Goal: Task Accomplishment & Management: Manage account settings

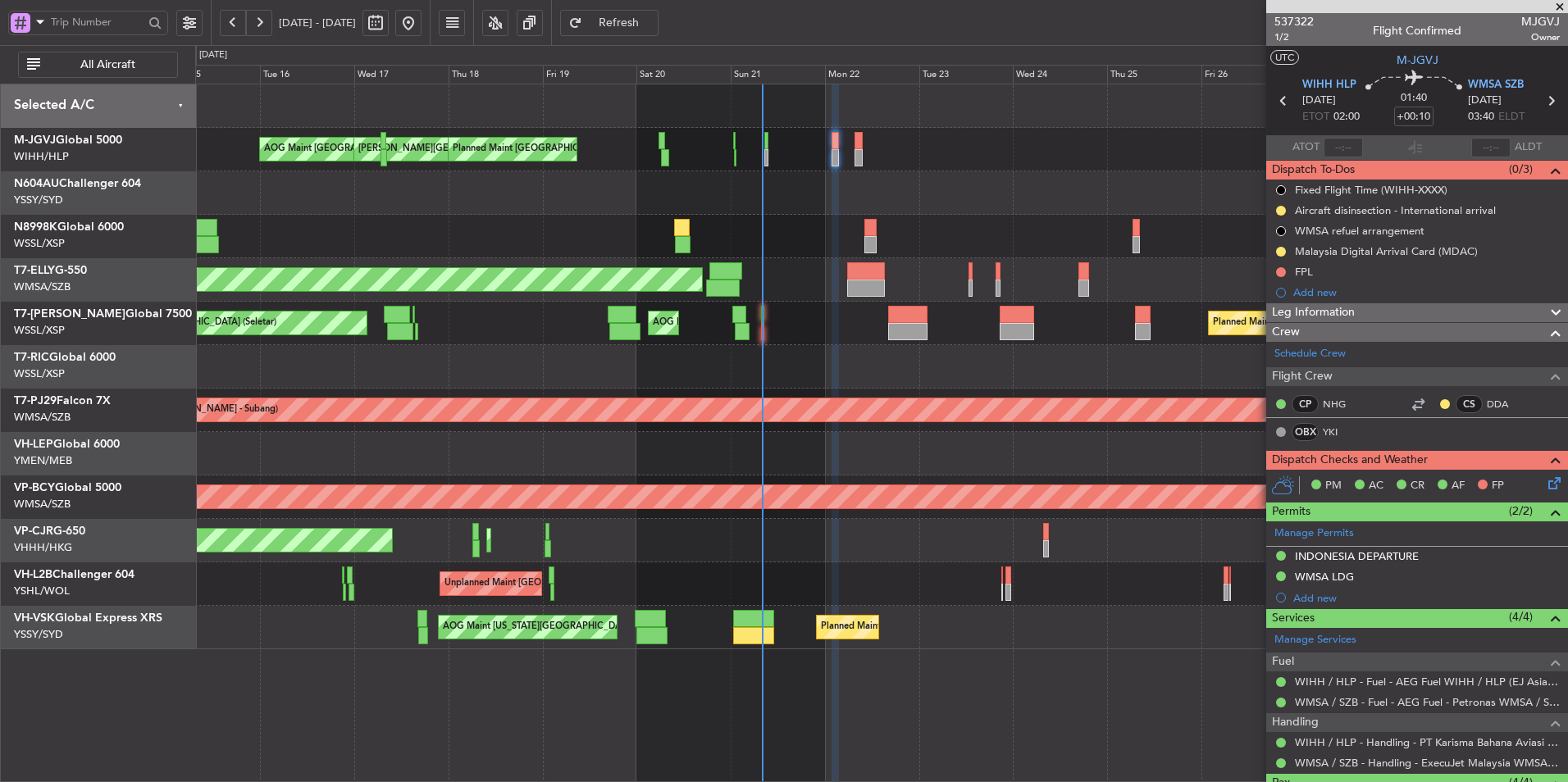
scroll to position [225, 0]
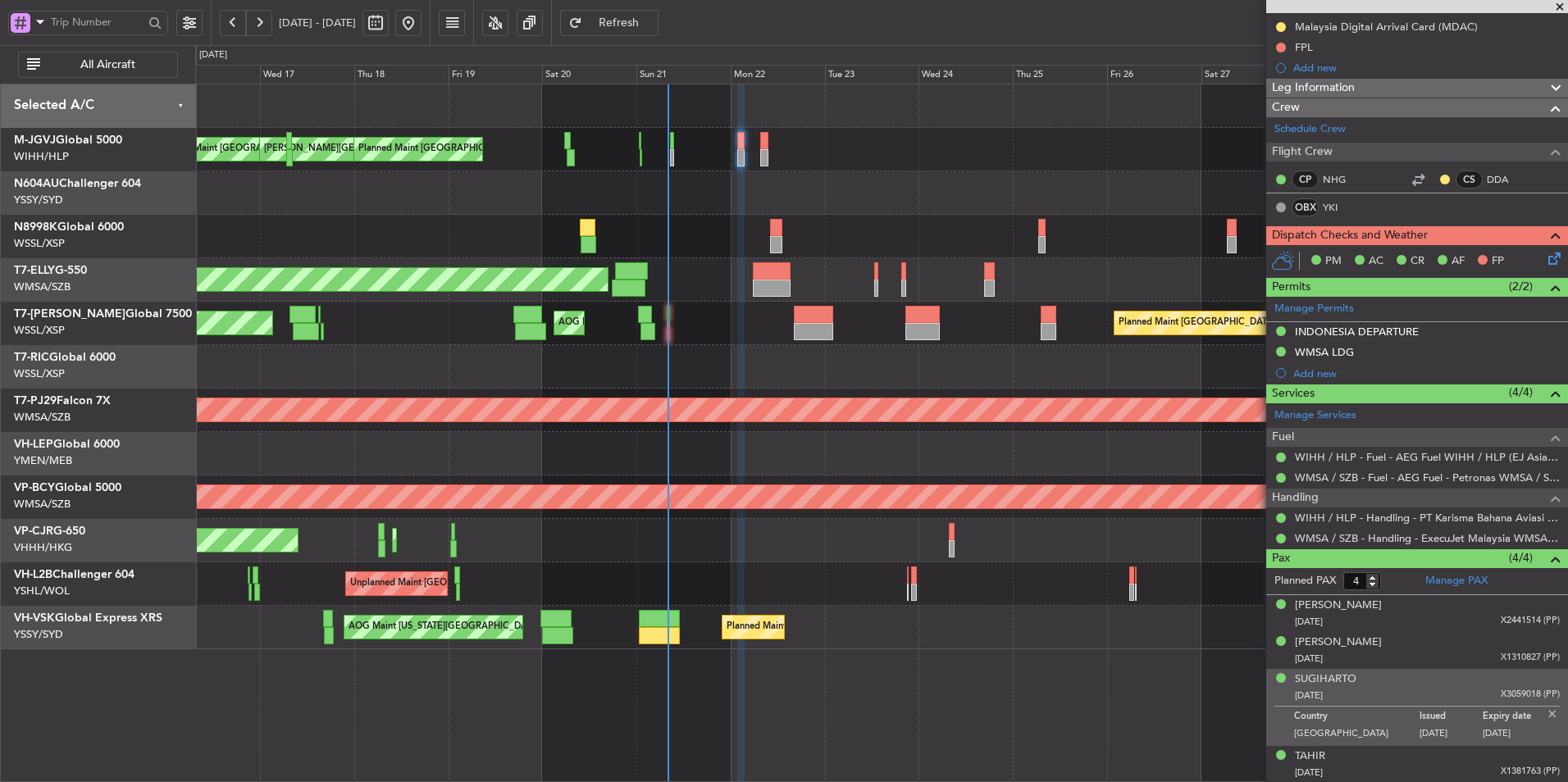
click at [745, 357] on div at bounding box center [881, 366] width 1372 height 43
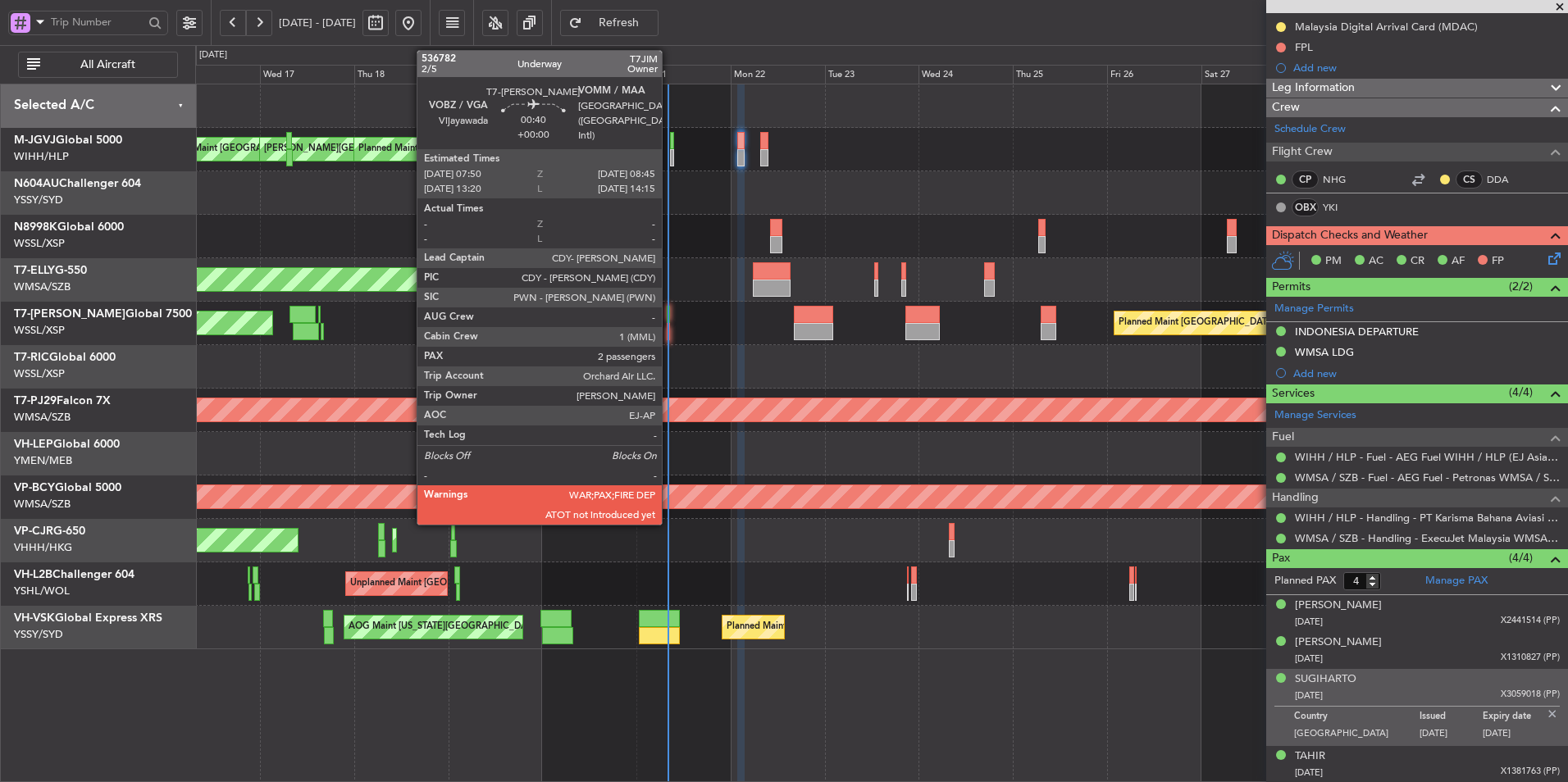
click at [669, 315] on div at bounding box center [668, 314] width 4 height 17
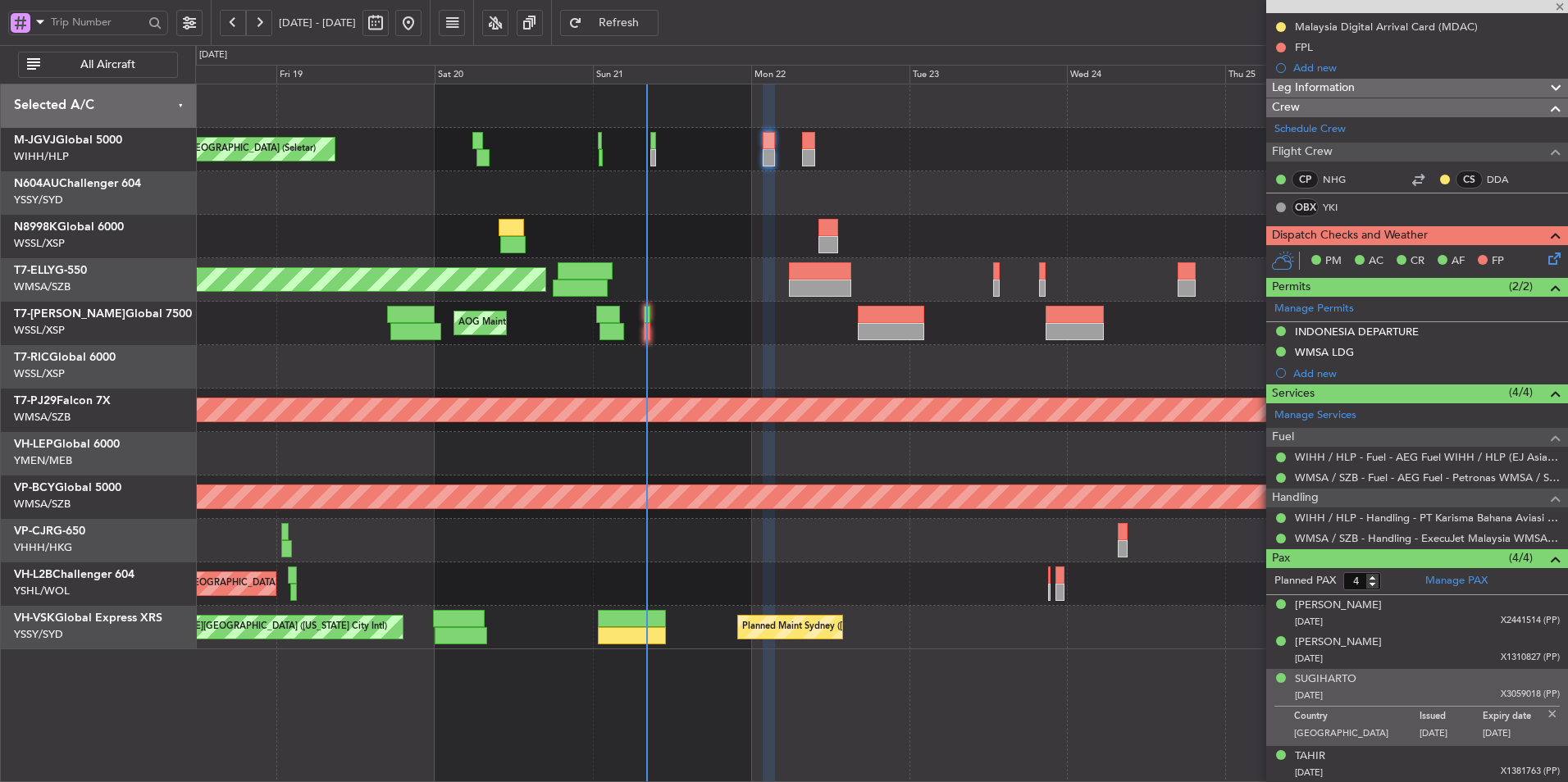
type input "2"
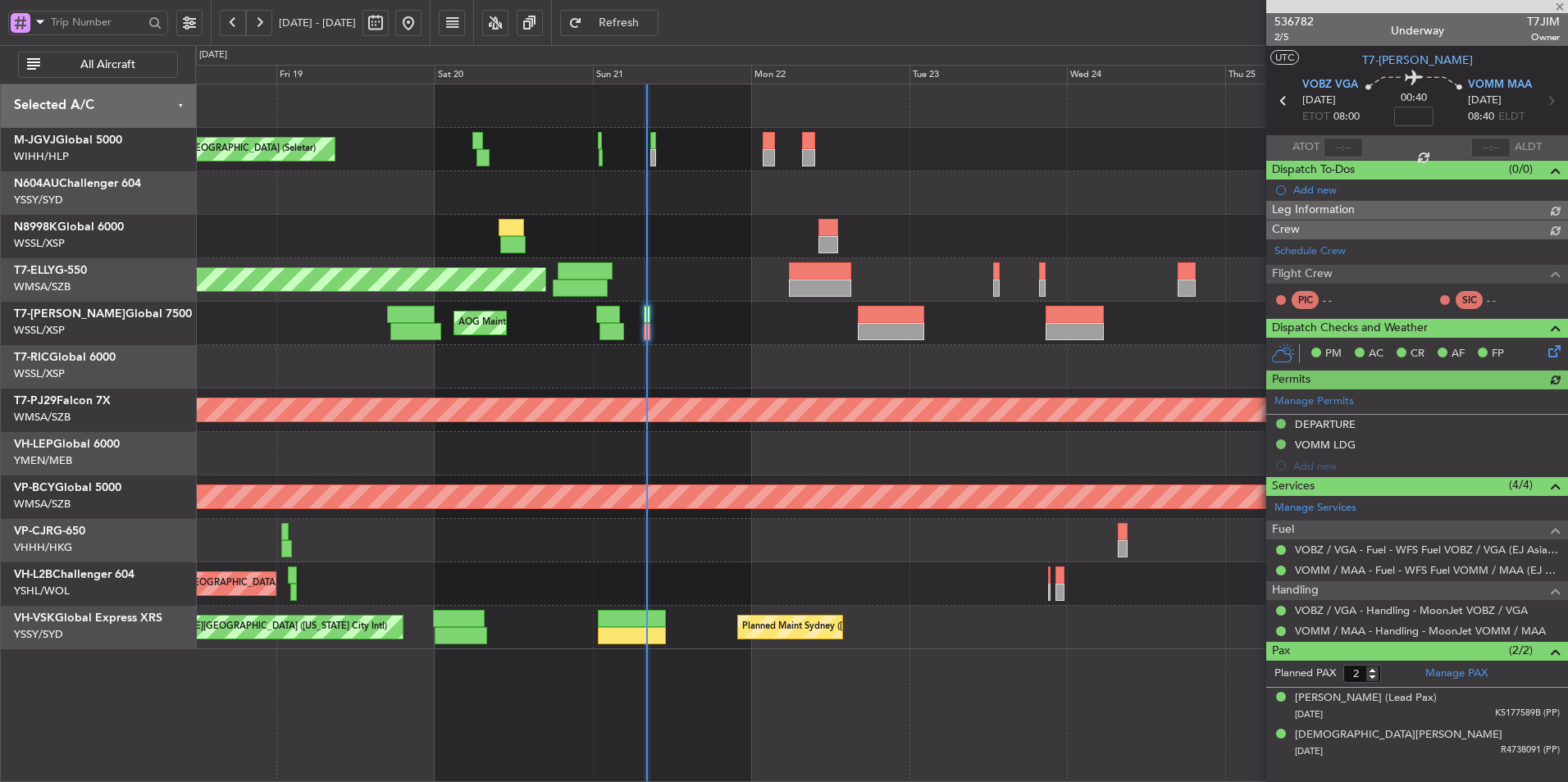
type input "[PERSON_NAME] (LEU)"
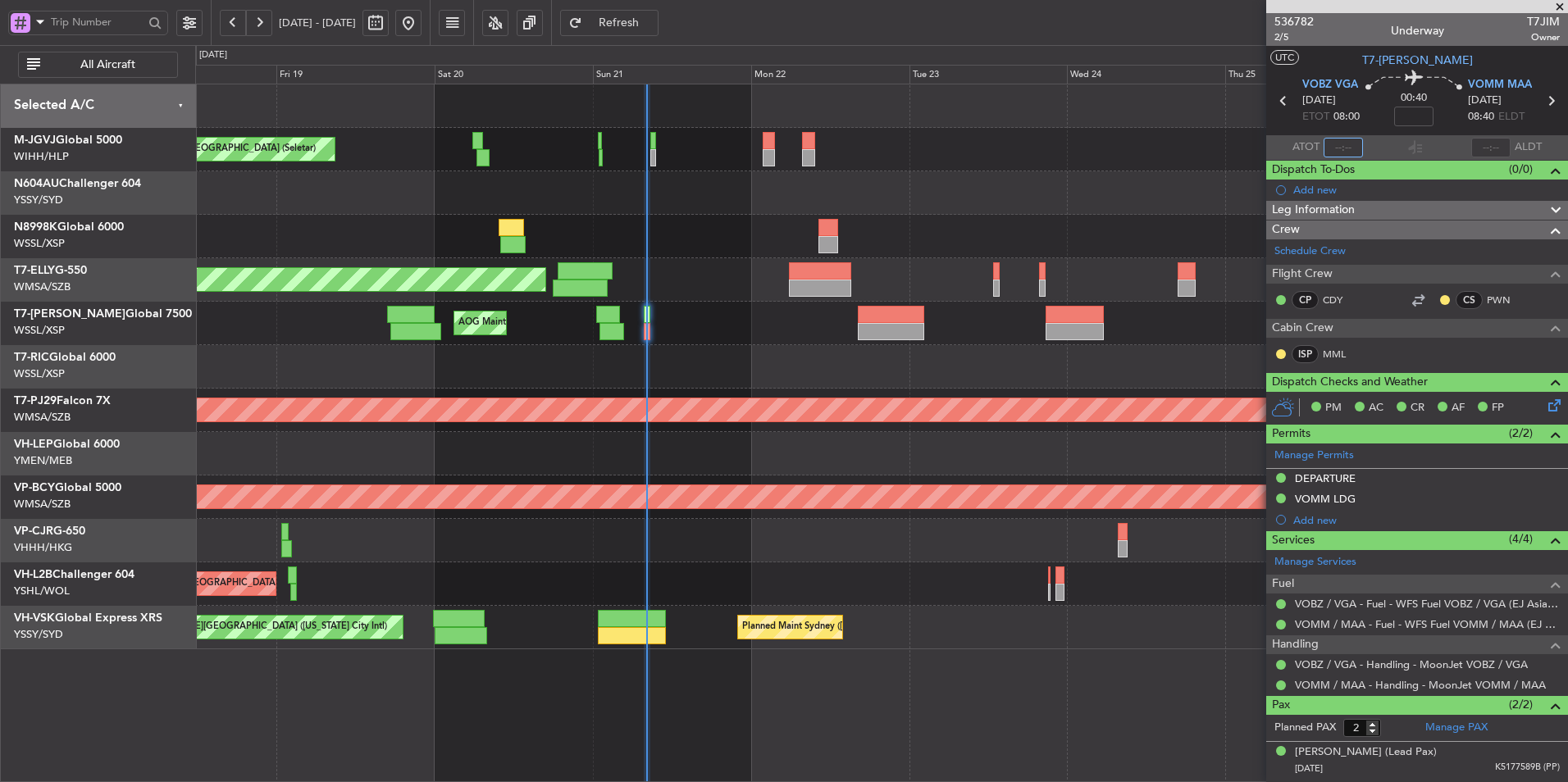
click at [1339, 147] on input "text" at bounding box center [1343, 147] width 39 height 20
type input "08:04"
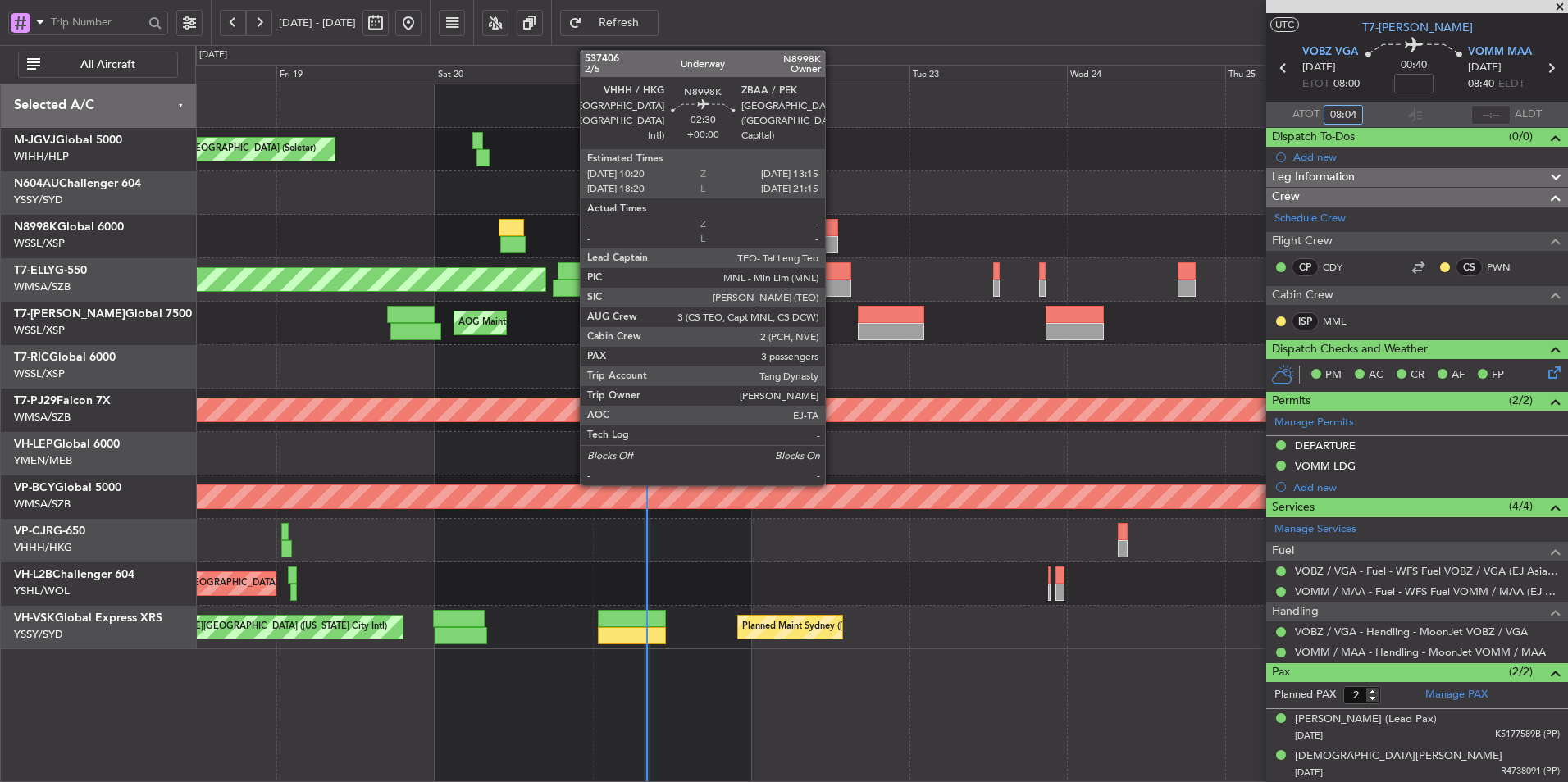
click at [832, 235] on div at bounding box center [828, 228] width 20 height 17
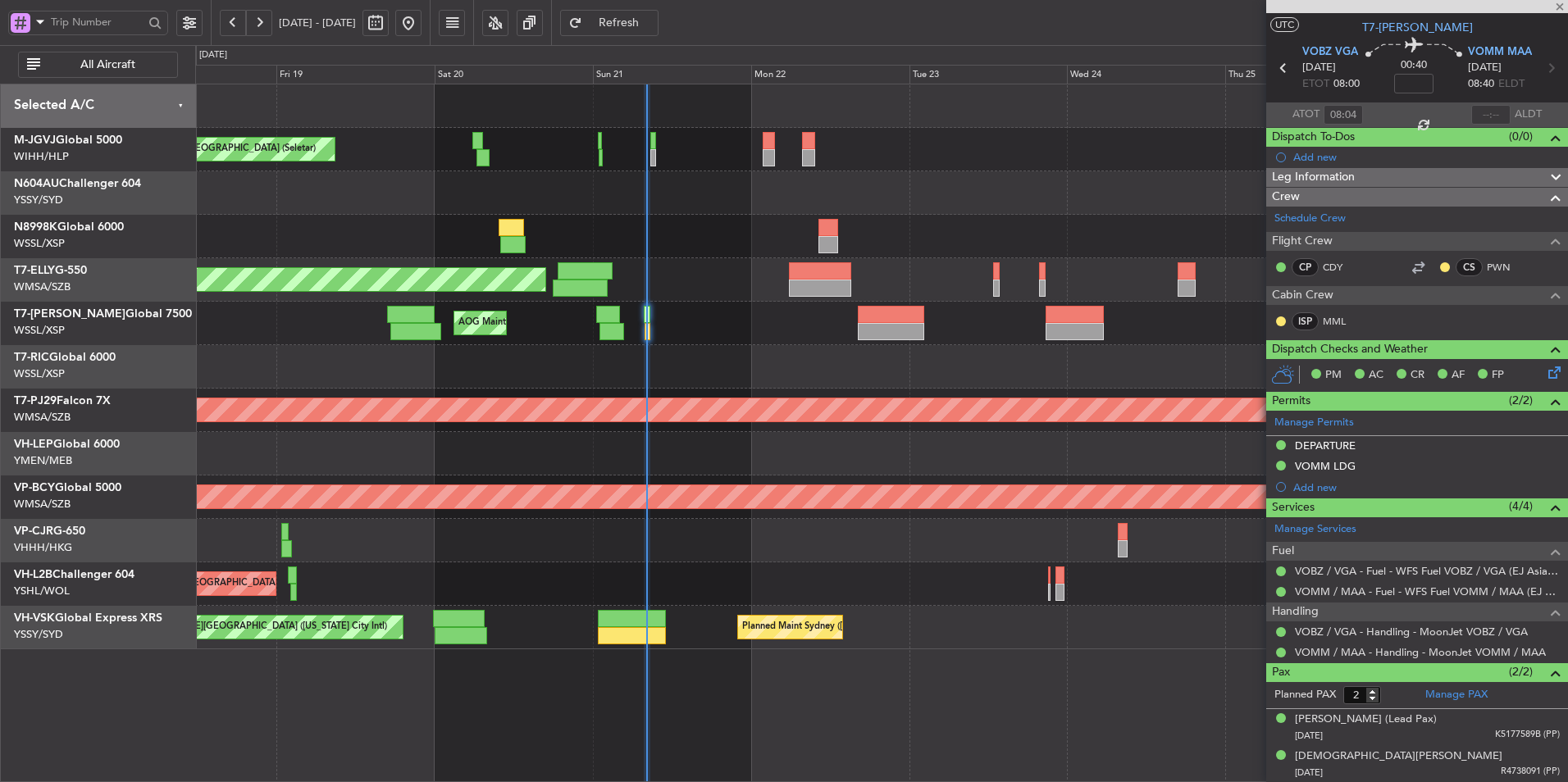
type input "3"
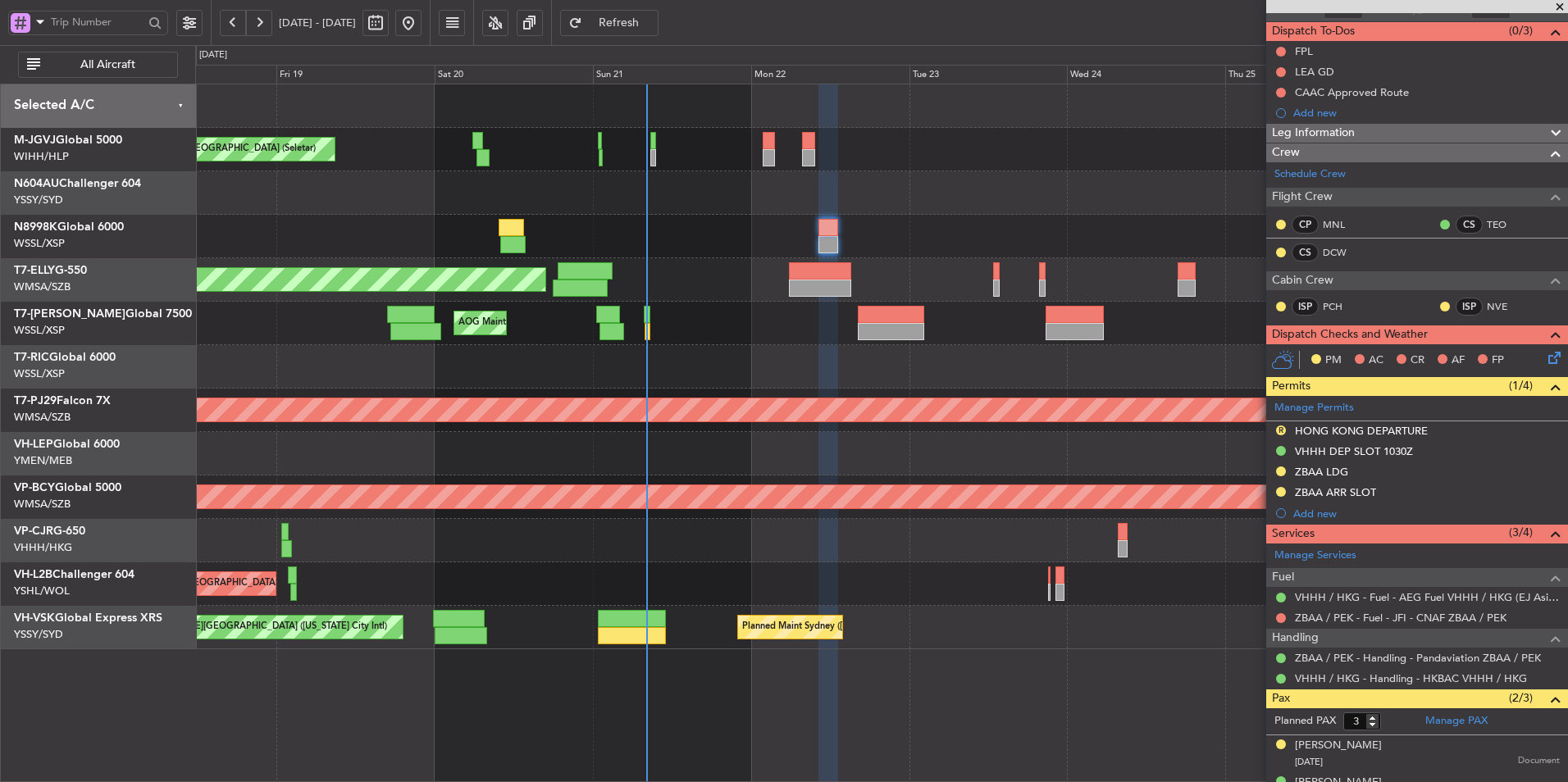
scroll to position [202, 0]
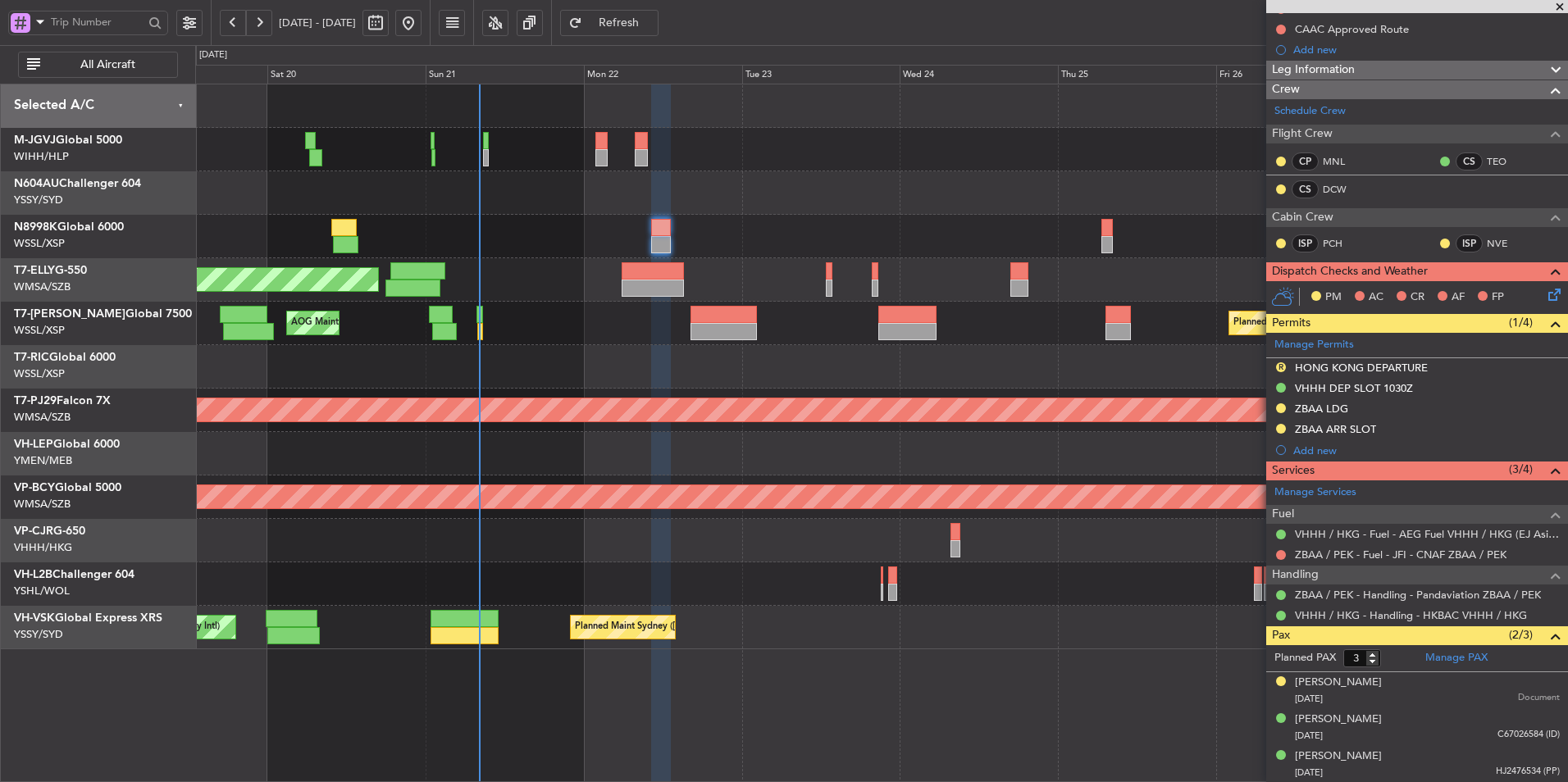
click at [748, 230] on div at bounding box center [881, 236] width 1372 height 43
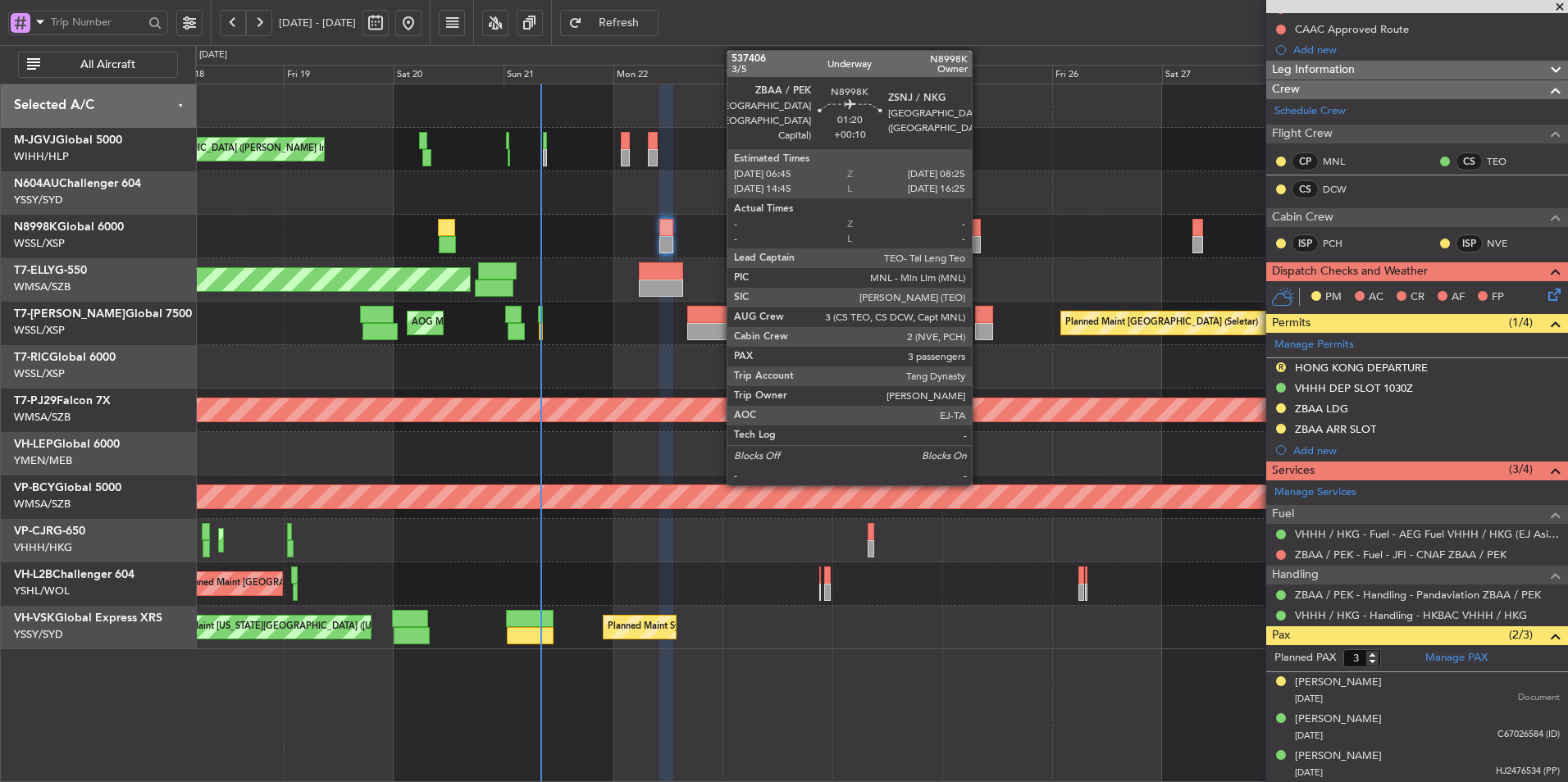
click at [979, 234] on div at bounding box center [977, 228] width 8 height 17
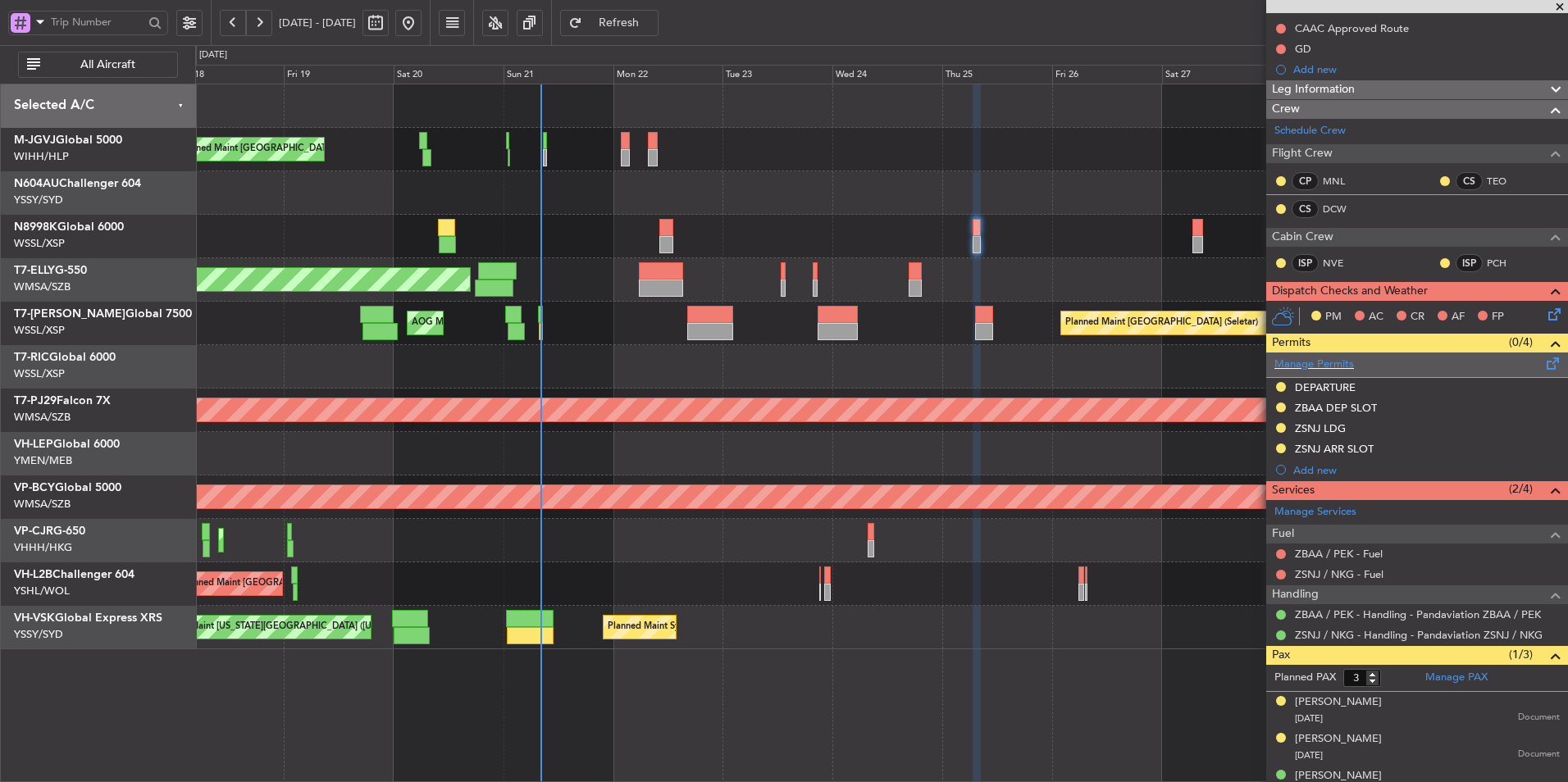
scroll to position [243, 0]
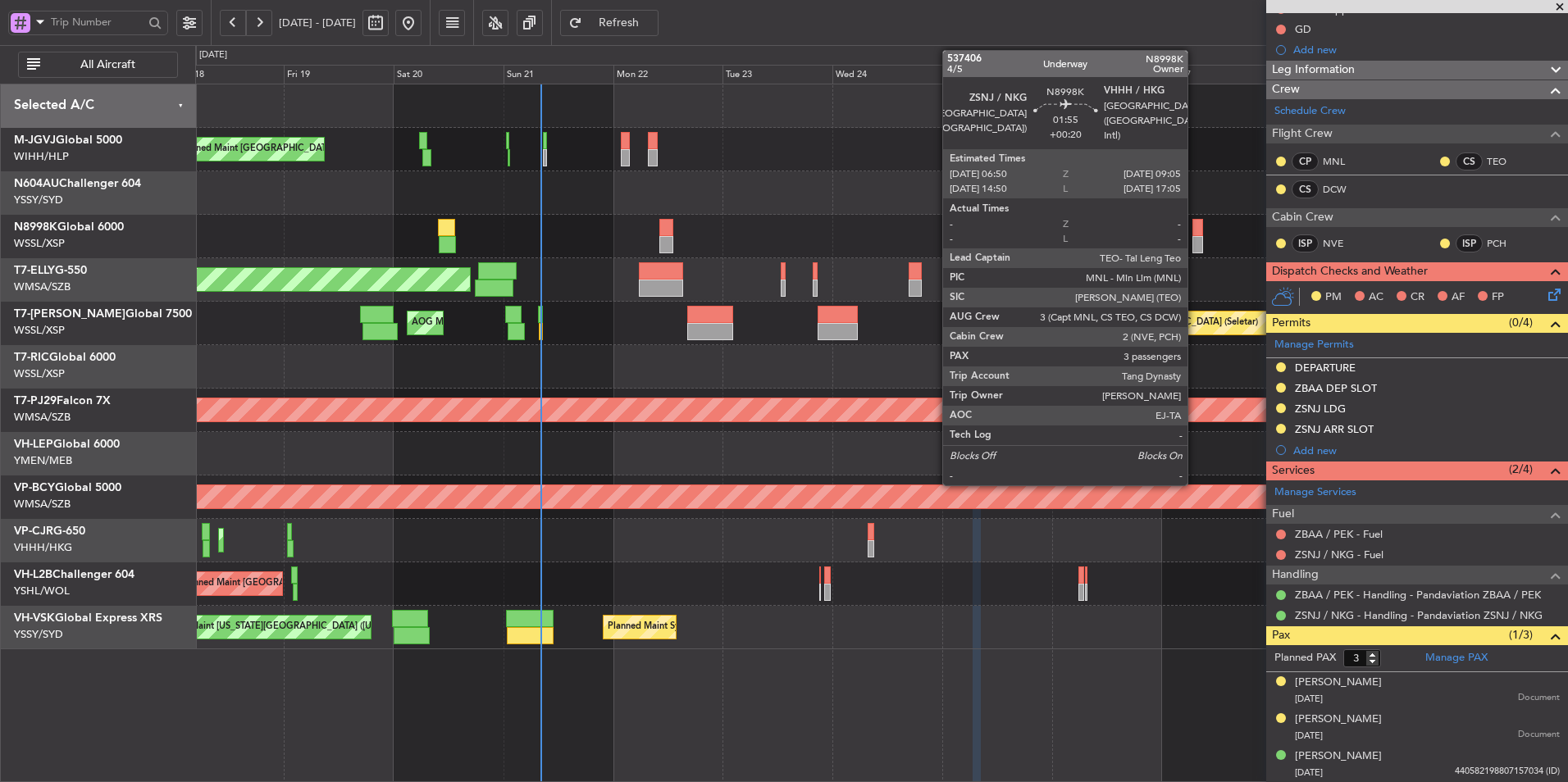
click at [1195, 234] on div at bounding box center [1198, 228] width 11 height 17
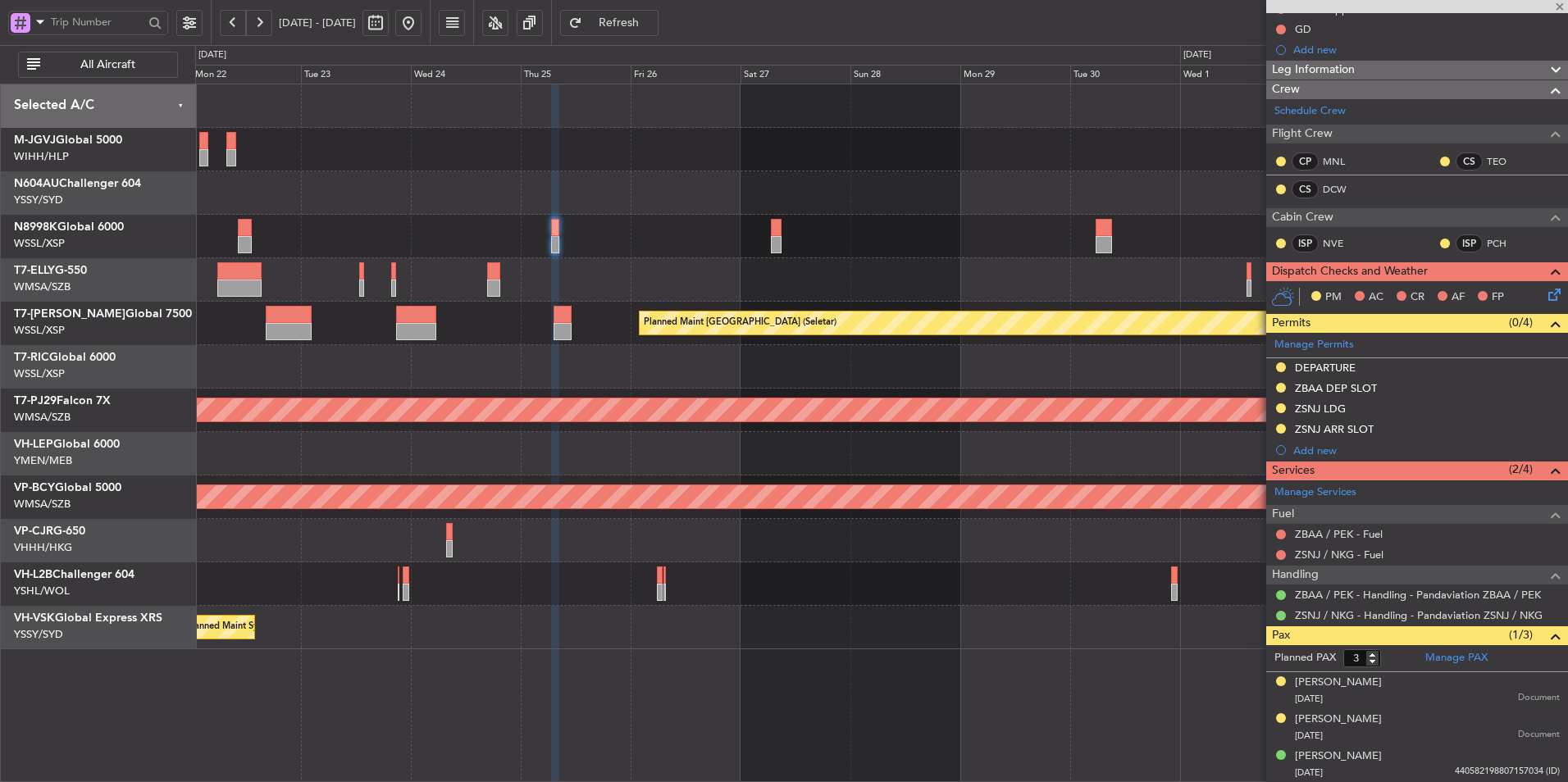
click at [703, 251] on div at bounding box center [881, 236] width 1372 height 43
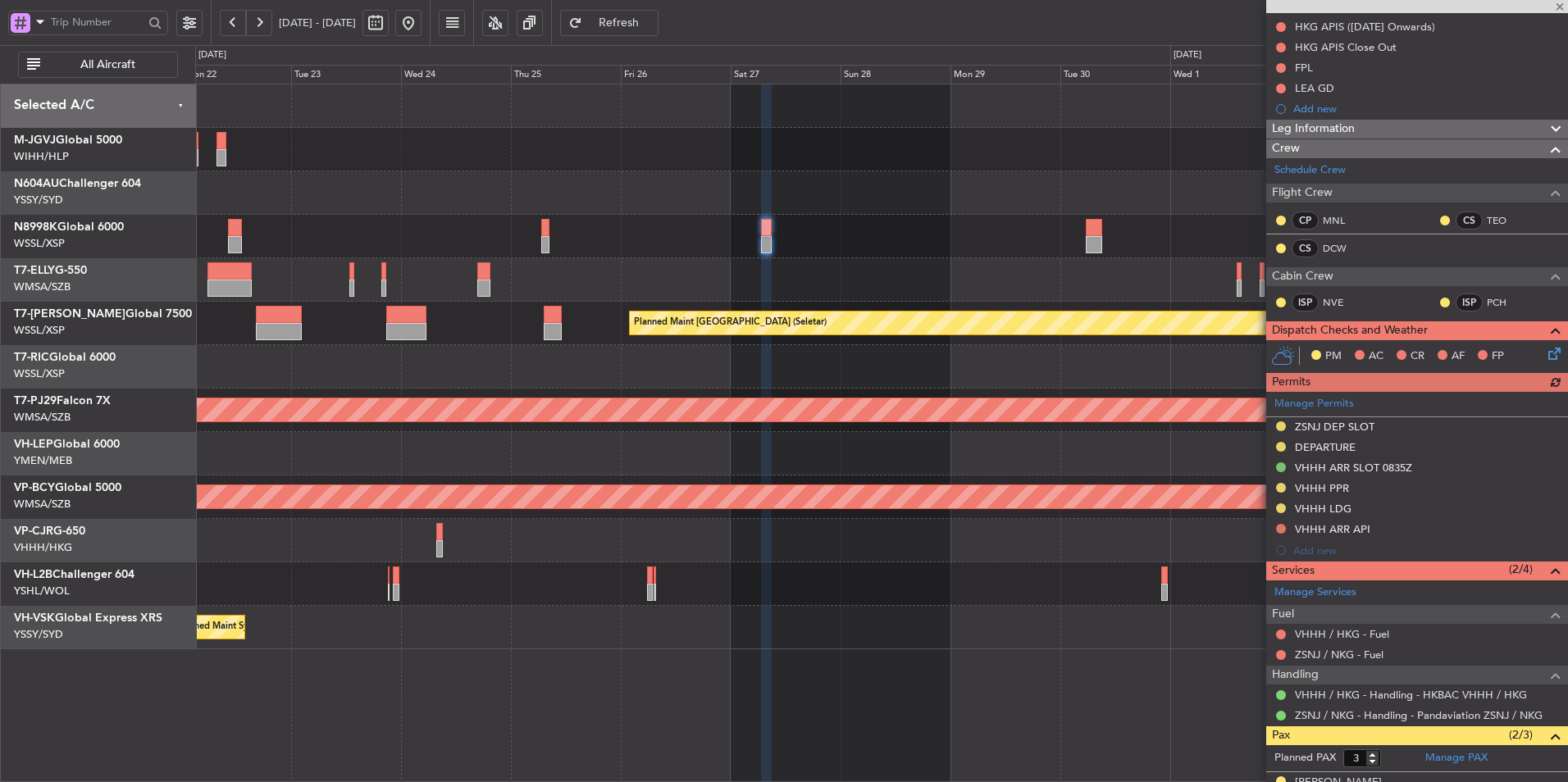
scroll to position [324, 0]
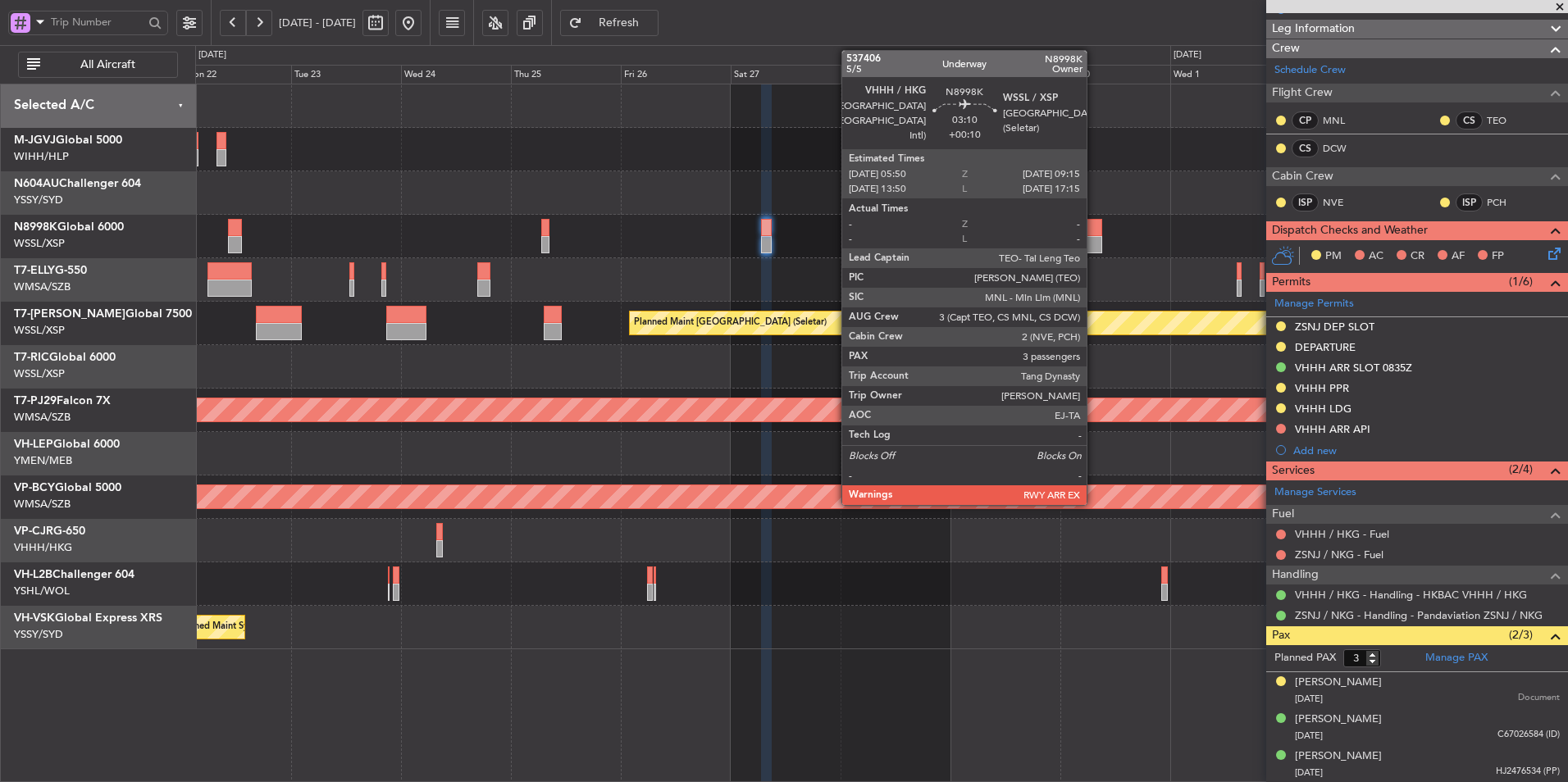
click at [1094, 233] on div at bounding box center [1093, 228] width 16 height 17
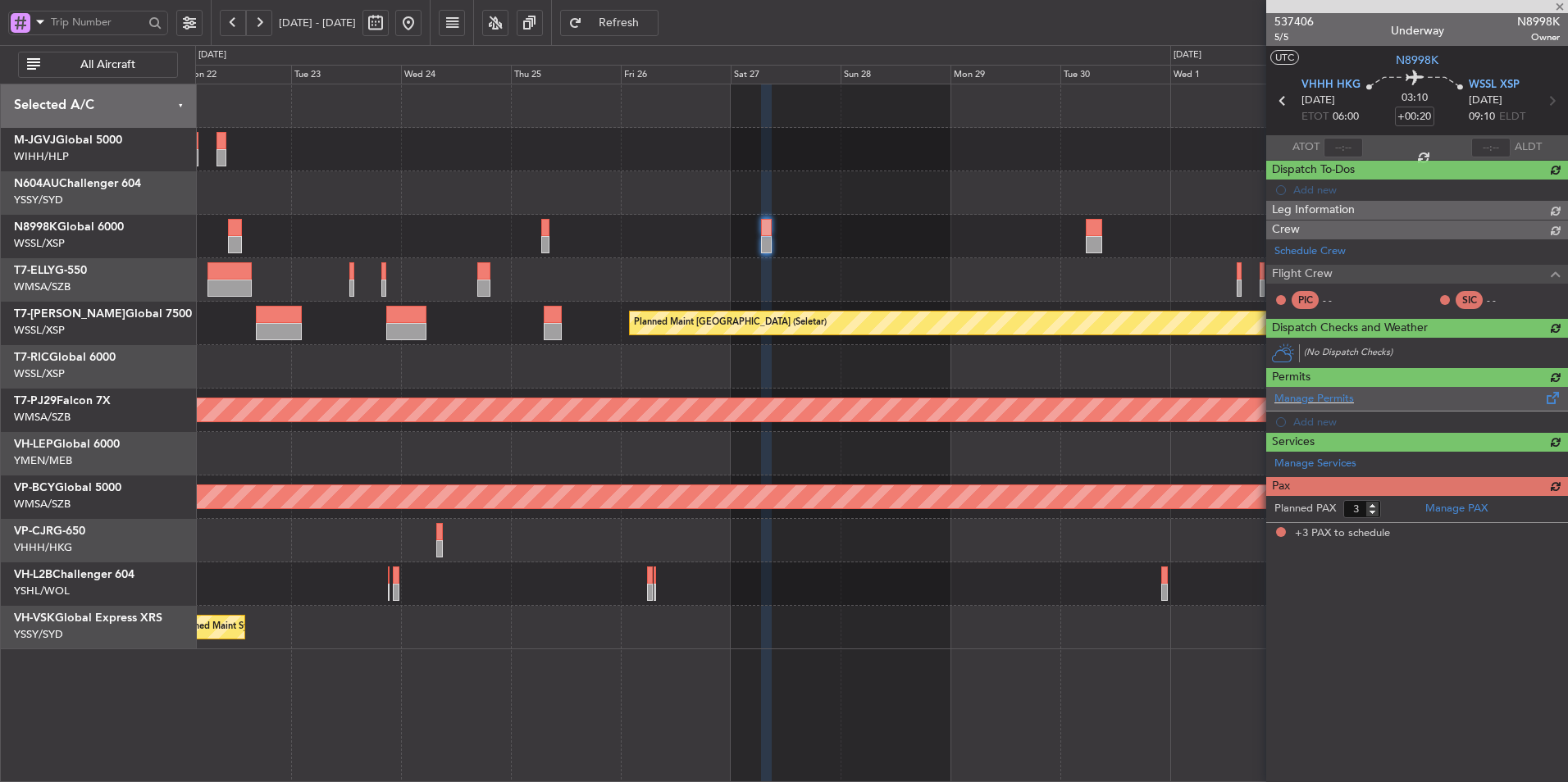
type input "+00:10"
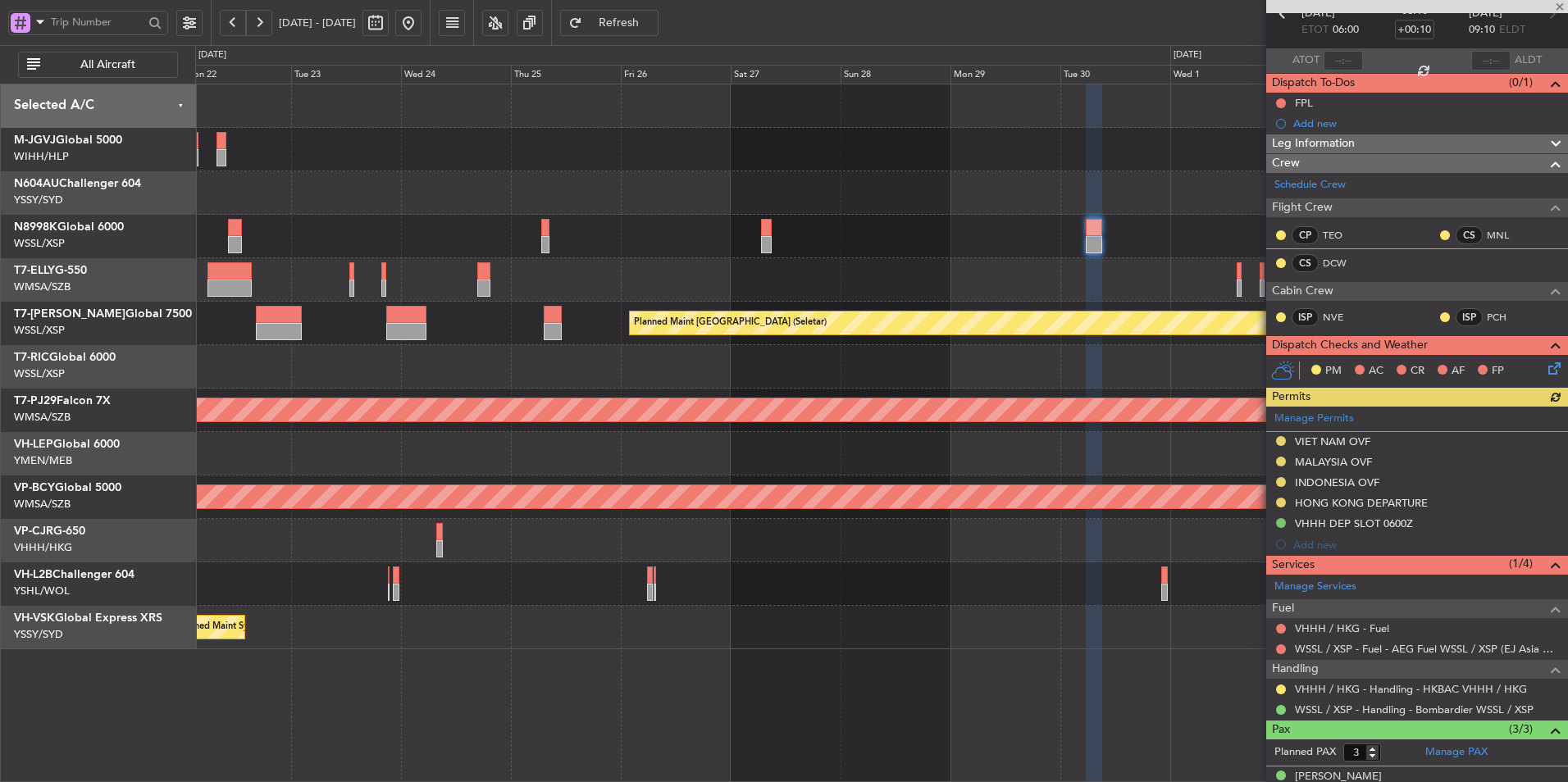
scroll to position [181, 0]
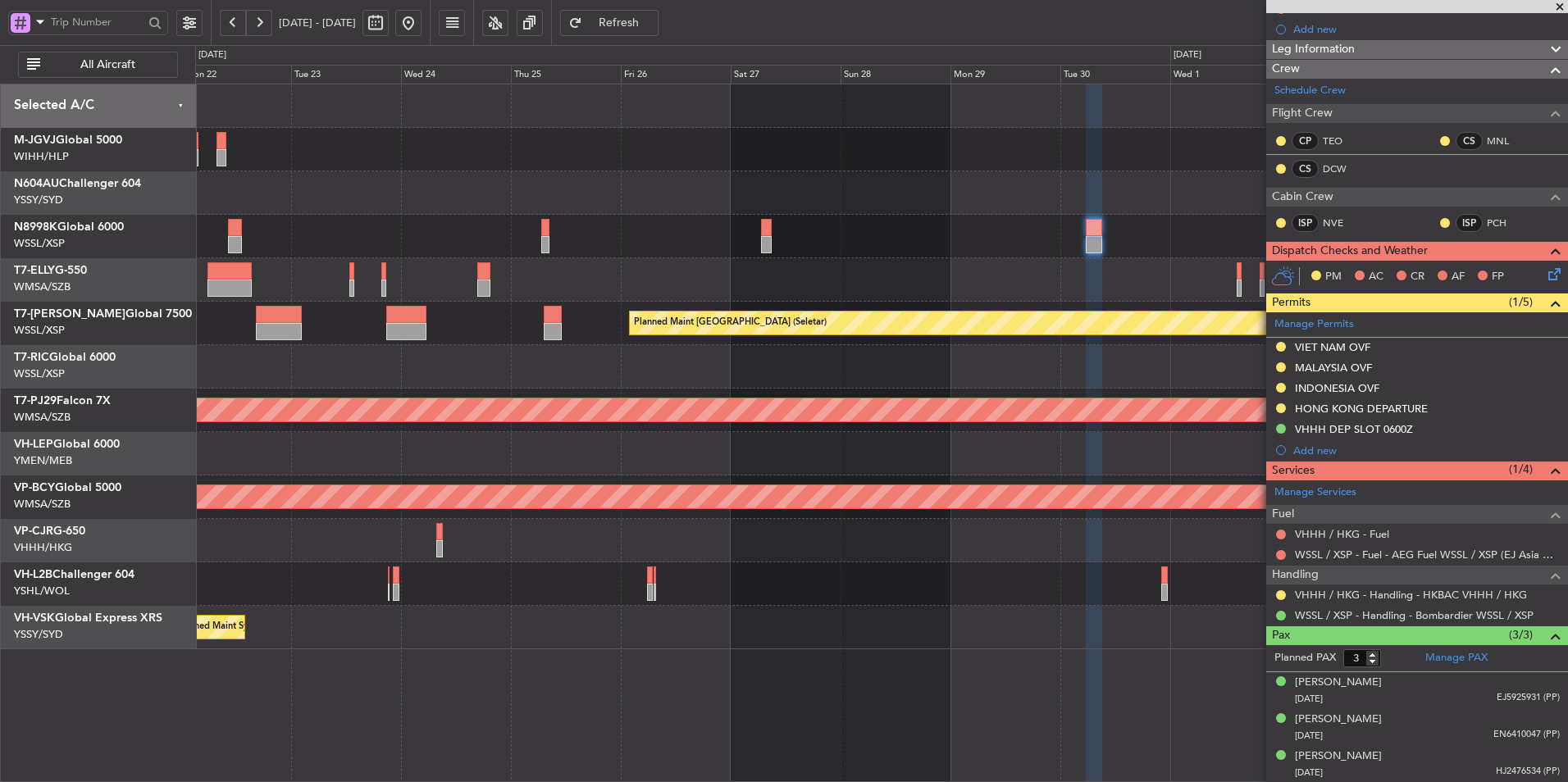
click at [1343, 371] on div "MALAYSIA OVF" at bounding box center [1333, 368] width 77 height 14
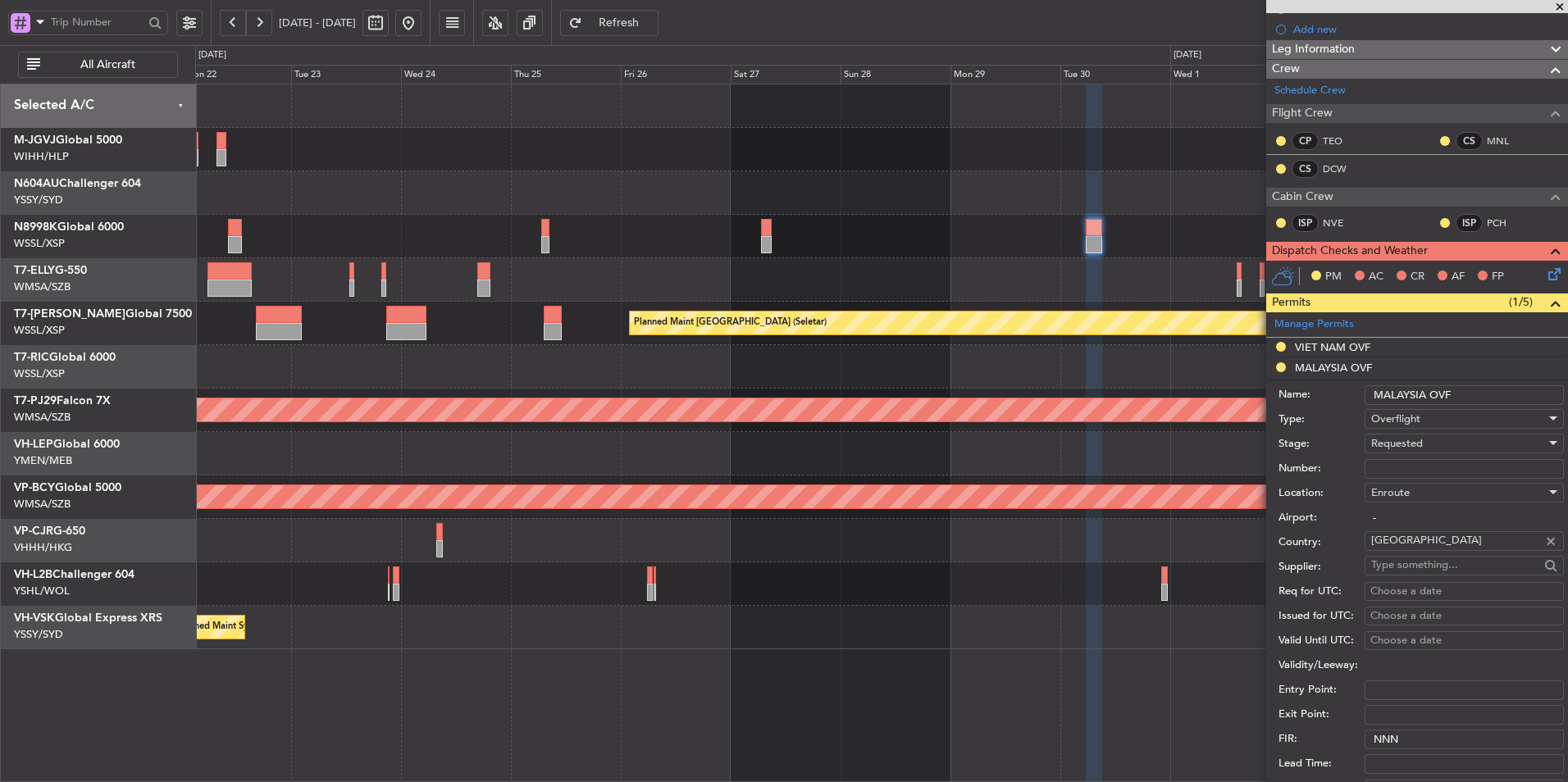
click at [1408, 464] on input "Number:" at bounding box center [1464, 469] width 200 height 20
paste input "CAAM-NS-0925-09-25"
type input "CAAM-NS-0925-09-25"
drag, startPoint x: 1453, startPoint y: 443, endPoint x: 1432, endPoint y: 448, distance: 21.6
click at [1432, 448] on div "Requested" at bounding box center [1458, 443] width 175 height 25
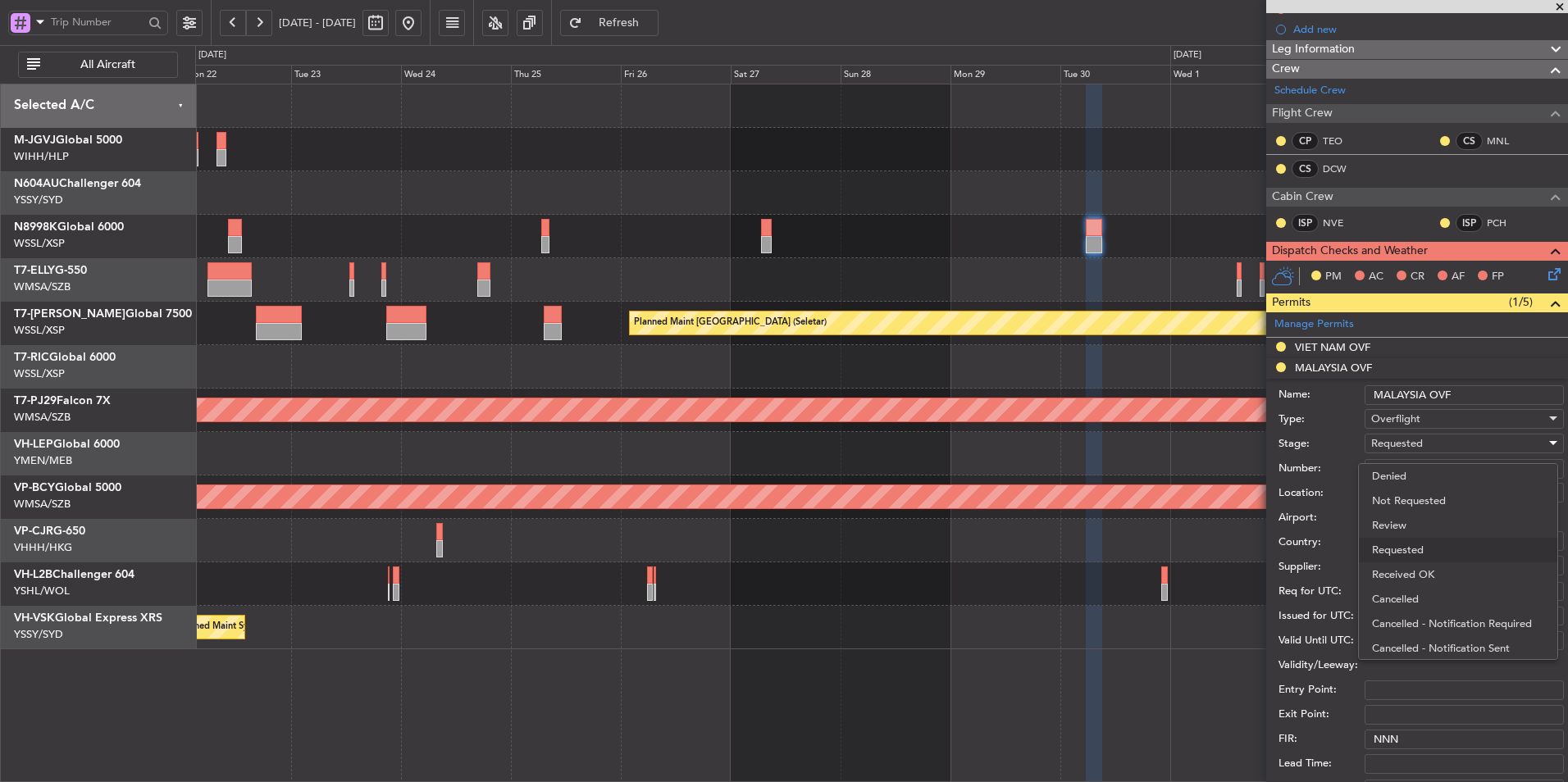
scroll to position [8, 0]
click at [1416, 568] on span "Received OK" at bounding box center [1458, 567] width 172 height 25
click at [1387, 587] on div "Choose a date" at bounding box center [1464, 591] width 188 height 16
select select "9"
select select "2025"
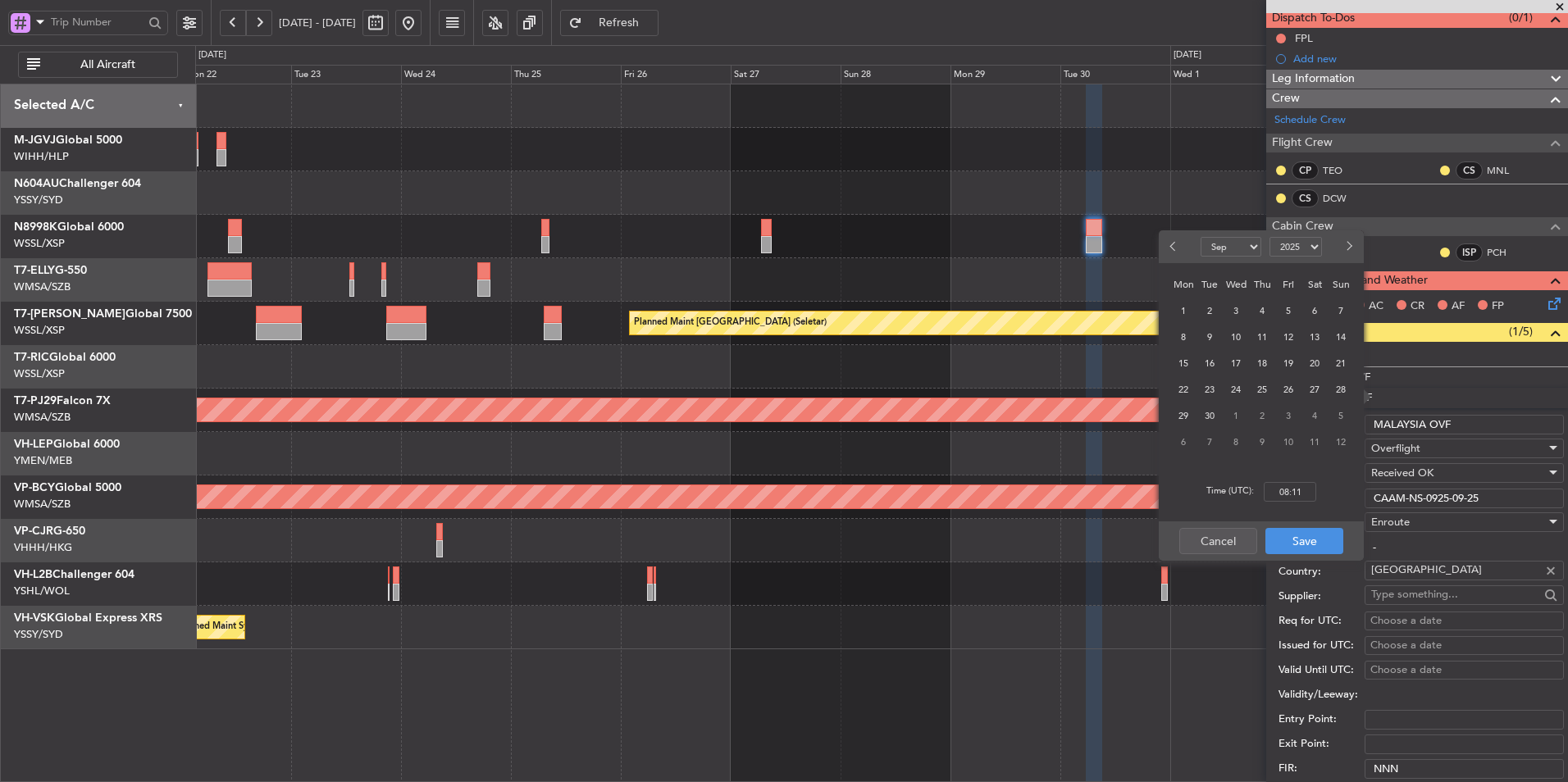
scroll to position [410, 0]
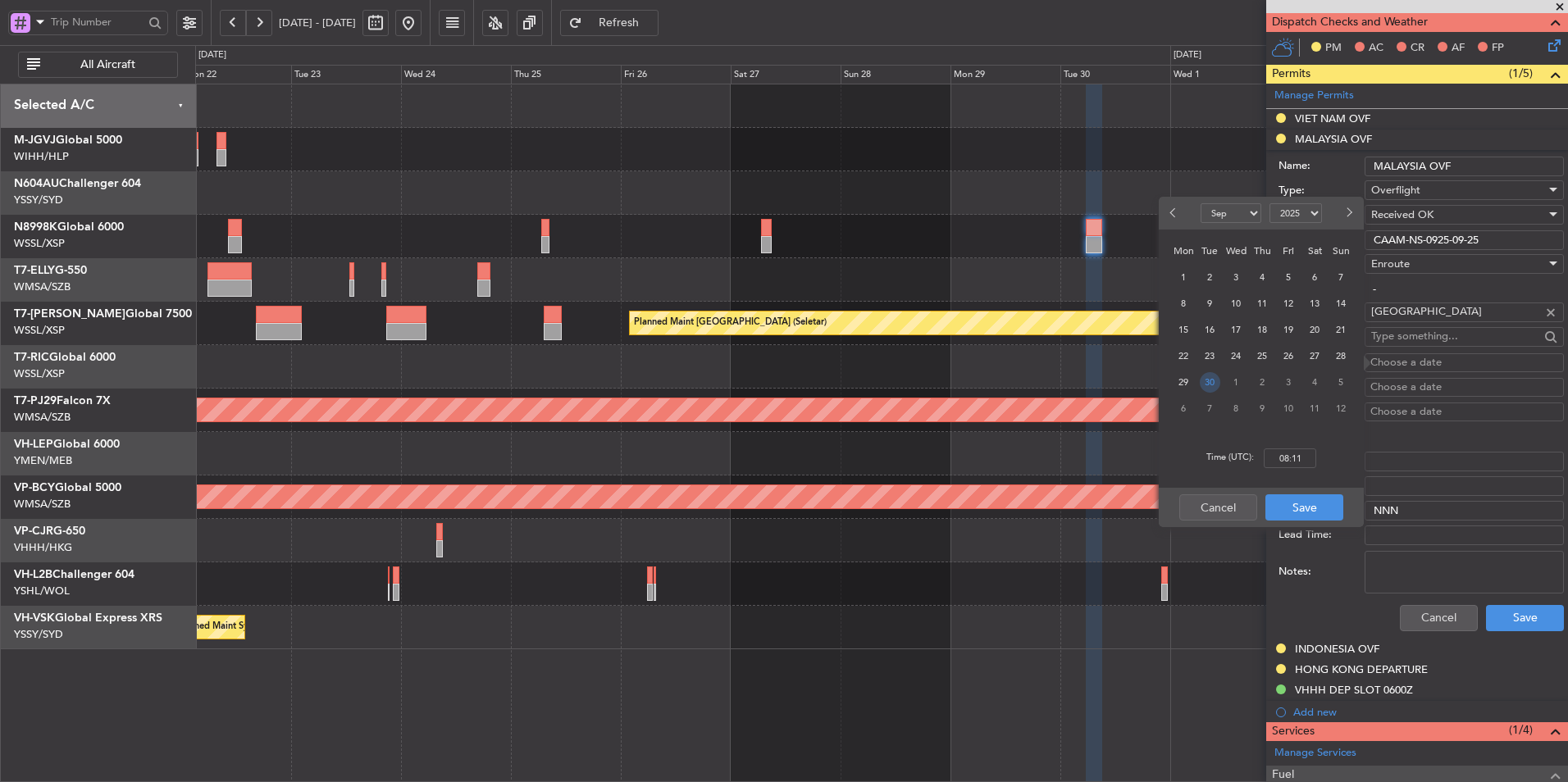
drag, startPoint x: 1210, startPoint y: 387, endPoint x: 1237, endPoint y: 425, distance: 46.6
click at [1211, 387] on span "30" at bounding box center [1210, 382] width 20 height 20
click at [1309, 459] on input "00:00" at bounding box center [1290, 458] width 53 height 20
type input "06:00"
click at [1303, 507] on button "Save" at bounding box center [1305, 507] width 78 height 26
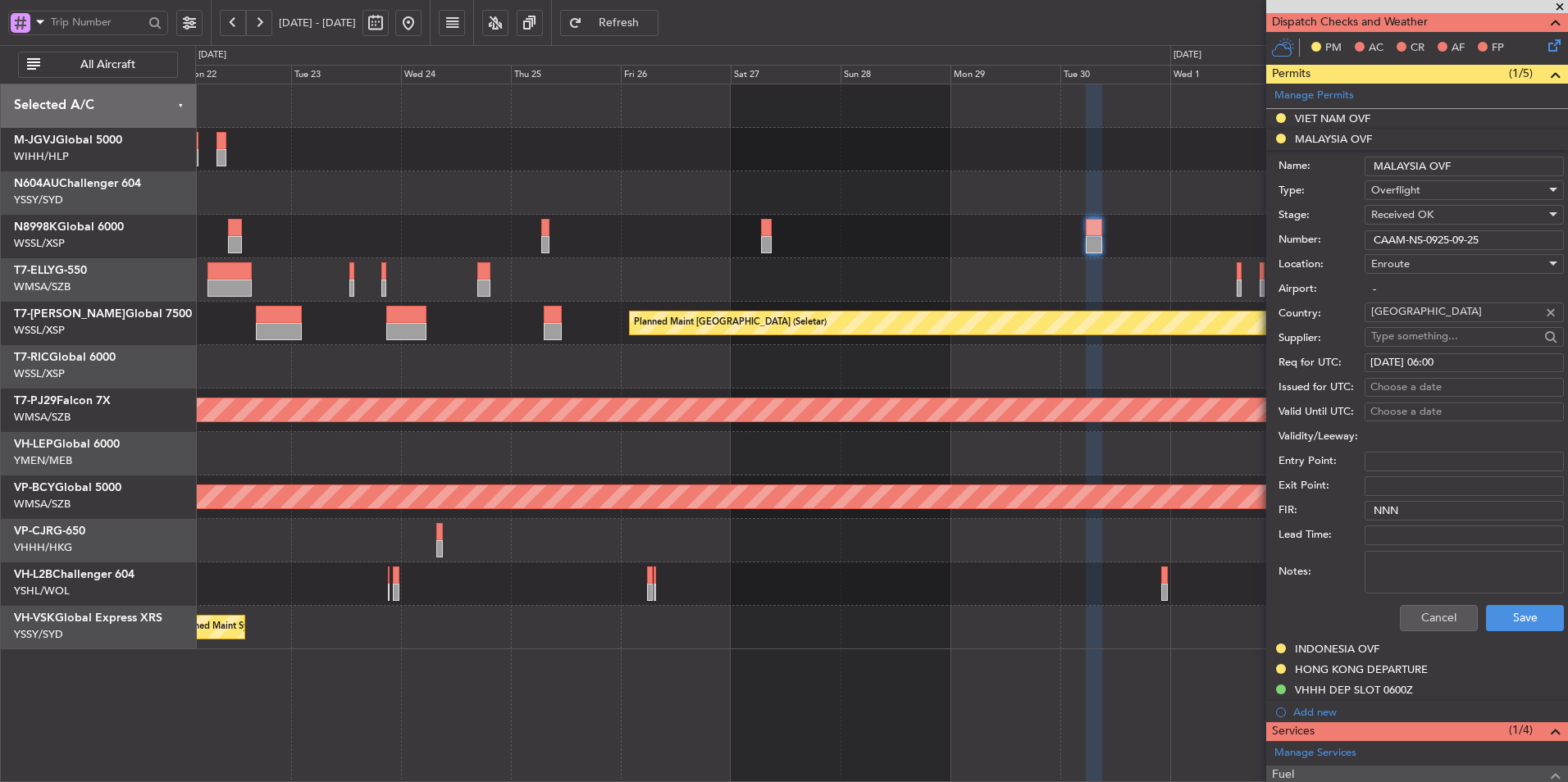
click at [1403, 390] on div "Choose a date" at bounding box center [1464, 387] width 188 height 16
select select "9"
select select "2025"
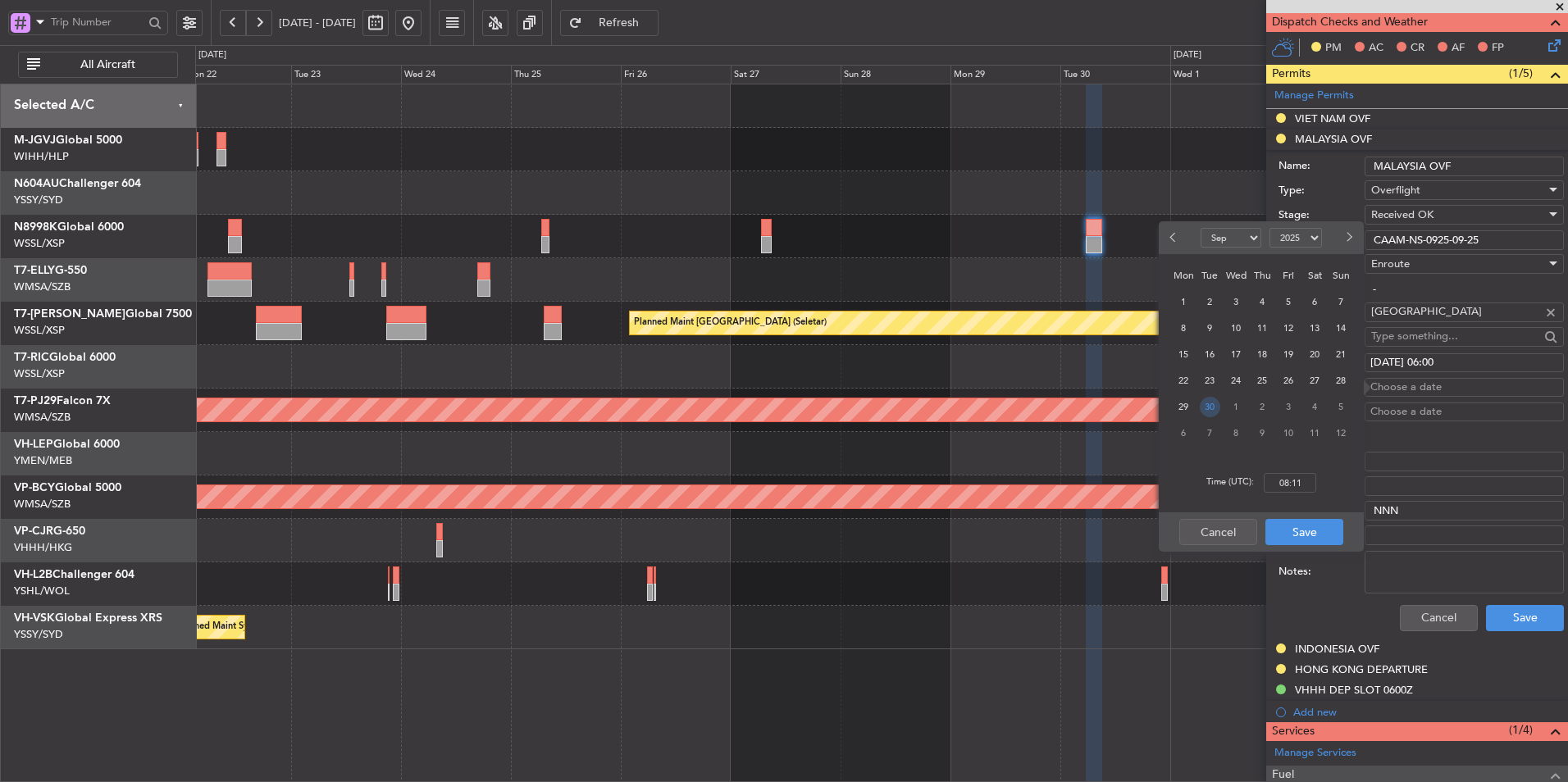
click at [1211, 408] on span "30" at bounding box center [1210, 407] width 20 height 20
click at [1312, 482] on input "00:00" at bounding box center [1290, 482] width 53 height 20
type input "06:00"
click at [1308, 524] on button "Save" at bounding box center [1305, 532] width 78 height 26
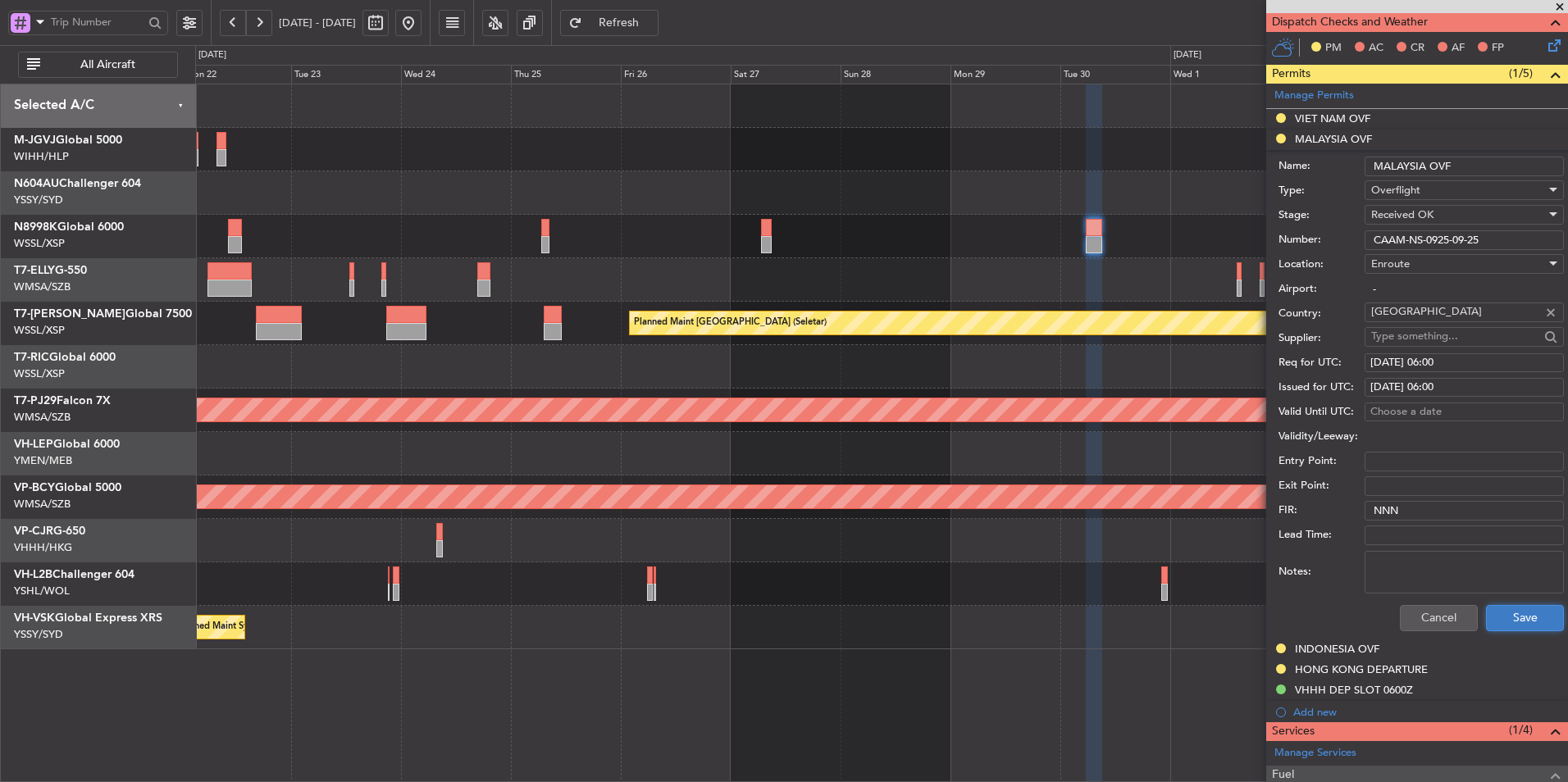
click at [1522, 626] on button "Save" at bounding box center [1525, 618] width 78 height 26
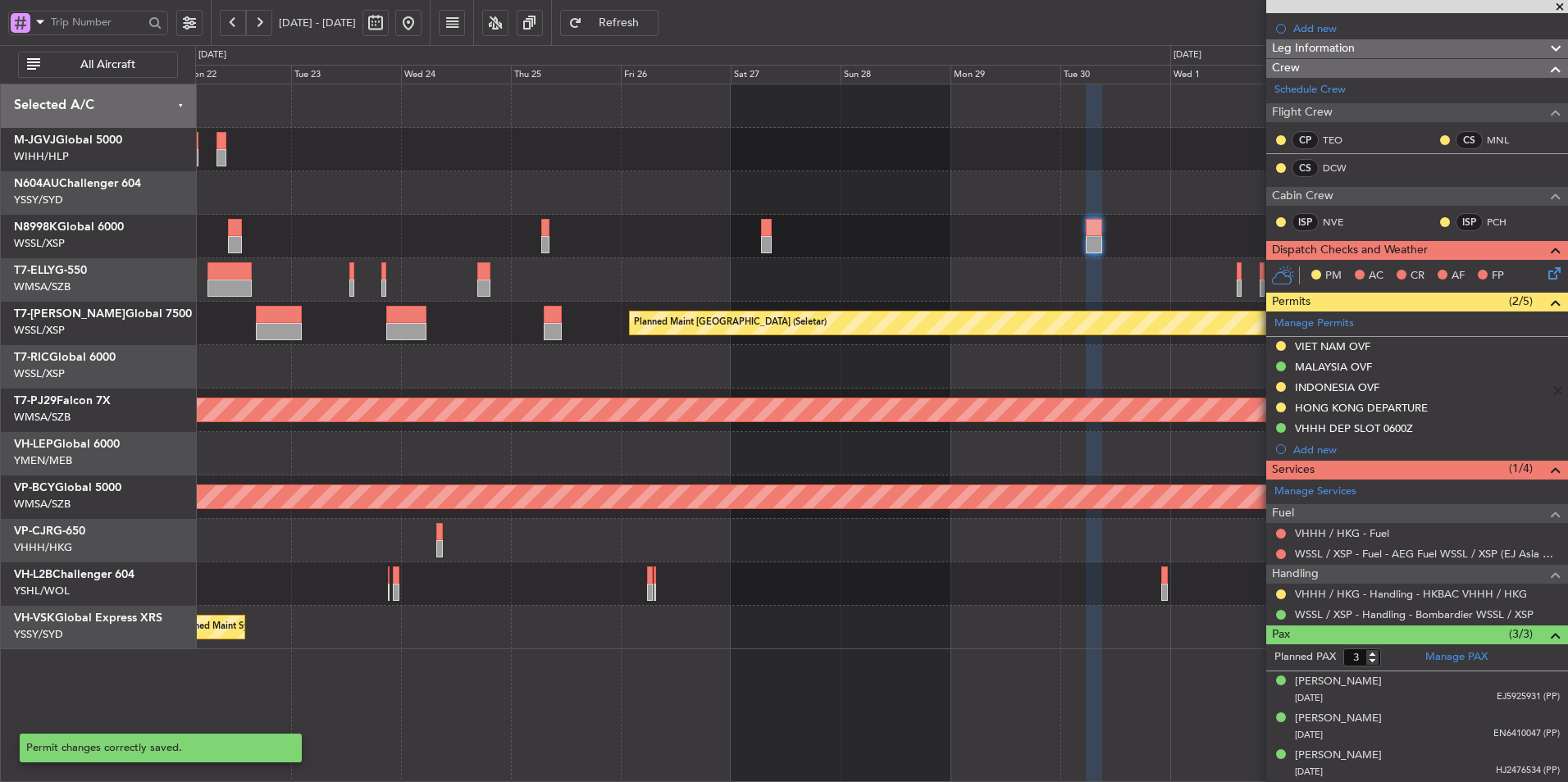
scroll to position [181, 0]
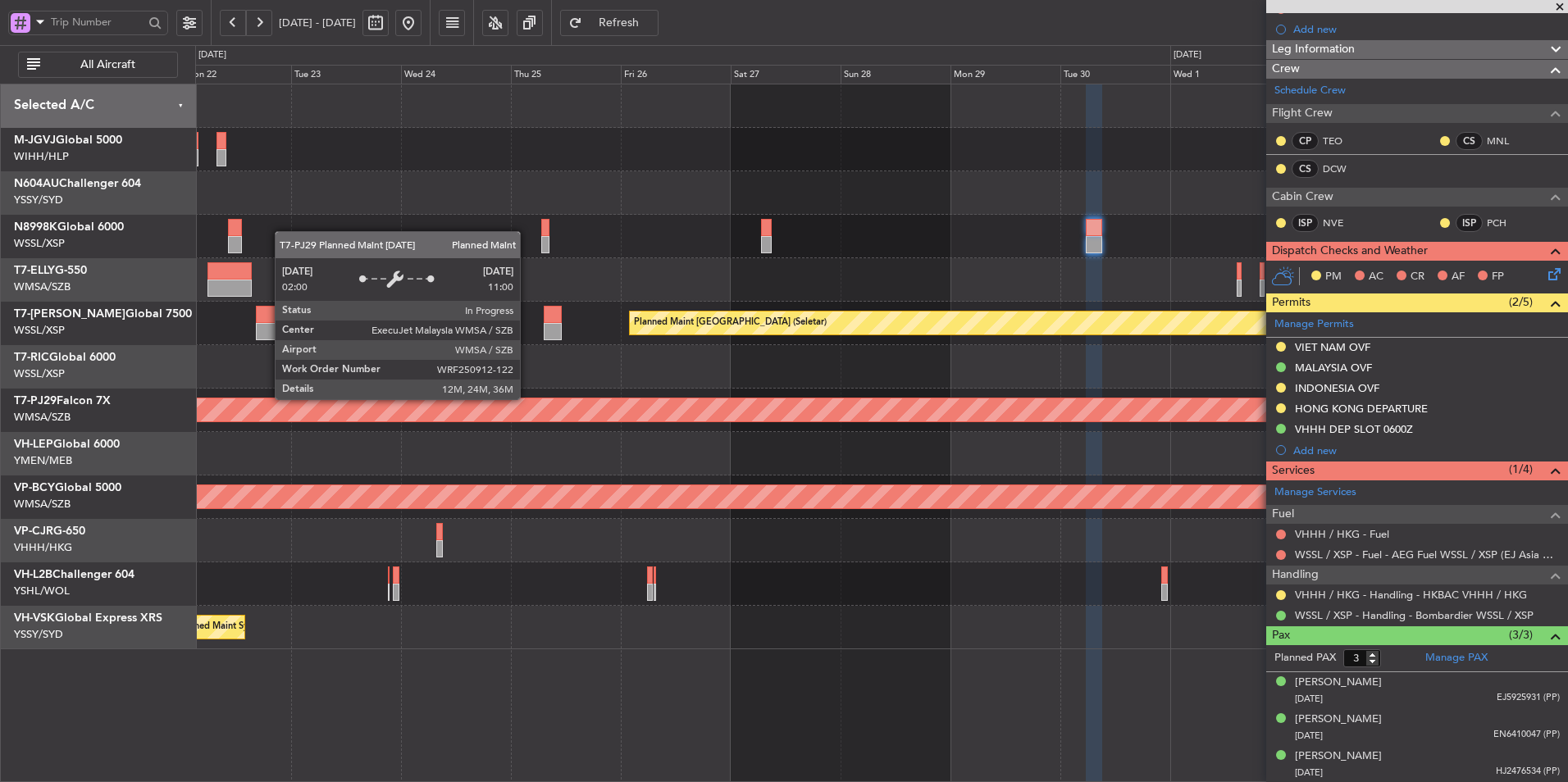
click at [802, 391] on div "Planned Maint [GEOGRAPHIC_DATA] (Sultan [PERSON_NAME] [PERSON_NAME] - Subang)" at bounding box center [881, 410] width 1372 height 43
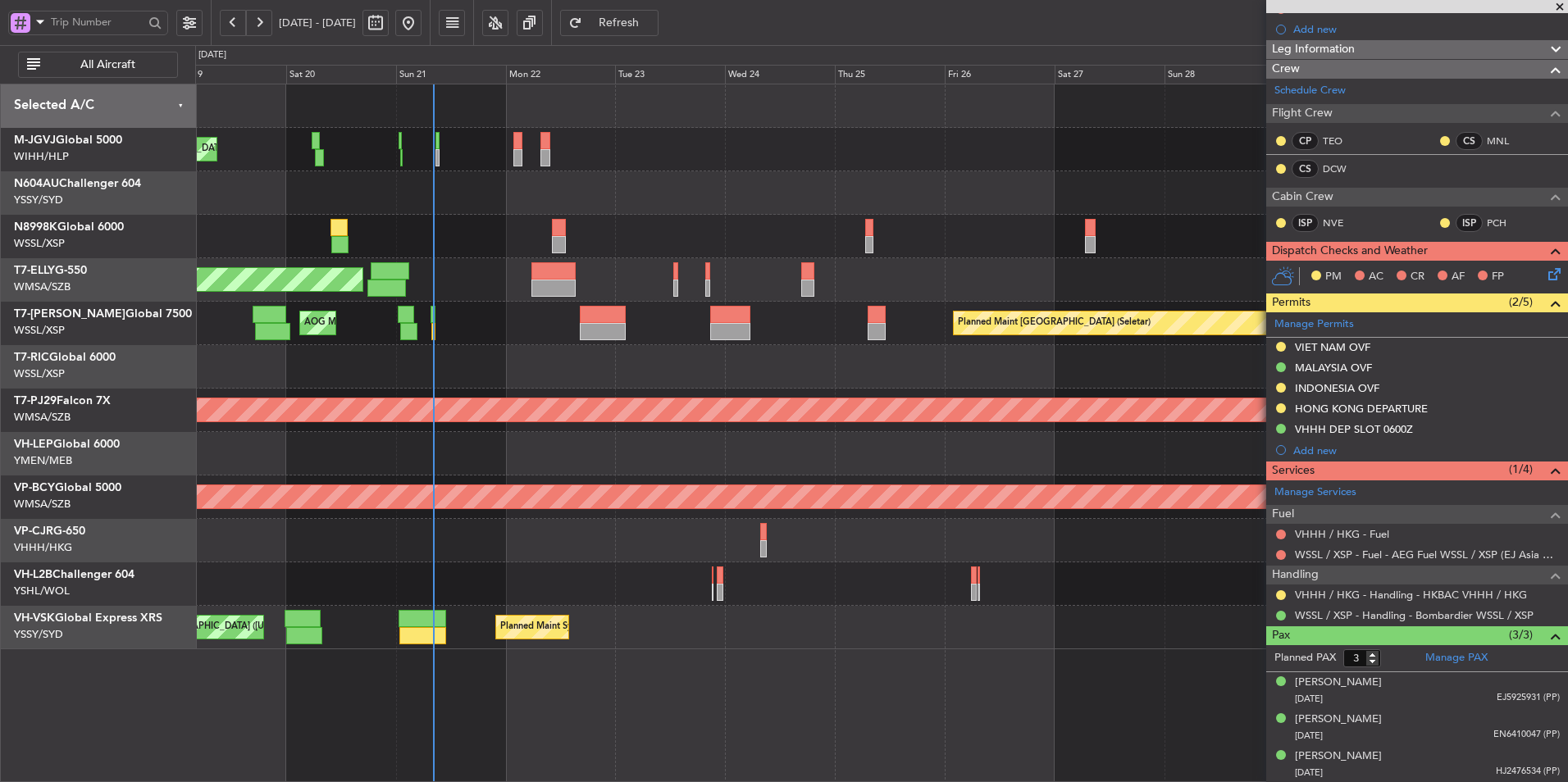
click at [713, 389] on div "[PERSON_NAME][GEOGRAPHIC_DATA] ([PERSON_NAME] Intl) [PERSON_NAME] Jakarta (Hali…" at bounding box center [881, 366] width 1372 height 565
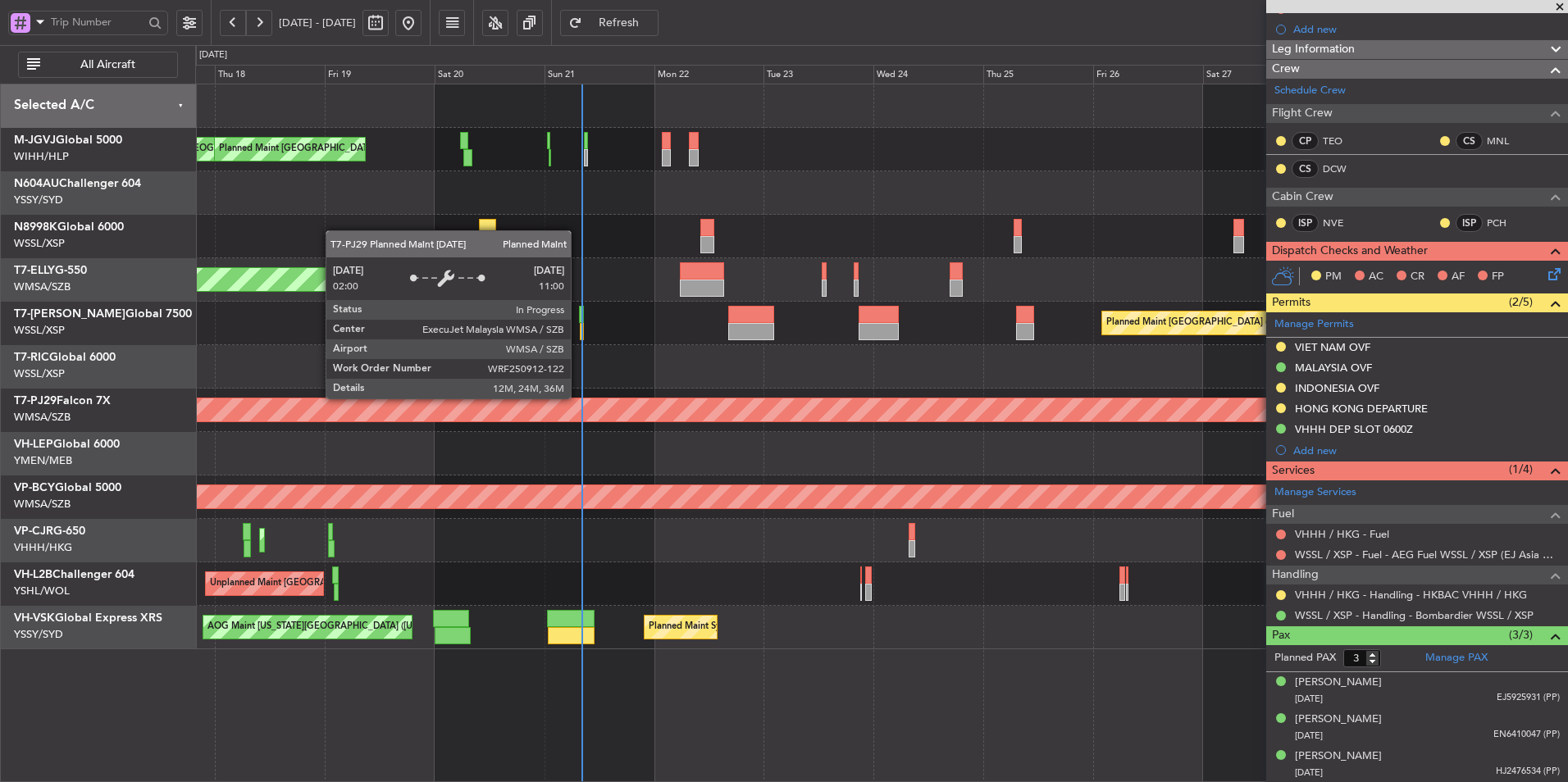
click at [678, 399] on div "Planned Maint [GEOGRAPHIC_DATA] (Sultan [PERSON_NAME] [PERSON_NAME] - Subang)" at bounding box center [1012, 409] width 2896 height 25
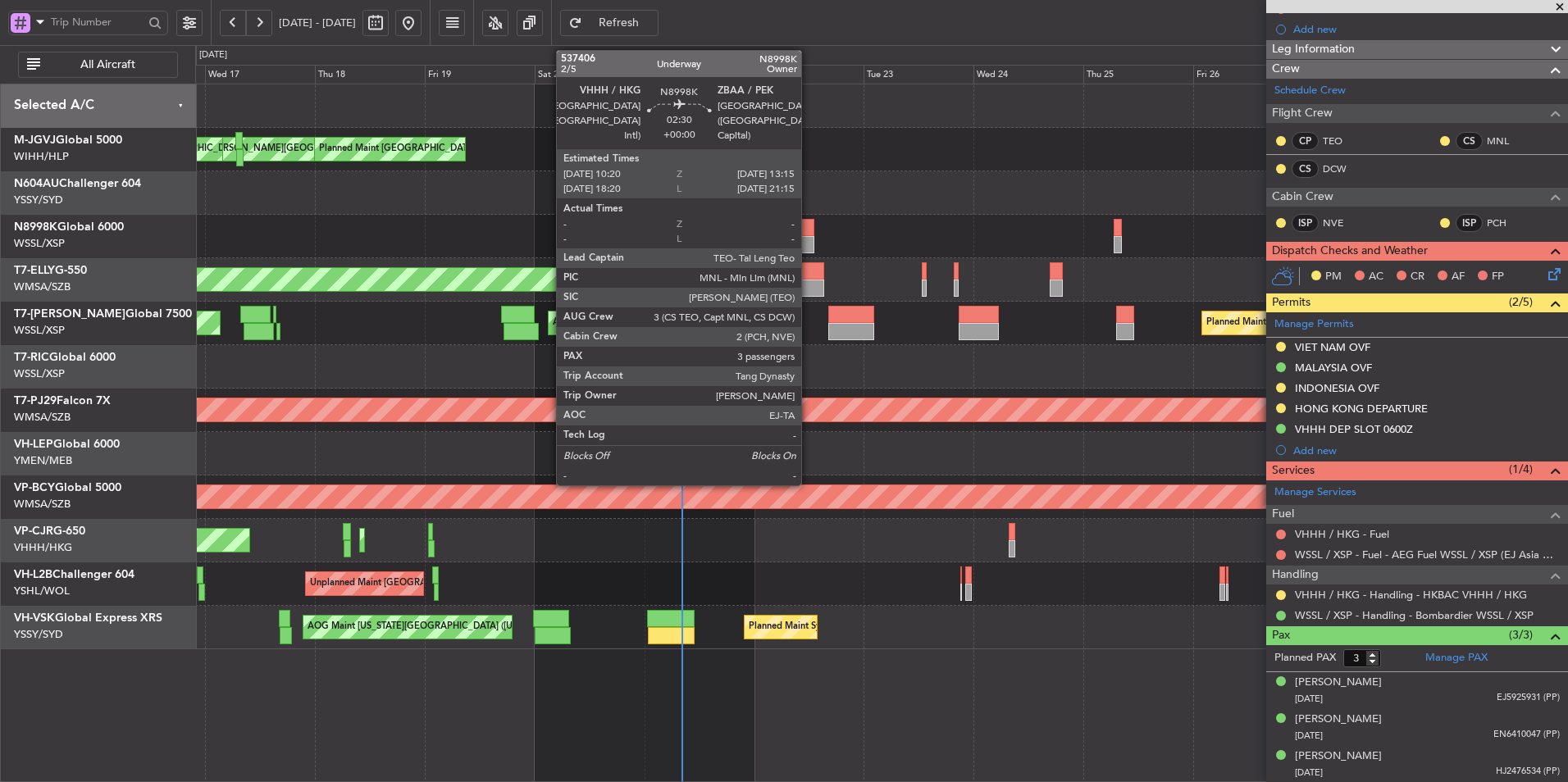
click at [809, 228] on div at bounding box center [807, 228] width 14 height 17
click at [807, 238] on div at bounding box center [807, 245] width 14 height 17
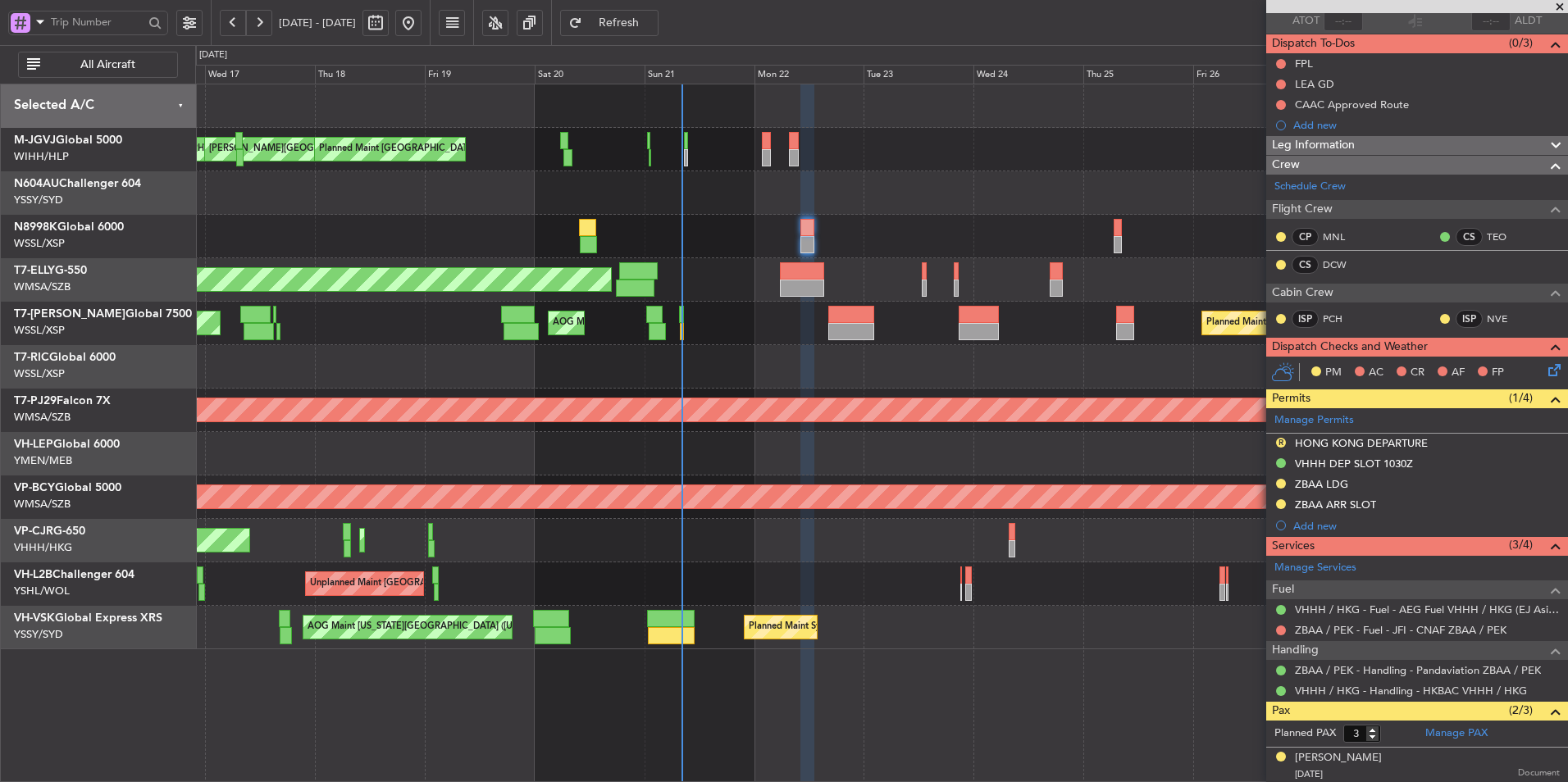
scroll to position [37, 0]
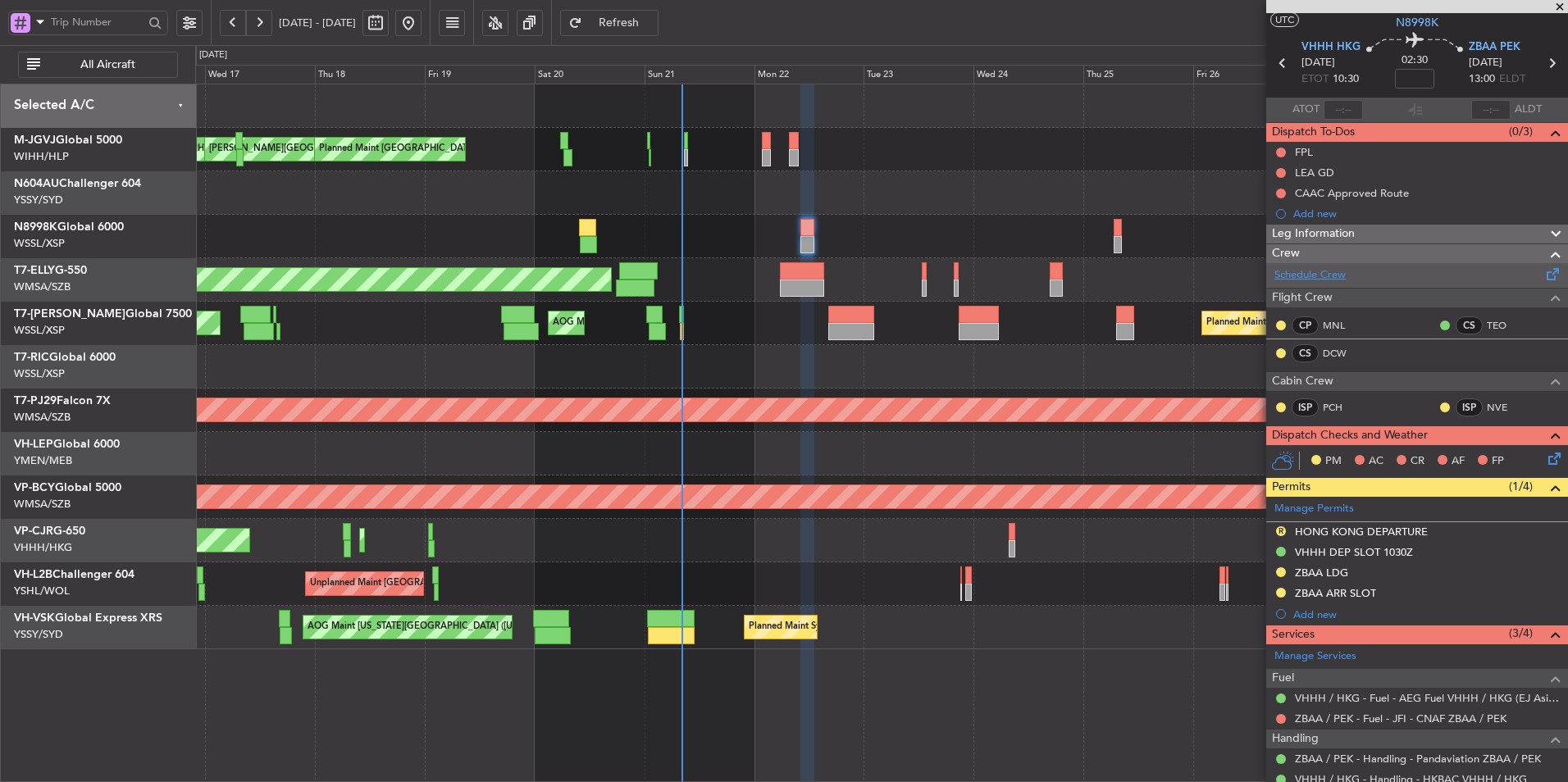
click at [1345, 267] on link "Schedule Crew" at bounding box center [1310, 275] width 71 height 16
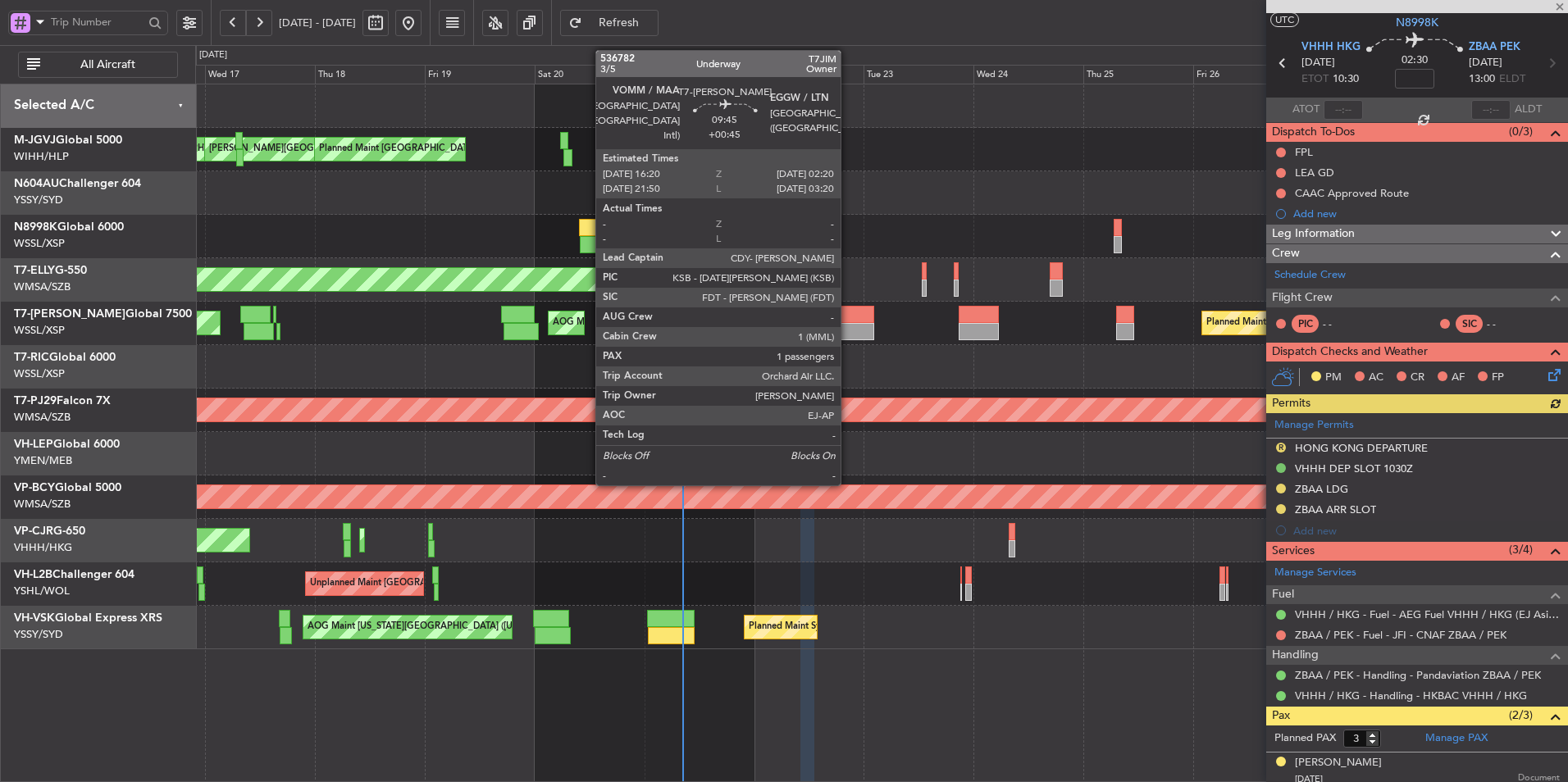
click at [848, 315] on div at bounding box center [851, 314] width 46 height 17
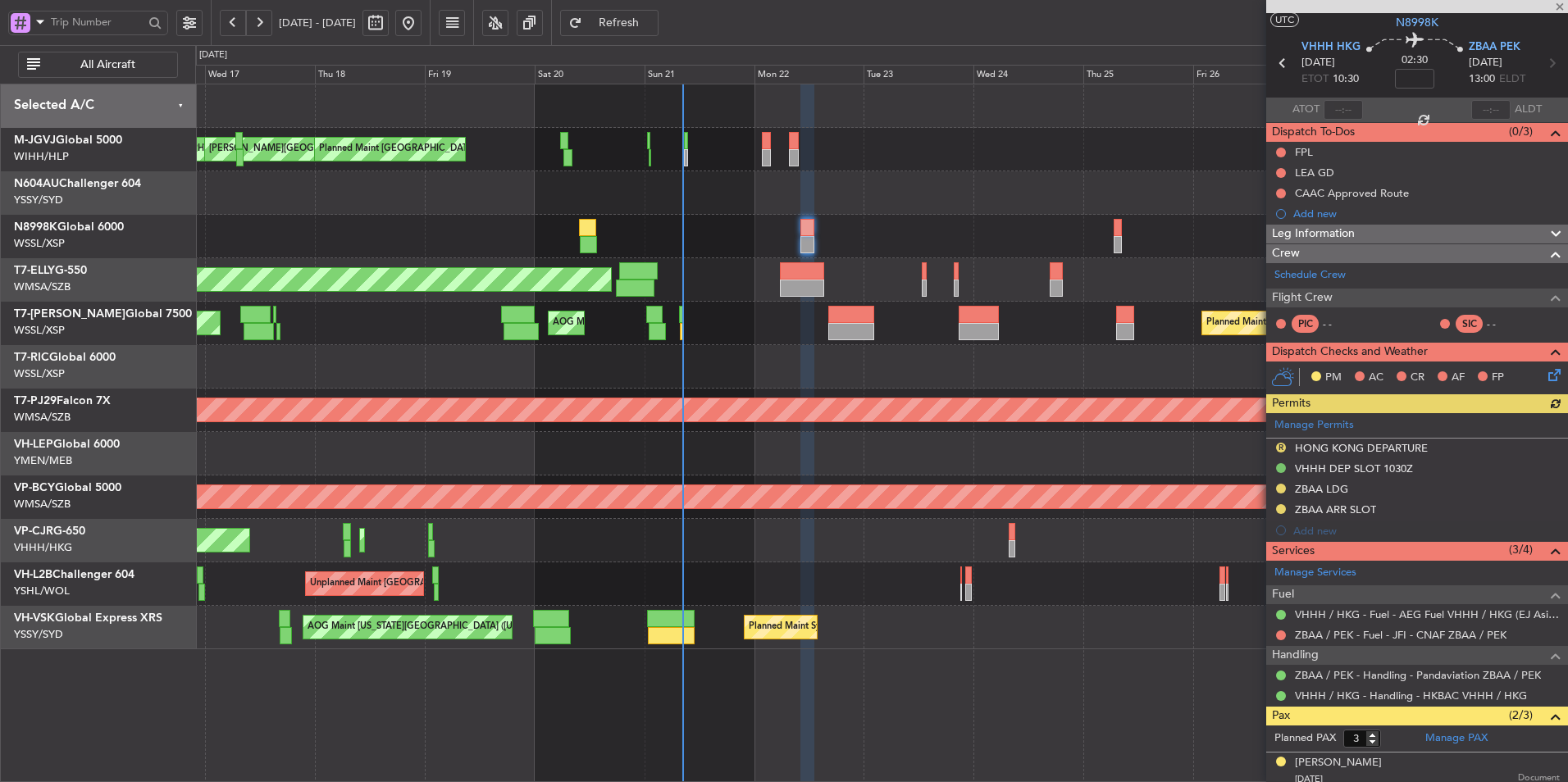
click at [933, 358] on div at bounding box center [881, 366] width 1372 height 43
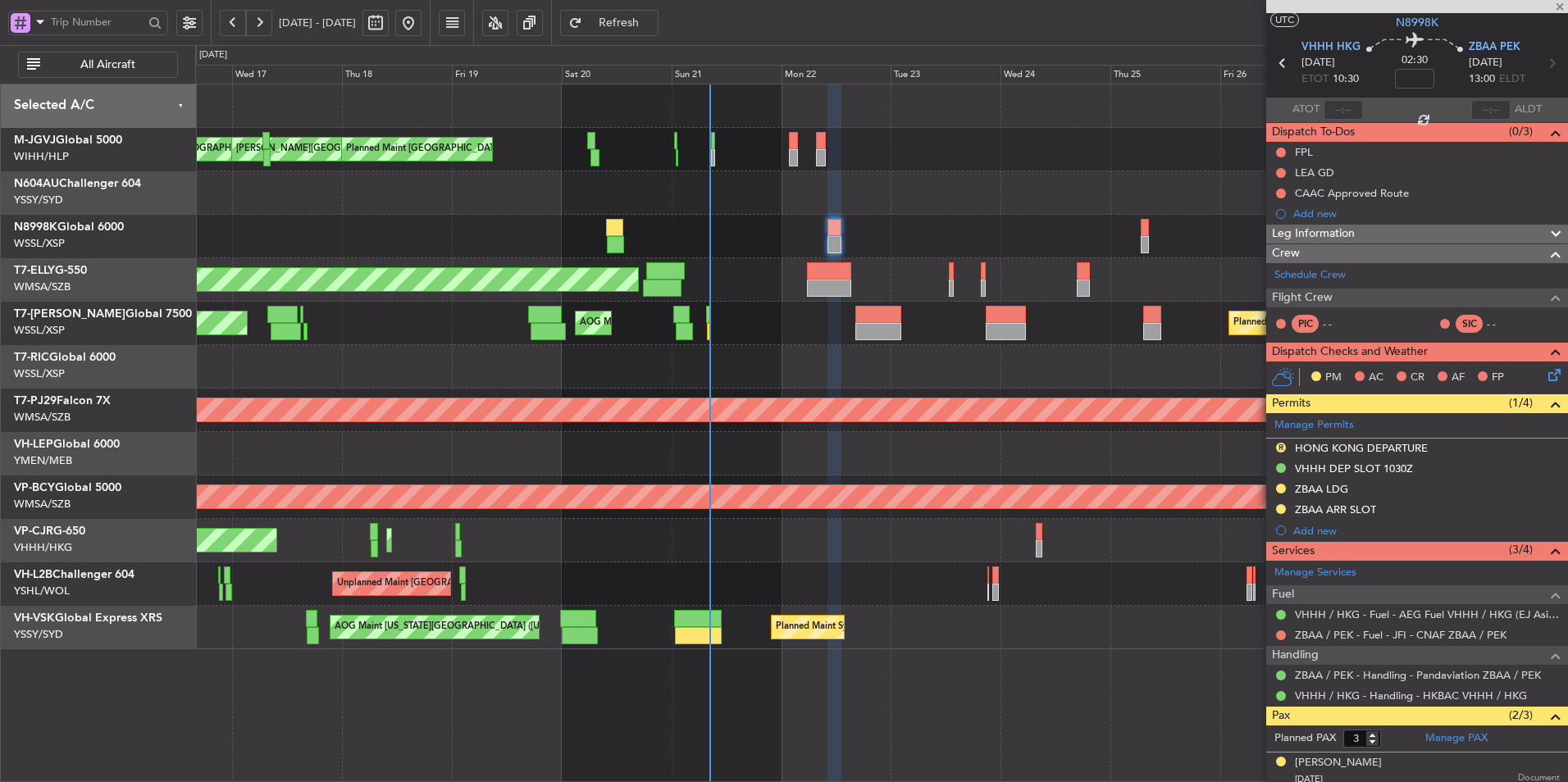
type input "+00:45"
type input "1"
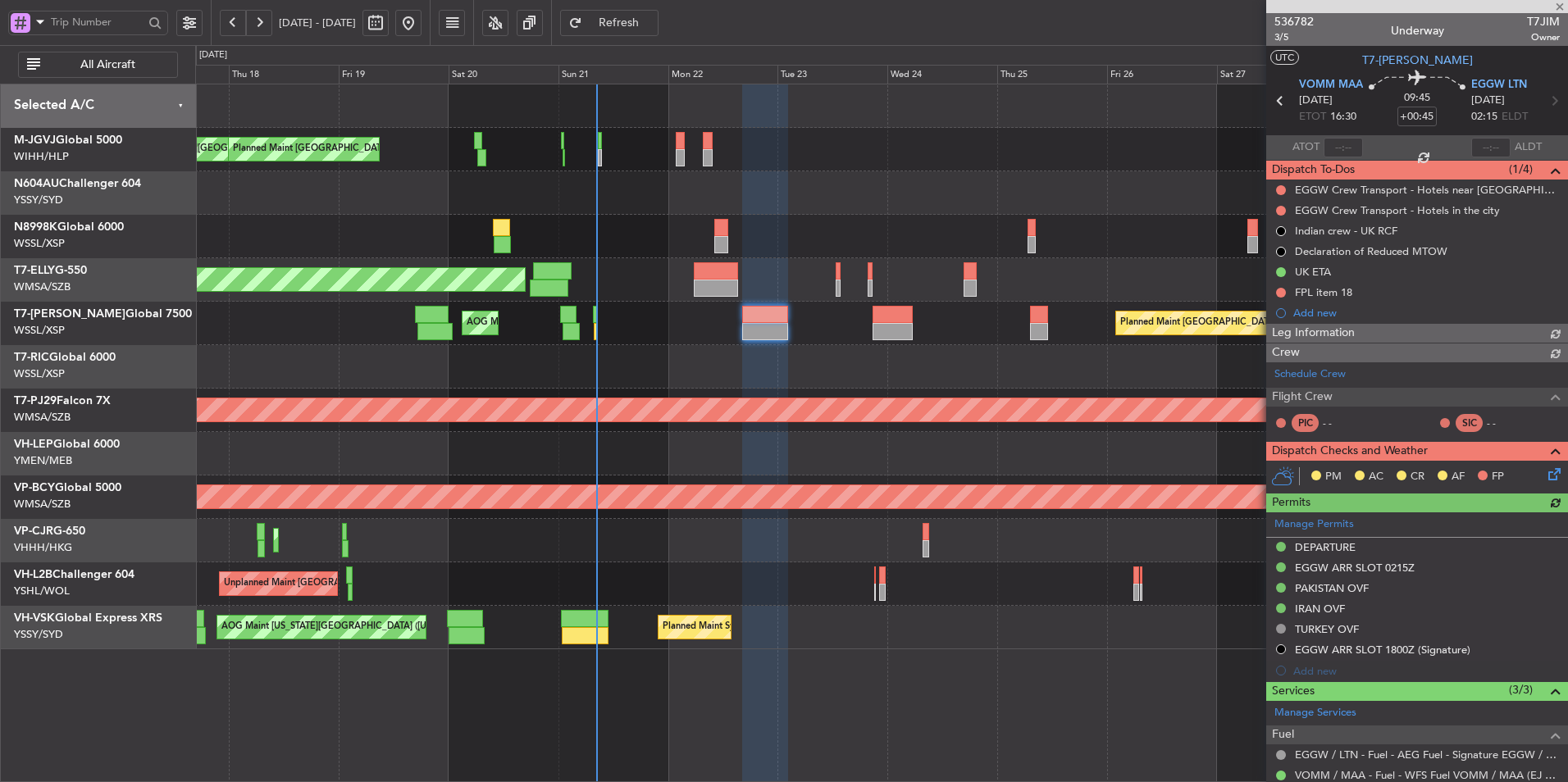
click at [815, 371] on div at bounding box center [881, 366] width 1372 height 43
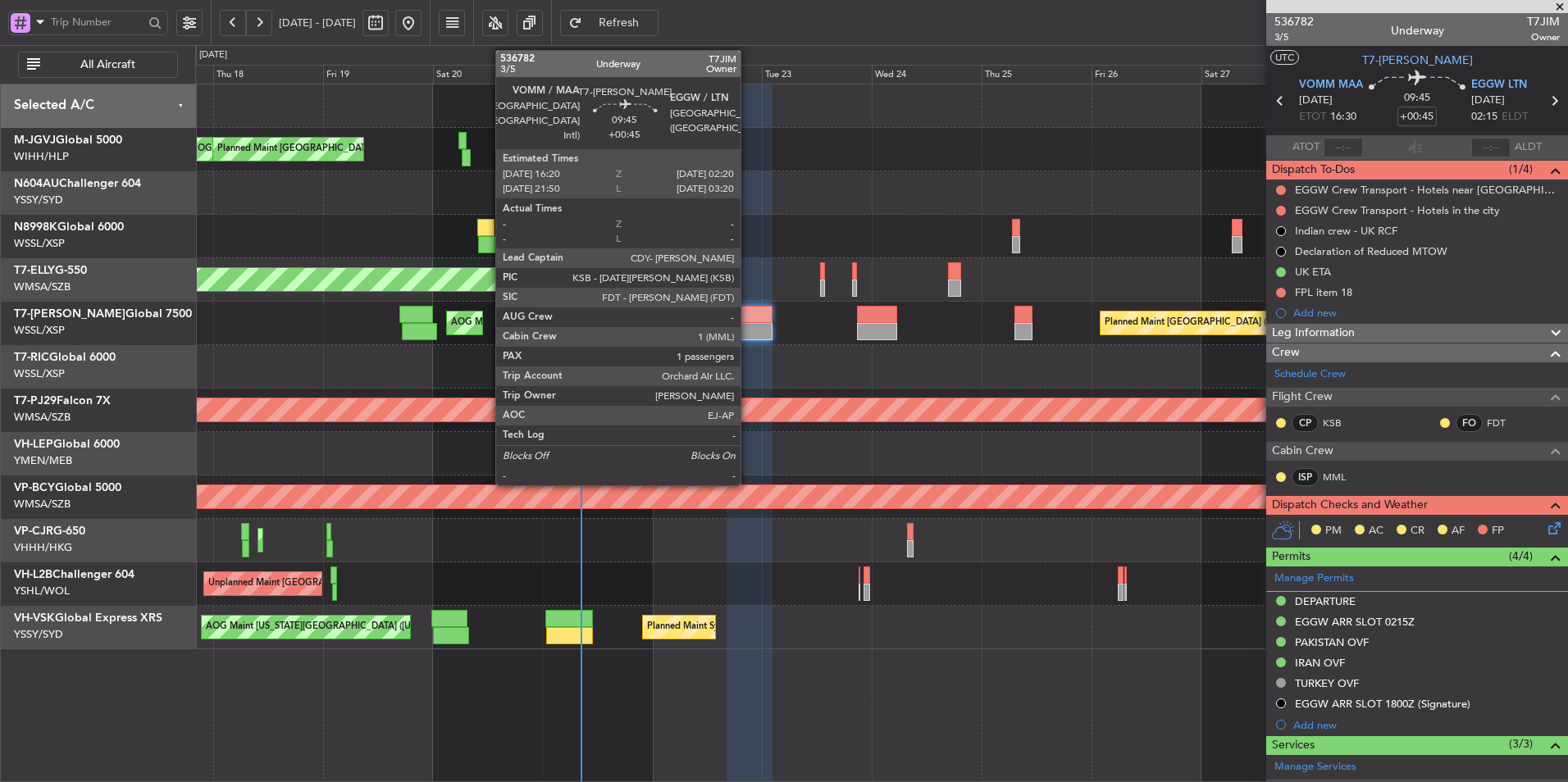
click at [748, 316] on div at bounding box center [749, 314] width 46 height 17
click at [748, 315] on div at bounding box center [749, 314] width 46 height 17
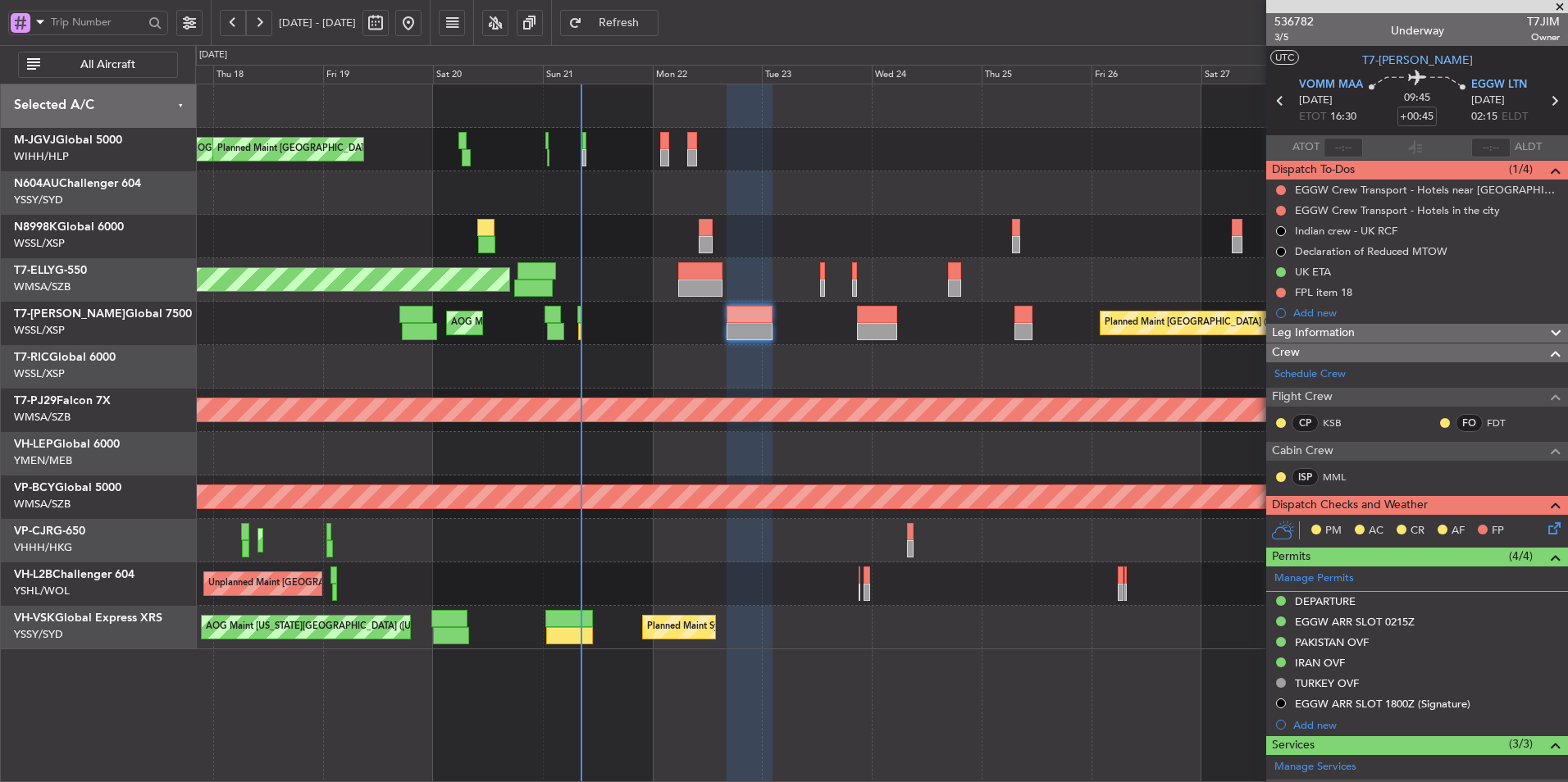
click at [658, 16] on button "Refresh" at bounding box center [609, 23] width 99 height 26
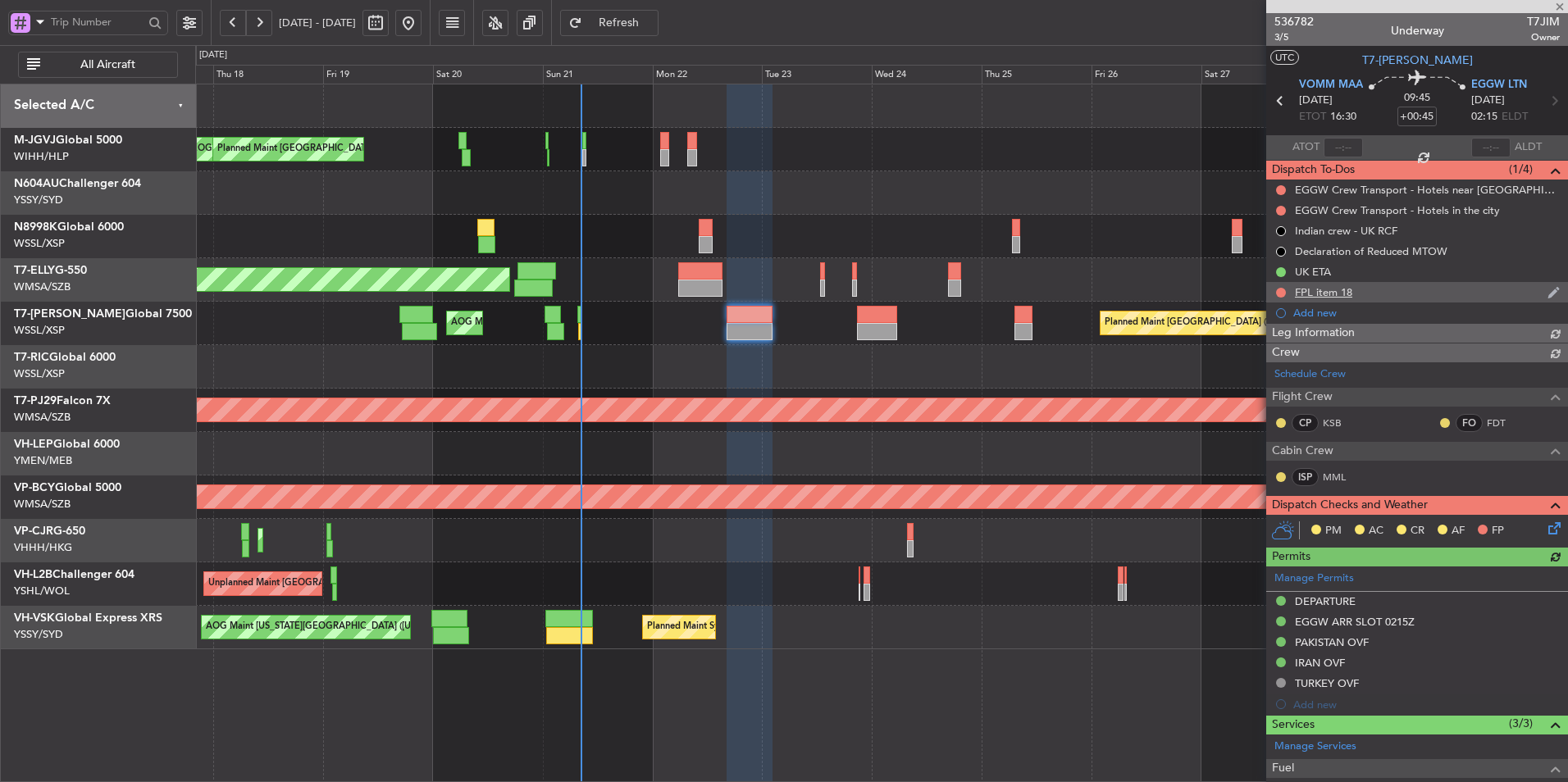
click at [1326, 294] on div "FPL item 18" at bounding box center [1323, 292] width 58 height 14
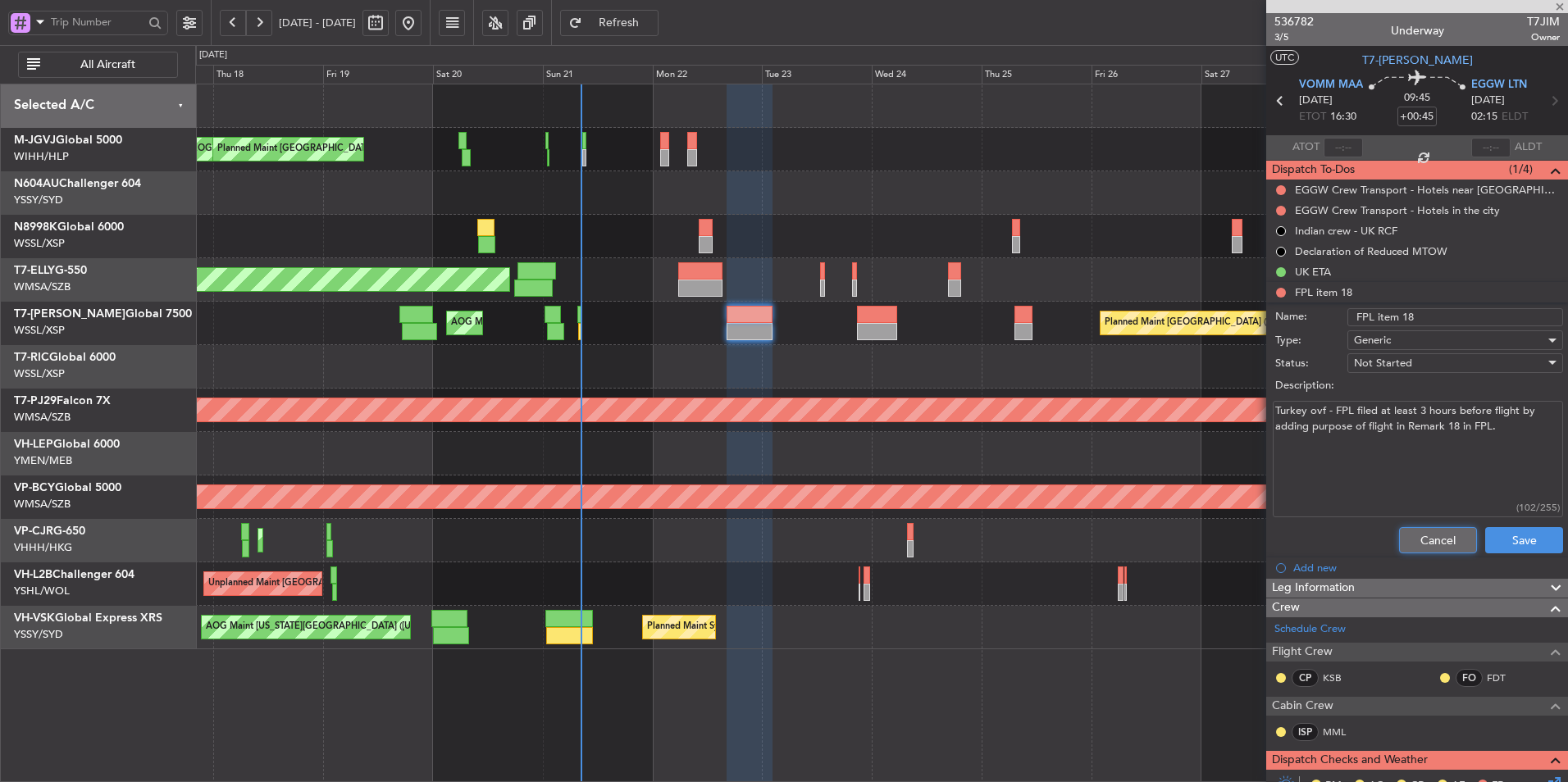
click at [1416, 542] on button "Cancel" at bounding box center [1438, 540] width 78 height 26
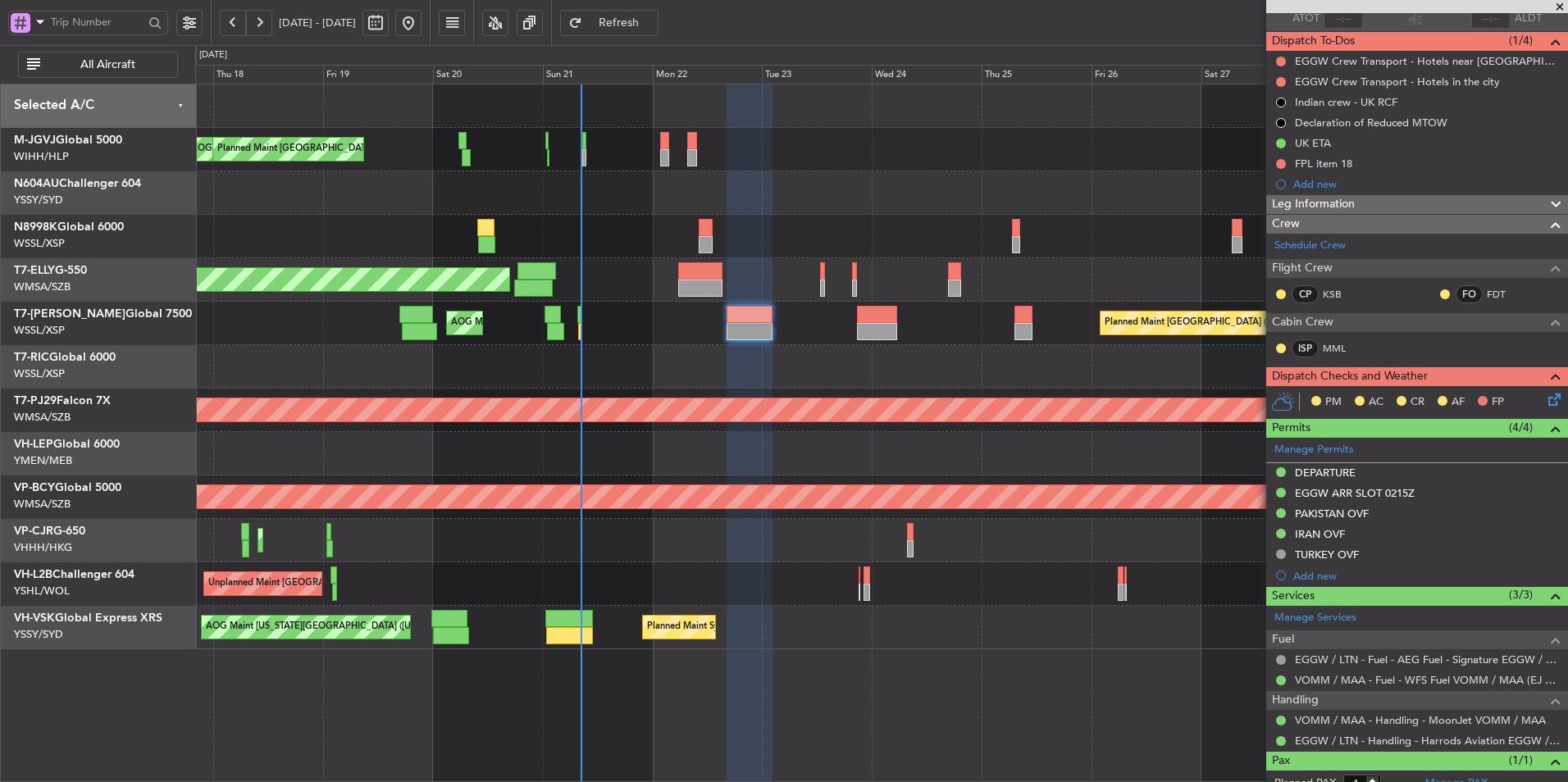
scroll to position [180, 0]
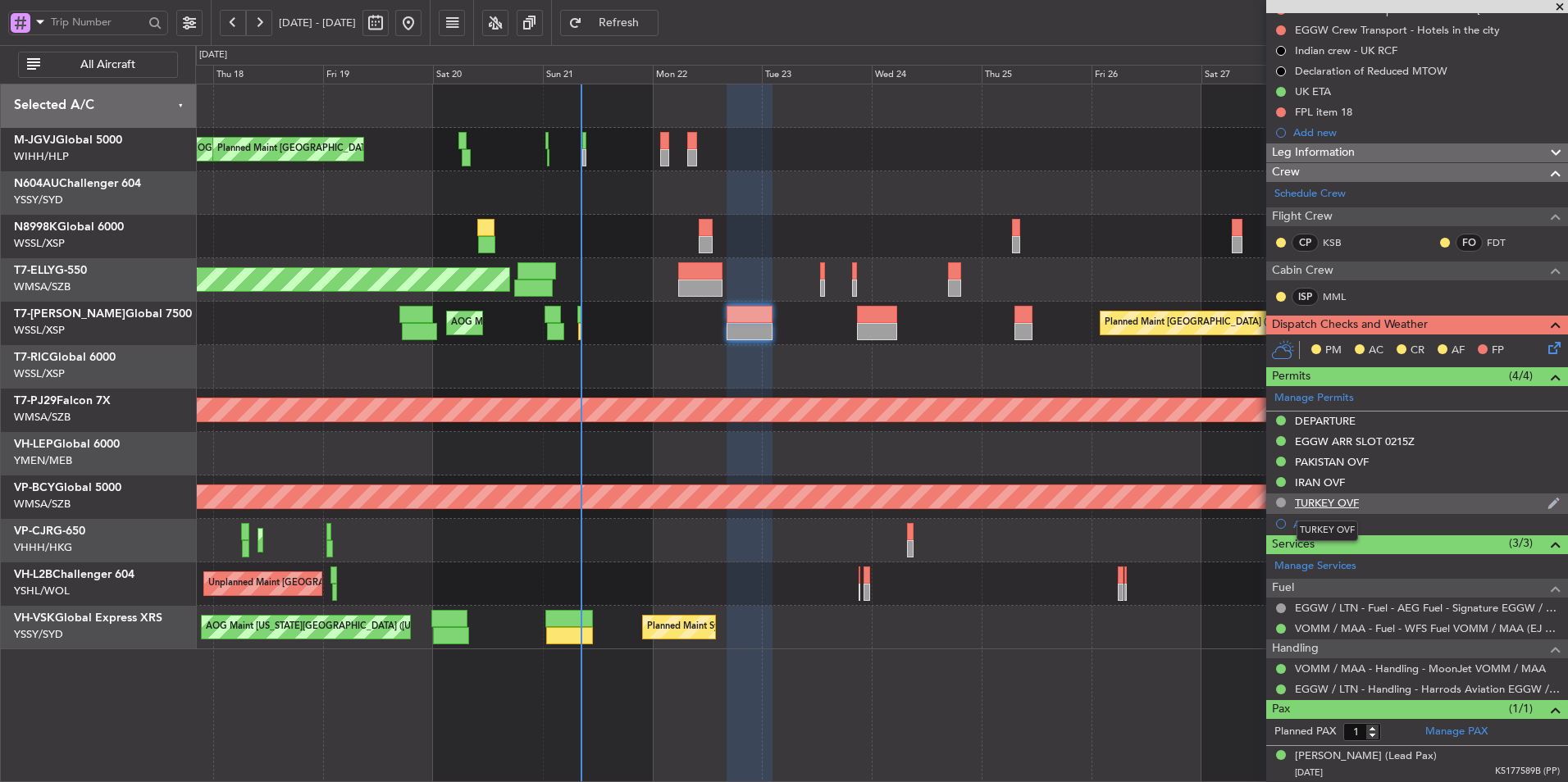
click at [1347, 499] on div "TURKEY OVF" at bounding box center [1326, 503] width 64 height 14
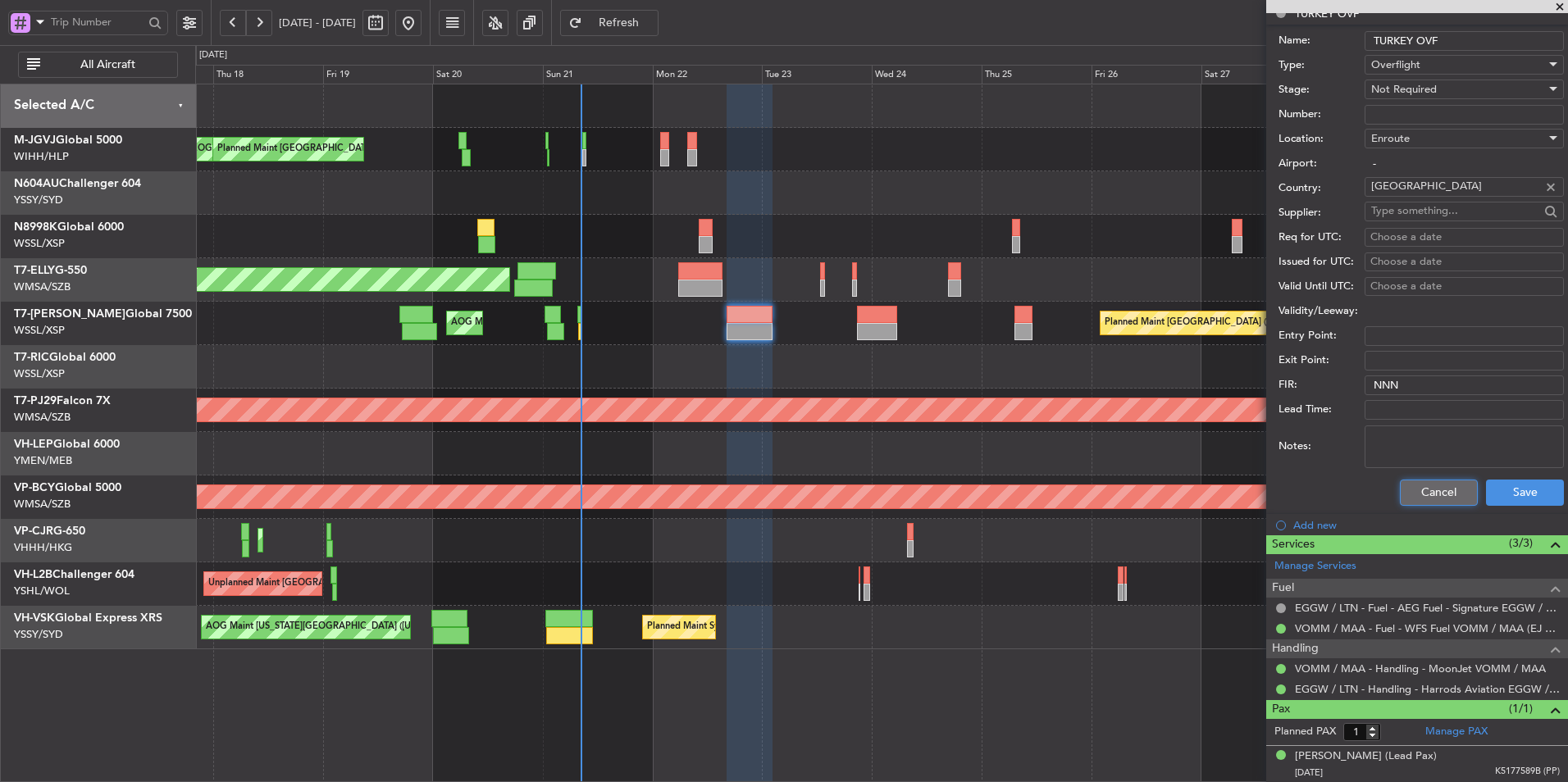
click at [1414, 499] on button "Cancel" at bounding box center [1439, 492] width 78 height 26
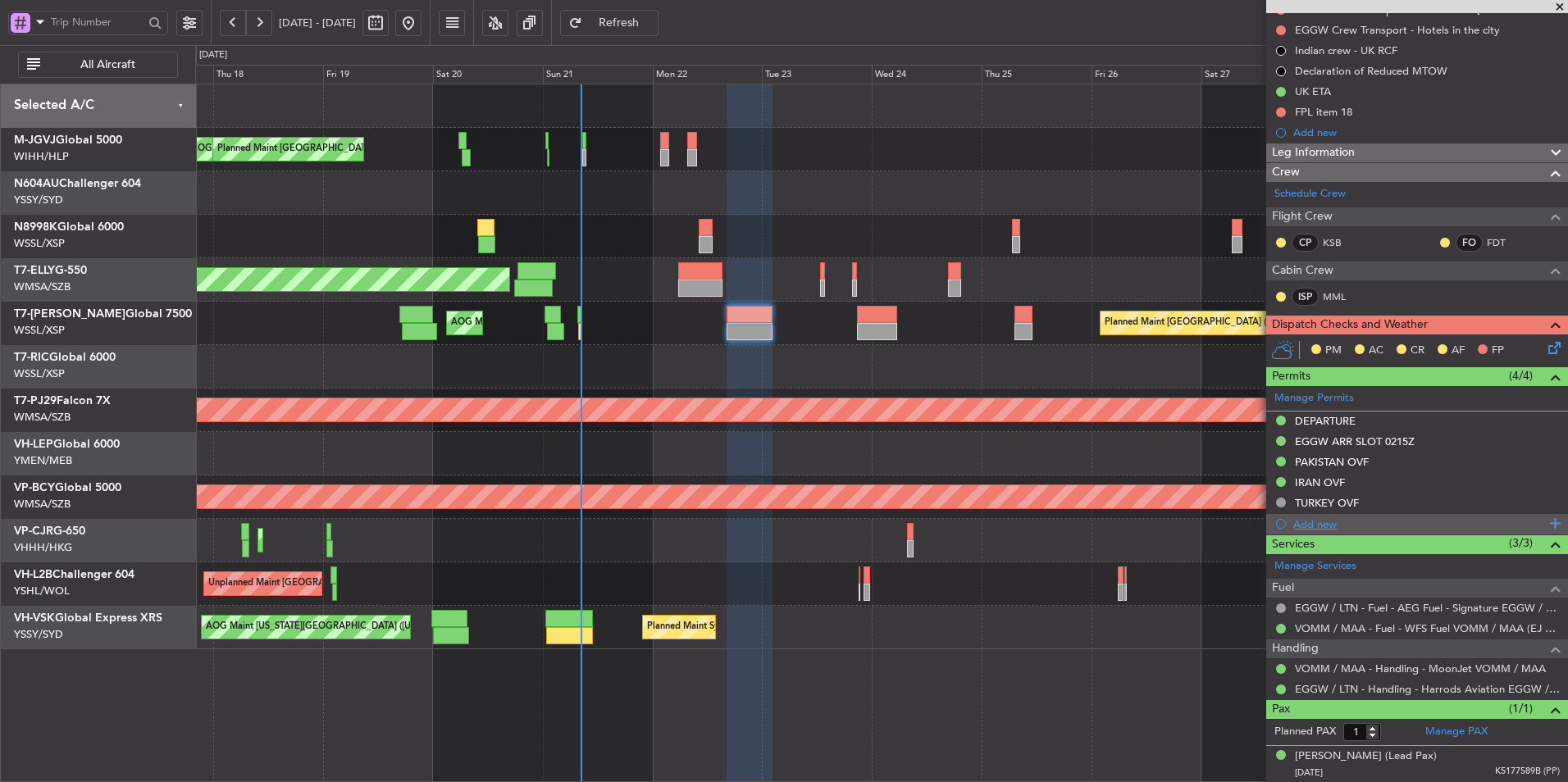
scroll to position [0, 0]
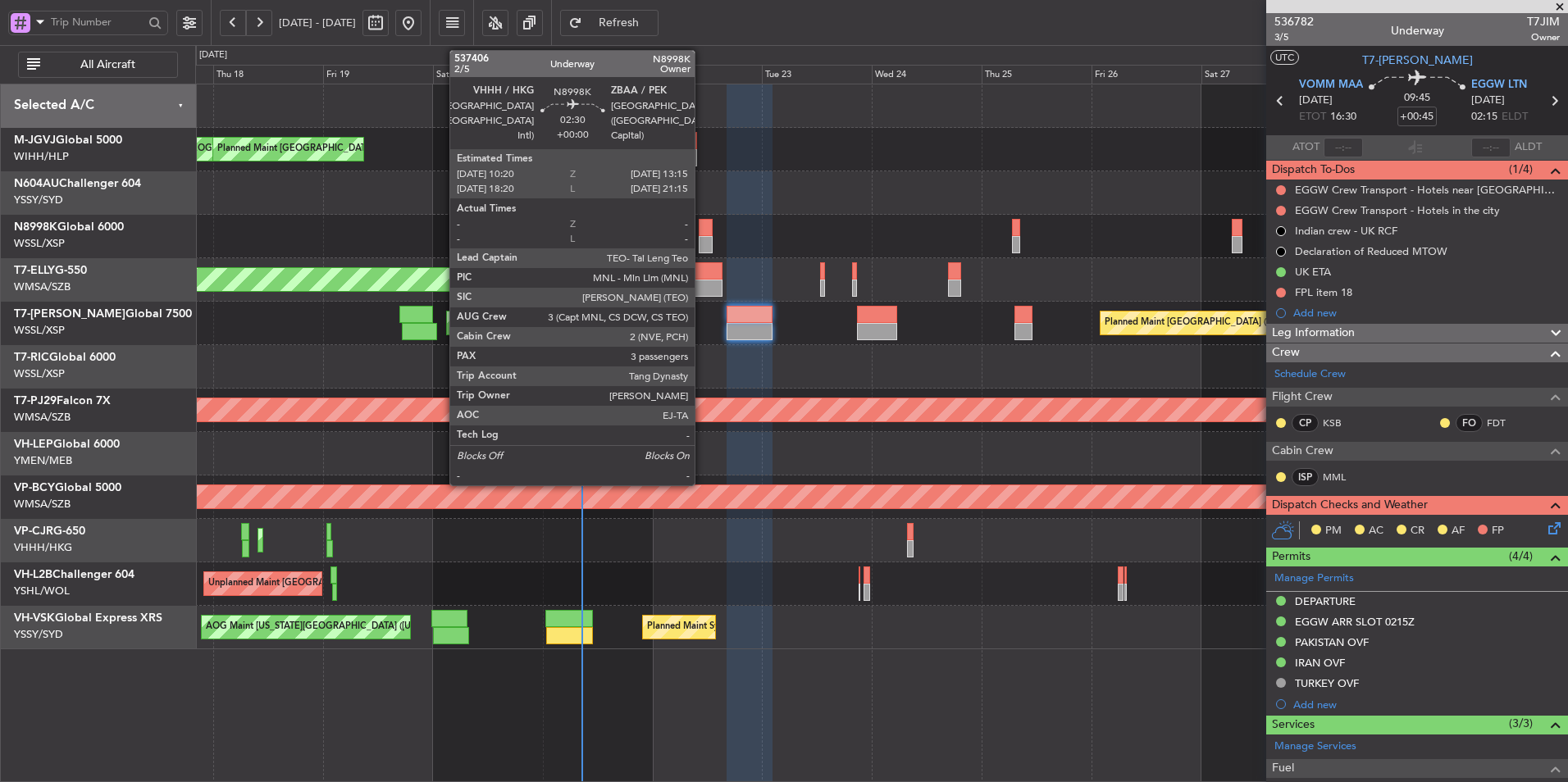
click at [702, 243] on div at bounding box center [706, 245] width 14 height 17
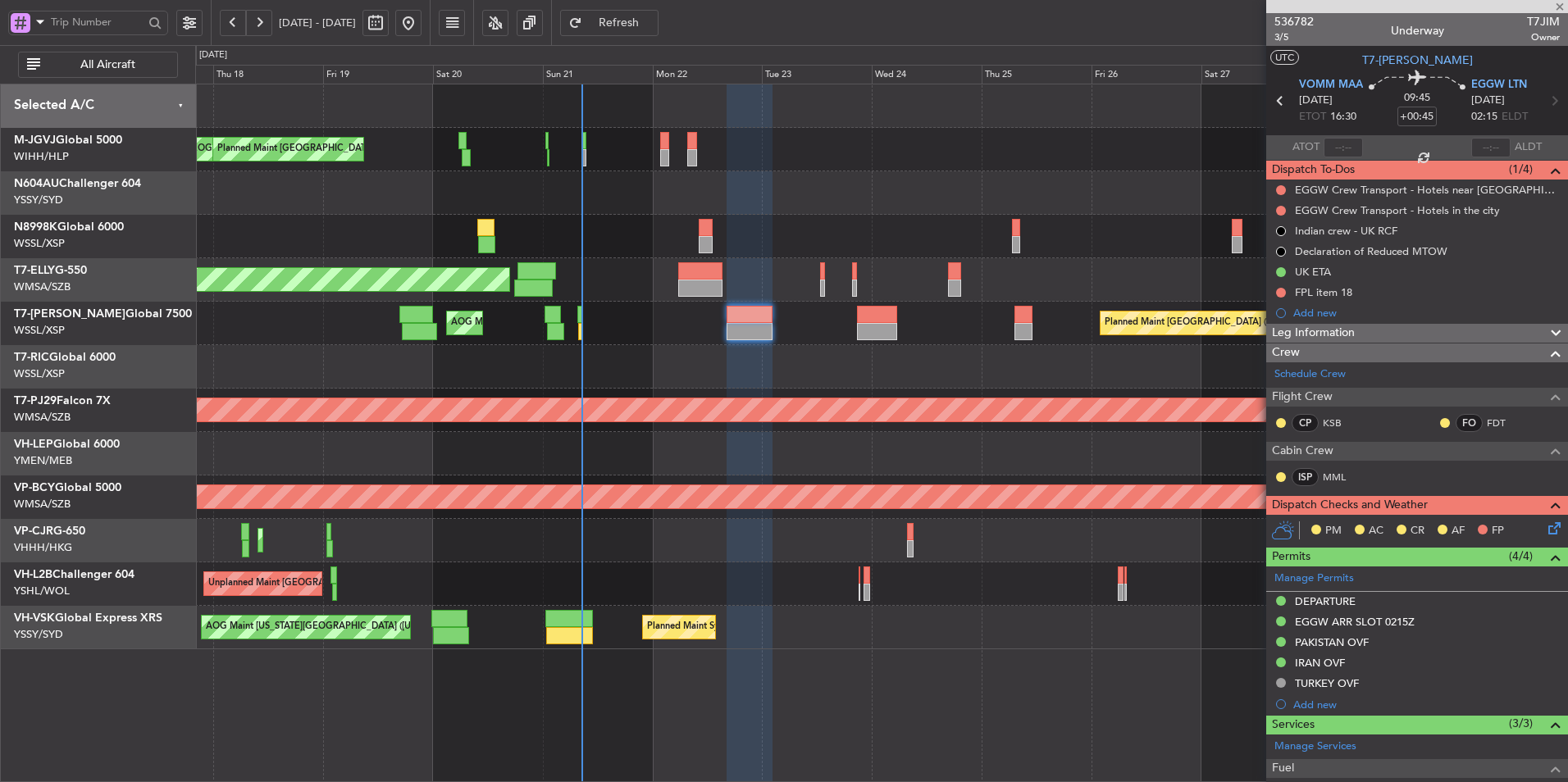
type input "3"
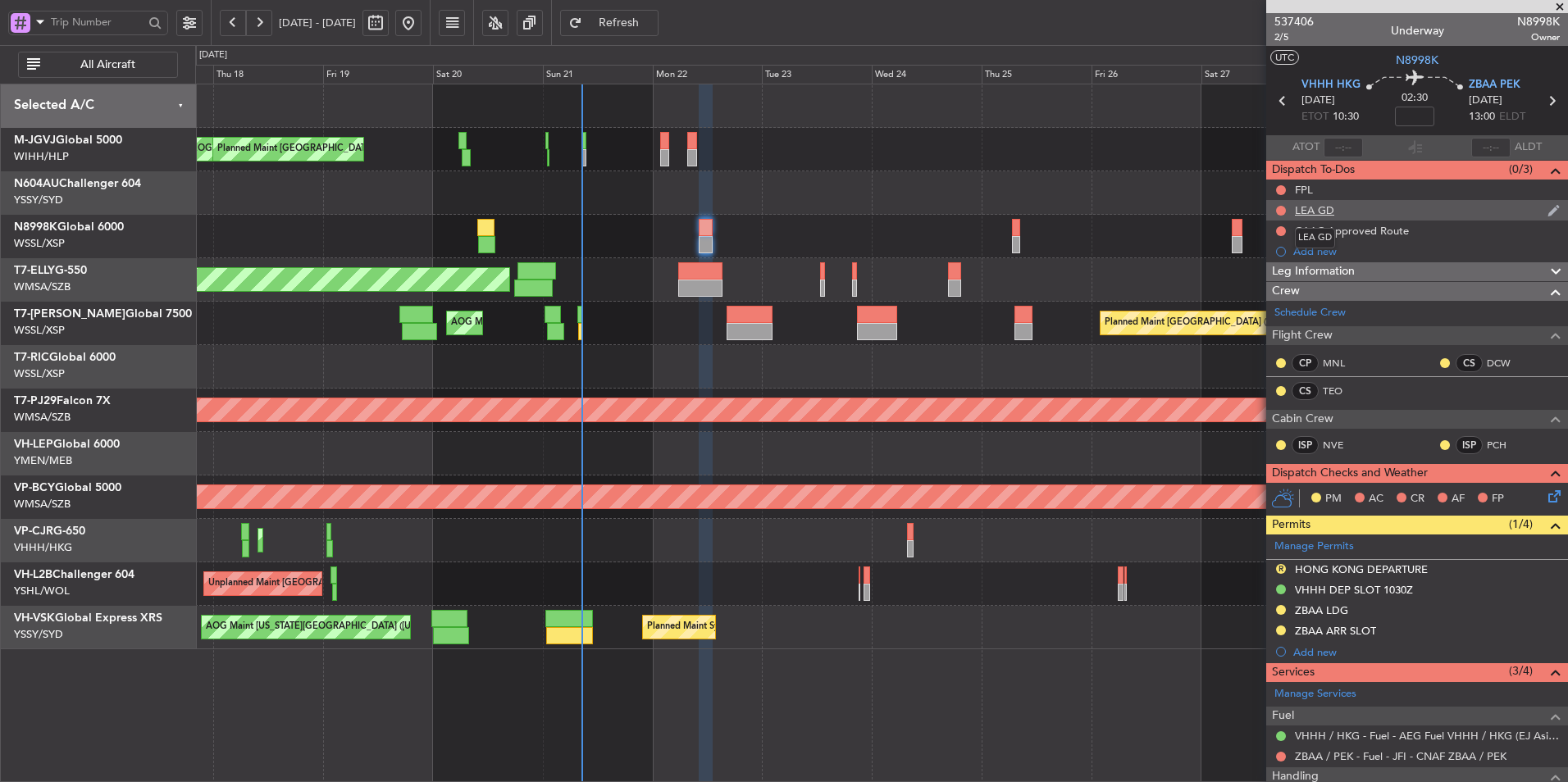
click at [1326, 210] on div "LEA GD" at bounding box center [1314, 210] width 39 height 14
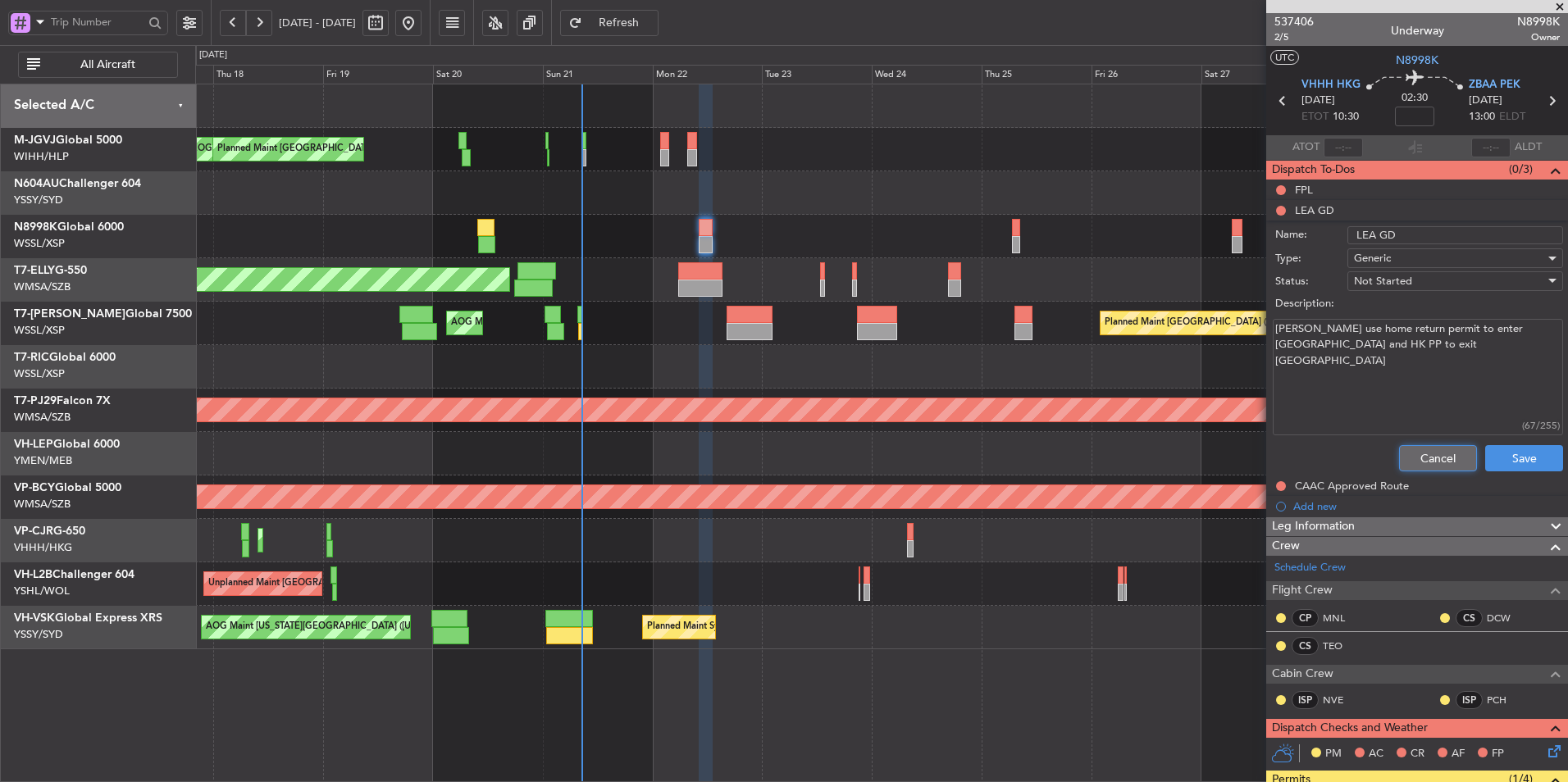
click at [1423, 465] on button "Cancel" at bounding box center [1438, 458] width 78 height 26
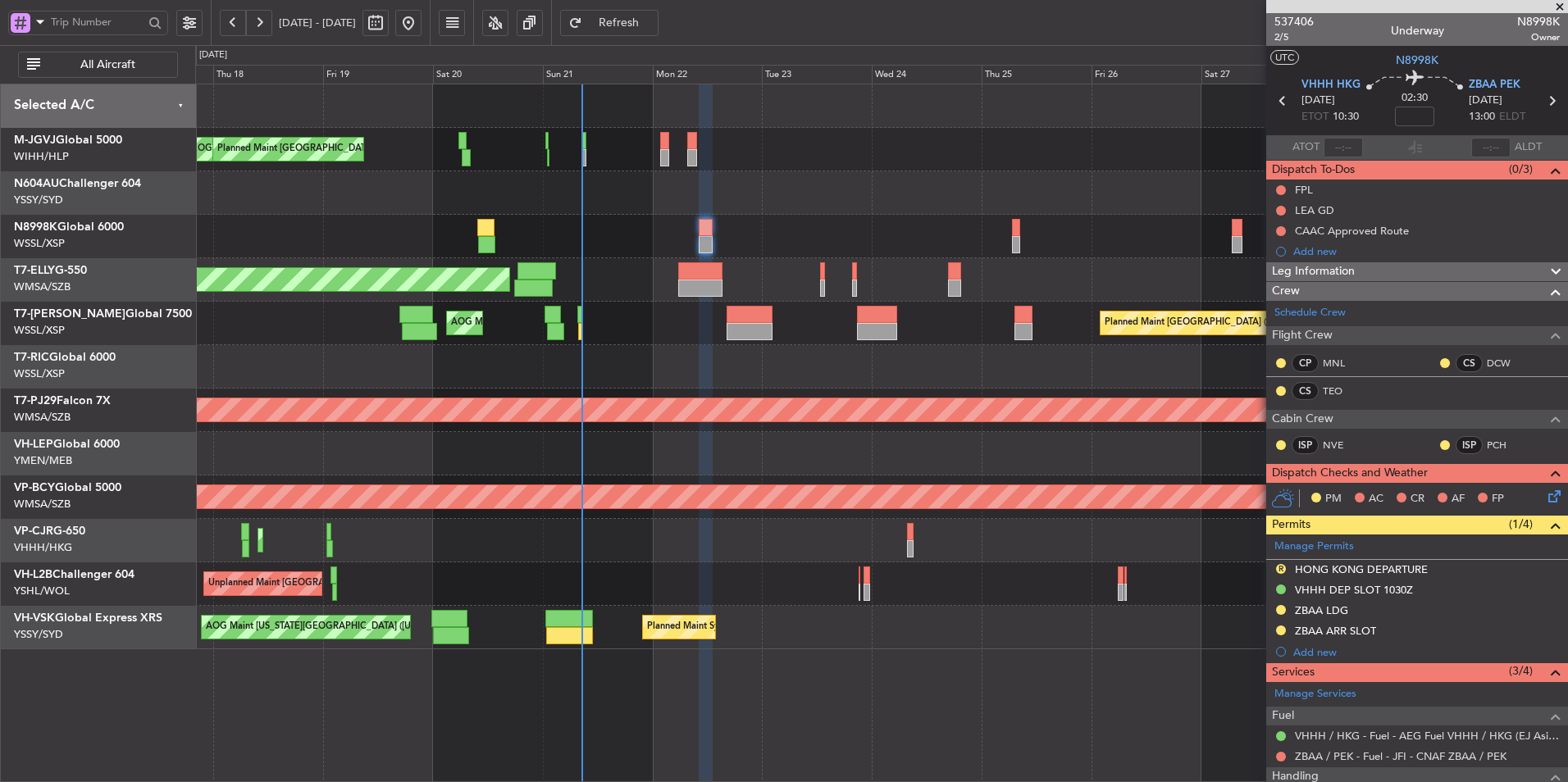
click at [1359, 233] on div "CAAC Approved Route" at bounding box center [1351, 231] width 114 height 14
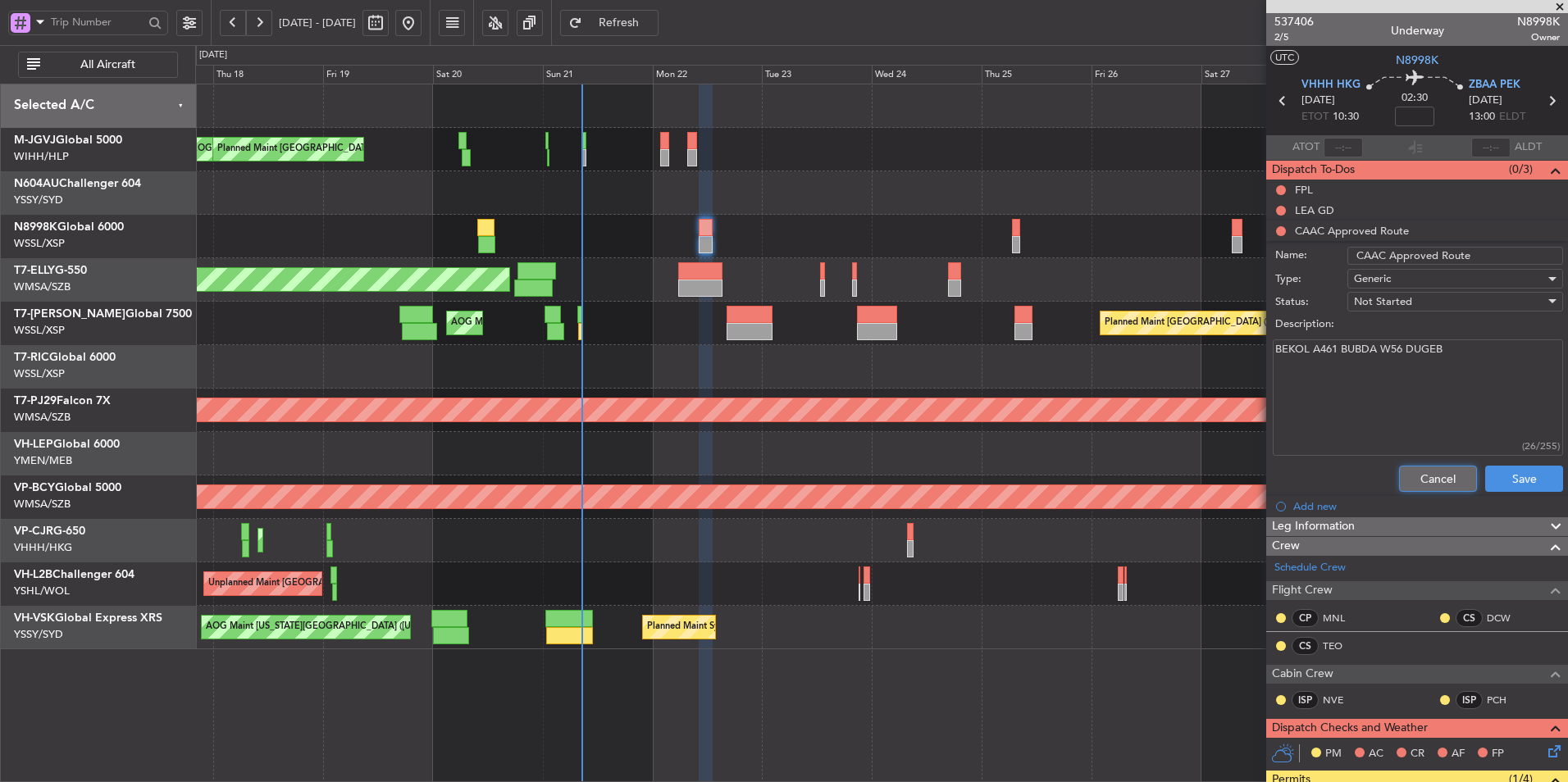
click at [1422, 474] on button "Cancel" at bounding box center [1438, 478] width 78 height 26
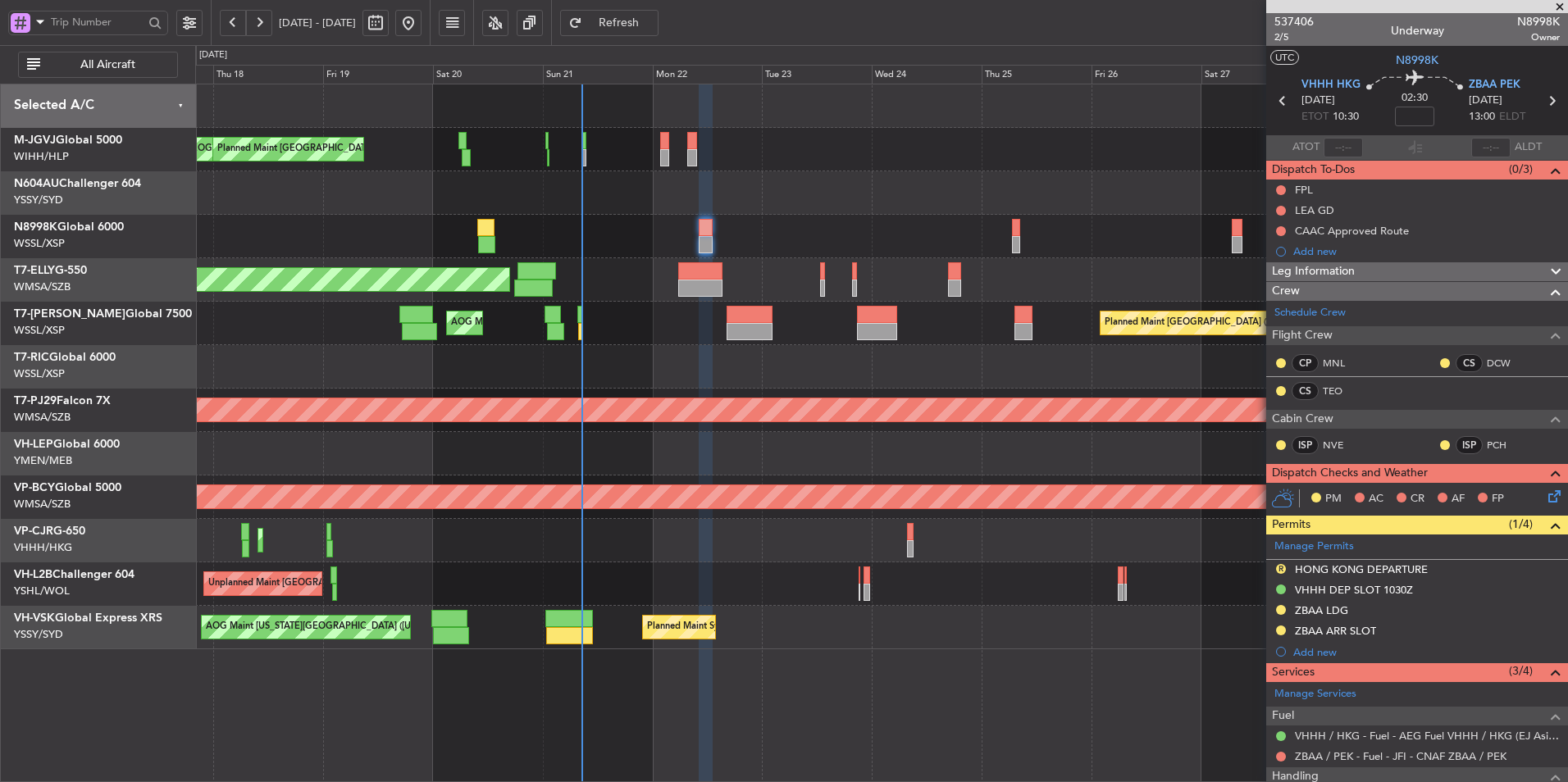
click at [761, 376] on div at bounding box center [881, 366] width 1372 height 43
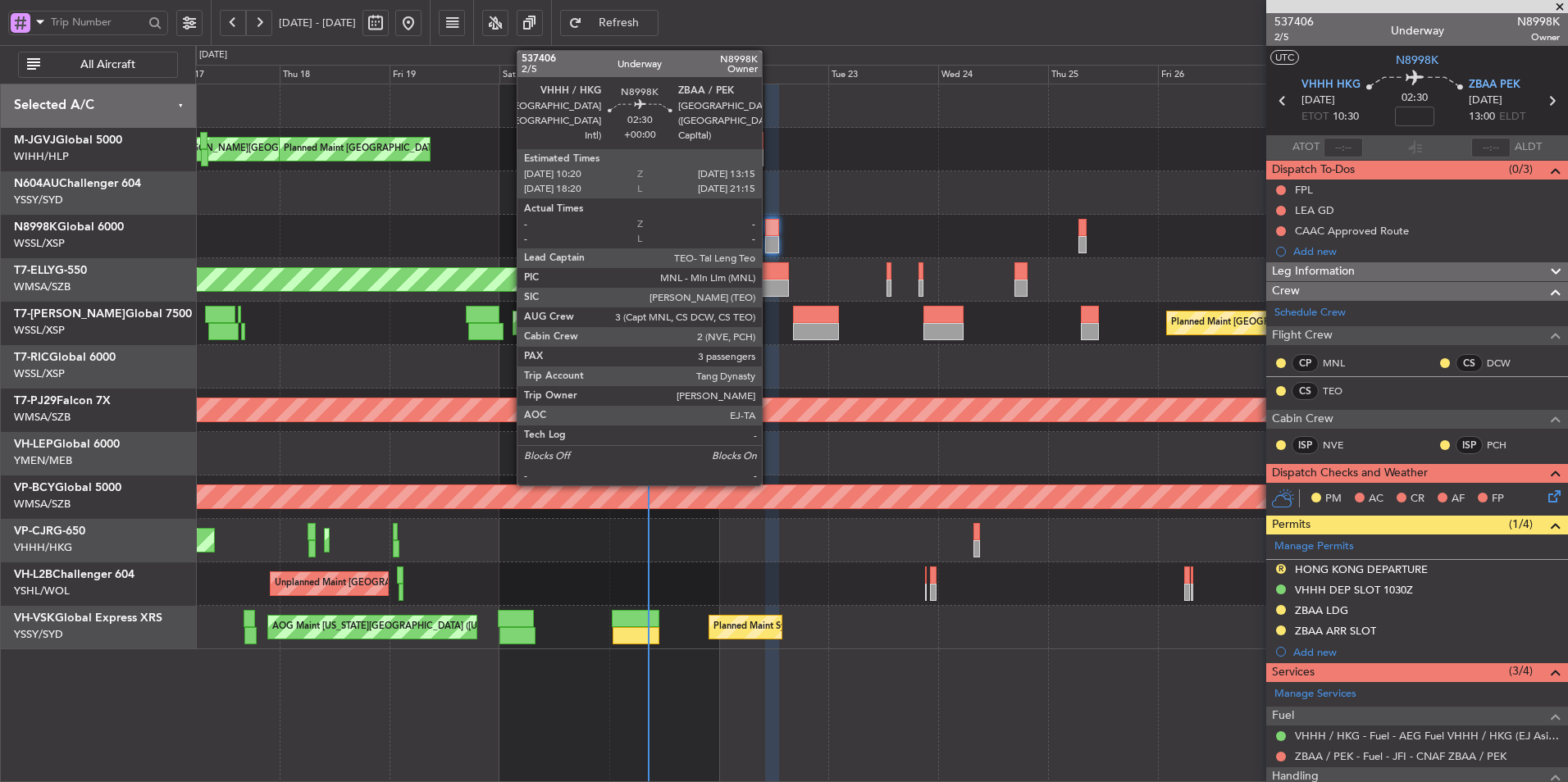
click at [770, 232] on div at bounding box center [772, 228] width 14 height 17
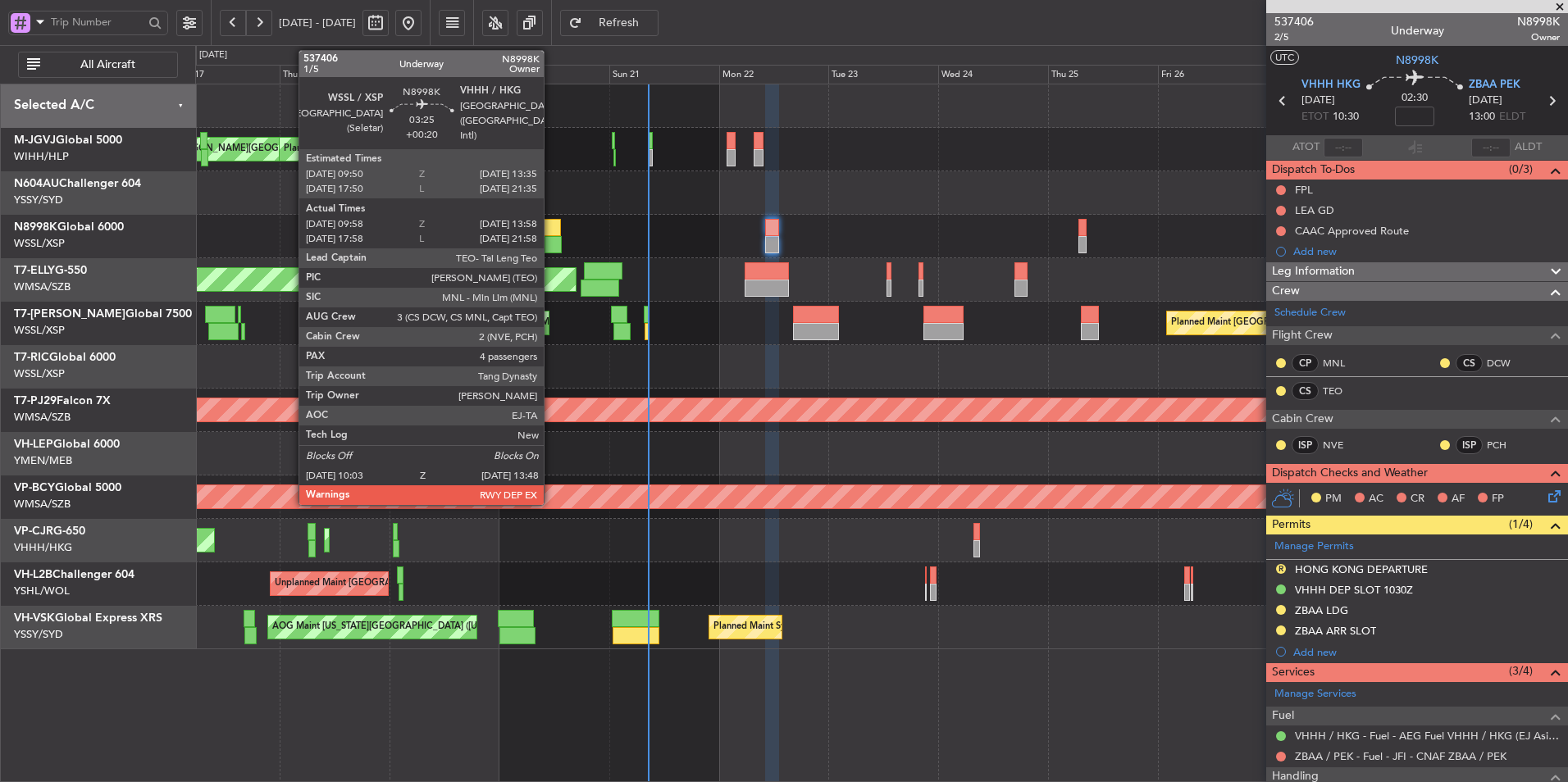
click at [551, 239] on div at bounding box center [553, 245] width 17 height 17
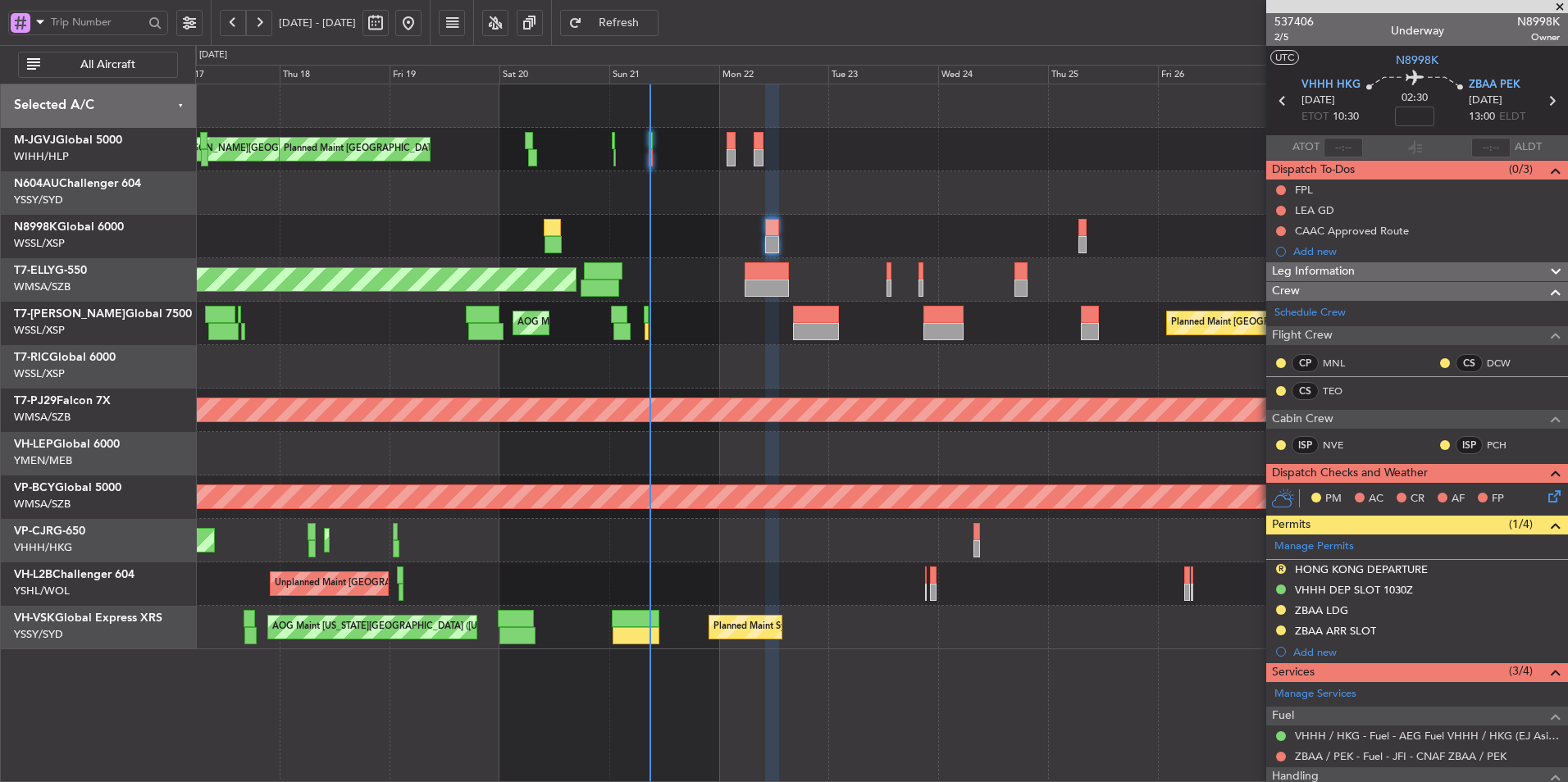
click at [609, 290] on div "[PERSON_NAME] [GEOGRAPHIC_DATA] (Dubai Intl) Planned Maint [GEOGRAPHIC_DATA] ([…" at bounding box center [881, 279] width 1372 height 43
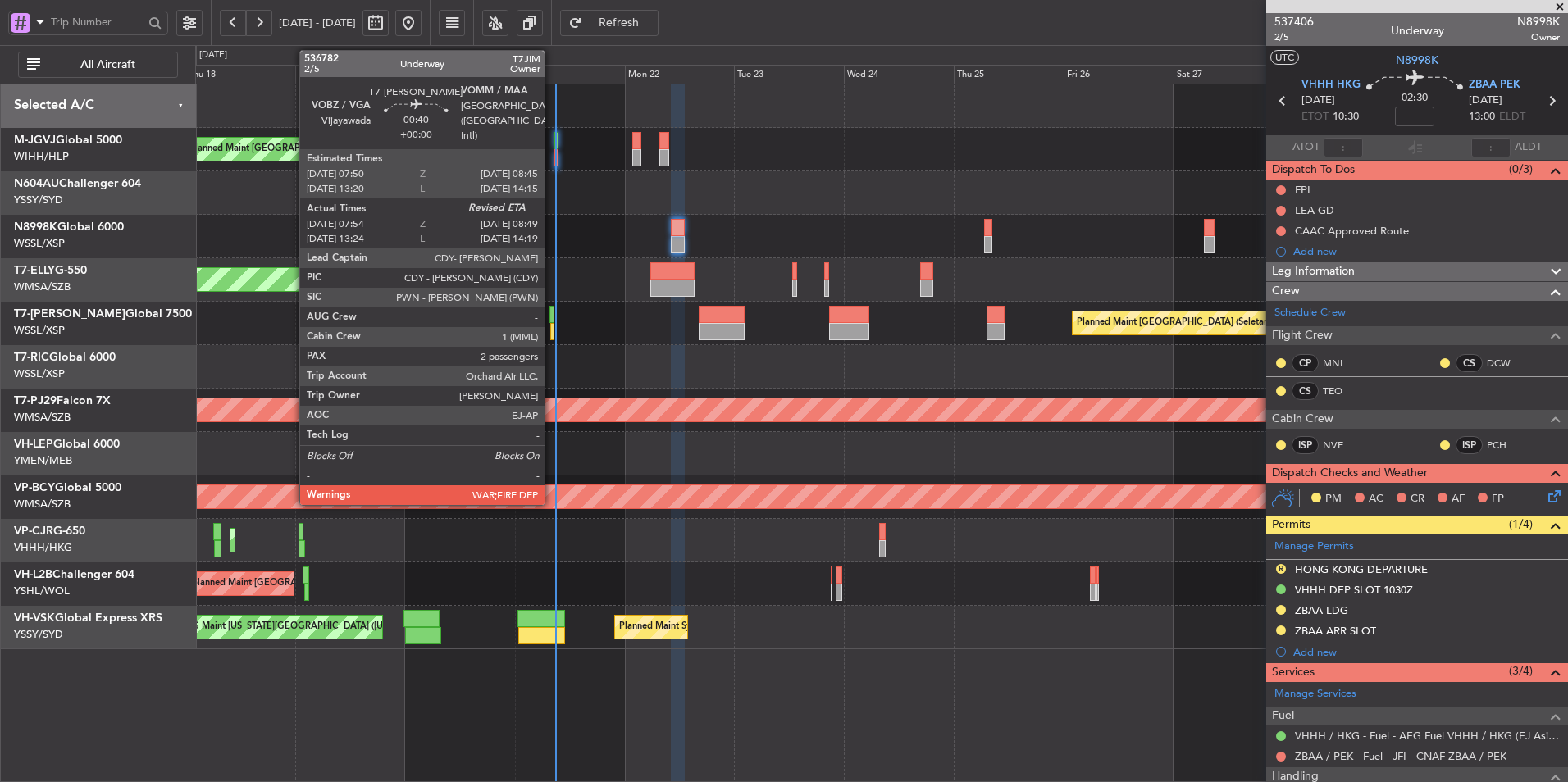
click at [552, 318] on div at bounding box center [552, 314] width 5 height 17
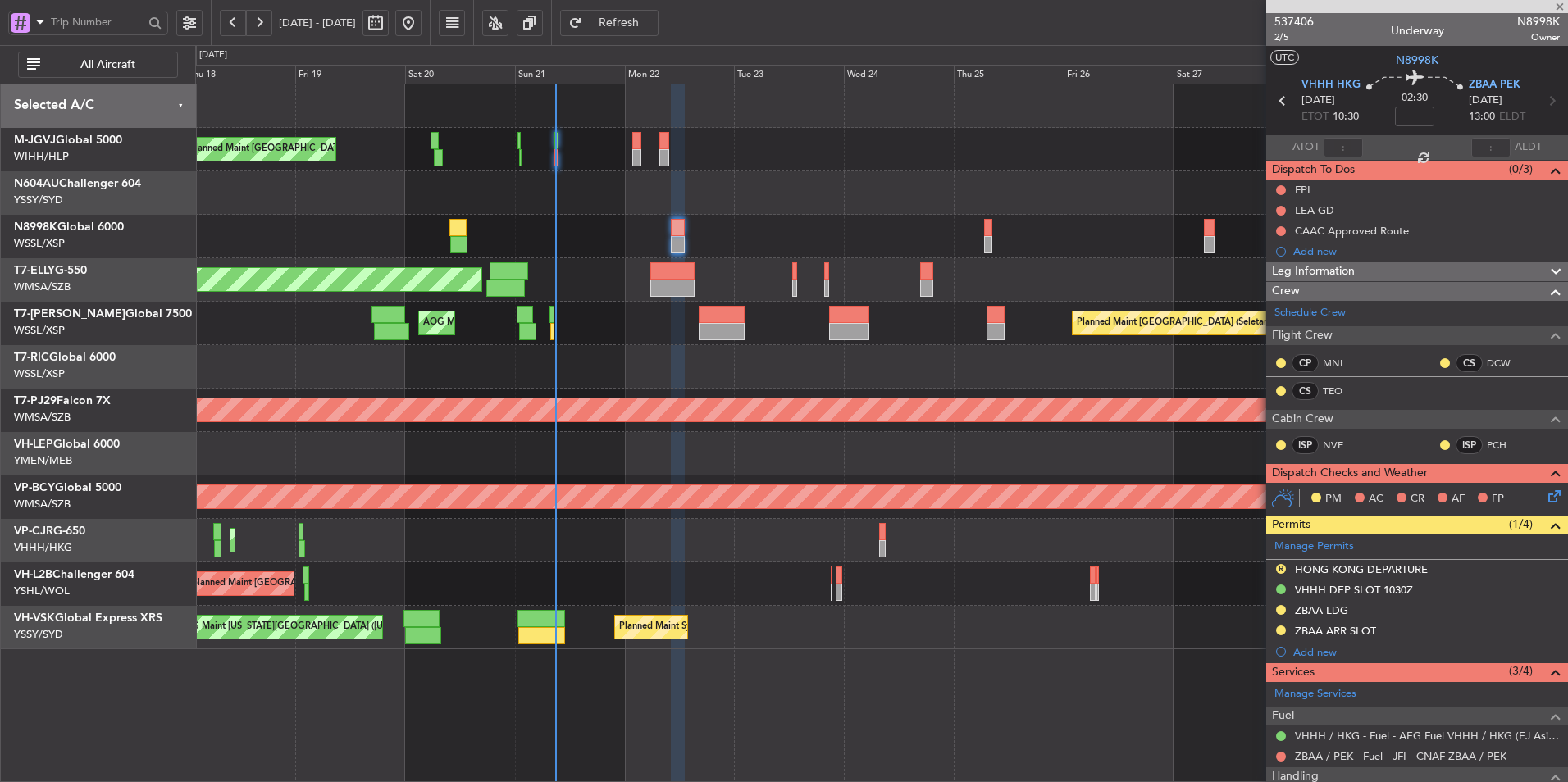
type input "08:04"
type input "2"
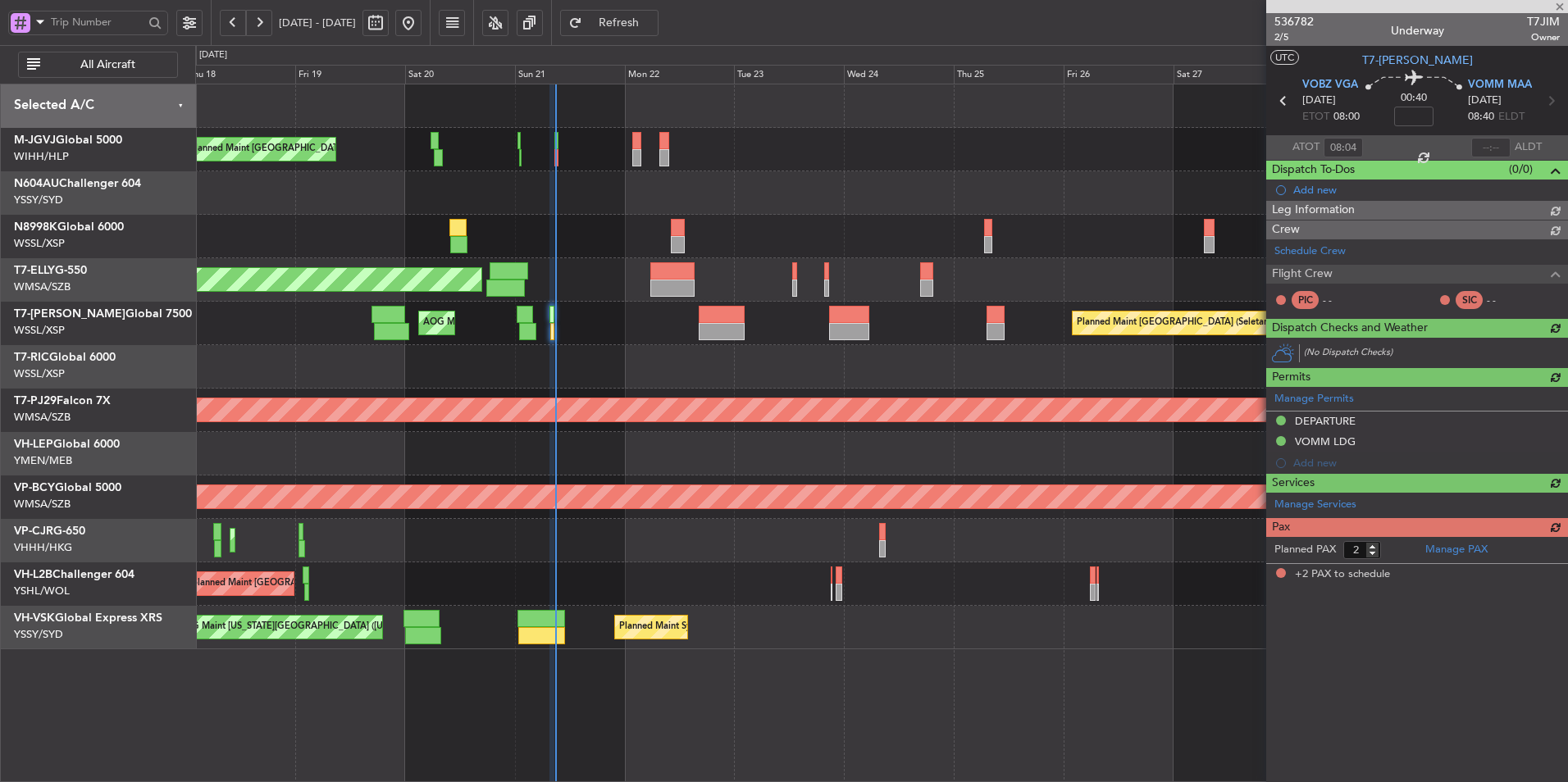
type input "[PERSON_NAME] (LEU)"
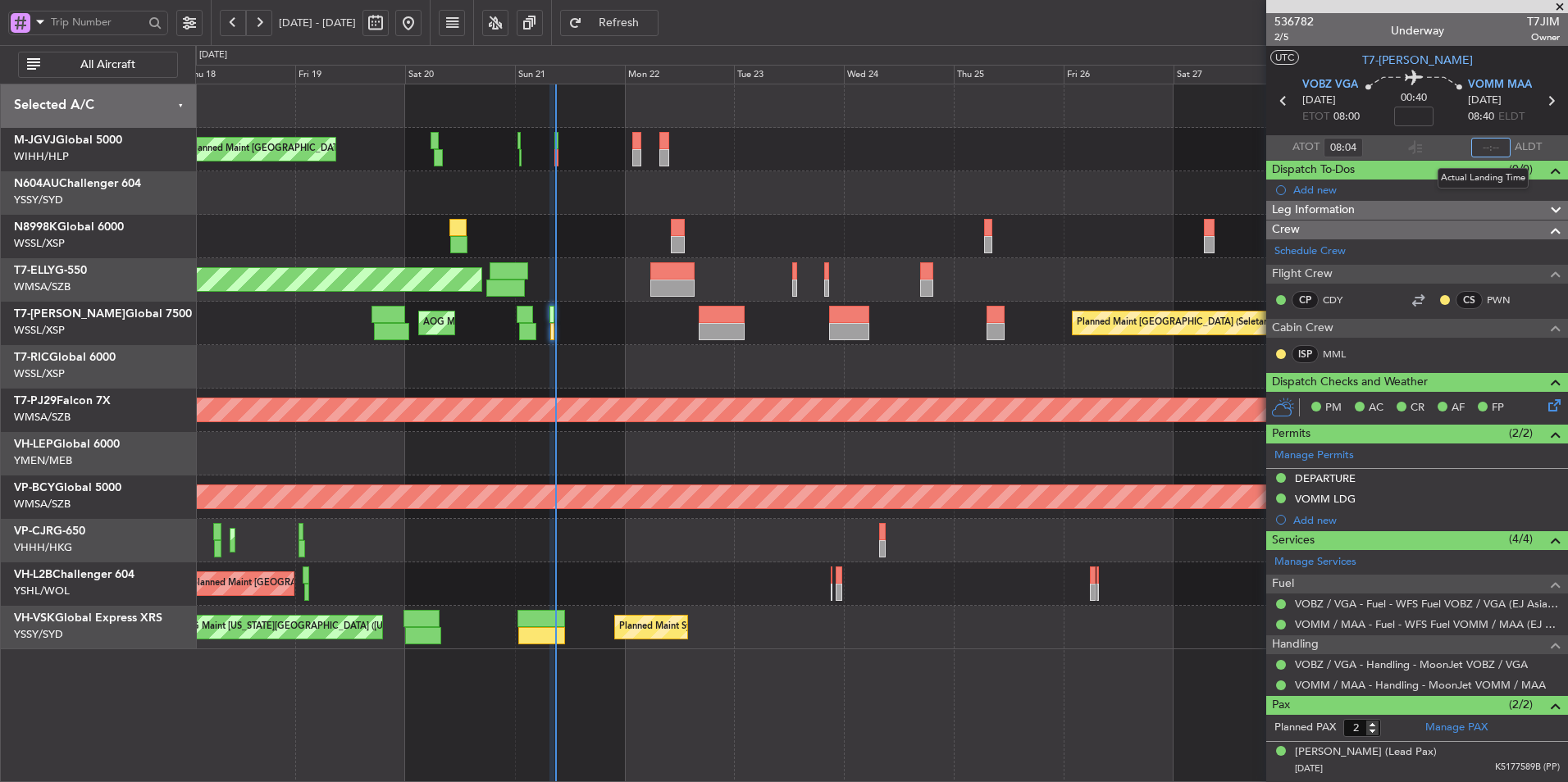
click at [1480, 149] on input "text" at bounding box center [1491, 147] width 39 height 20
type input "08:44"
type input "13:34"
type input "14:14"
type input "08:04"
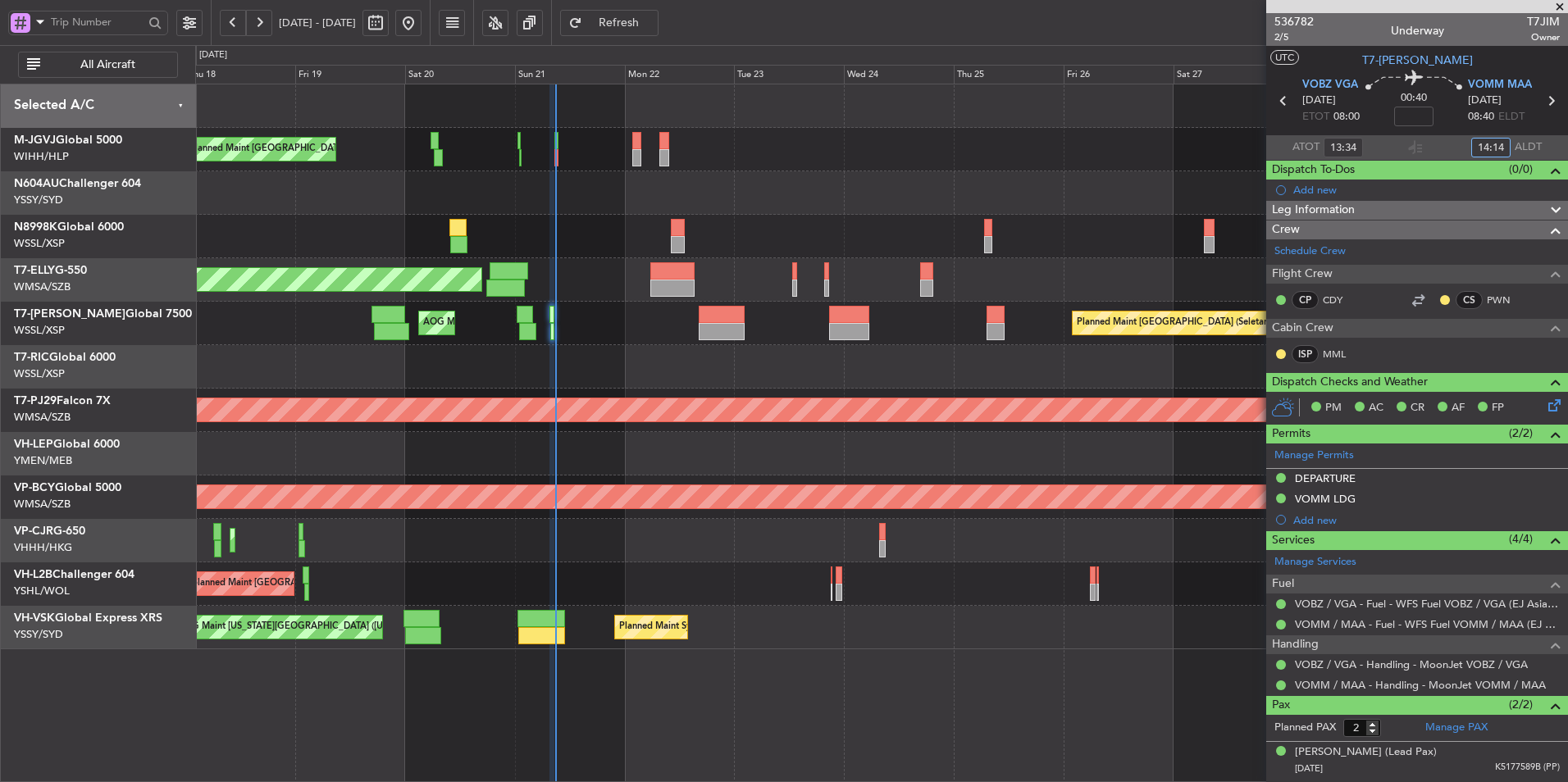
type input "08:44"
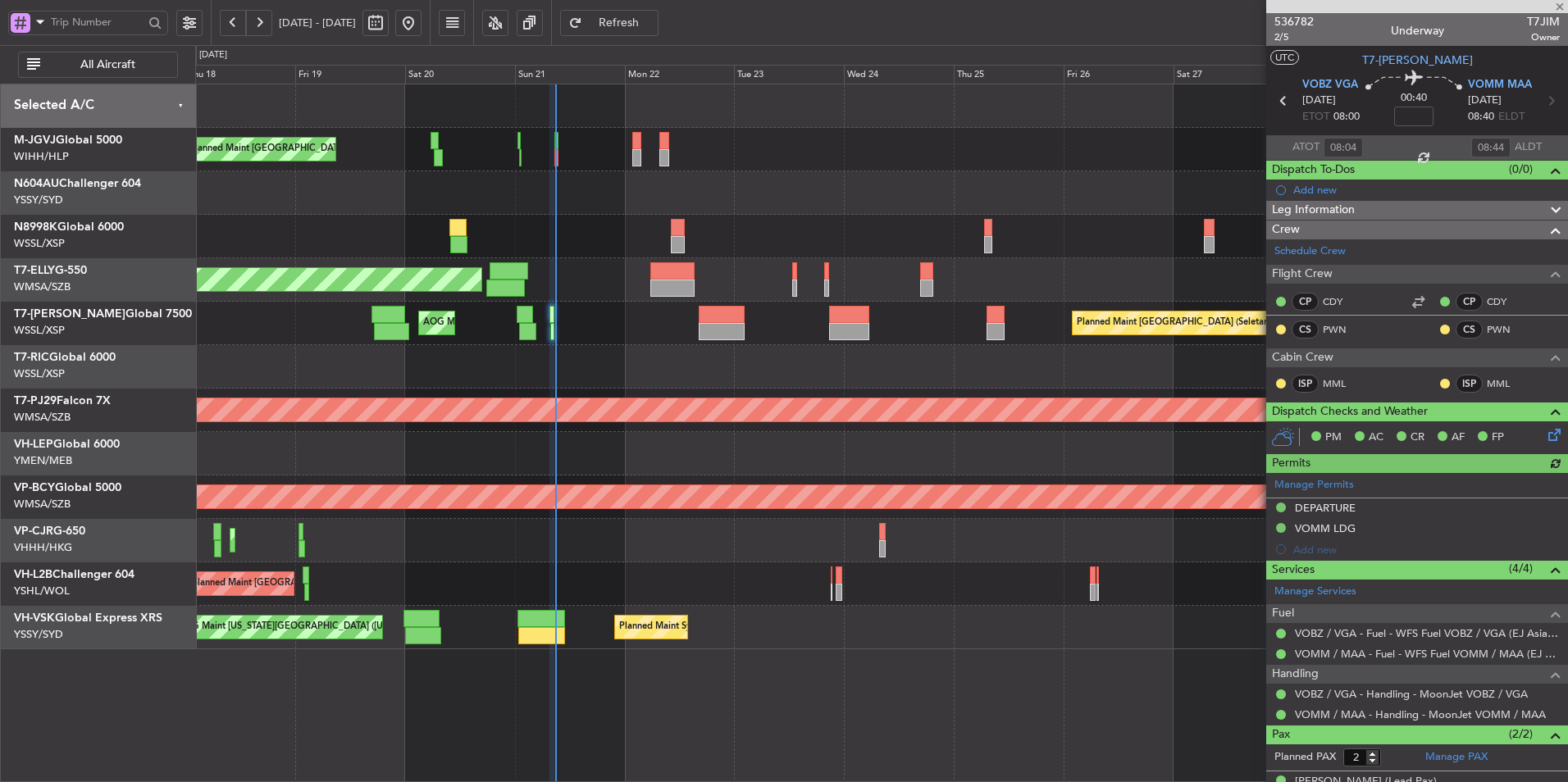
type input "[PERSON_NAME] (LEU)"
click at [794, 214] on div "MEL Jakarta (Halim Intl) MEL Jakarta (Halim Intl) MEL Jakarta (Halim Intl) Plan…" at bounding box center [881, 366] width 1372 height 565
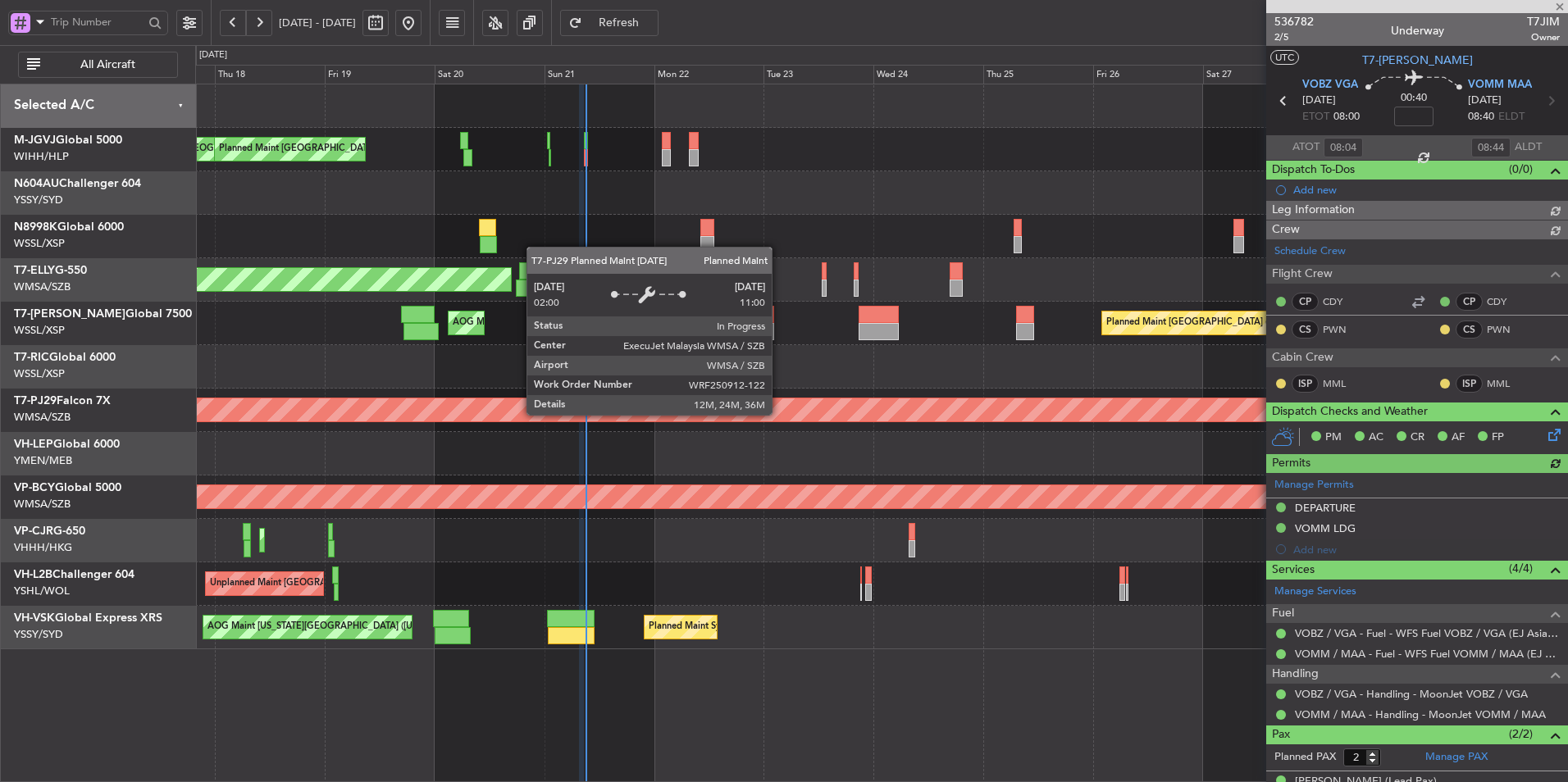
type input "[PERSON_NAME] (LEU)"
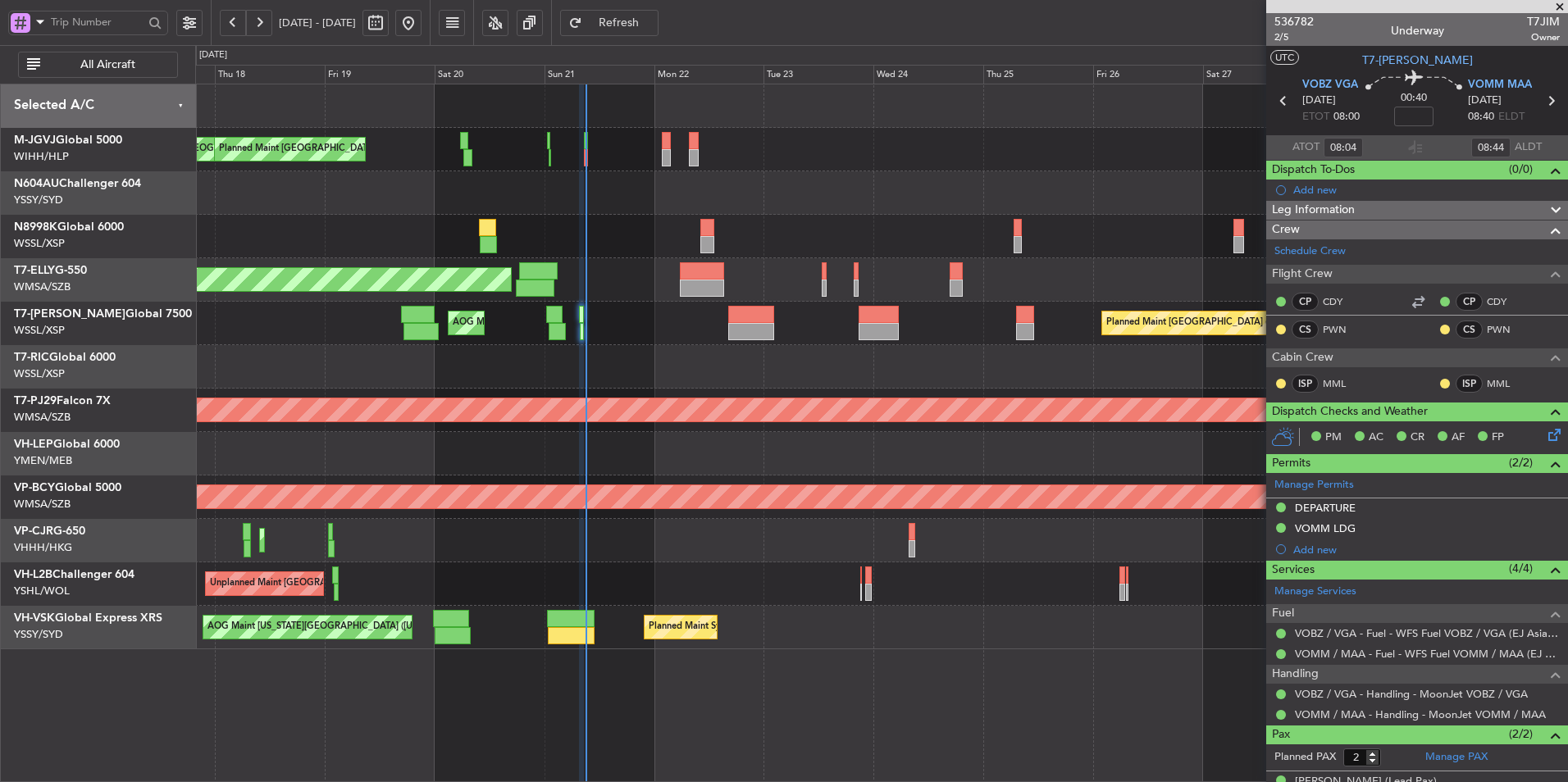
click at [827, 172] on div at bounding box center [881, 193] width 1372 height 43
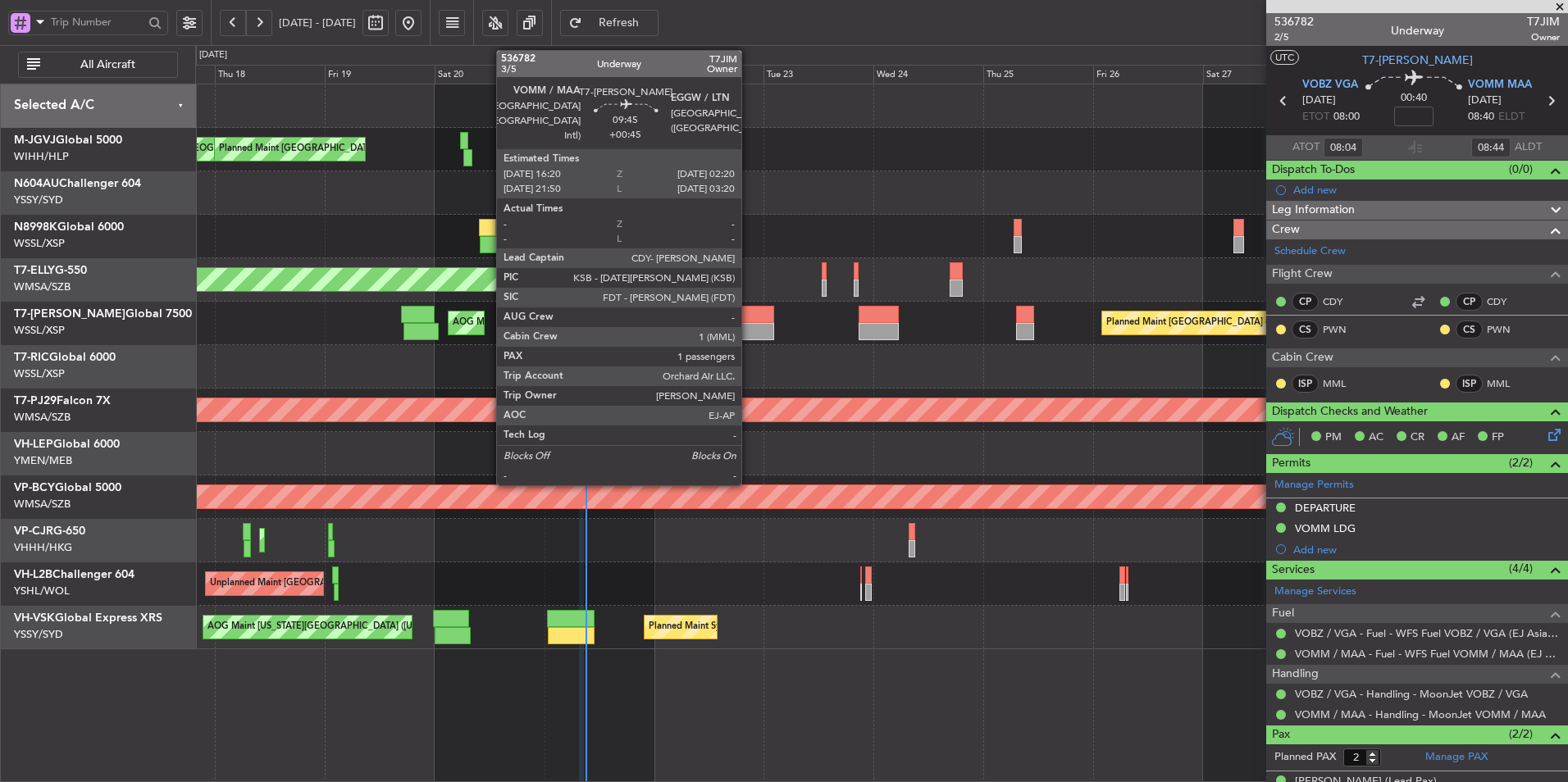
click at [748, 319] on div at bounding box center [751, 314] width 46 height 17
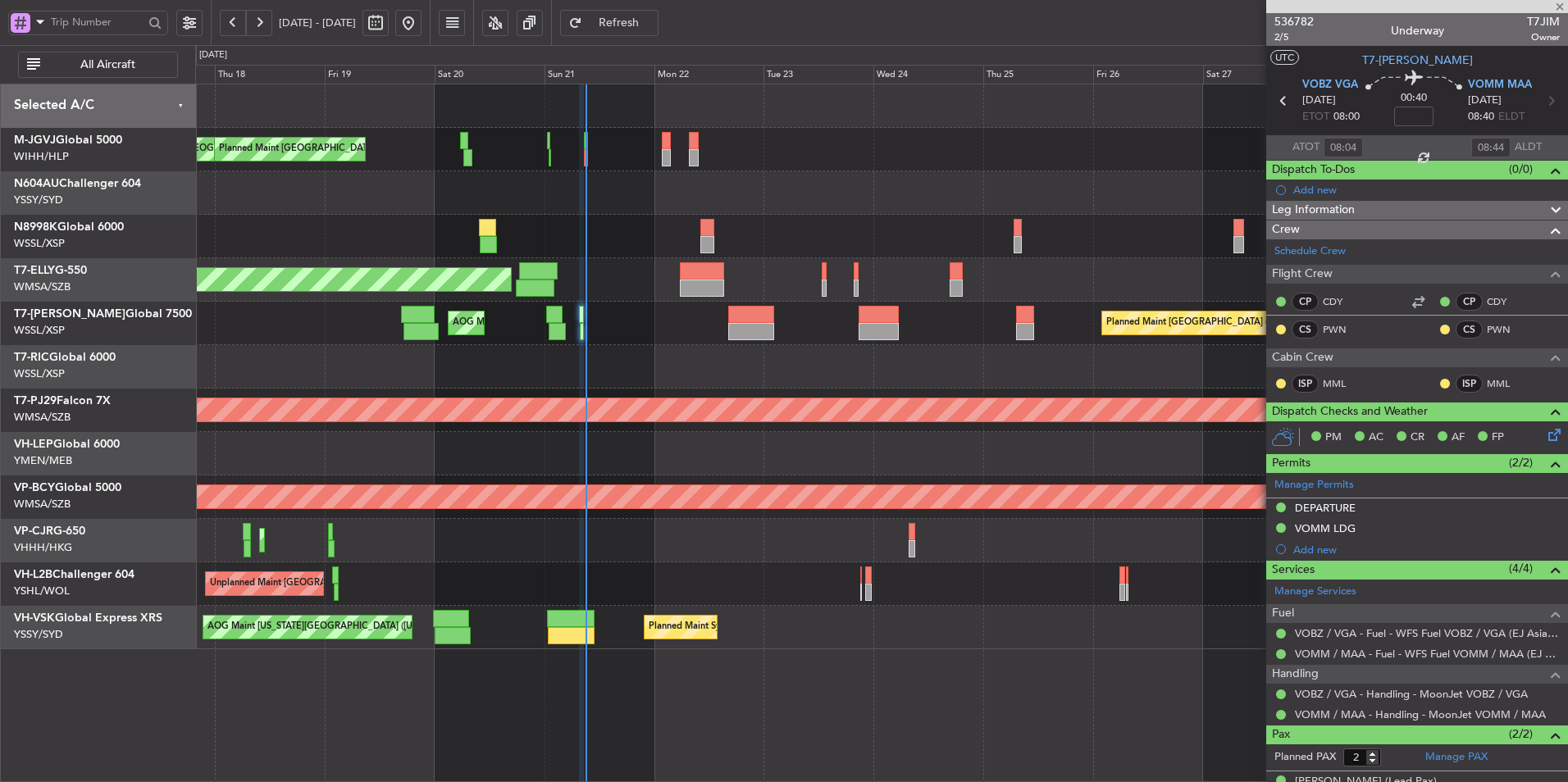
type input "+00:45"
type input "1"
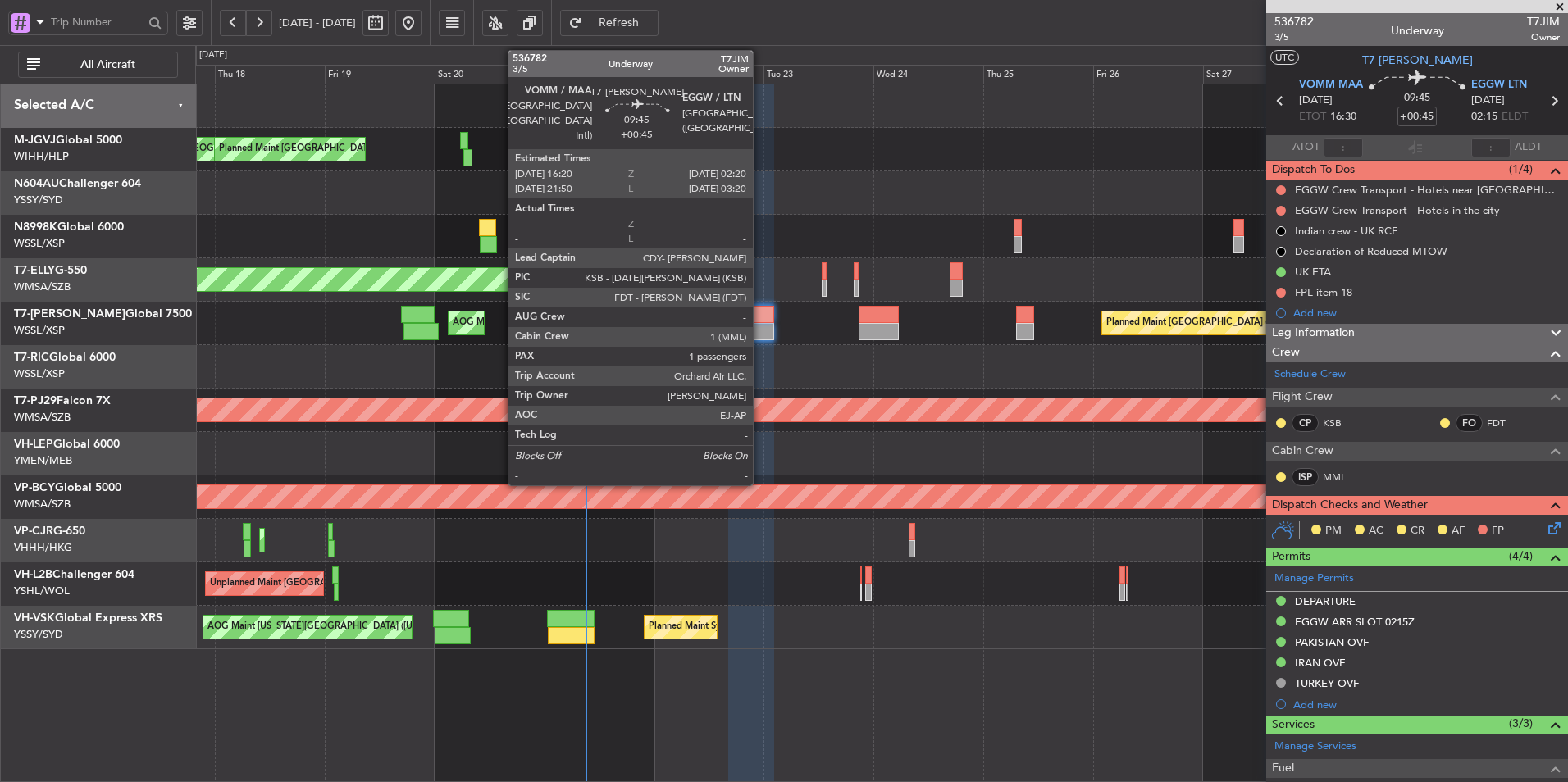
click at [760, 324] on div at bounding box center [751, 331] width 46 height 17
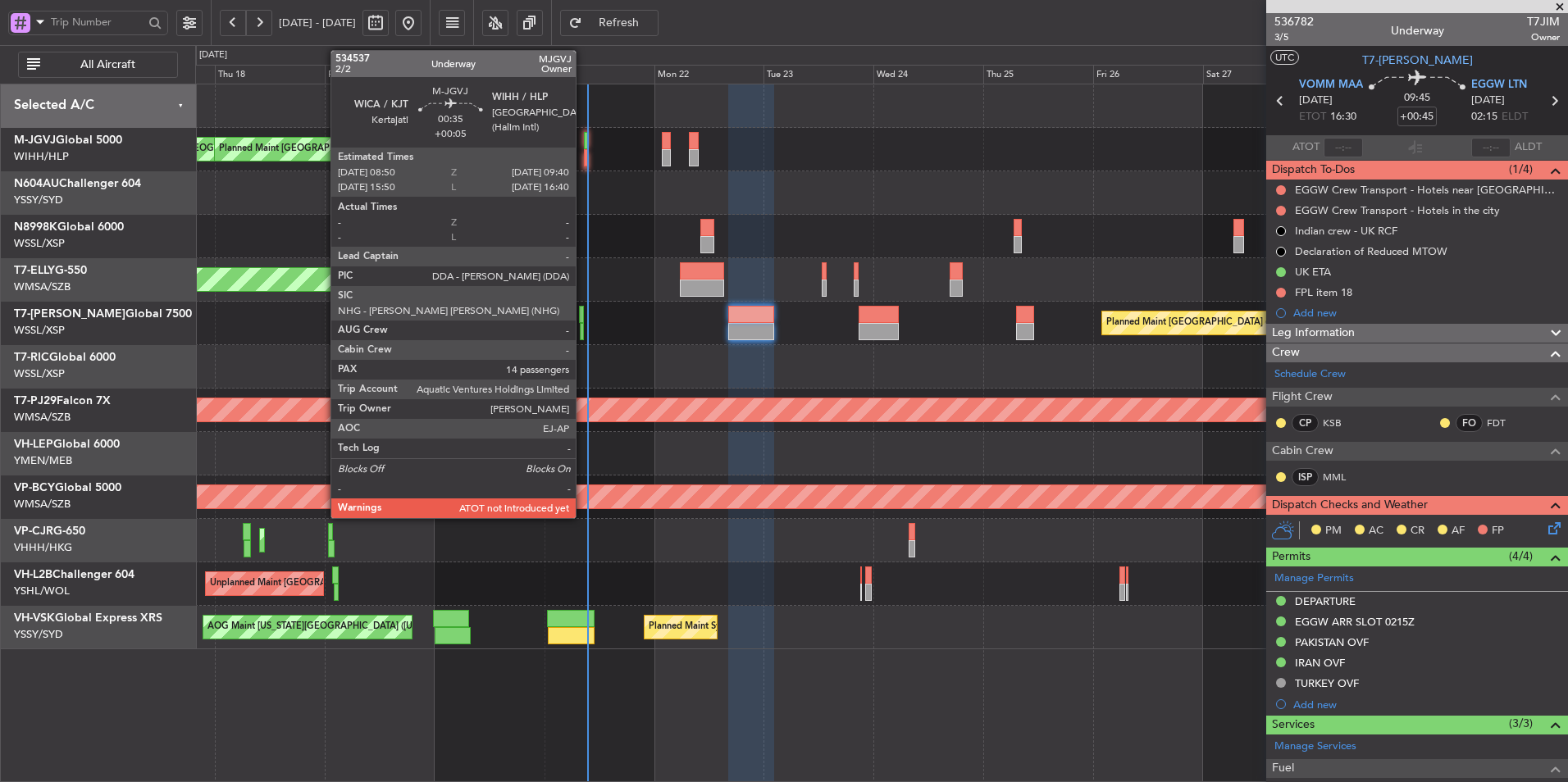
click at [584, 137] on div at bounding box center [585, 140] width 4 height 17
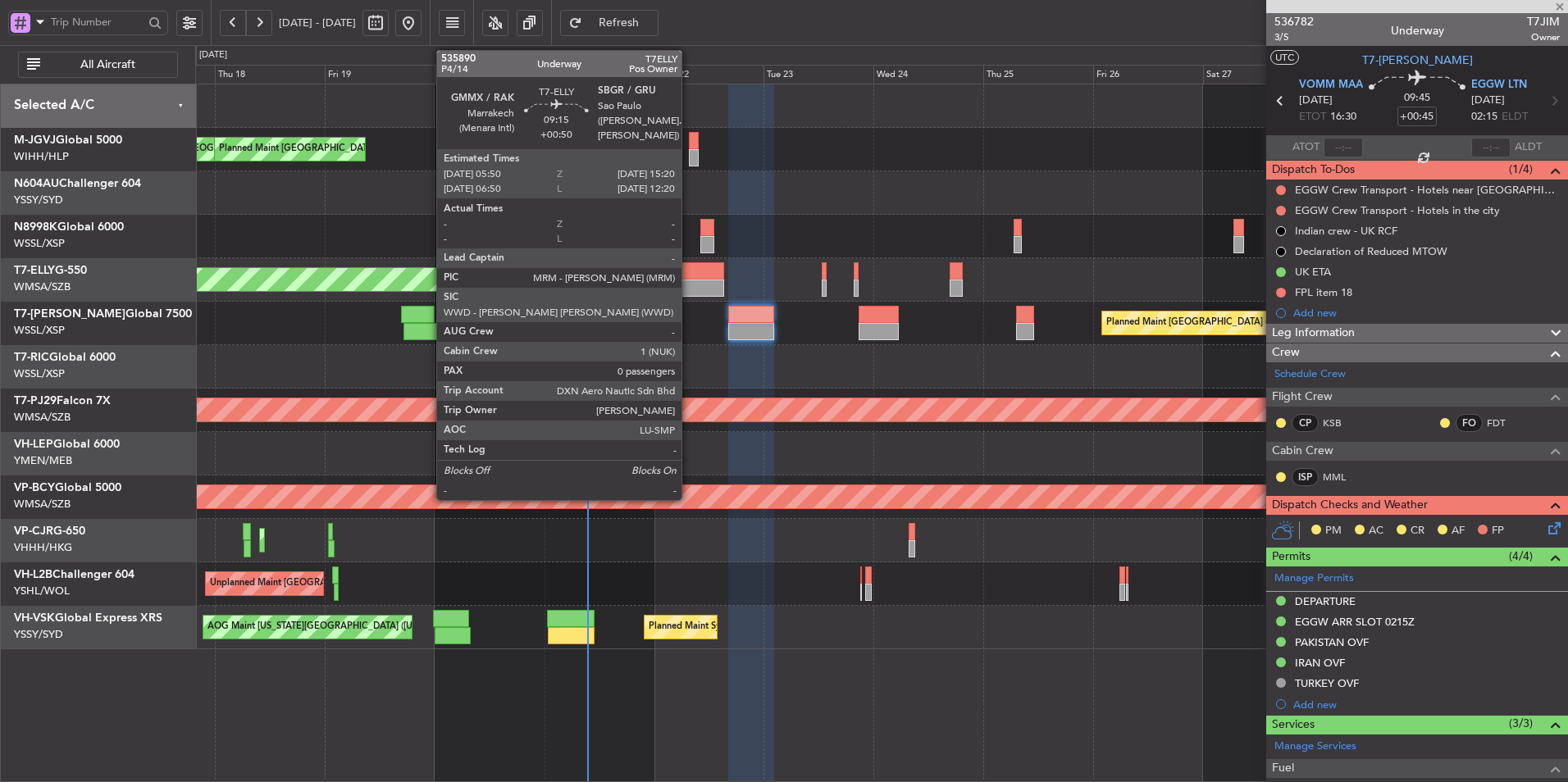
type input "+00:05"
type input "14"
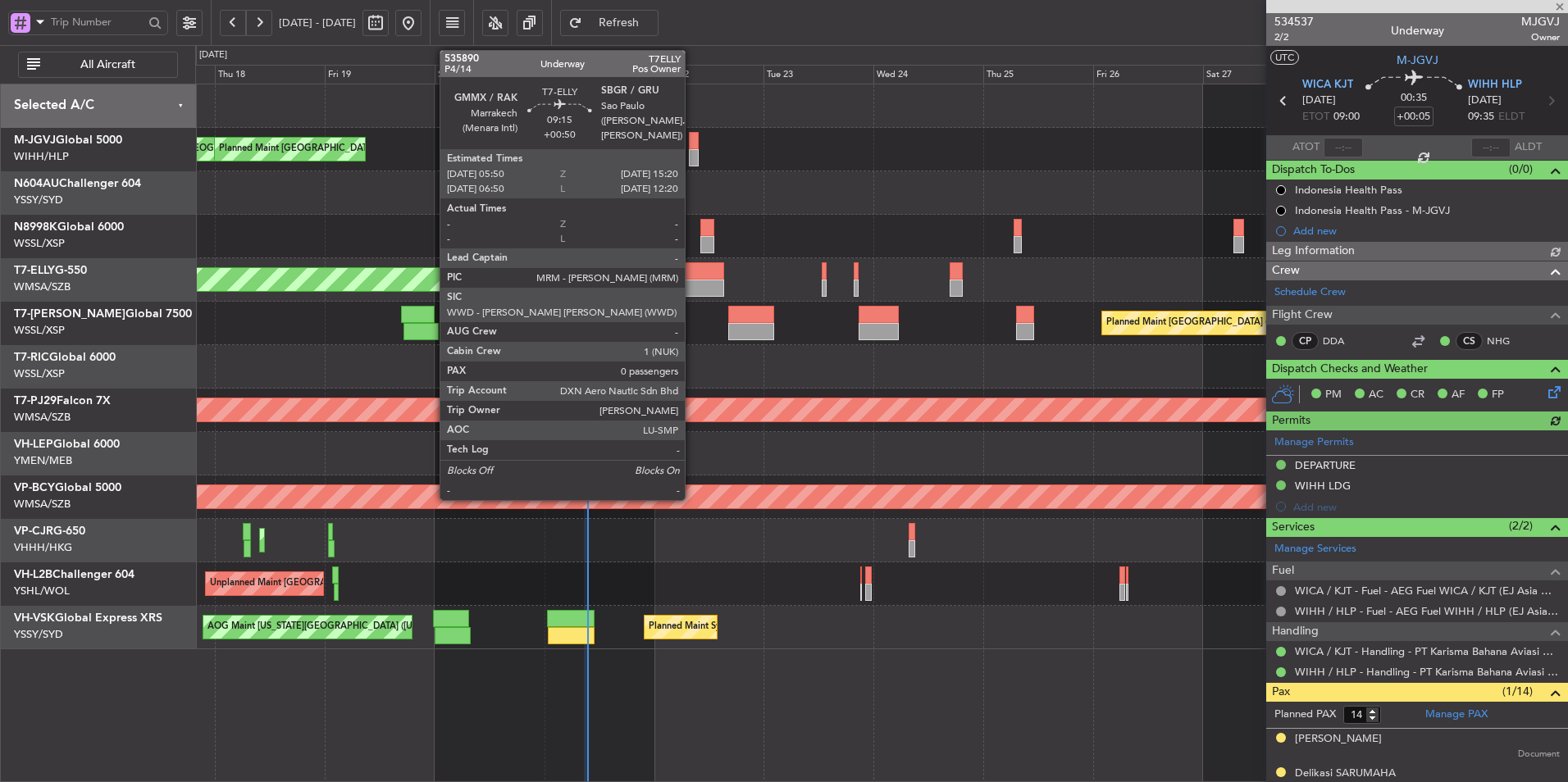
type input "[PERSON_NAME] (LEU)"
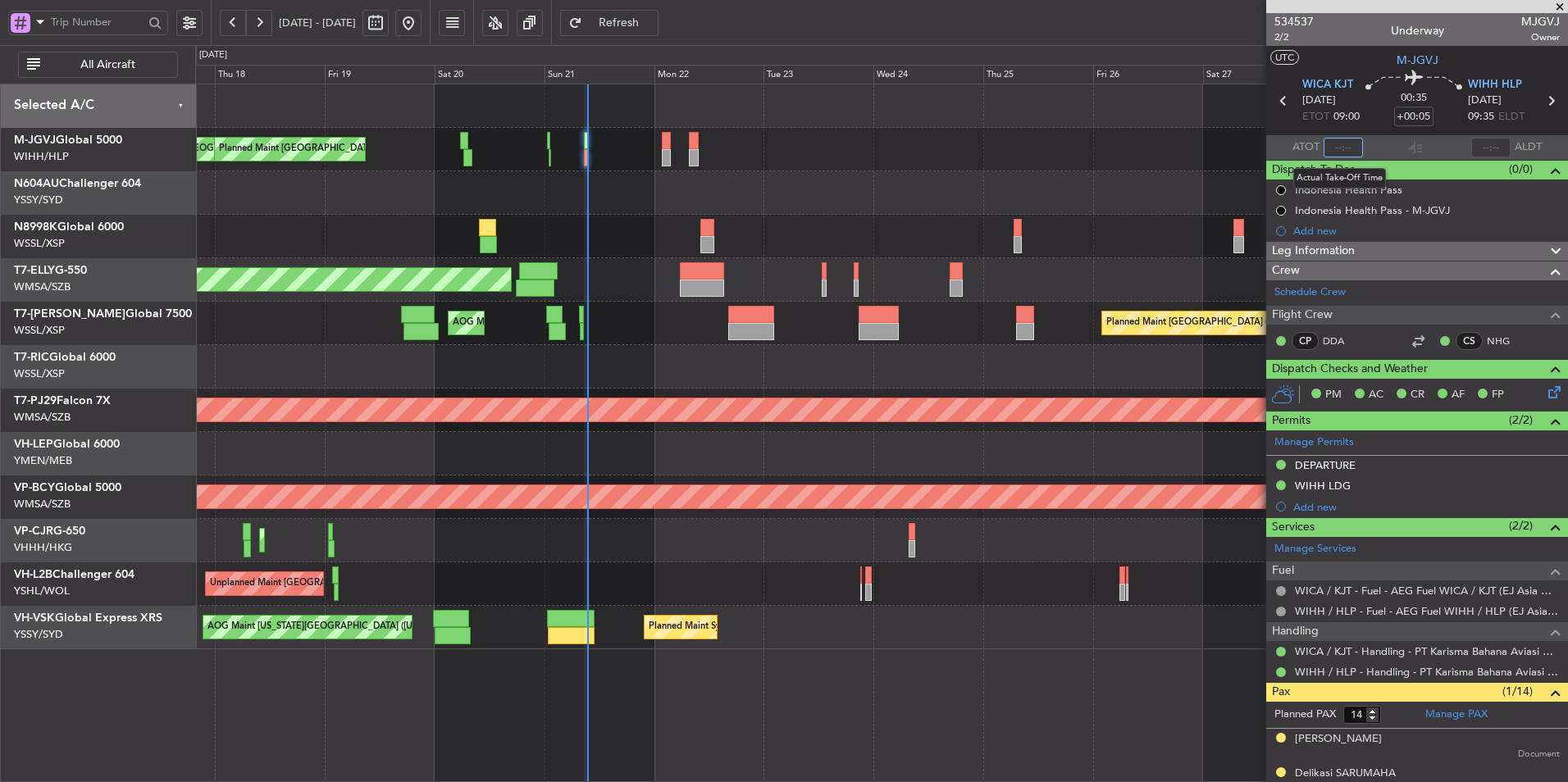
click at [1334, 148] on input "text" at bounding box center [1343, 147] width 39 height 20
type input "09:14"
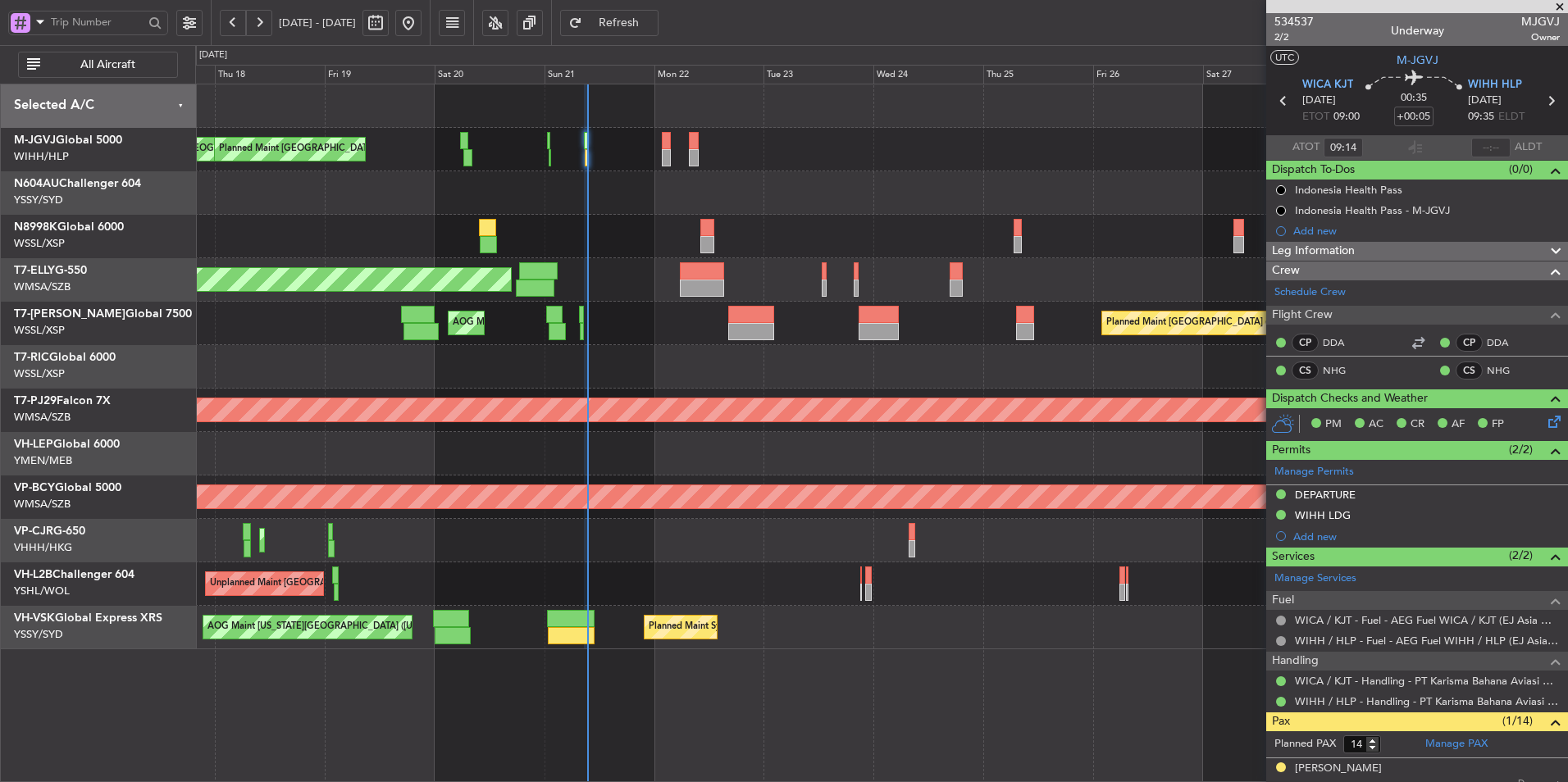
type input "[PERSON_NAME] (LEU)"
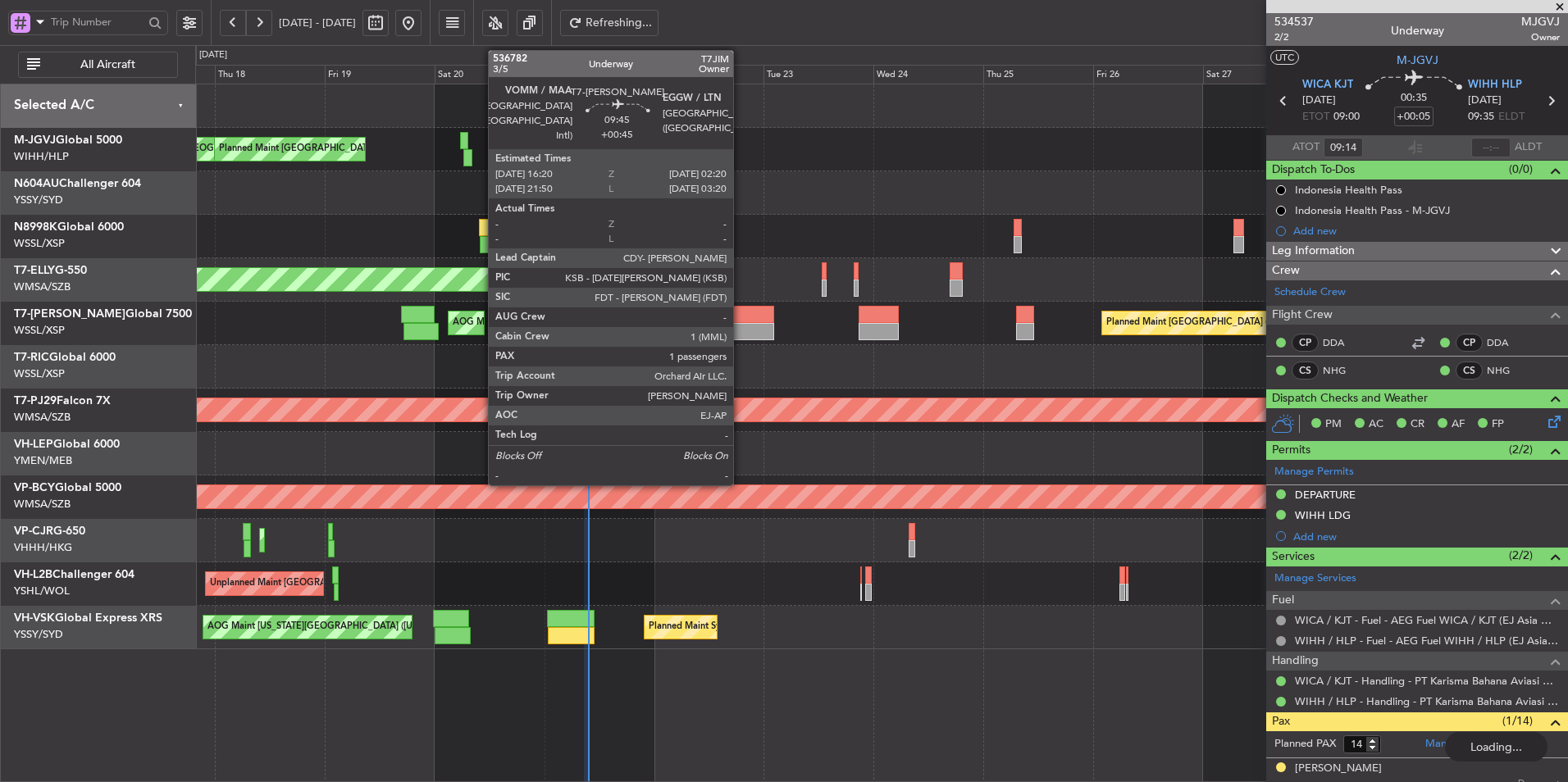
click at [741, 335] on div at bounding box center [751, 331] width 46 height 17
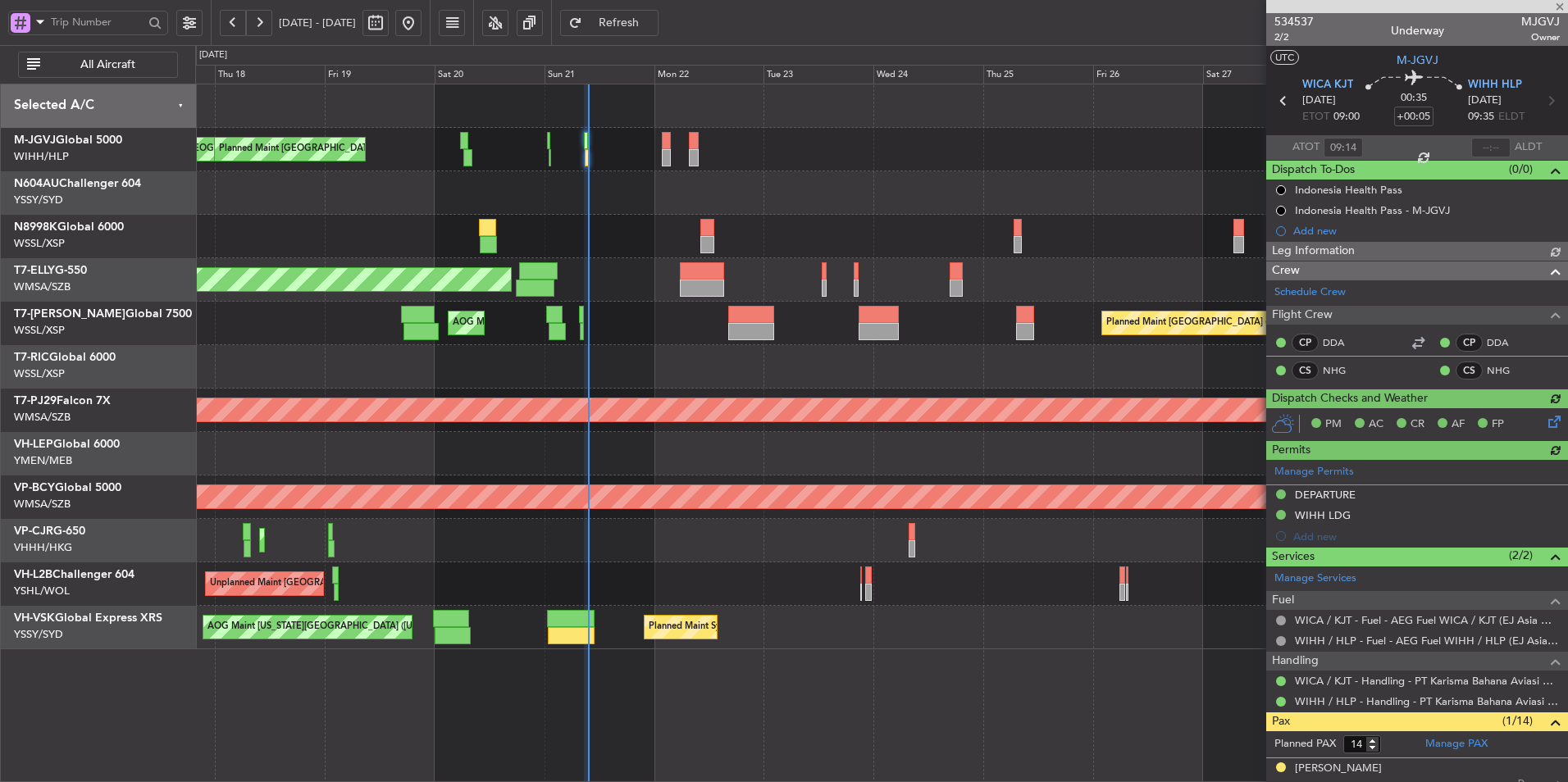
type input "[PERSON_NAME] (LEU)"
type input "+00:45"
type input "1"
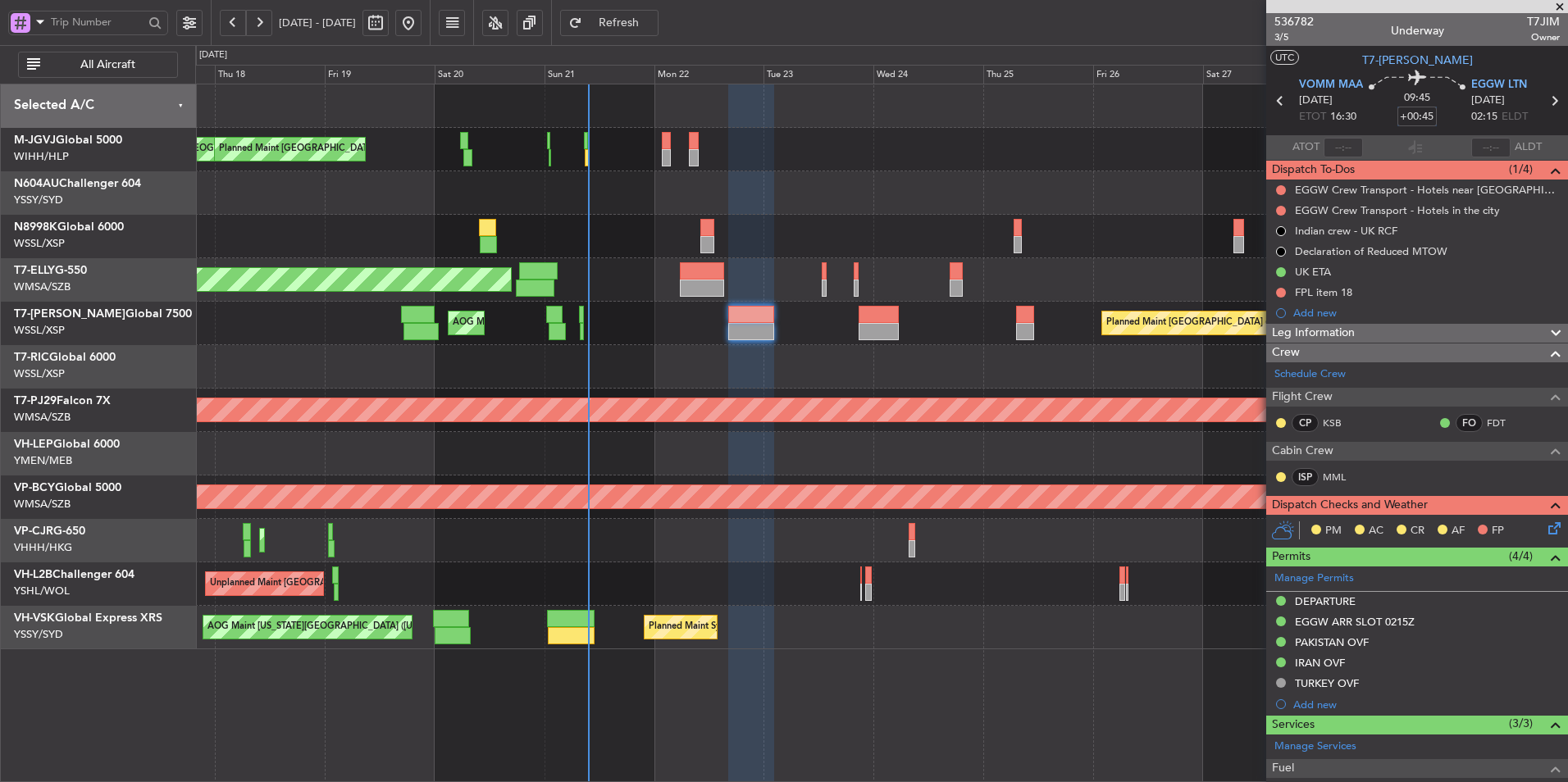
click at [1407, 118] on input "+00:45" at bounding box center [1417, 116] width 39 height 20
click at [1437, 120] on div "09:45 0" at bounding box center [1417, 100] width 108 height 60
type input "+00:00"
click at [1397, 116] on input at bounding box center [1417, 116] width 39 height 20
click at [1415, 117] on input "+00:40" at bounding box center [1417, 116] width 39 height 20
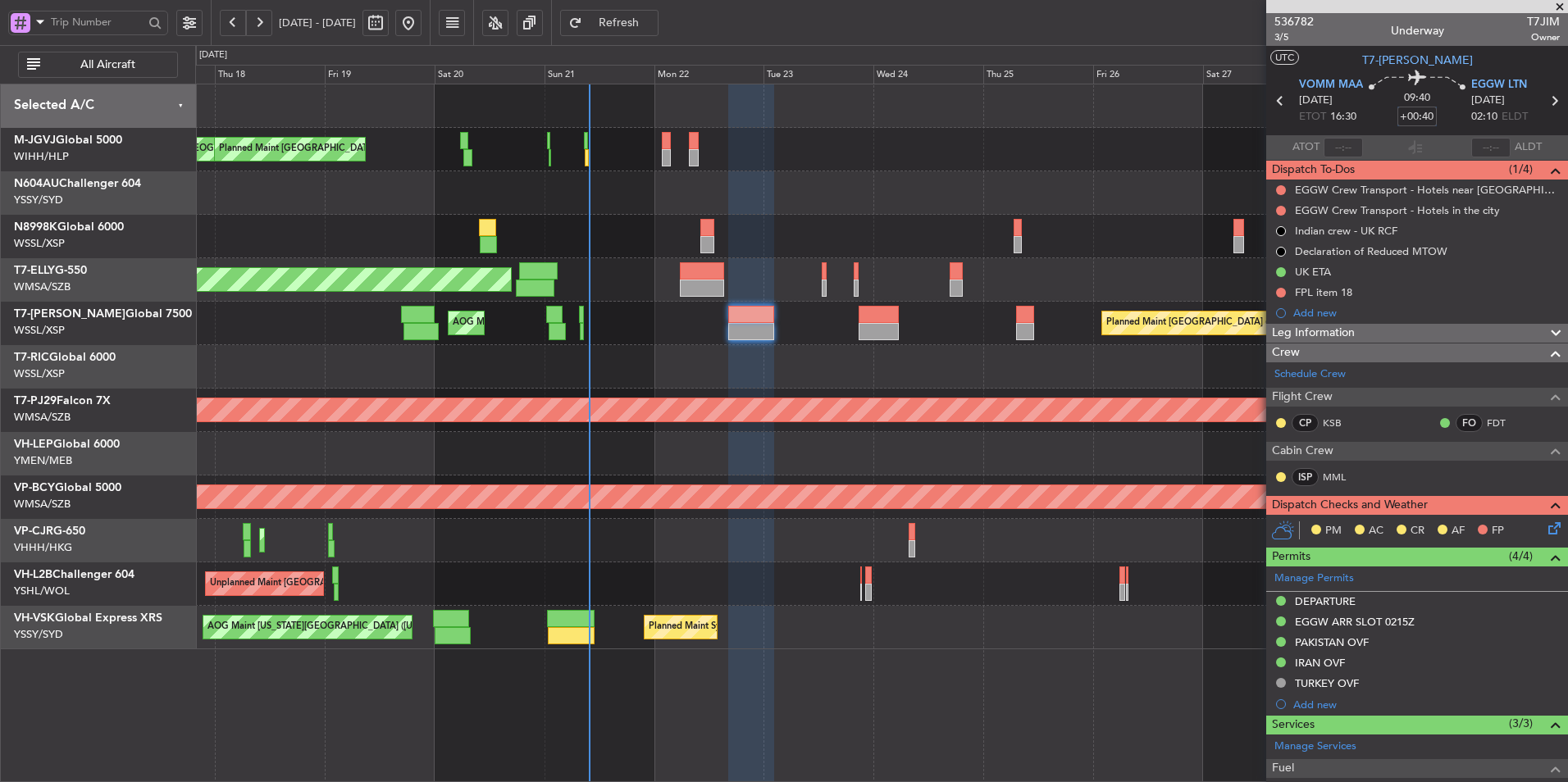
click at [1415, 117] on input "+00:40" at bounding box center [1417, 116] width 39 height 20
click at [1446, 121] on div "09:40 0" at bounding box center [1417, 100] width 108 height 60
type input "+00:00"
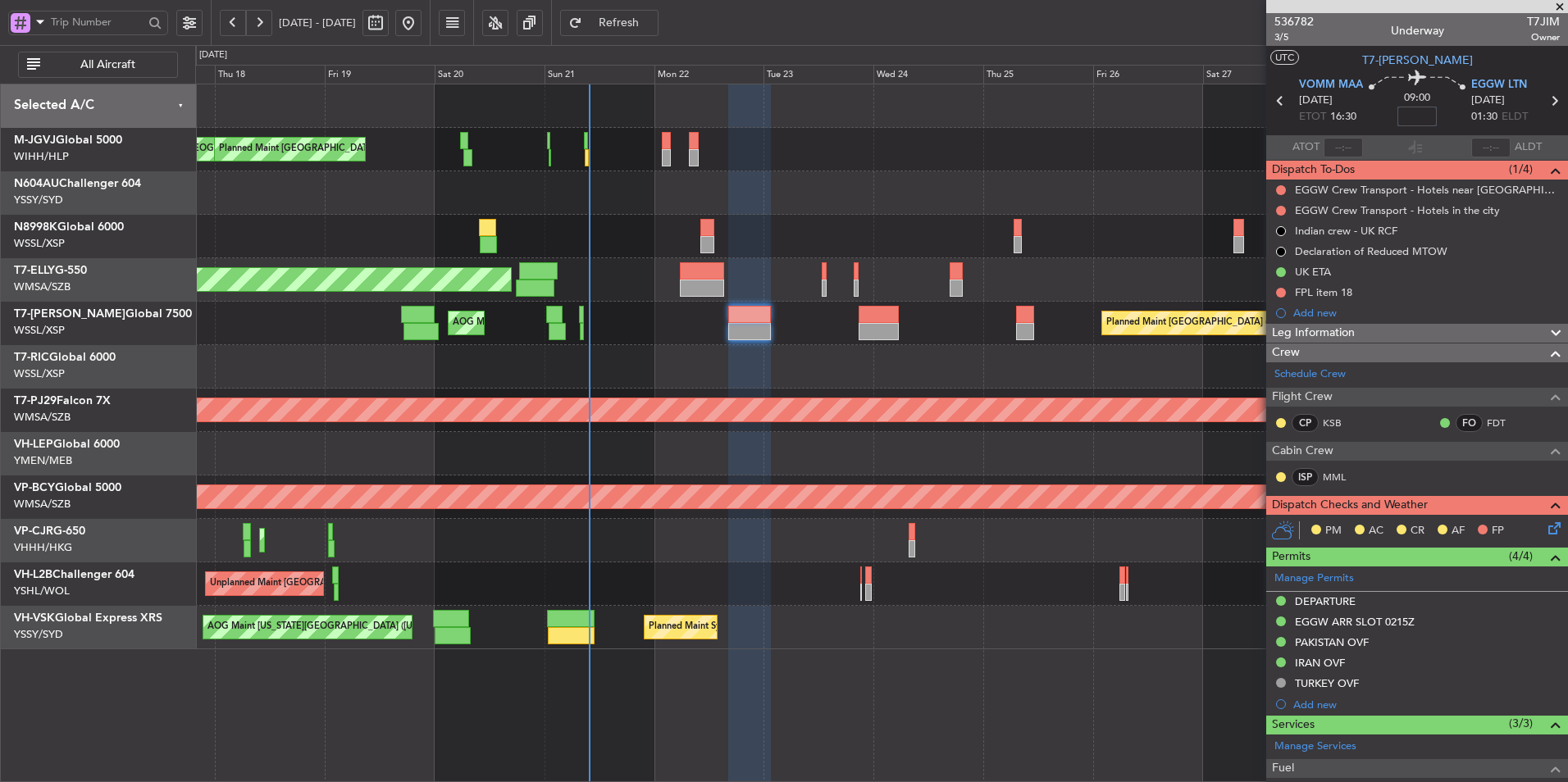
click at [1404, 115] on input at bounding box center [1417, 116] width 39 height 20
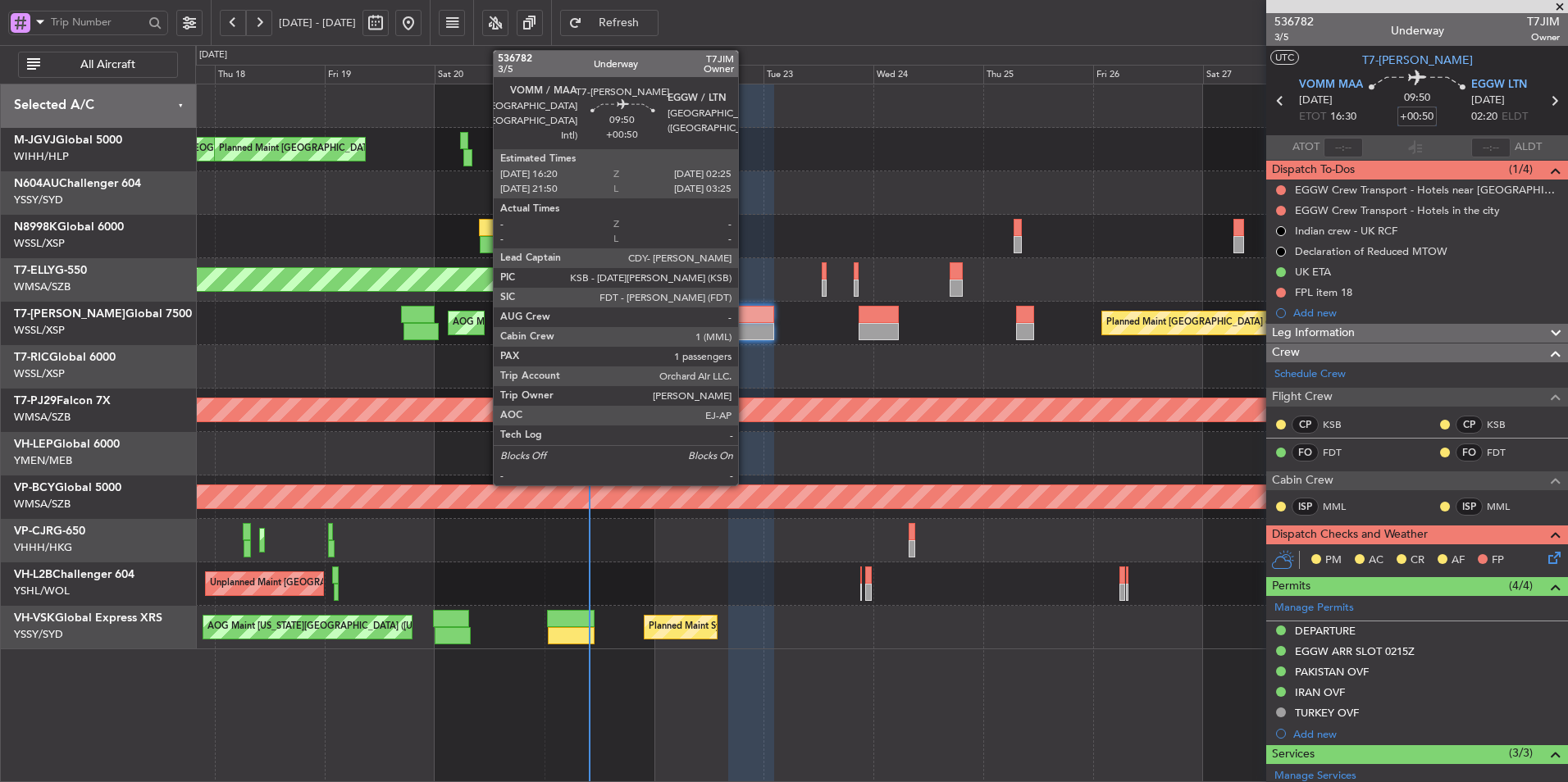
click at [746, 329] on div at bounding box center [751, 331] width 47 height 17
type input "+00:50"
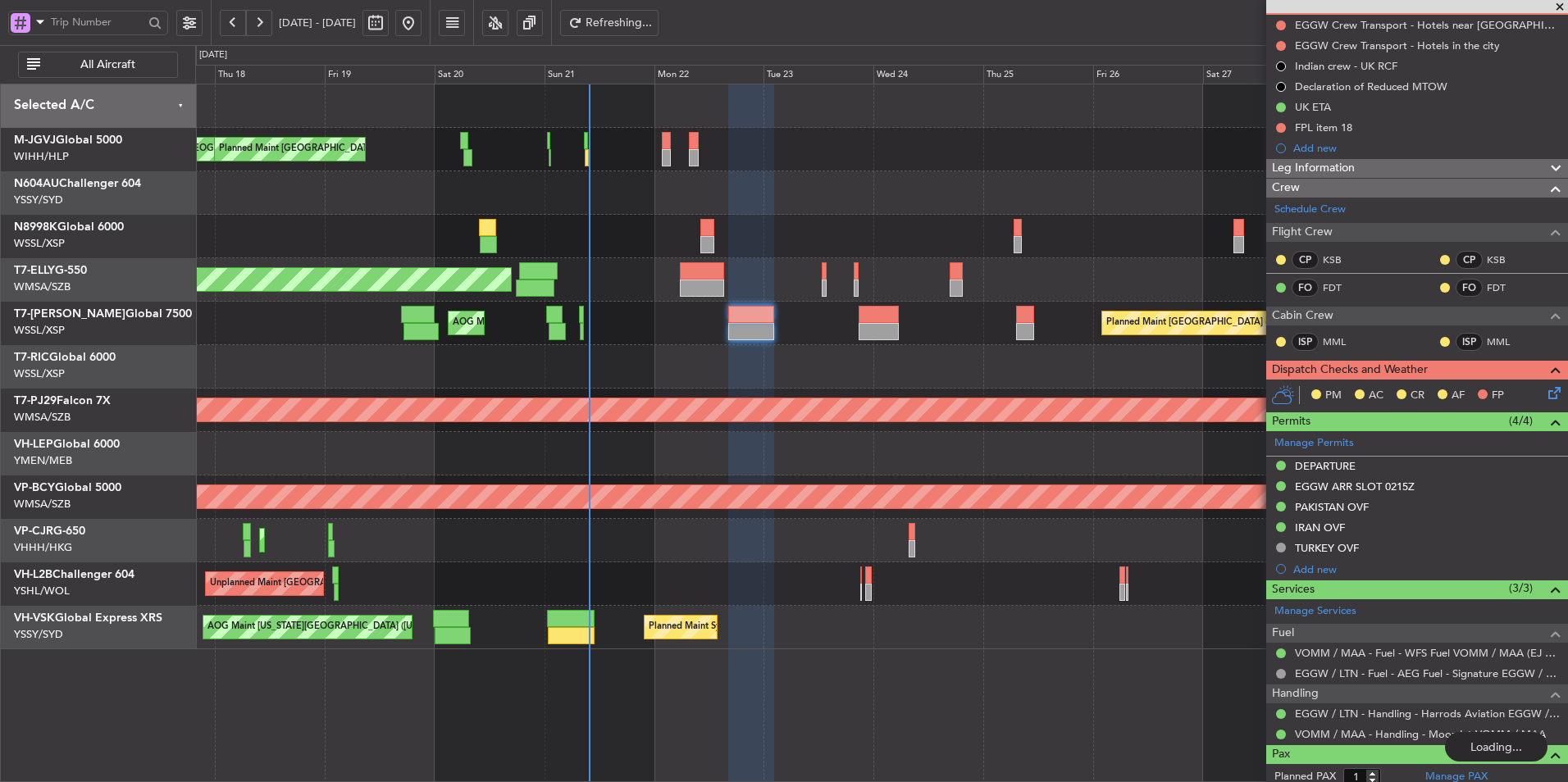
scroll to position [210, 0]
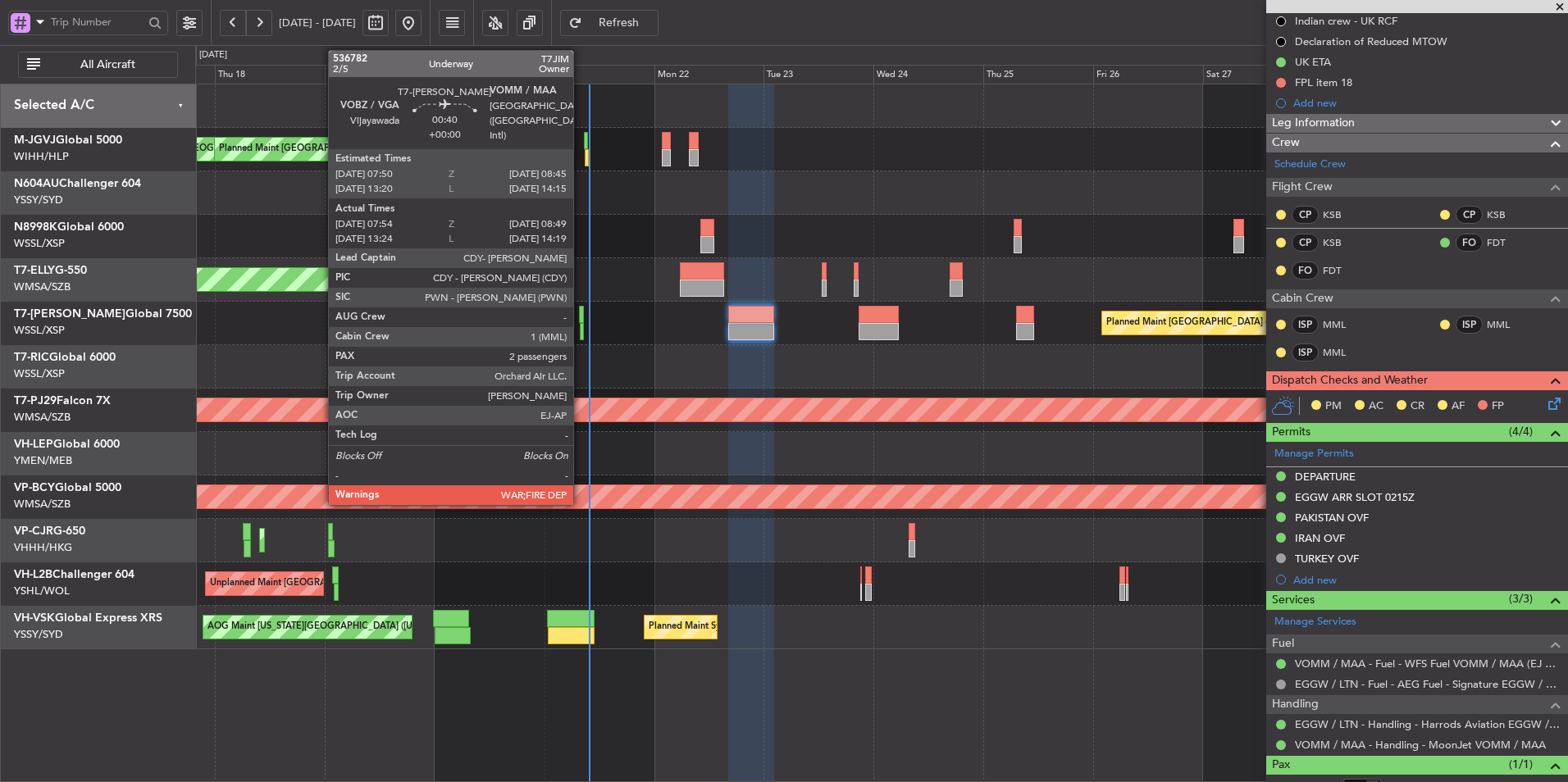
click at [581, 311] on div at bounding box center [582, 314] width 5 height 17
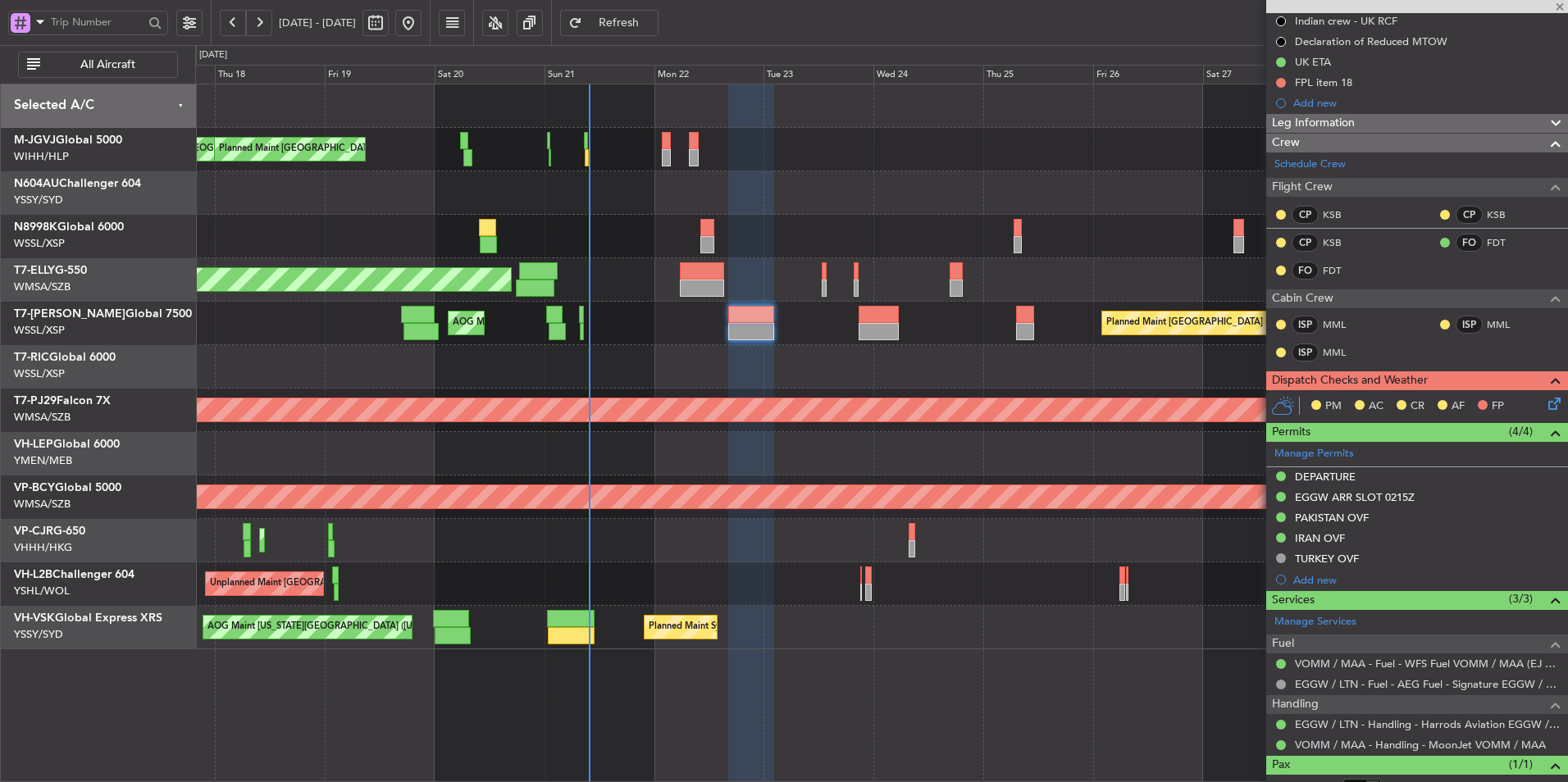
type input "08:04"
type input "08:44"
type input "2"
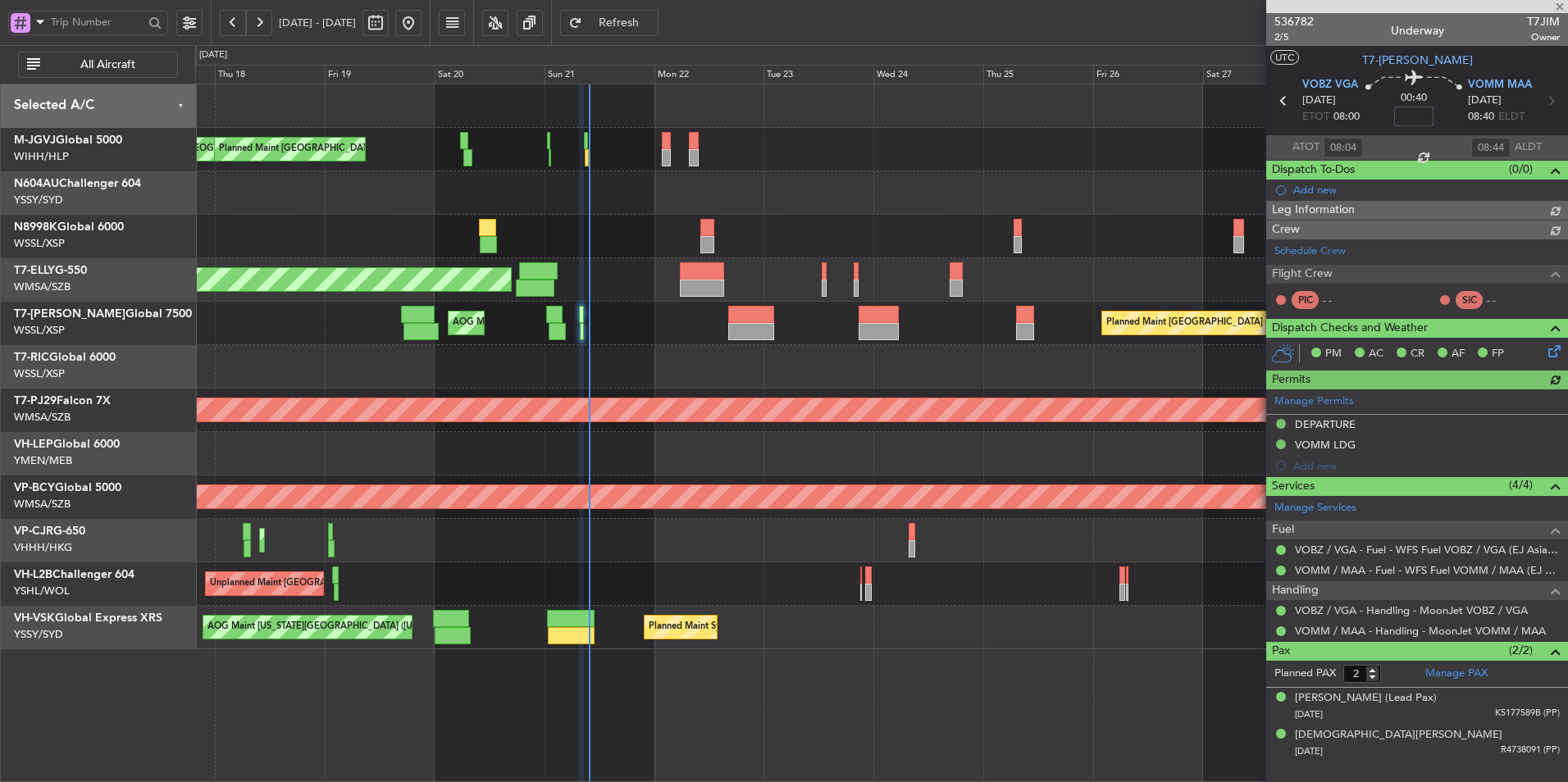
type input "[PERSON_NAME] (LEU)"
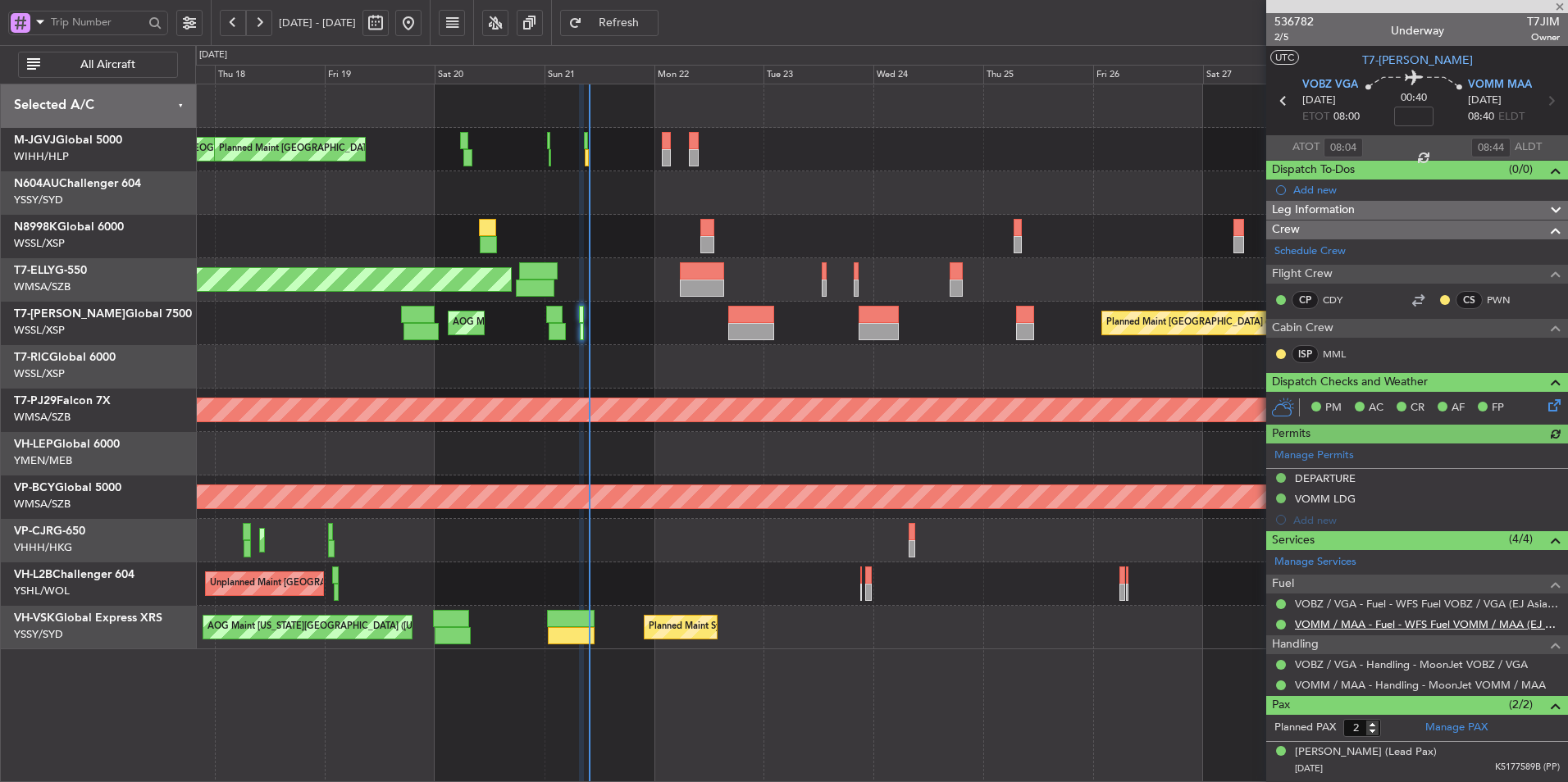
click at [1419, 626] on link "VOMM / MAA - Fuel - WFS Fuel VOMM / MAA (EJ Asia Only)" at bounding box center [1427, 624] width 265 height 14
click at [724, 316] on div "Planned Maint [GEOGRAPHIC_DATA] (Seletar) AOG Maint Singapore (Seletar) Planned…" at bounding box center [881, 323] width 1372 height 43
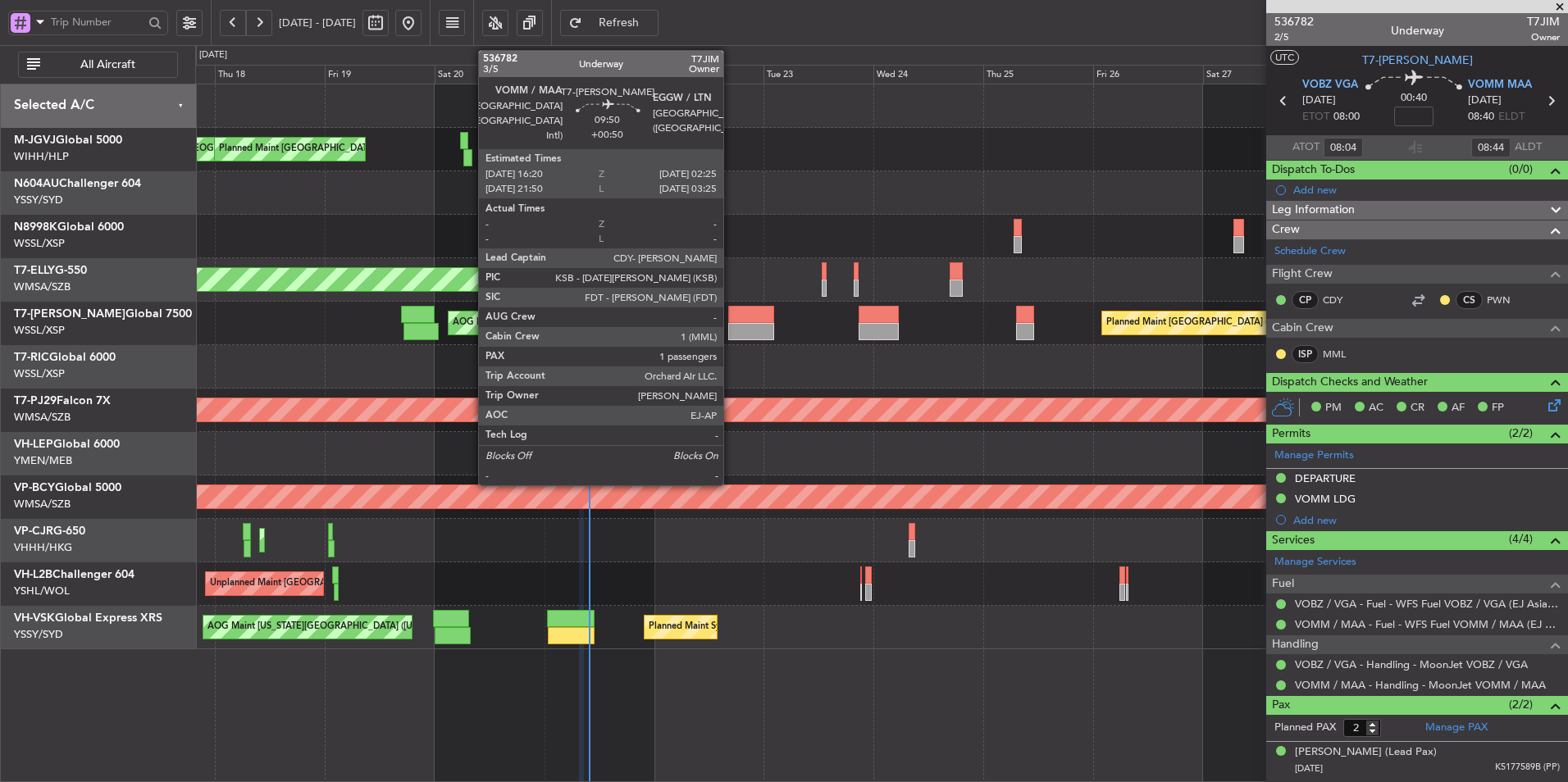
click at [731, 317] on div at bounding box center [751, 314] width 47 height 17
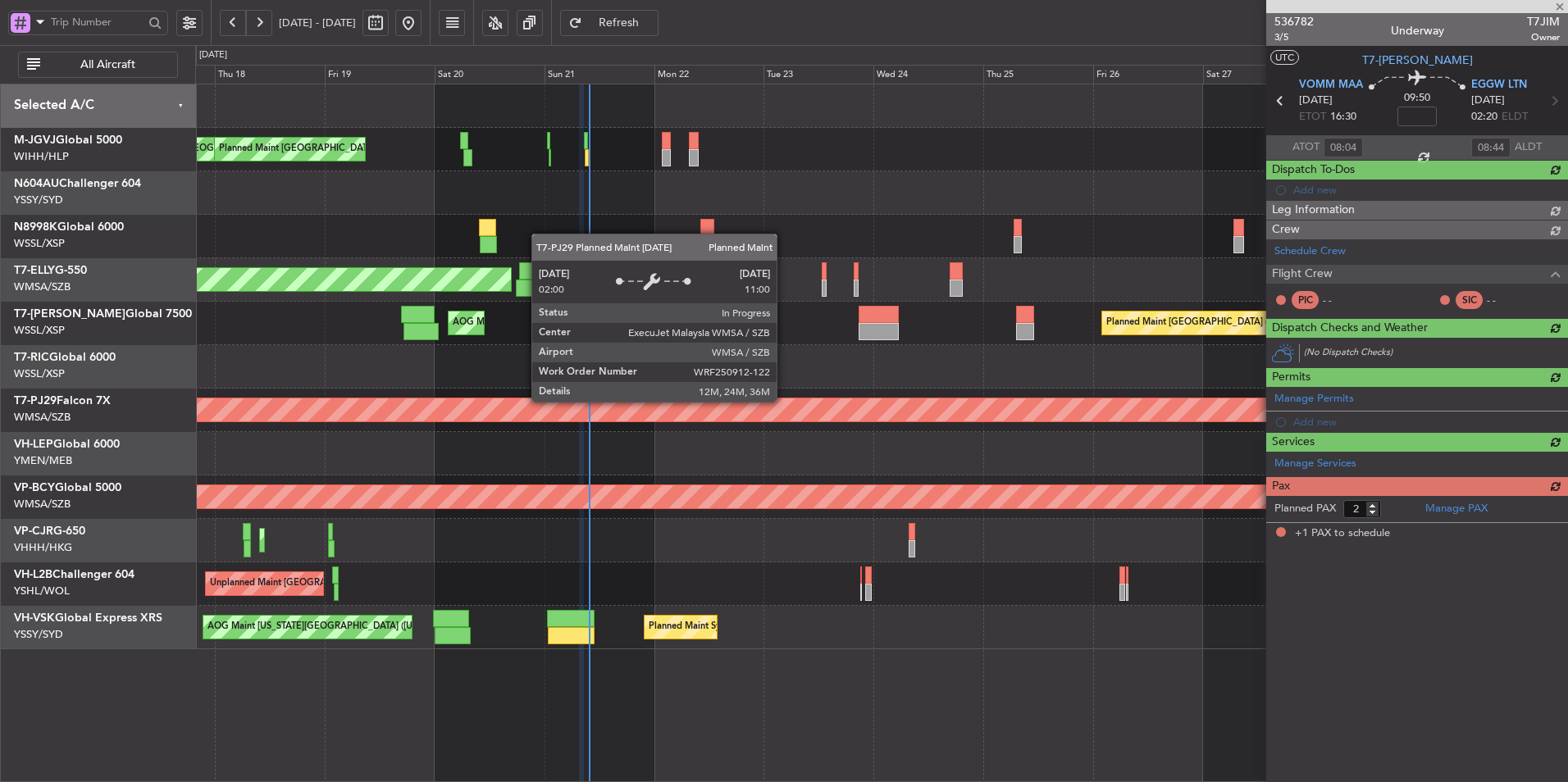
type input "+00:50"
type input "1"
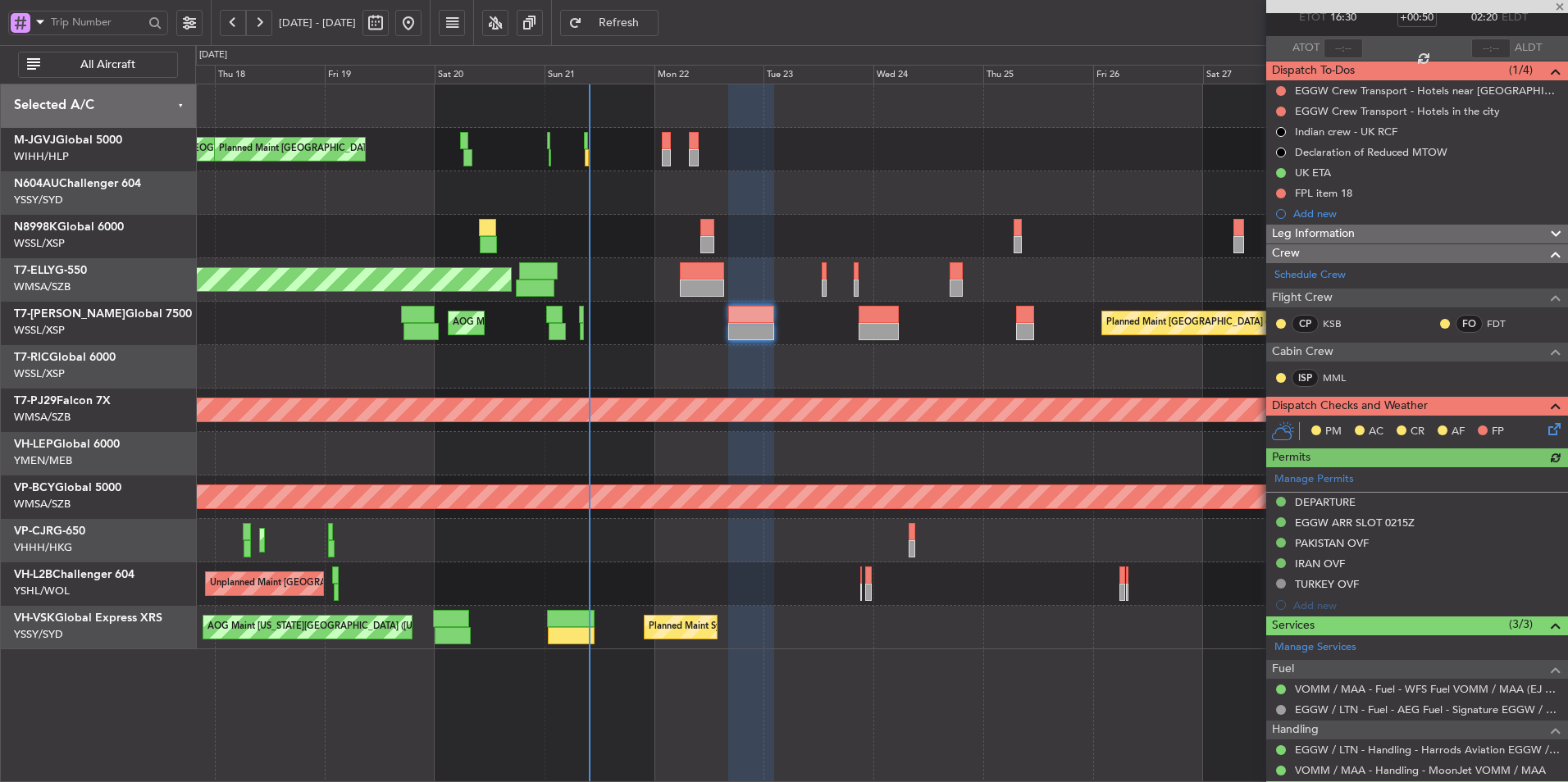
scroll to position [180, 0]
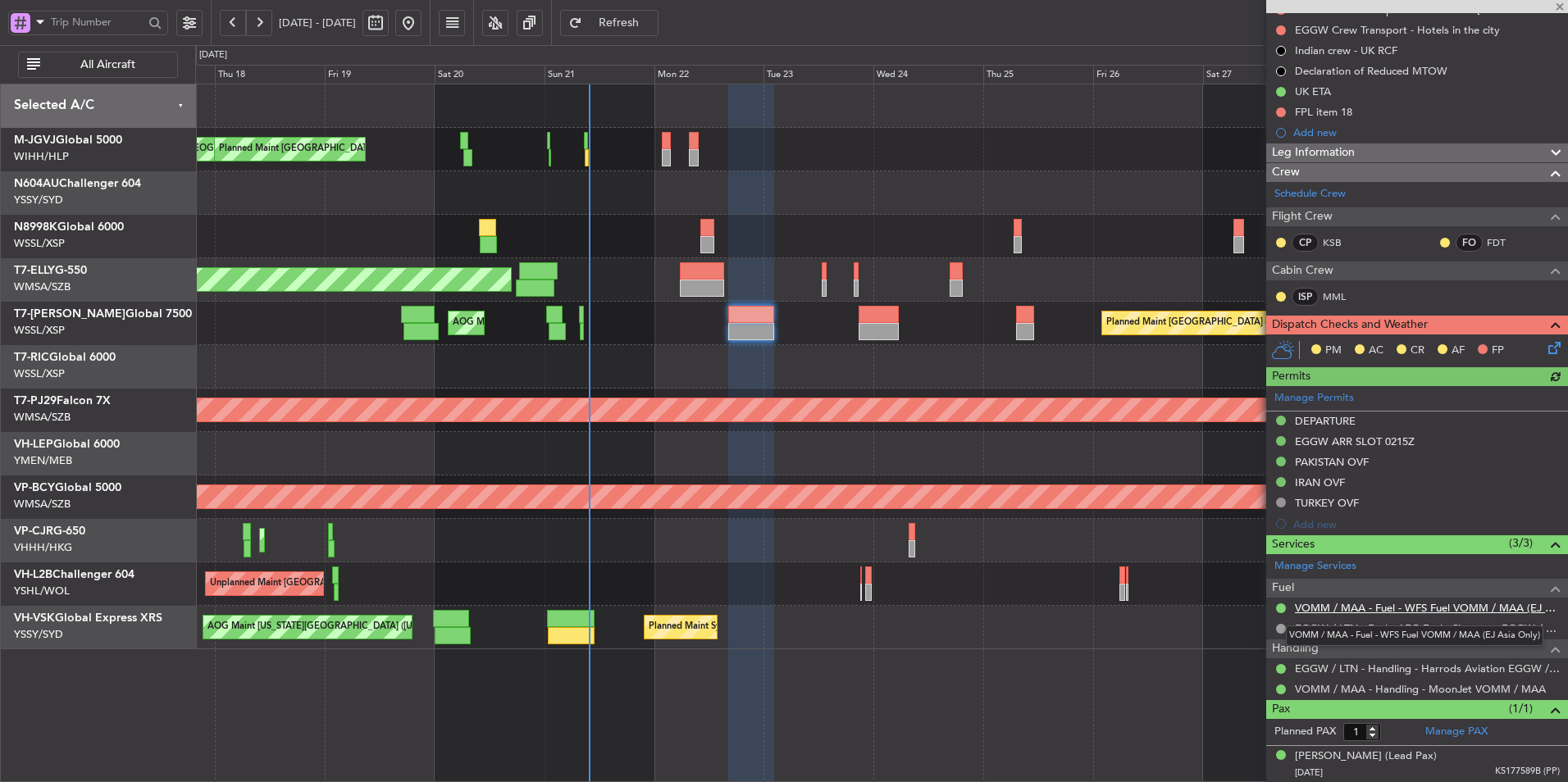
click at [1364, 612] on link "VOMM / MAA - Fuel - WFS Fuel VOMM / MAA (EJ Asia Only)" at bounding box center [1427, 608] width 265 height 14
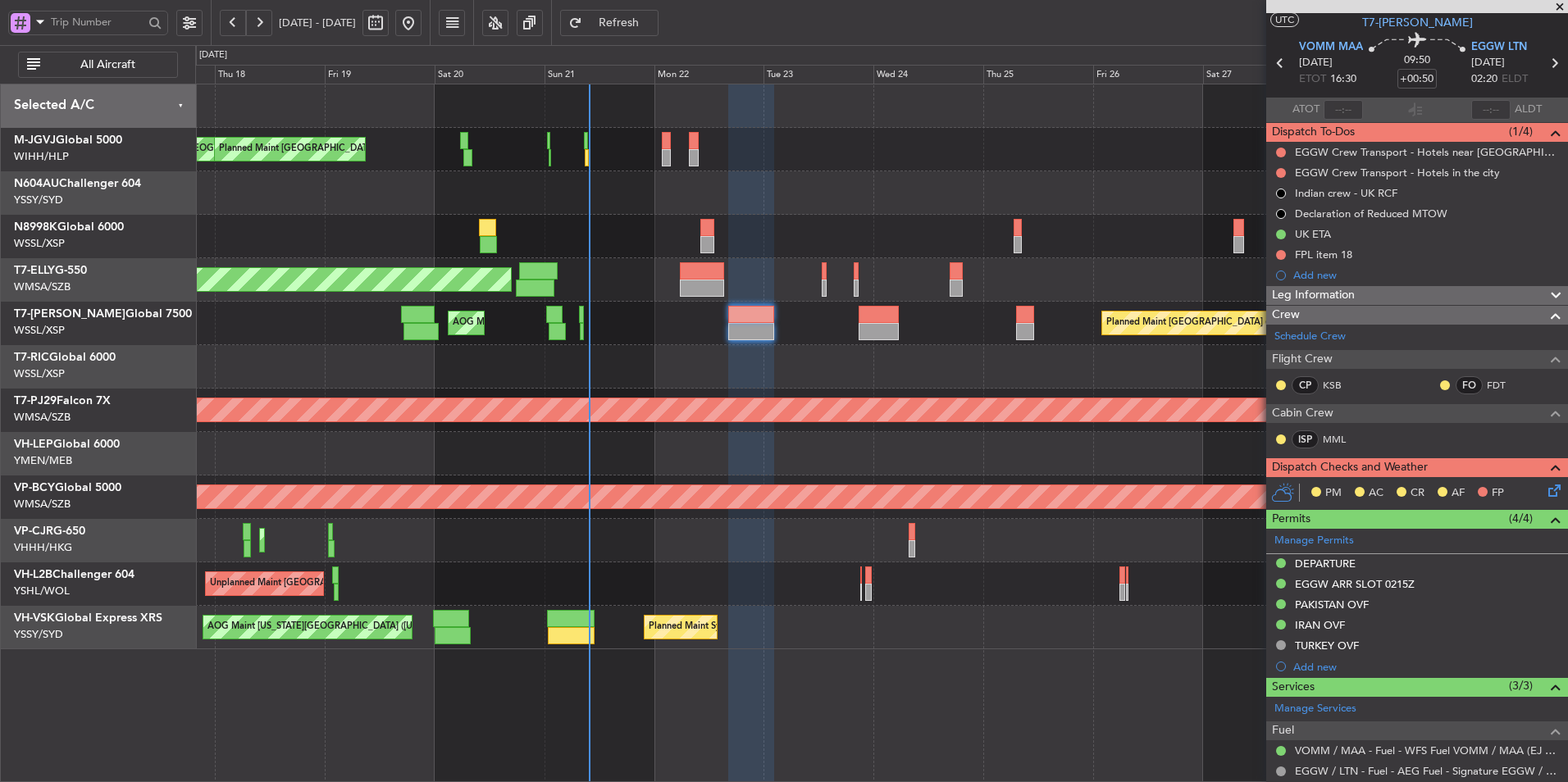
scroll to position [0, 0]
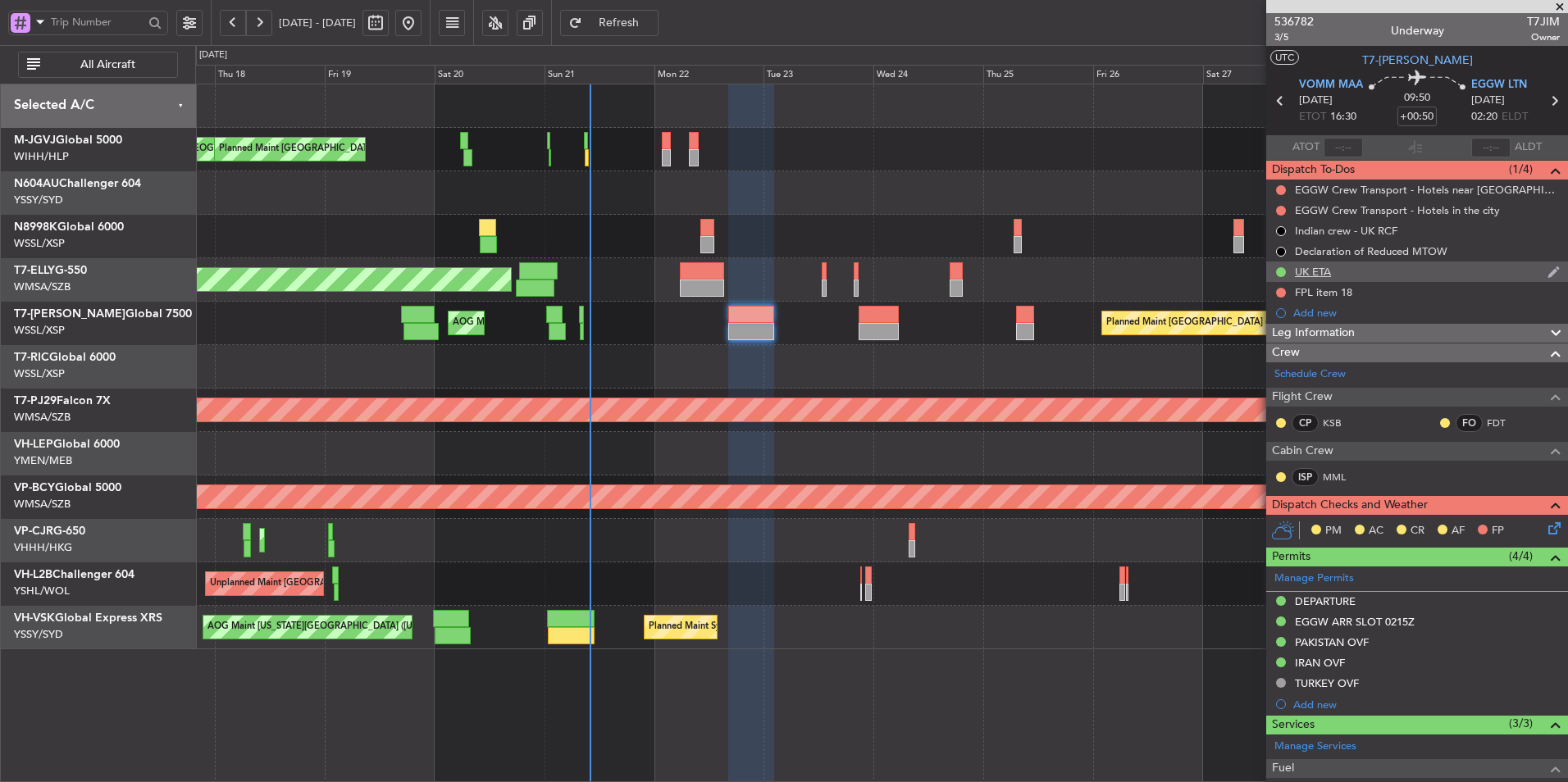
click at [1325, 273] on div "UK ETA" at bounding box center [1312, 272] width 36 height 14
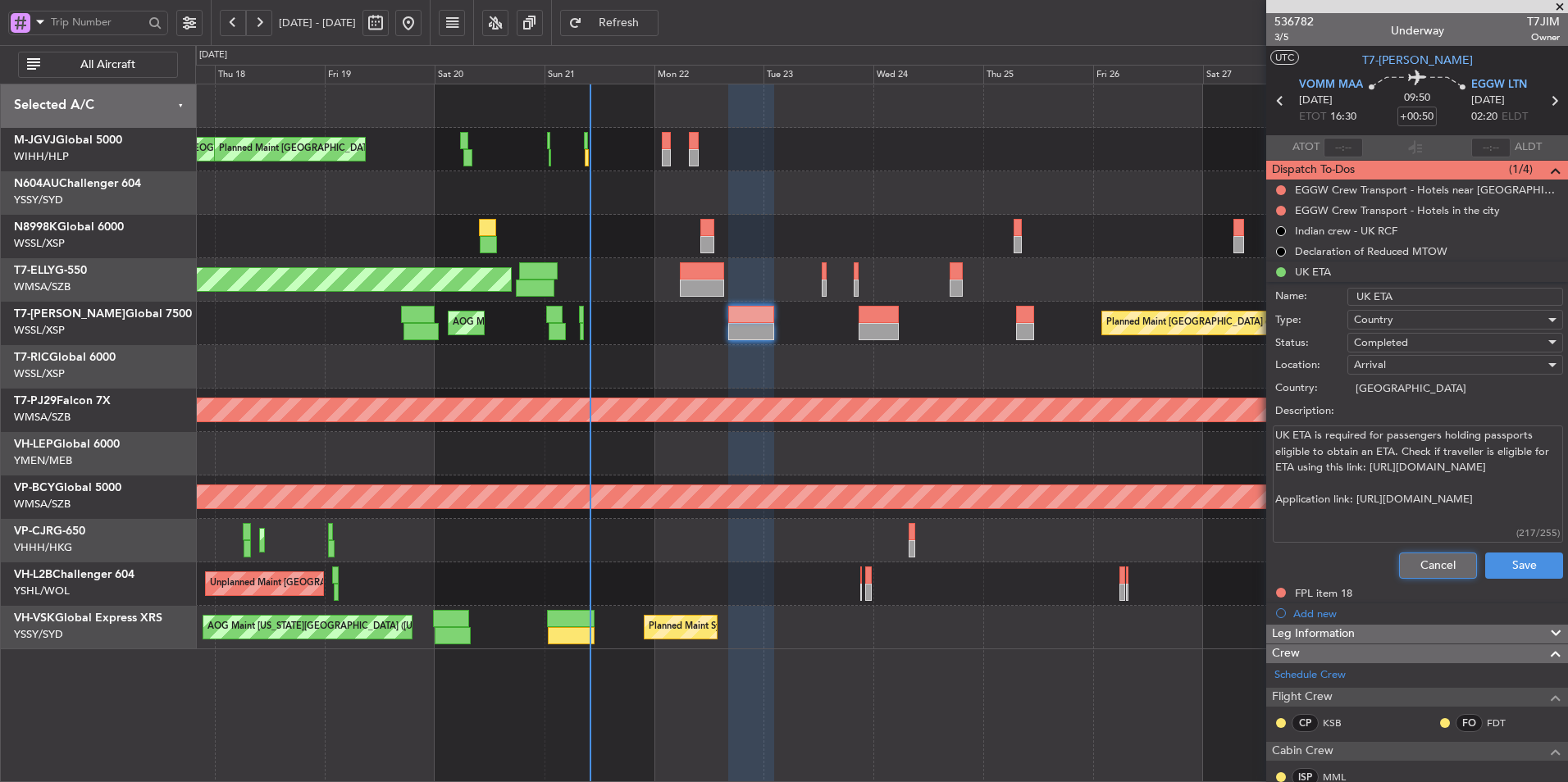
click at [1403, 560] on button "Cancel" at bounding box center [1438, 565] width 78 height 26
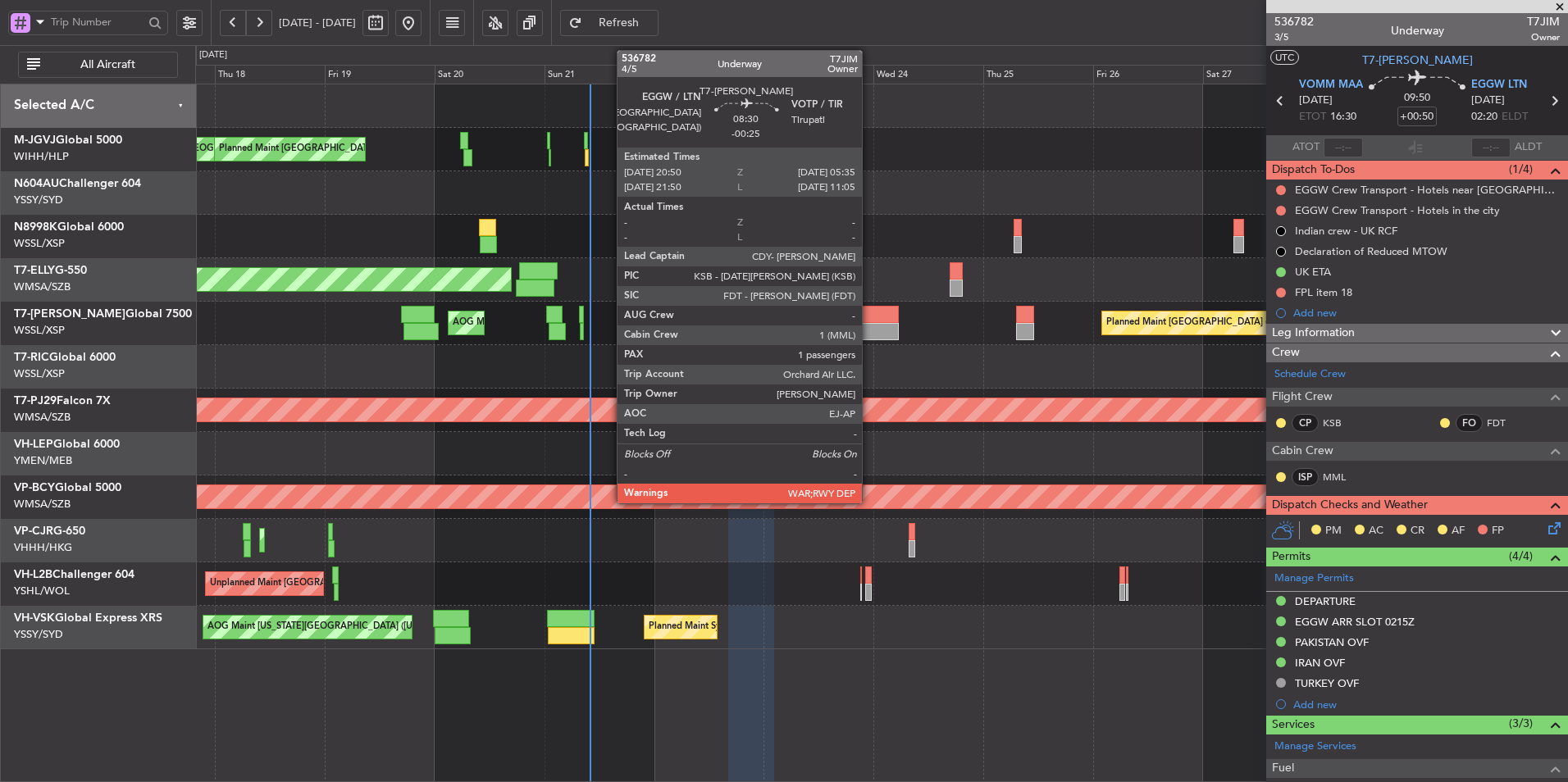
click at [869, 331] on div at bounding box center [878, 331] width 40 height 17
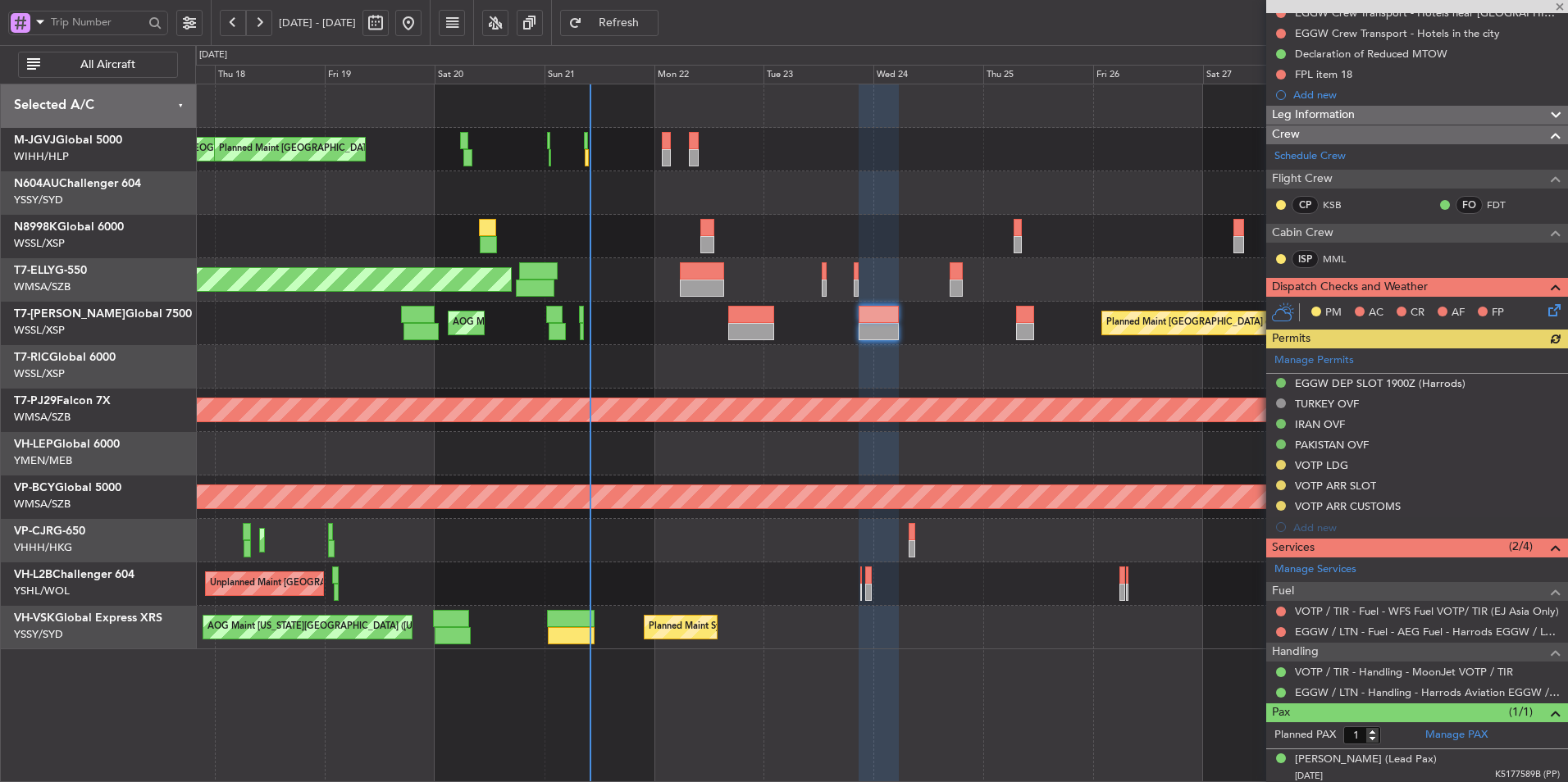
scroll to position [180, 0]
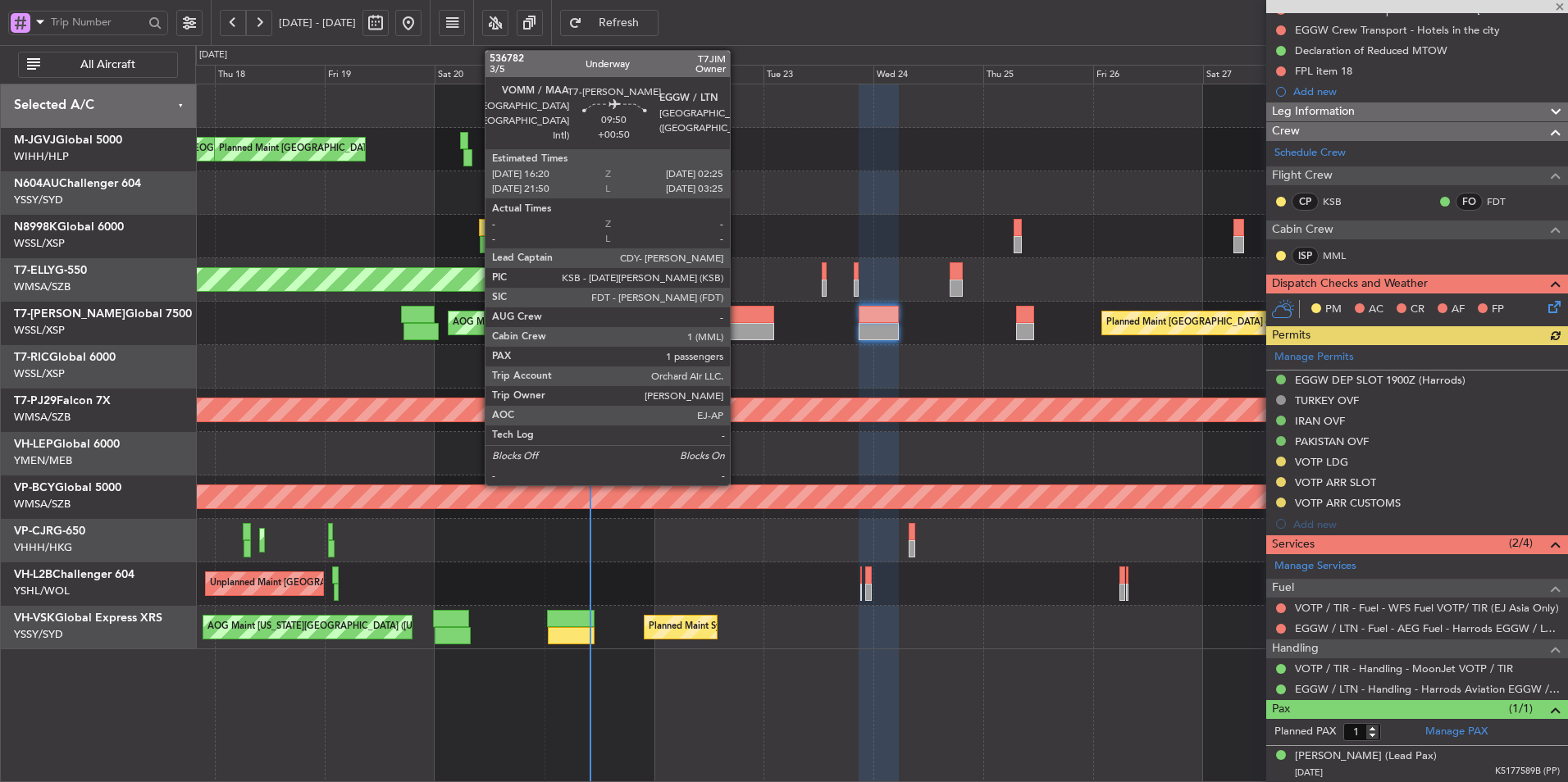
click at [737, 319] on div at bounding box center [751, 314] width 47 height 17
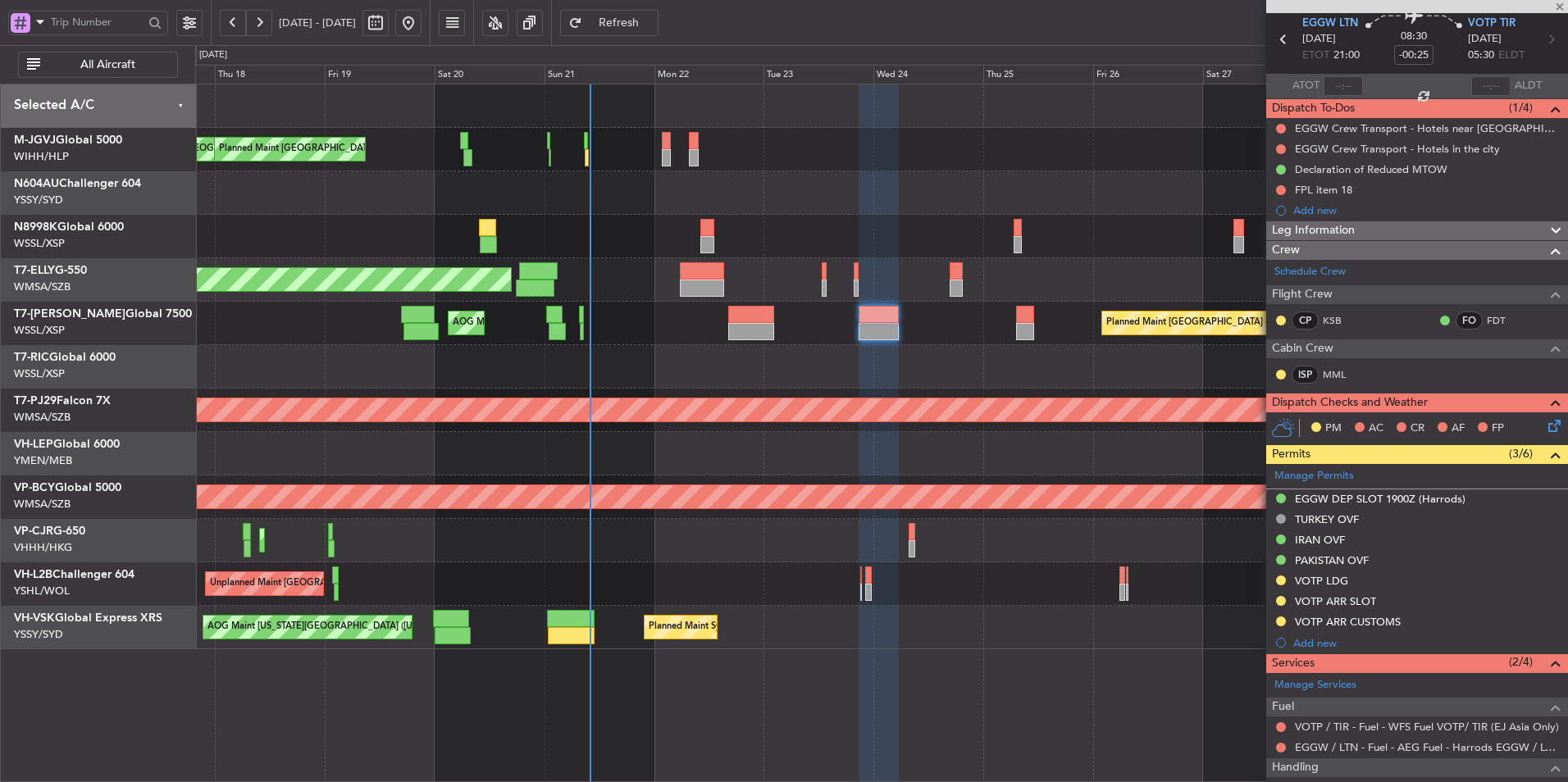
scroll to position [0, 0]
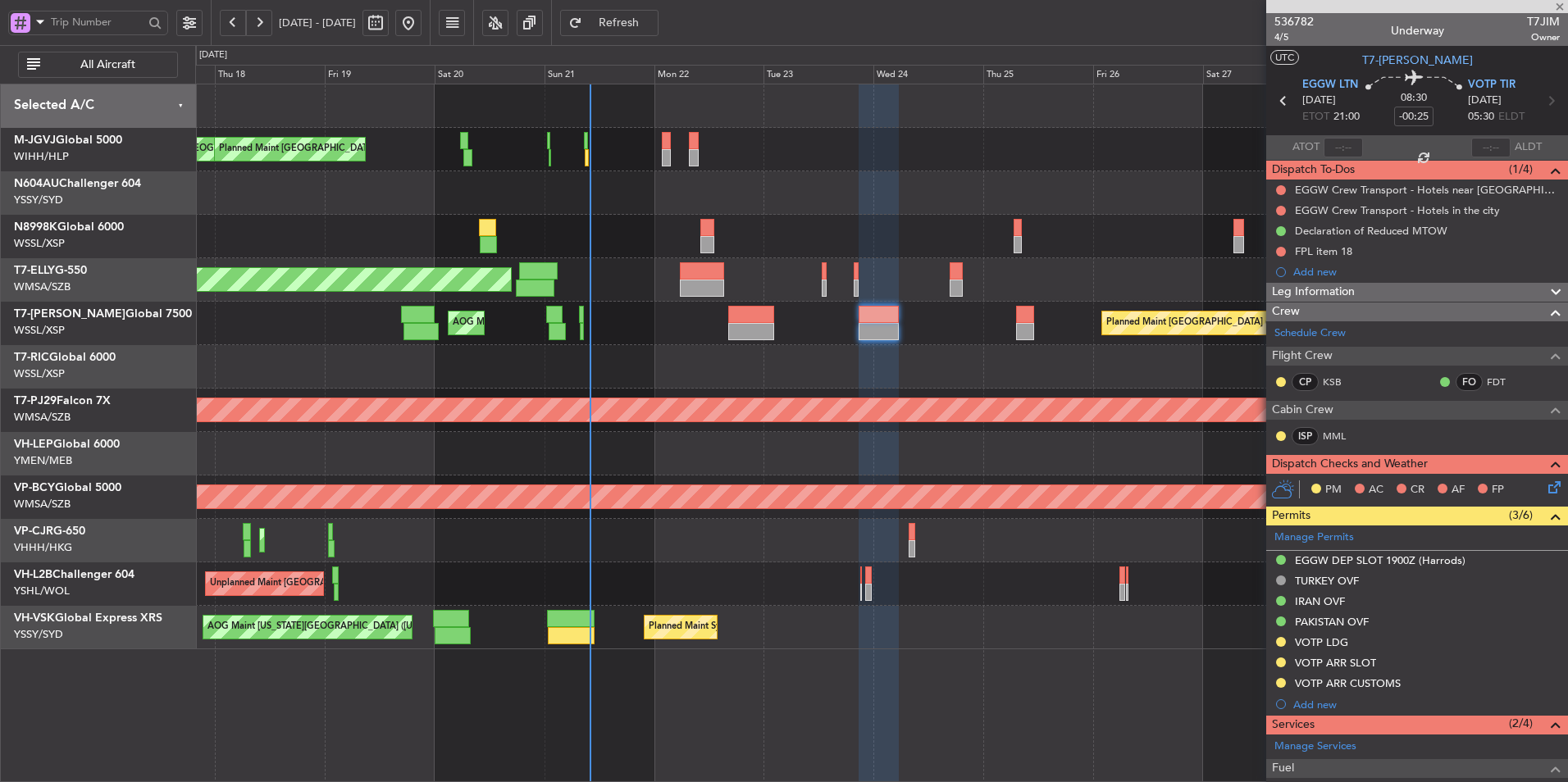
type input "+00:50"
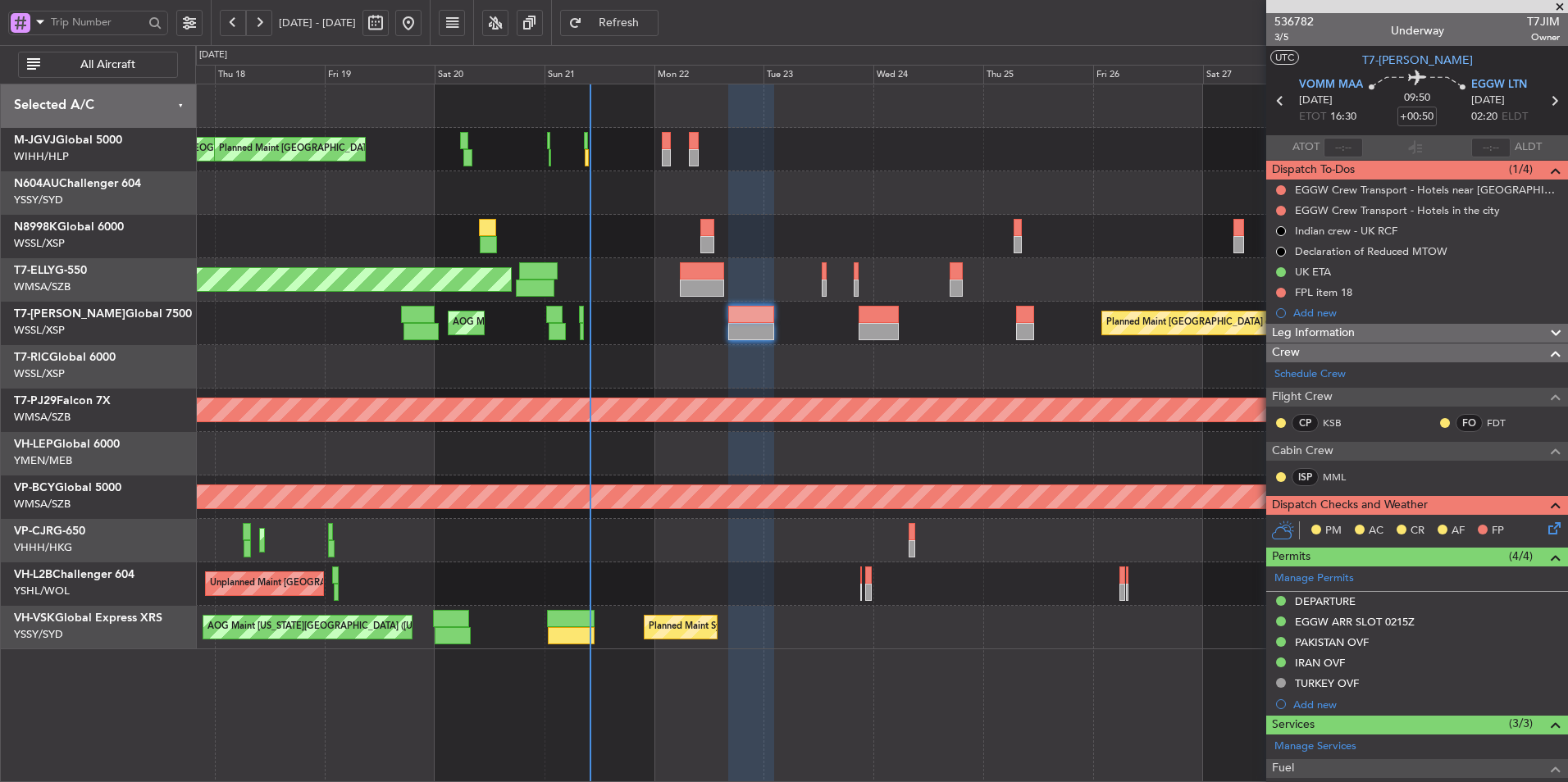
click at [739, 368] on div at bounding box center [881, 366] width 1372 height 43
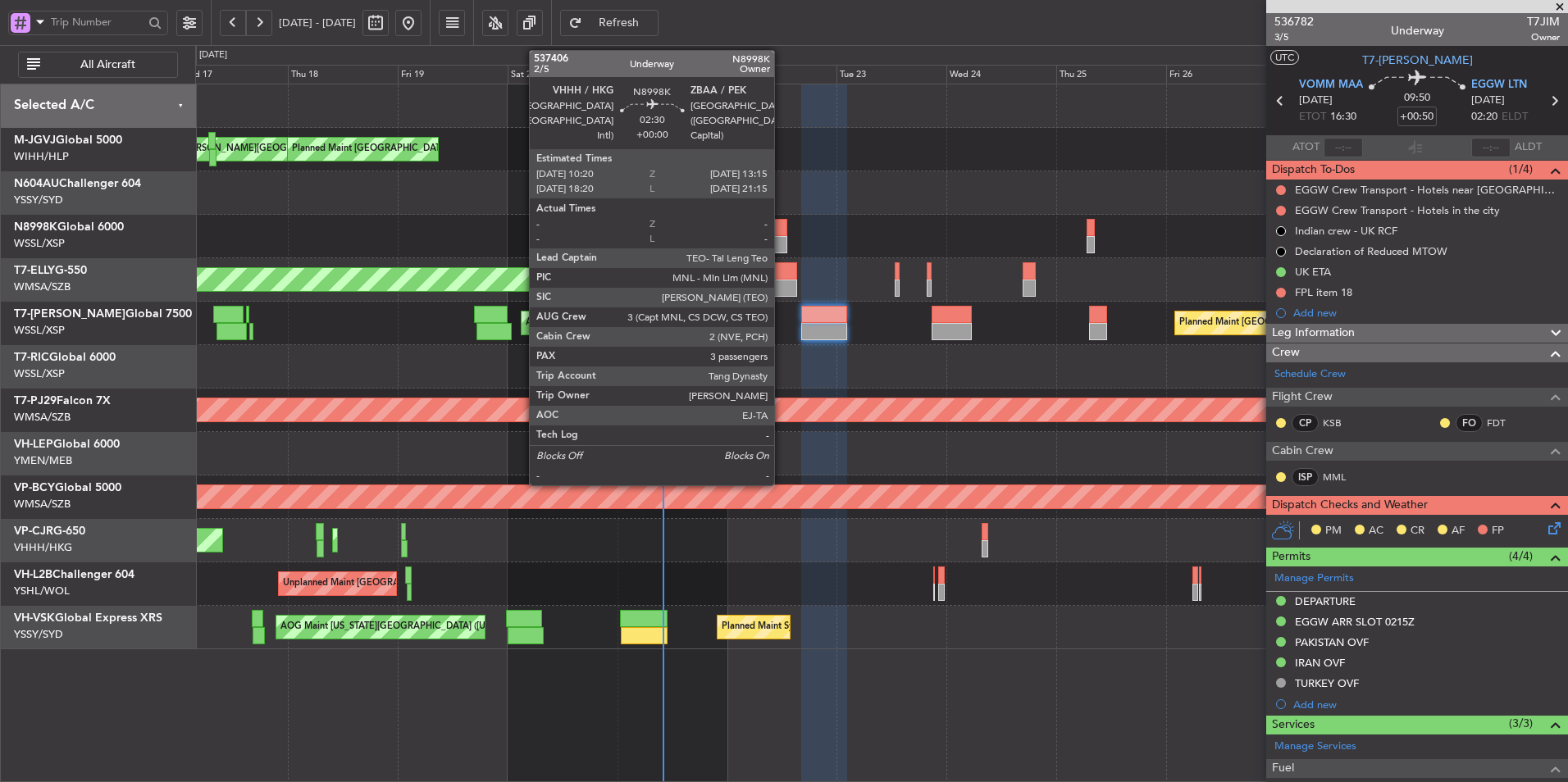
click at [781, 233] on div at bounding box center [780, 228] width 14 height 17
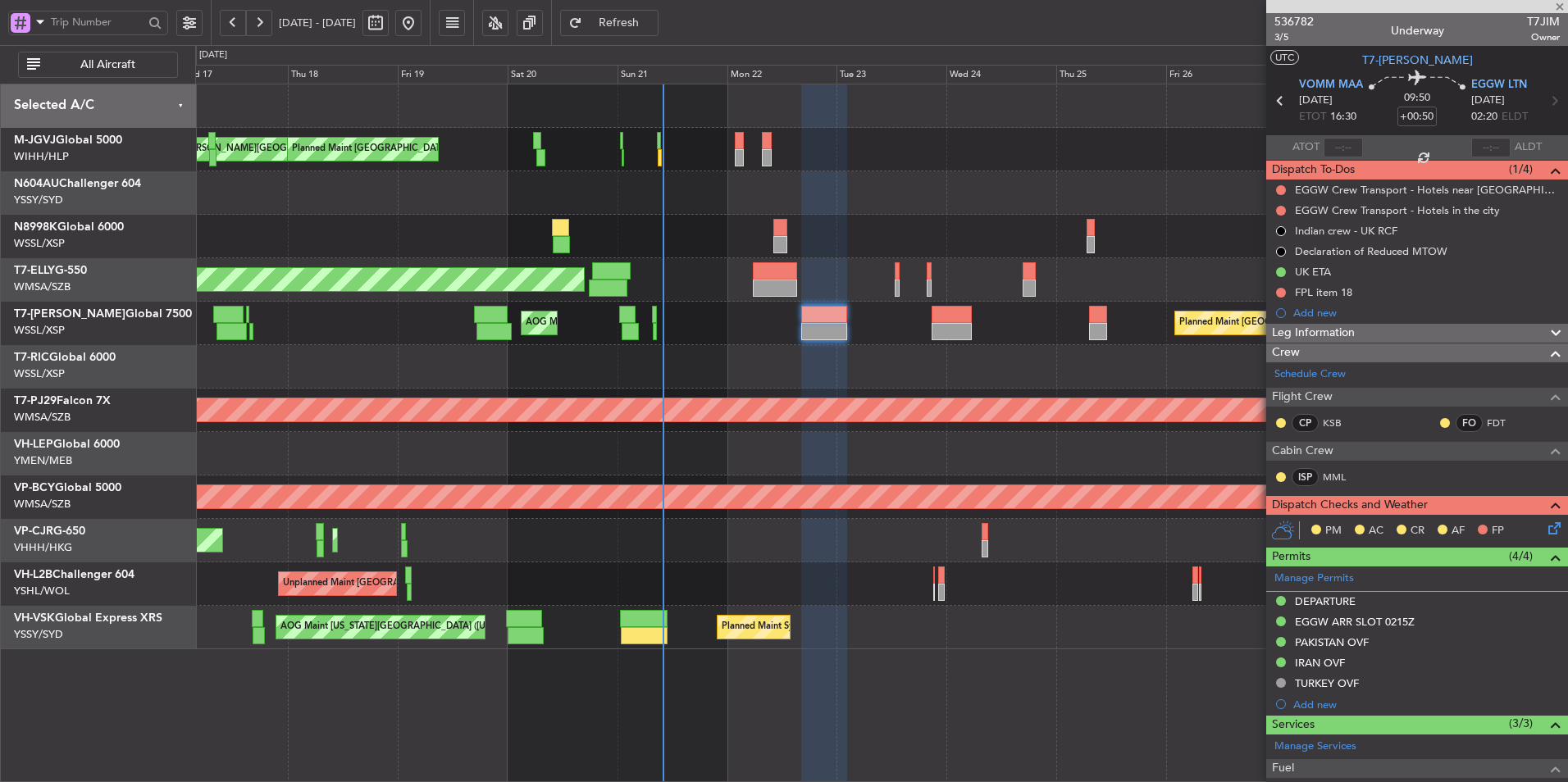
type input "3"
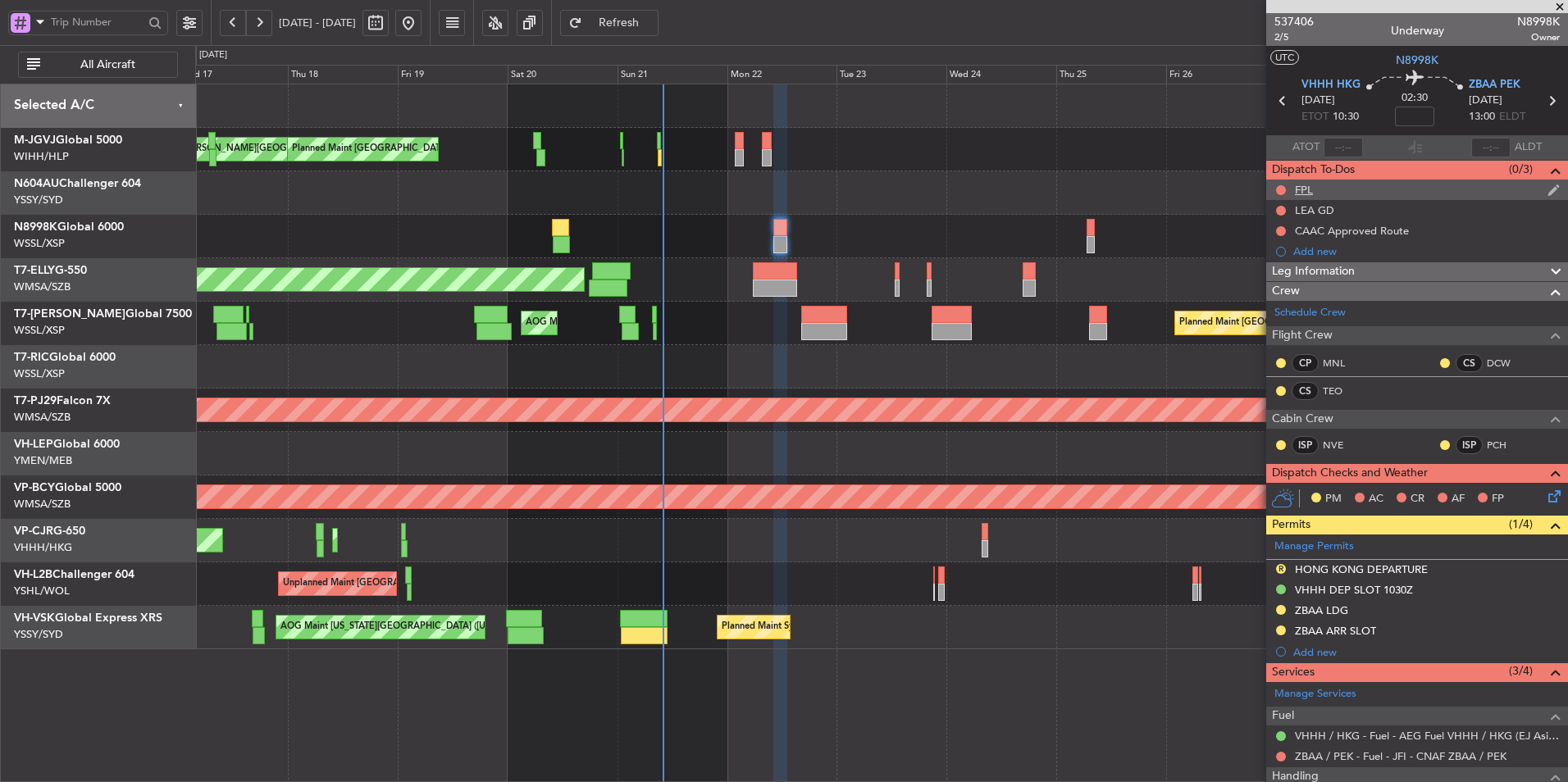
click at [1317, 191] on div "FPL" at bounding box center [1417, 189] width 302 height 20
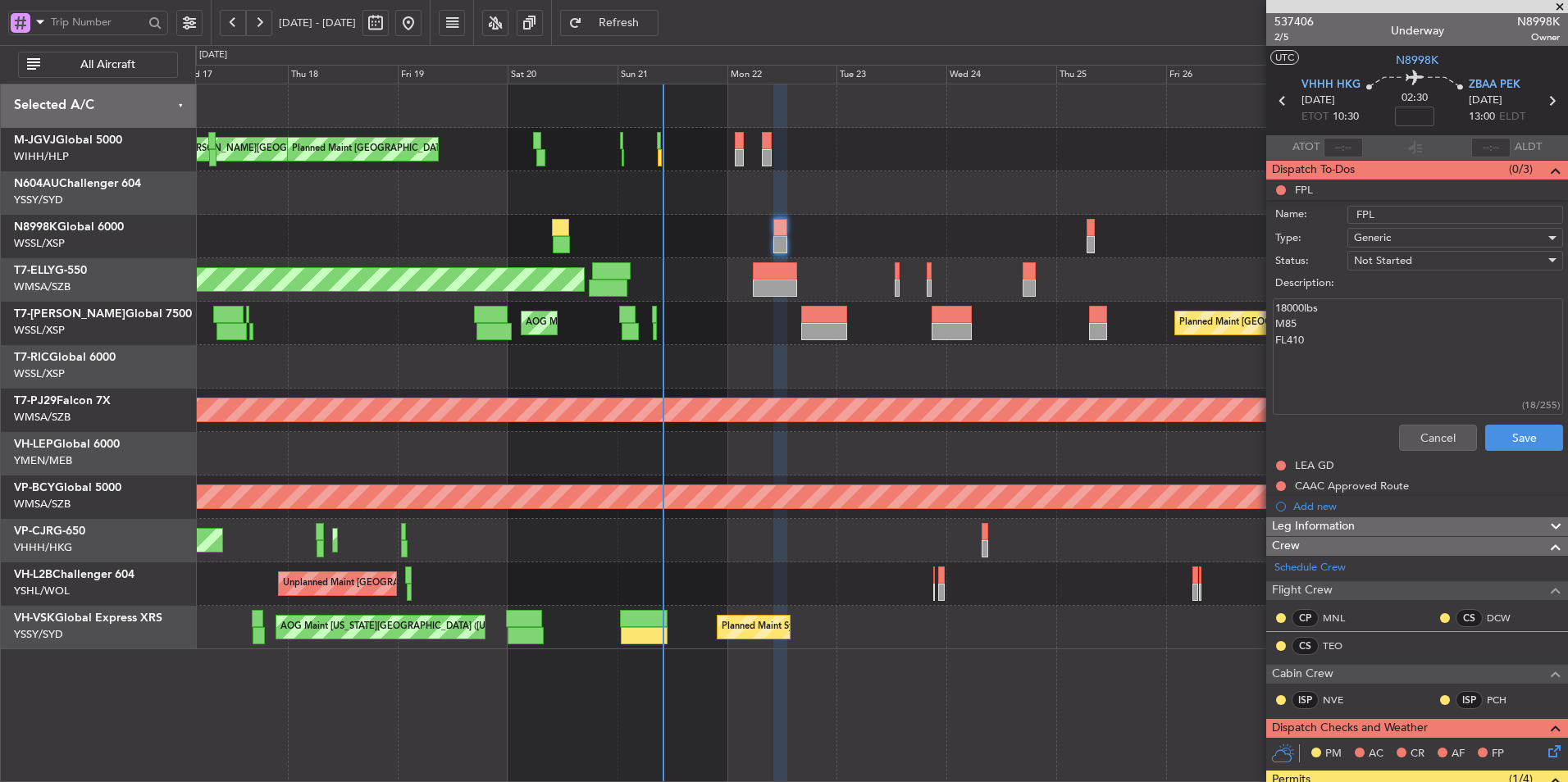
click at [1307, 306] on textarea "18000lbs M85 FL410" at bounding box center [1418, 357] width 290 height 117
drag, startPoint x: 1336, startPoint y: 309, endPoint x: 1218, endPoint y: 309, distance: 118.0
click at [1234, 309] on fb-app "17 Sep 2025 - 29 Sep 2025 Refresh Quick Links All Aircraft MEL Jakarta (Halim I…" at bounding box center [784, 402] width 1568 height 762
type textarea "16000 lbs M85 FL410"
click at [1519, 443] on button "Save" at bounding box center [1524, 437] width 78 height 26
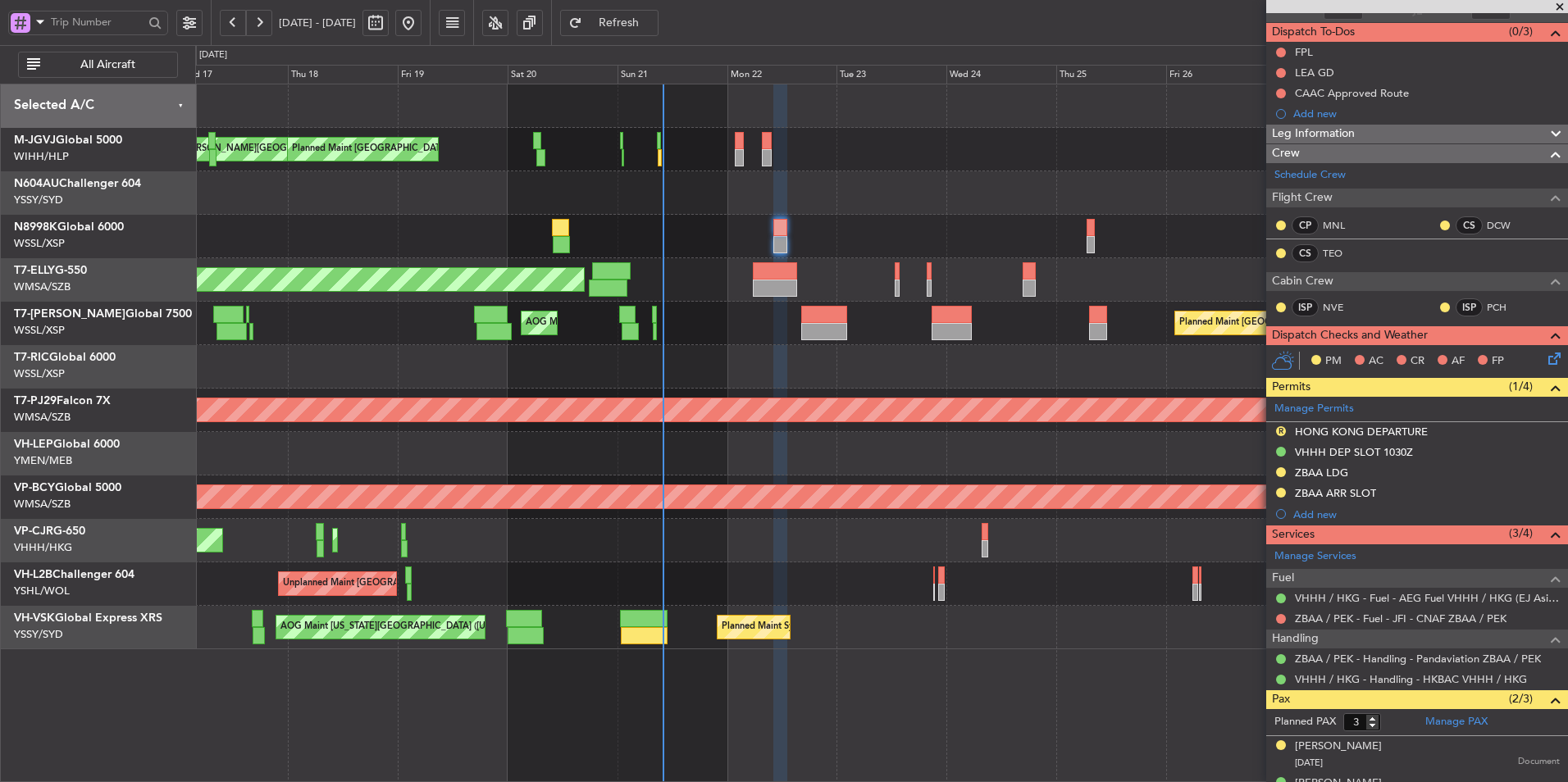
scroll to position [202, 0]
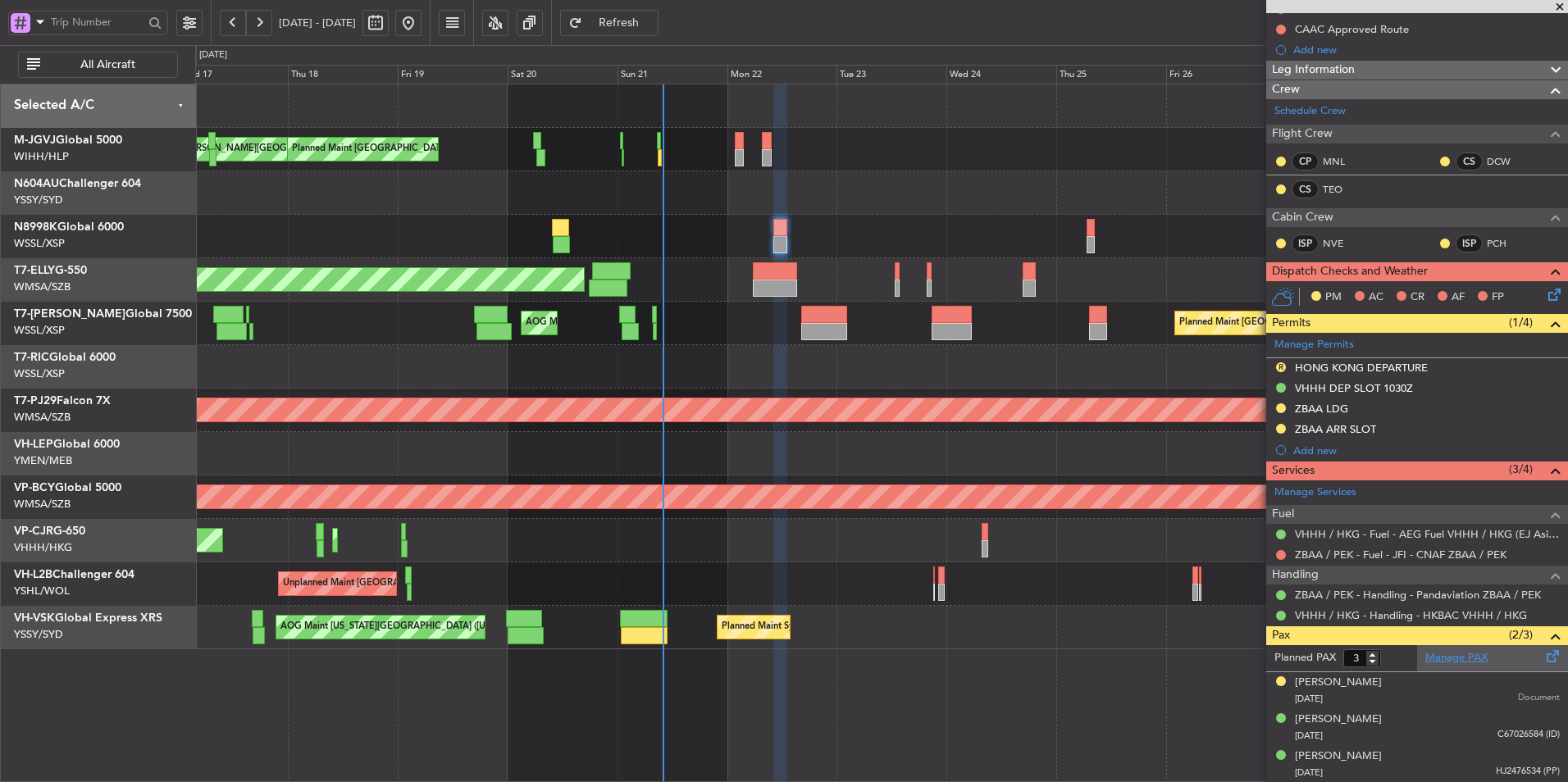
click at [1473, 656] on link "Manage PAX" at bounding box center [1456, 658] width 62 height 16
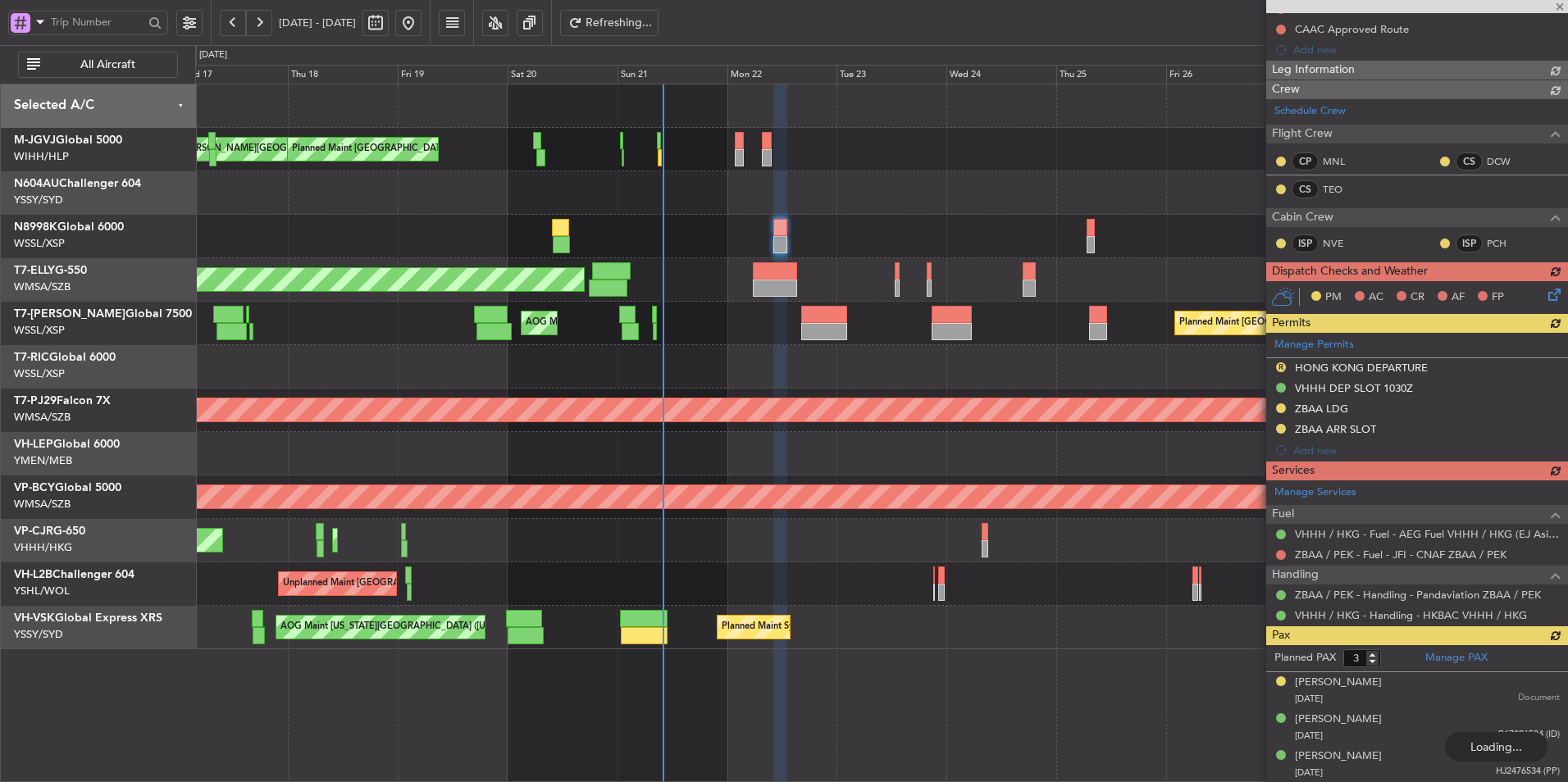
type input "4"
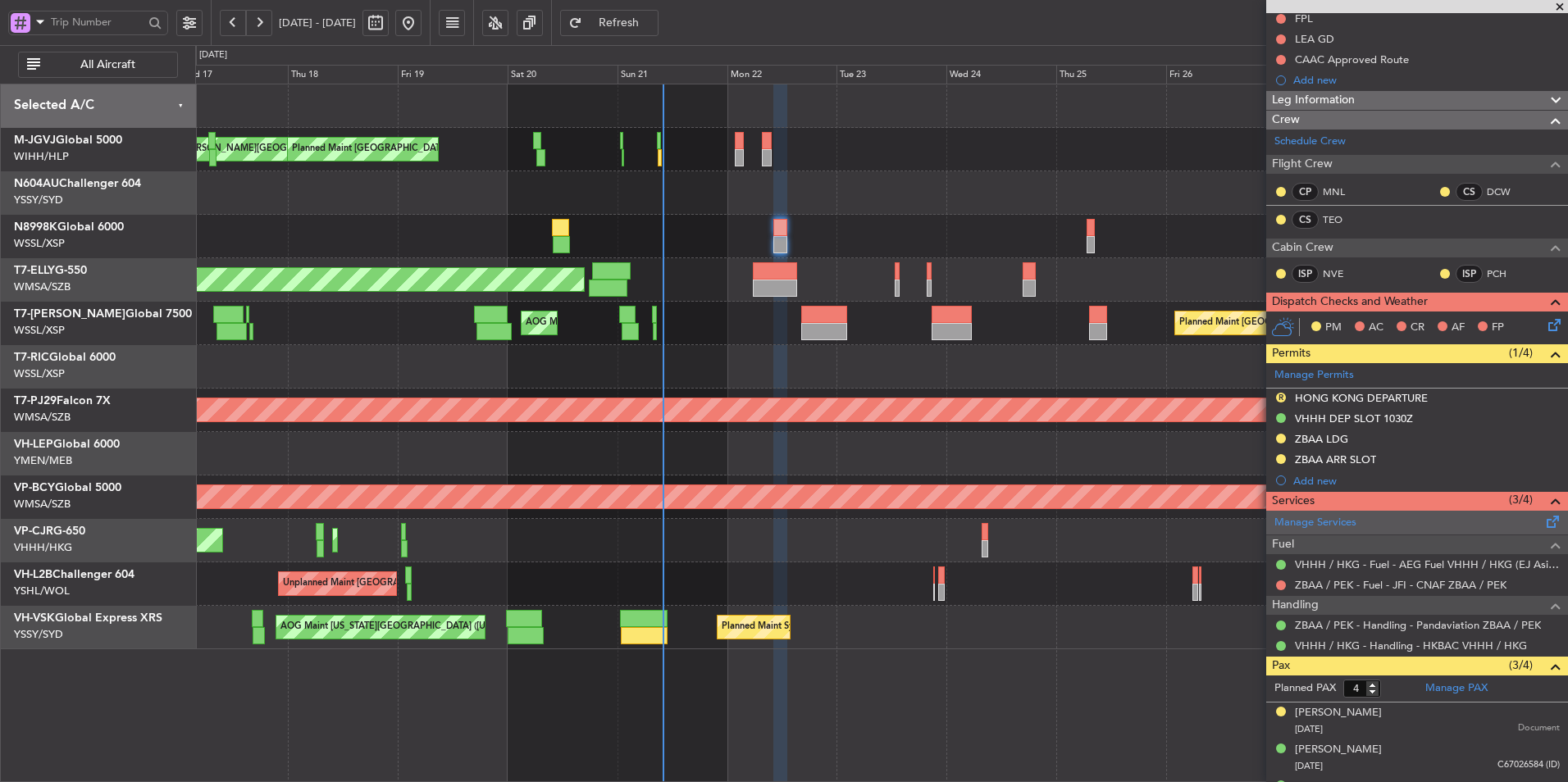
scroll to position [239, 0]
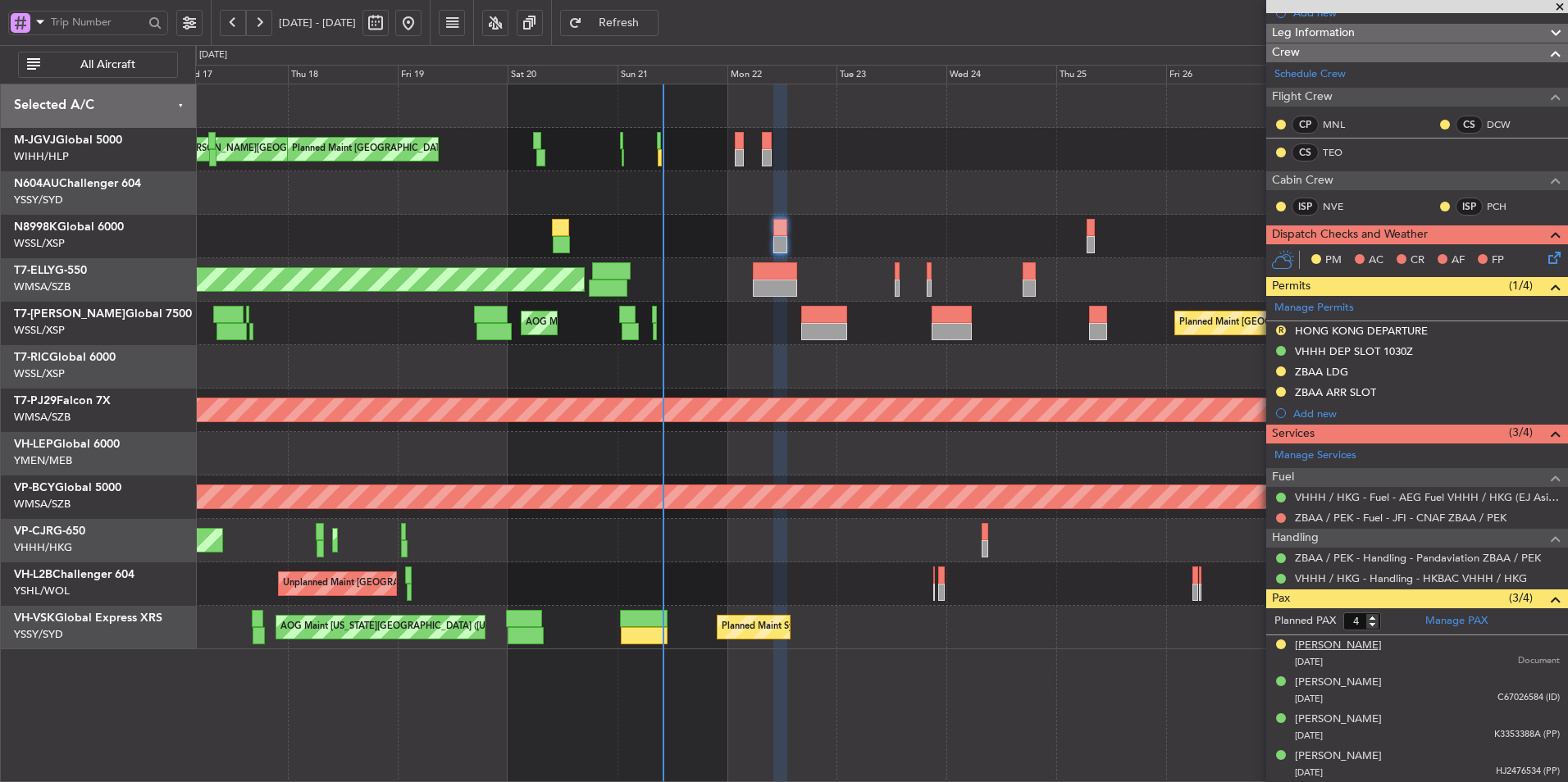
click at [1334, 649] on div "[PERSON_NAME]" at bounding box center [1338, 645] width 87 height 16
click at [1332, 683] on div "[PERSON_NAME]" at bounding box center [1338, 683] width 87 height 16
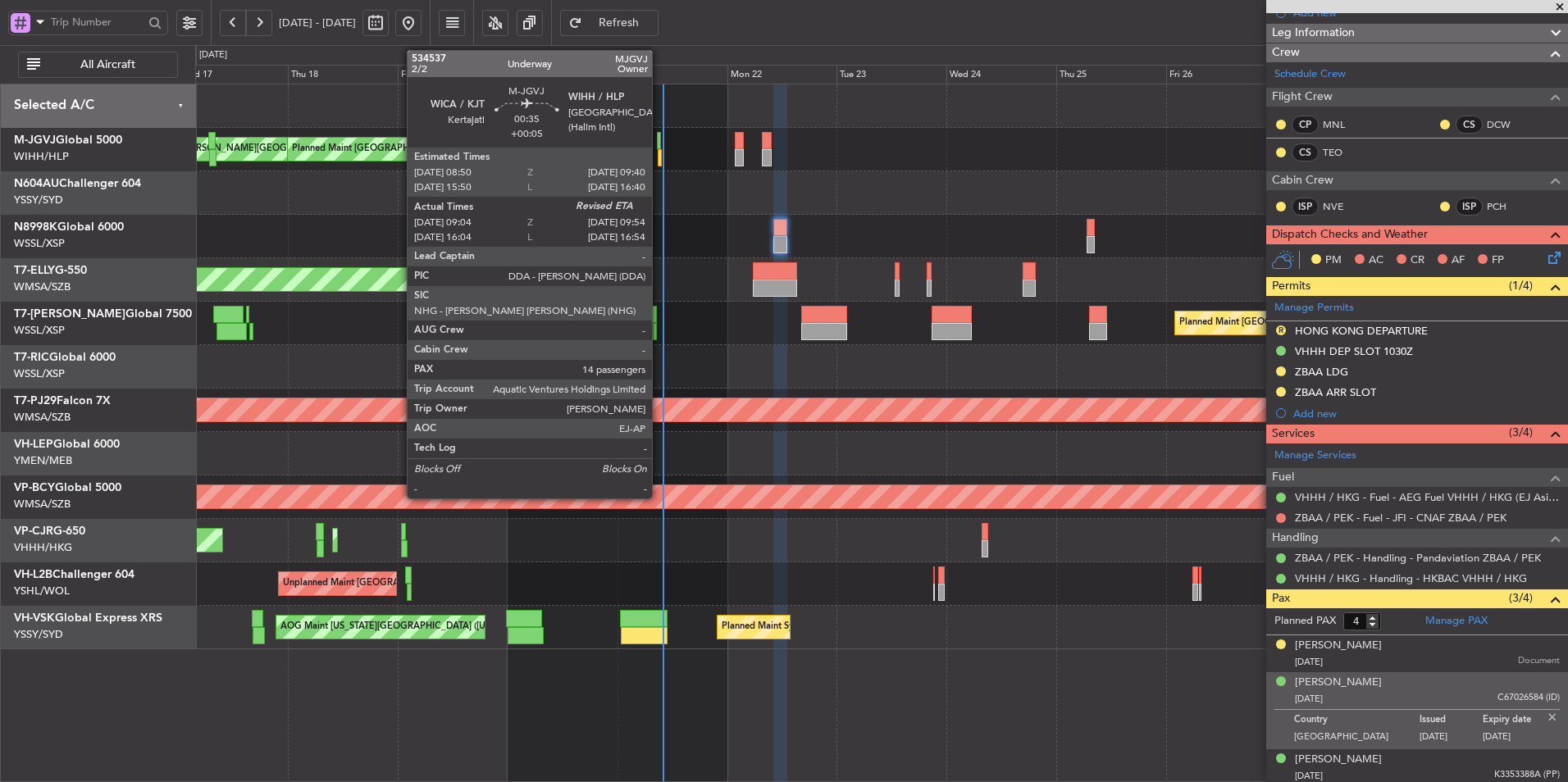
click at [659, 147] on div at bounding box center [658, 140] width 4 height 17
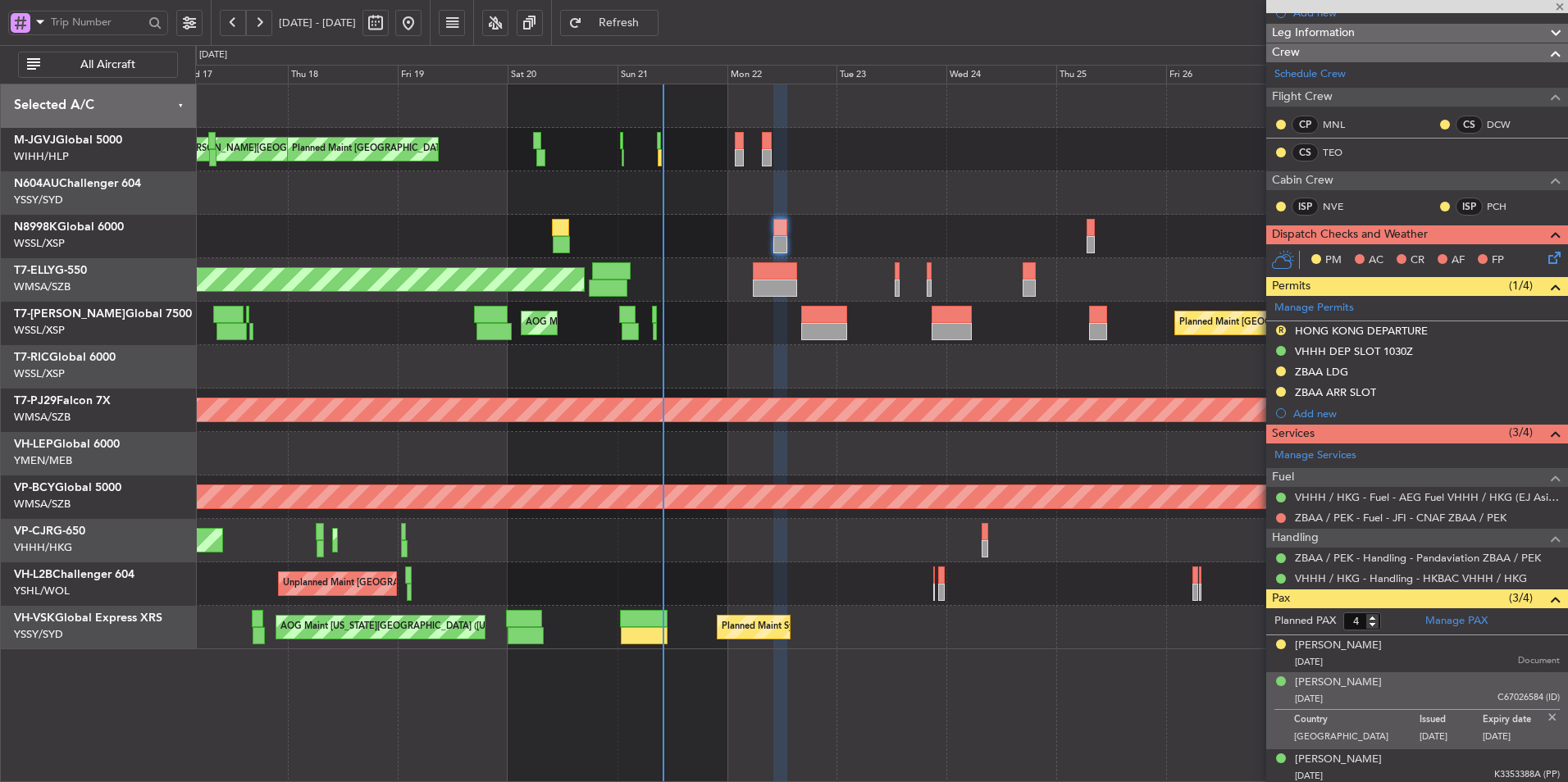
type input "+00:05"
type input "09:14"
type input "14"
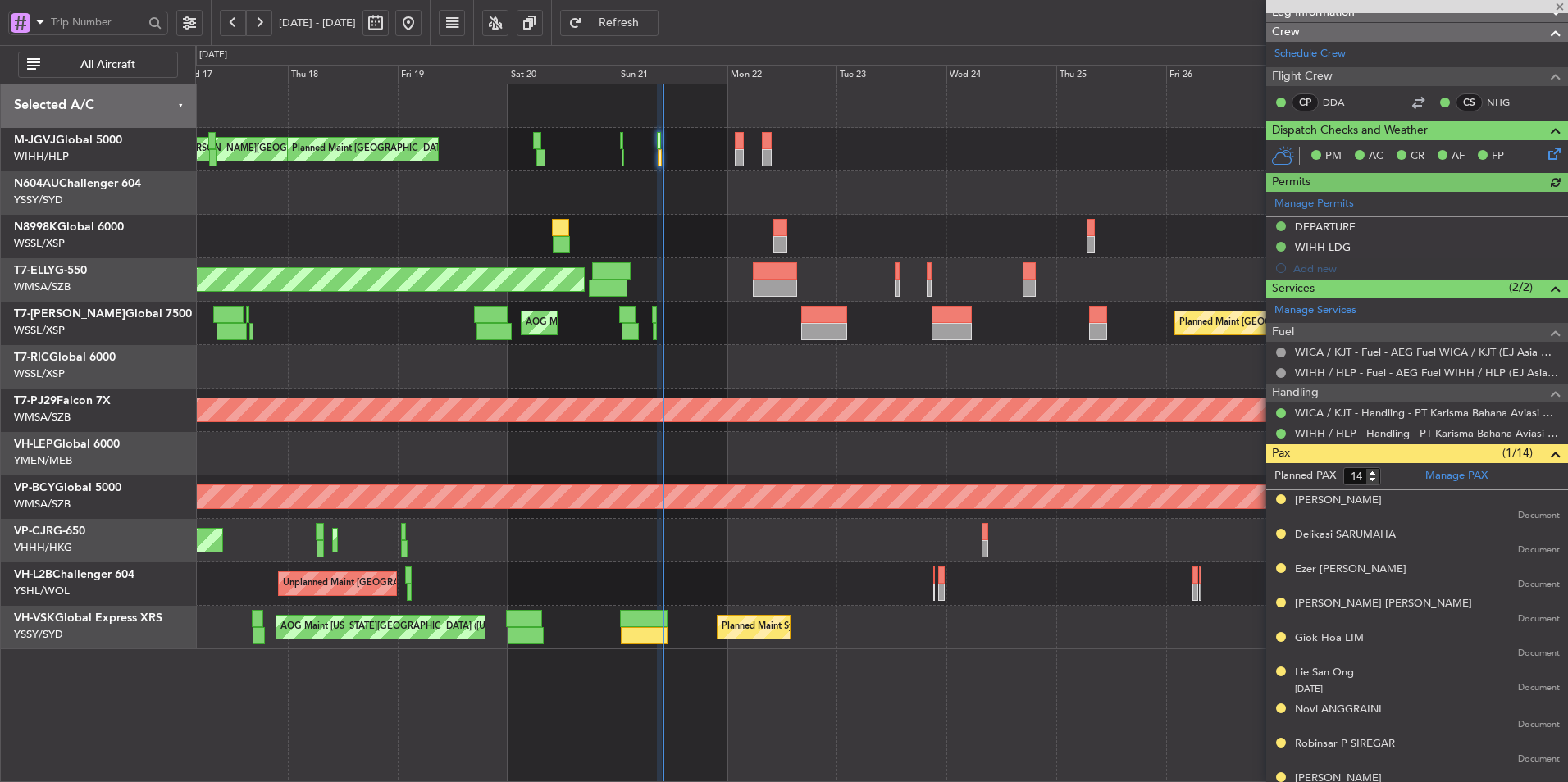
type input "[PERSON_NAME] (LEU)"
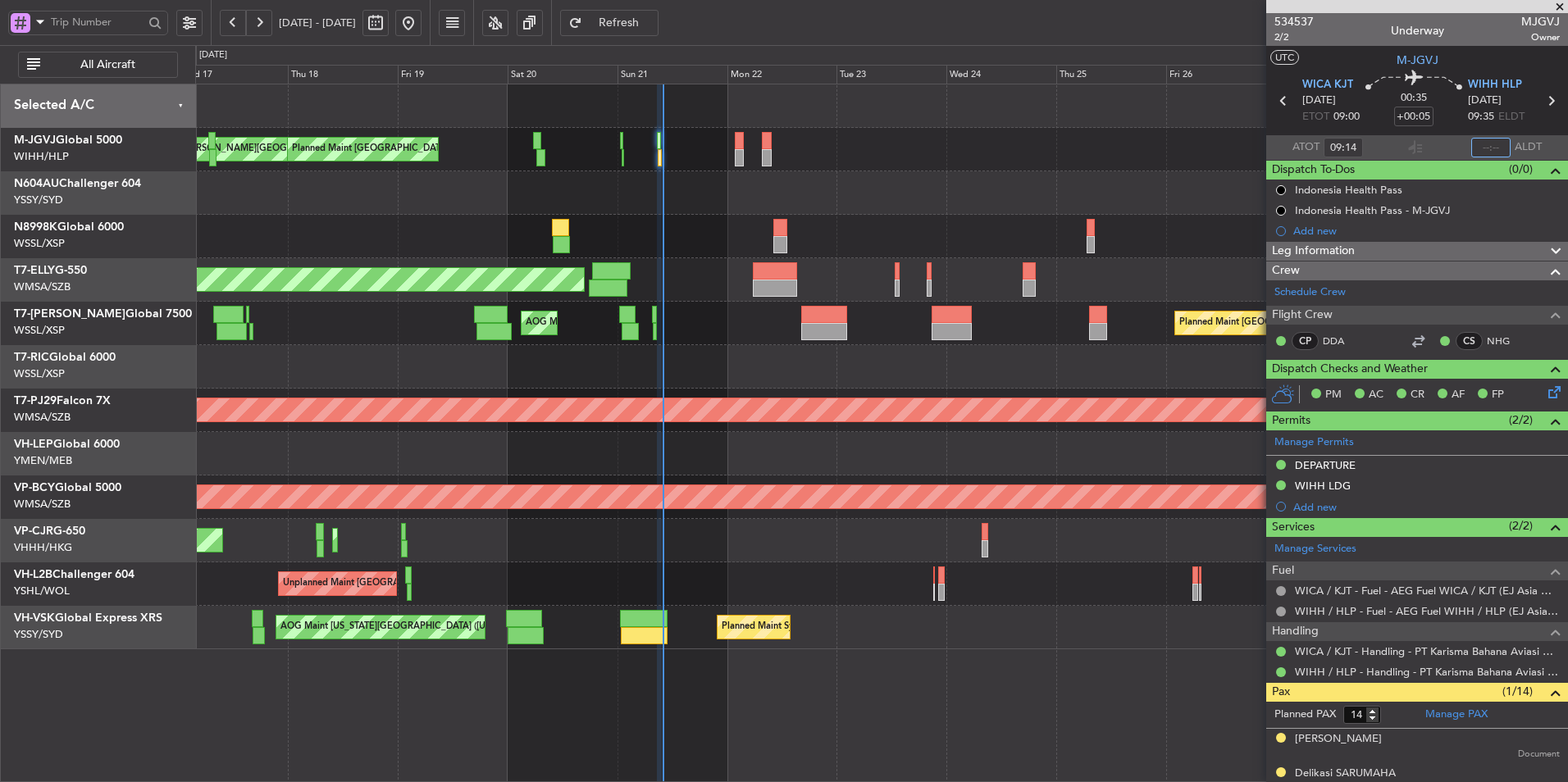
click at [1483, 149] on input "text" at bounding box center [1491, 147] width 39 height 20
type input "10:02"
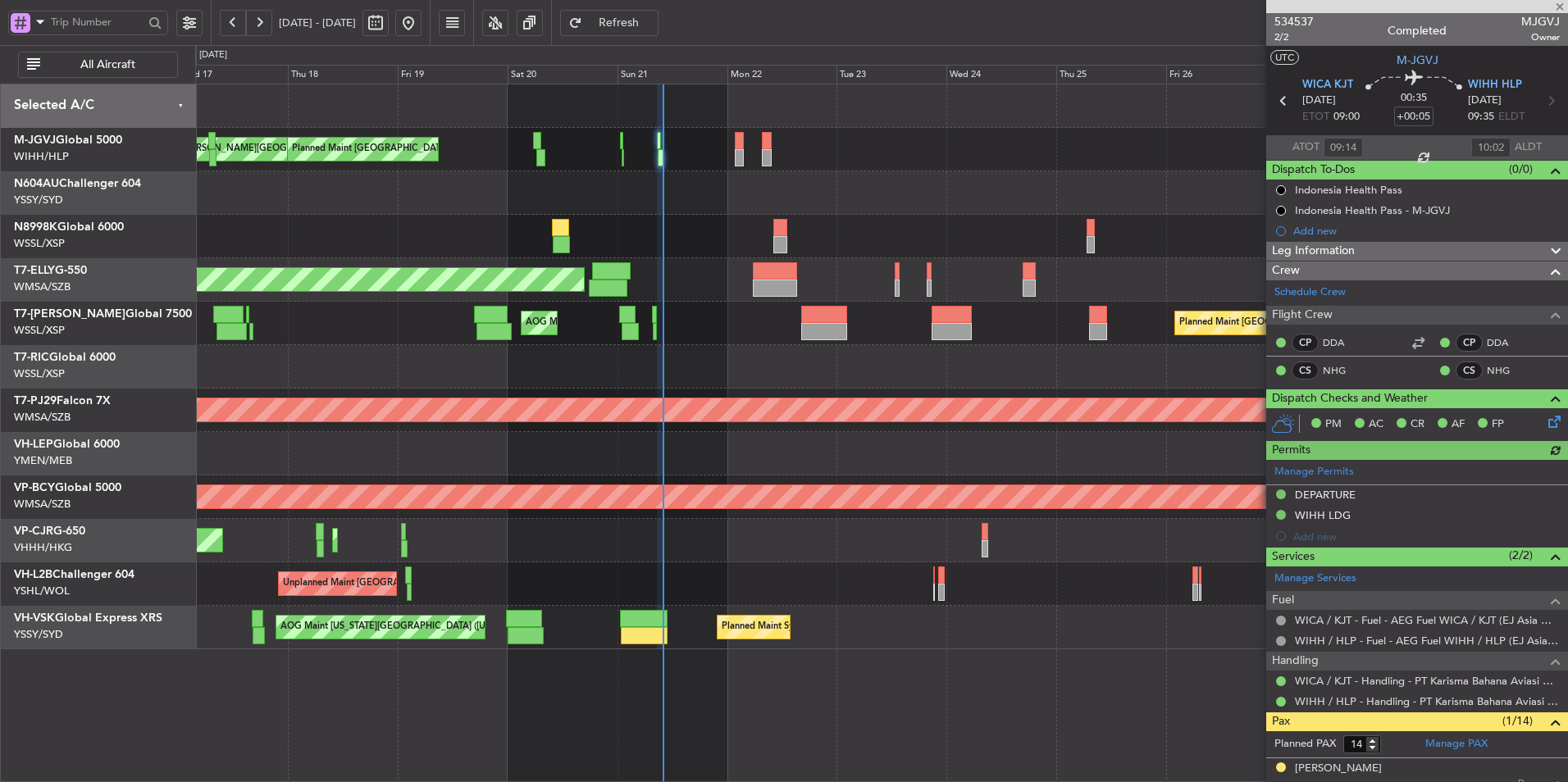
type input "[PERSON_NAME] (LEU)"
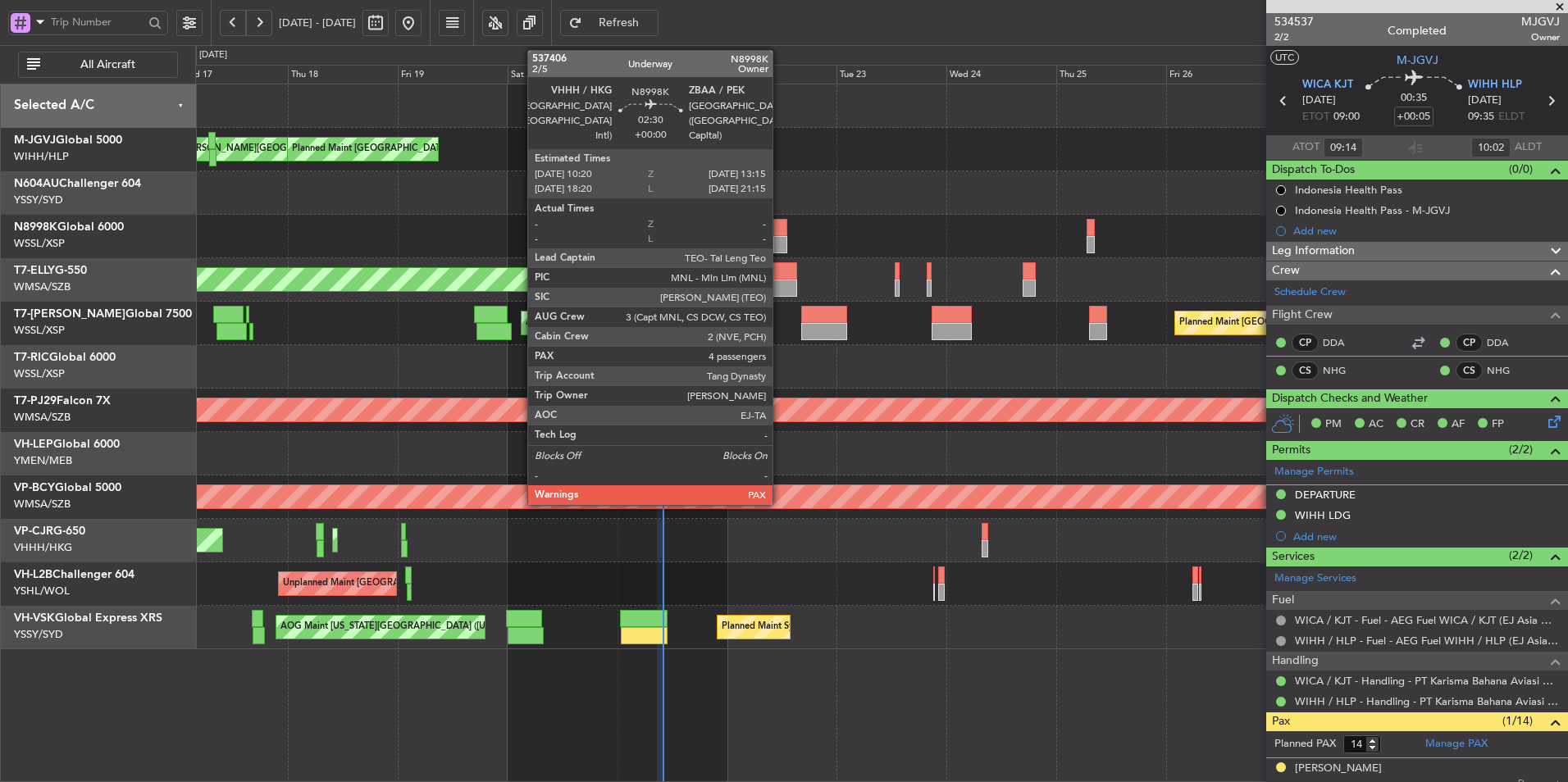
click at [780, 232] on div at bounding box center [780, 228] width 14 height 17
click at [780, 231] on div at bounding box center [780, 228] width 14 height 17
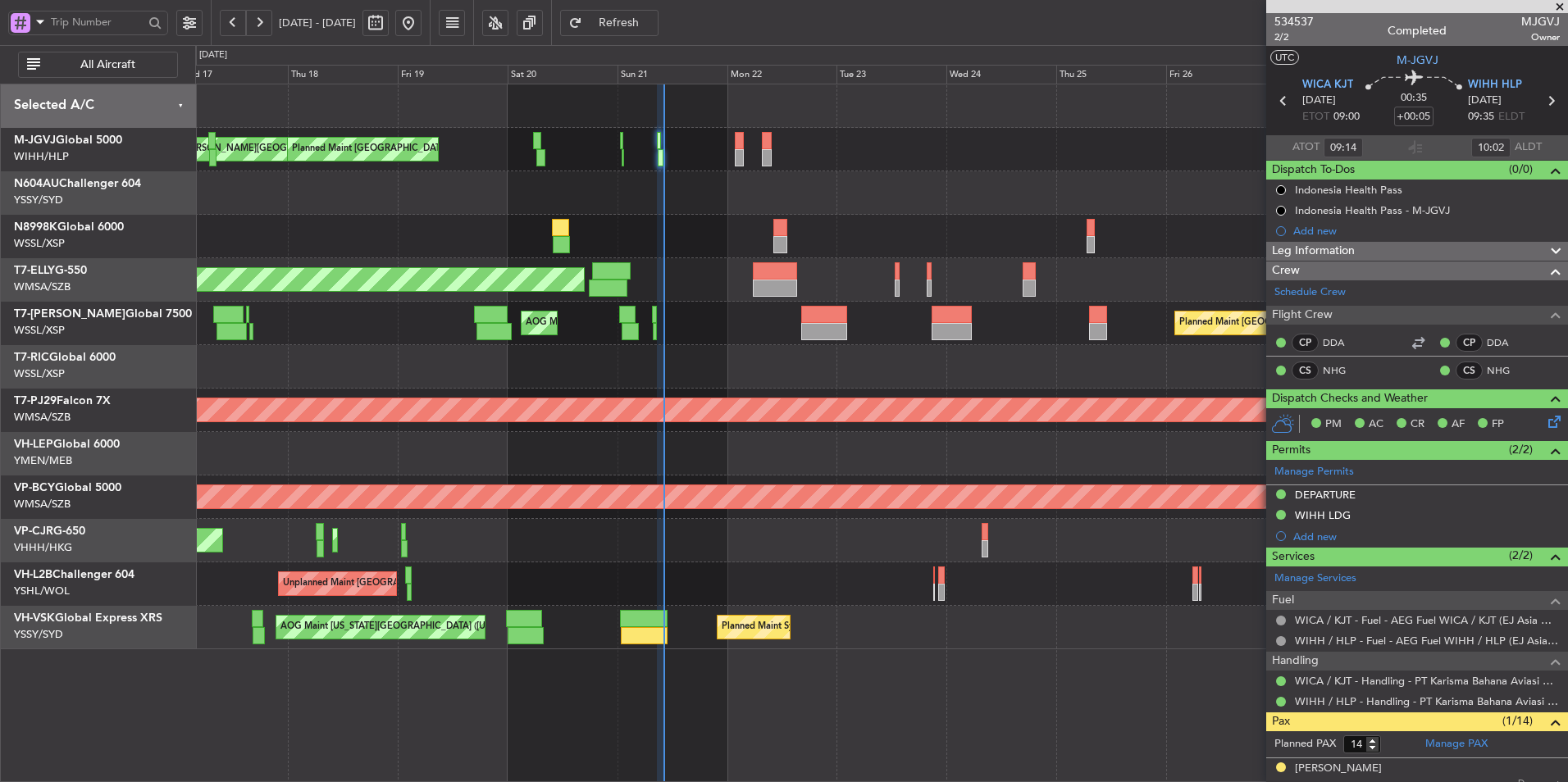
type input "[PERSON_NAME] (LEU)"
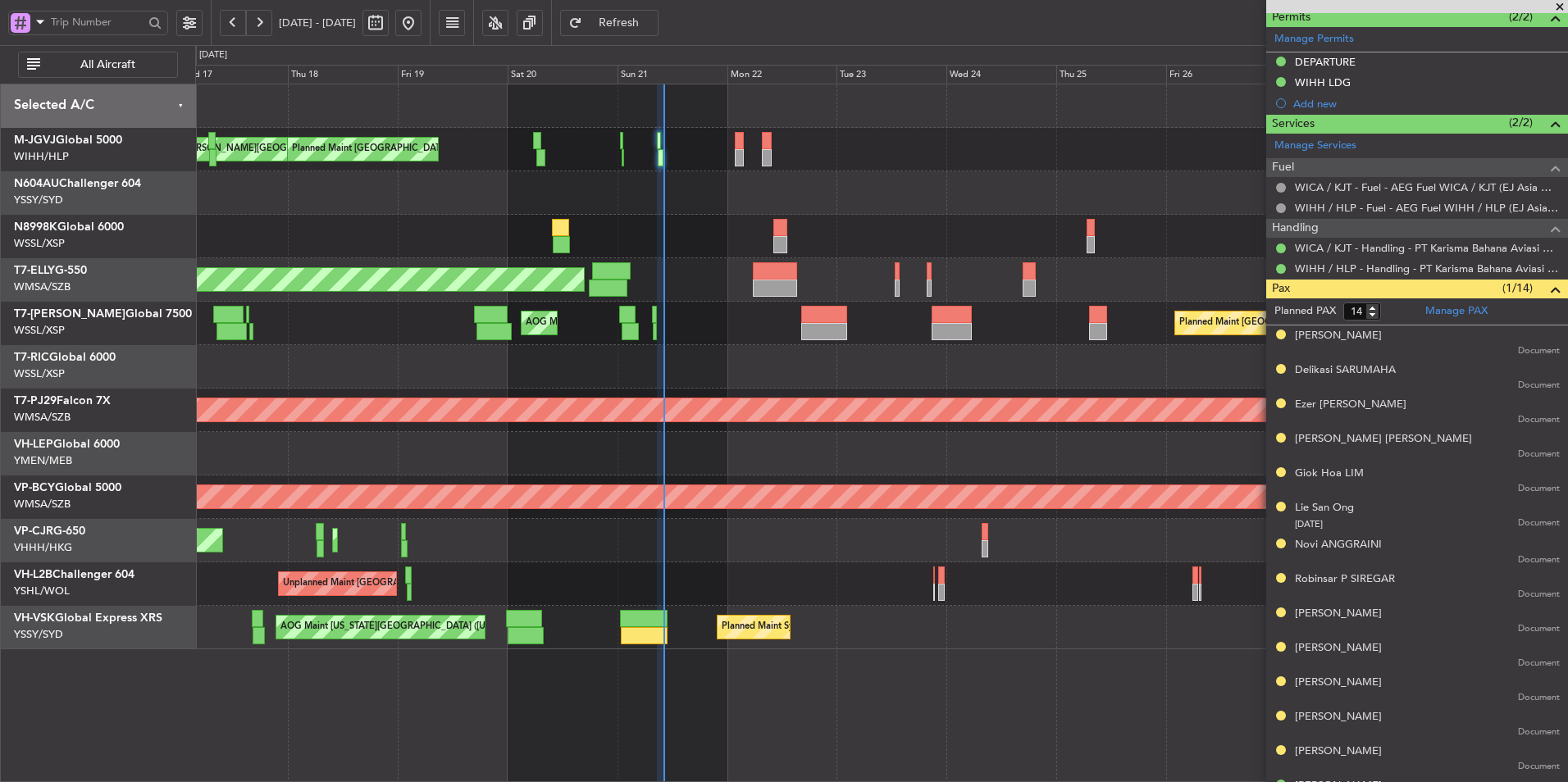
scroll to position [463, 0]
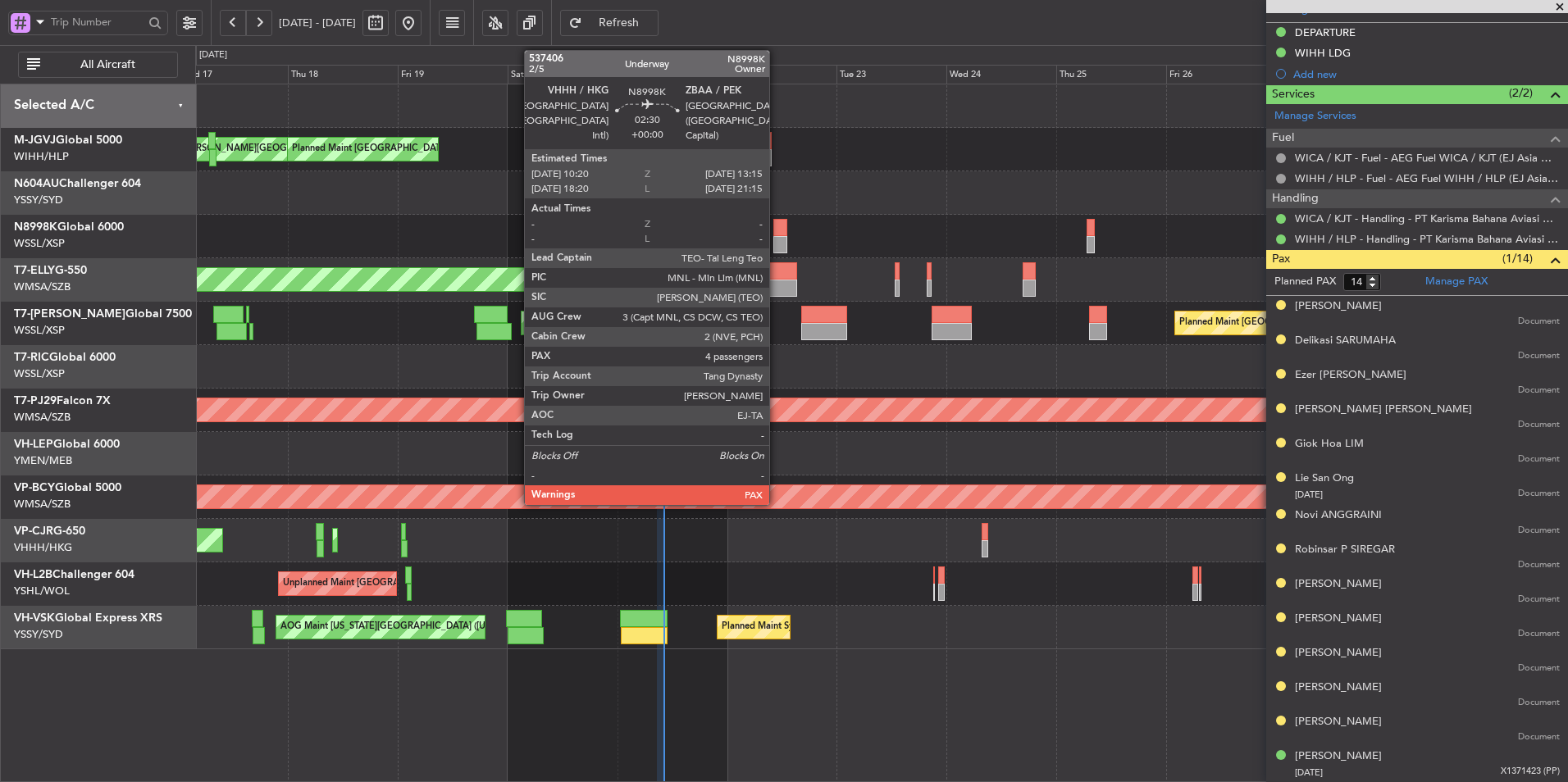
click at [776, 239] on div at bounding box center [780, 245] width 14 height 17
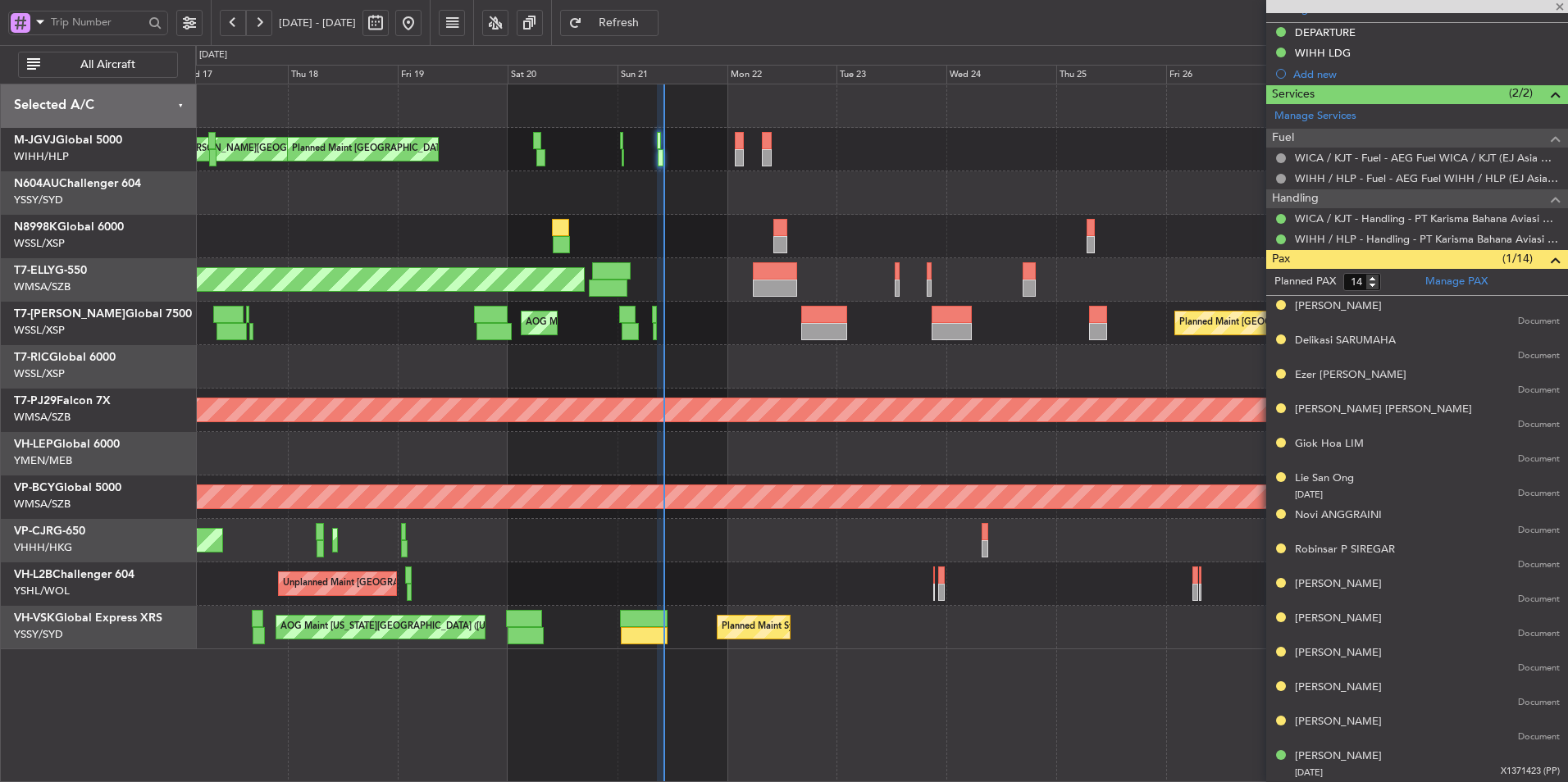
type input "4"
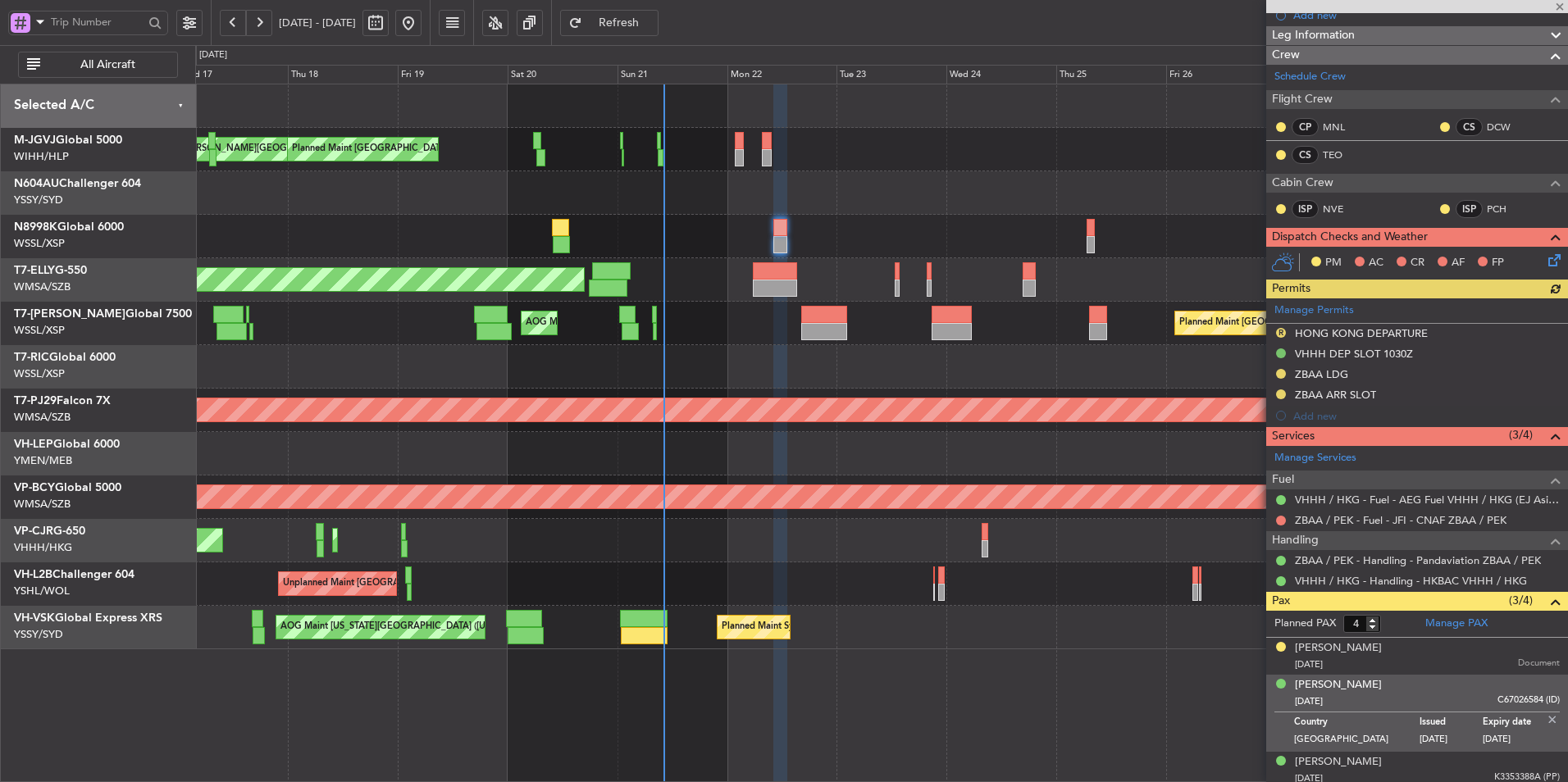
scroll to position [278, 0]
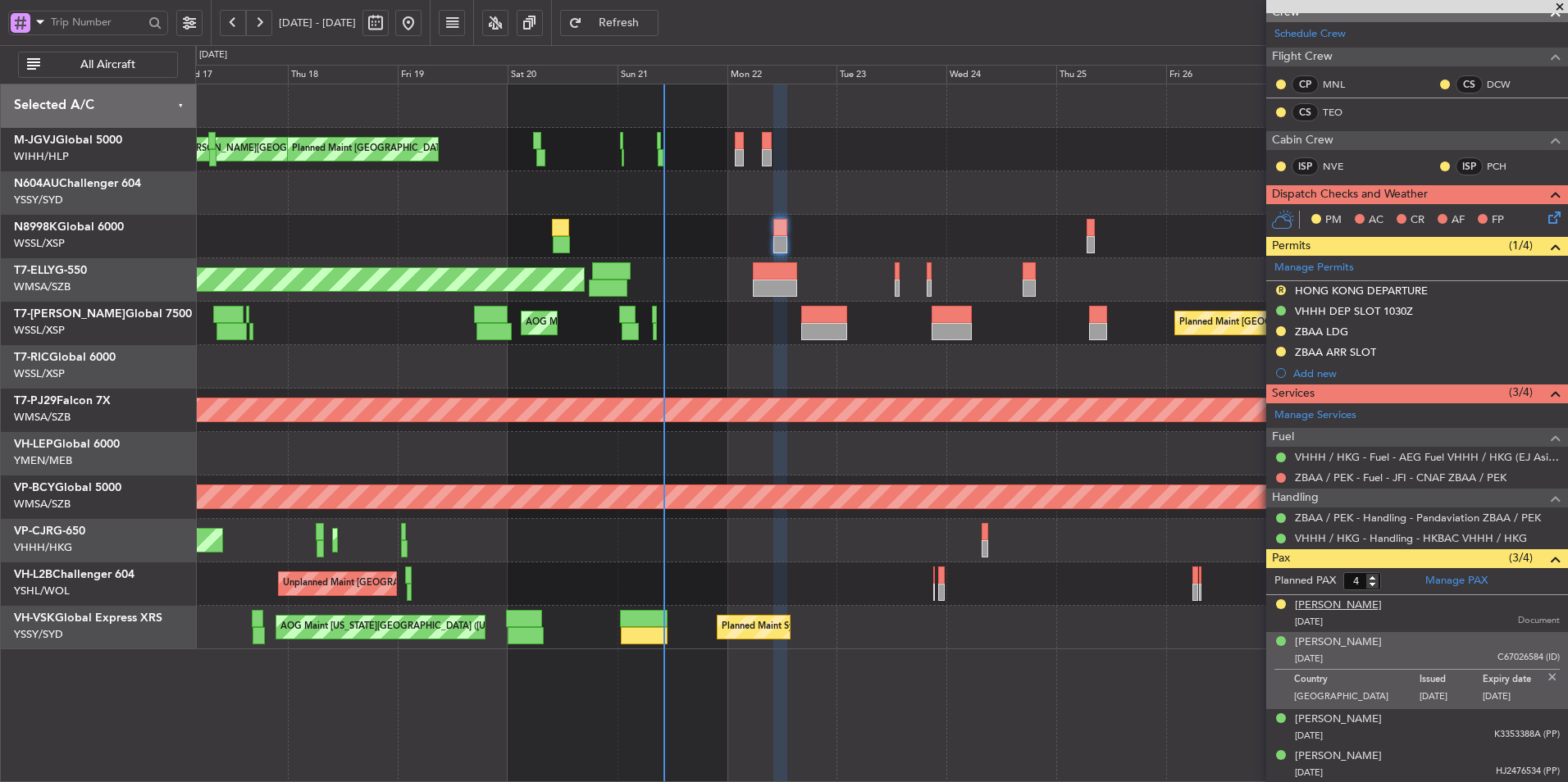
click at [1334, 601] on div "[PERSON_NAME]" at bounding box center [1338, 605] width 87 height 16
click at [1328, 606] on div "[PERSON_NAME]" at bounding box center [1338, 605] width 87 height 16
click at [1469, 582] on link "Manage PAX" at bounding box center [1456, 581] width 62 height 16
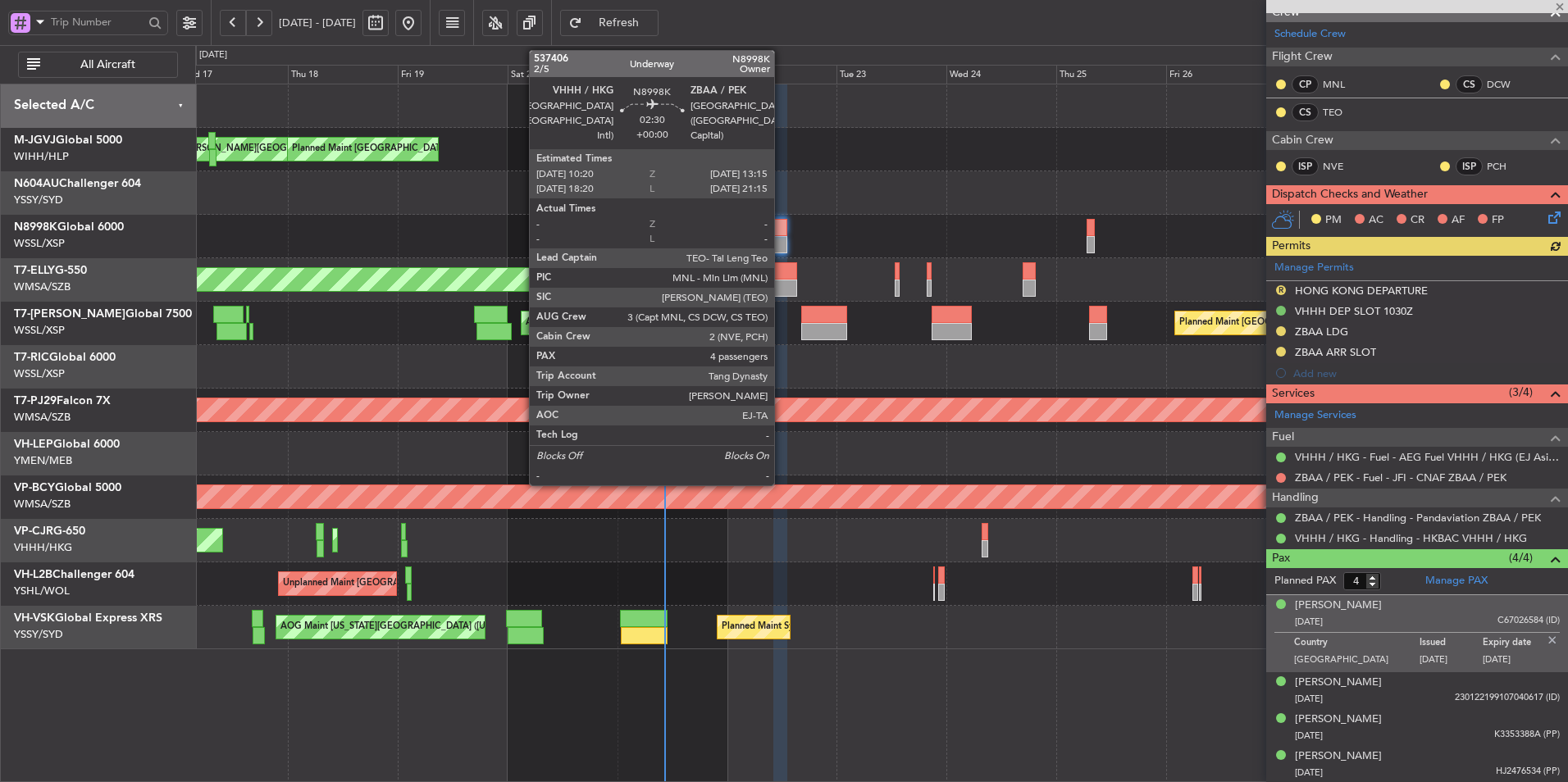
click at [781, 239] on div at bounding box center [780, 245] width 14 height 17
click at [777, 244] on div at bounding box center [780, 245] width 14 height 17
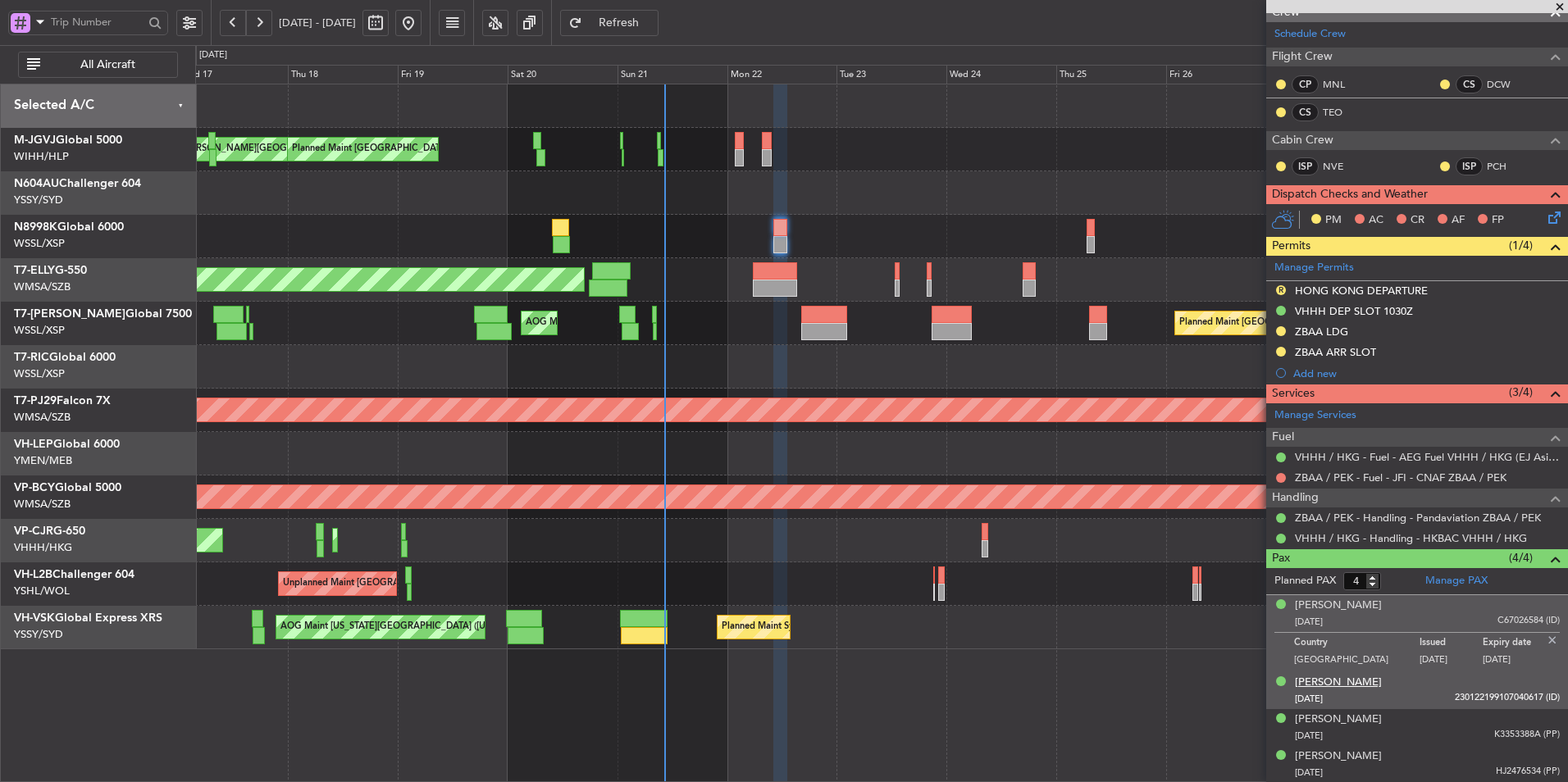
click at [1321, 678] on div "[PERSON_NAME]" at bounding box center [1338, 683] width 87 height 16
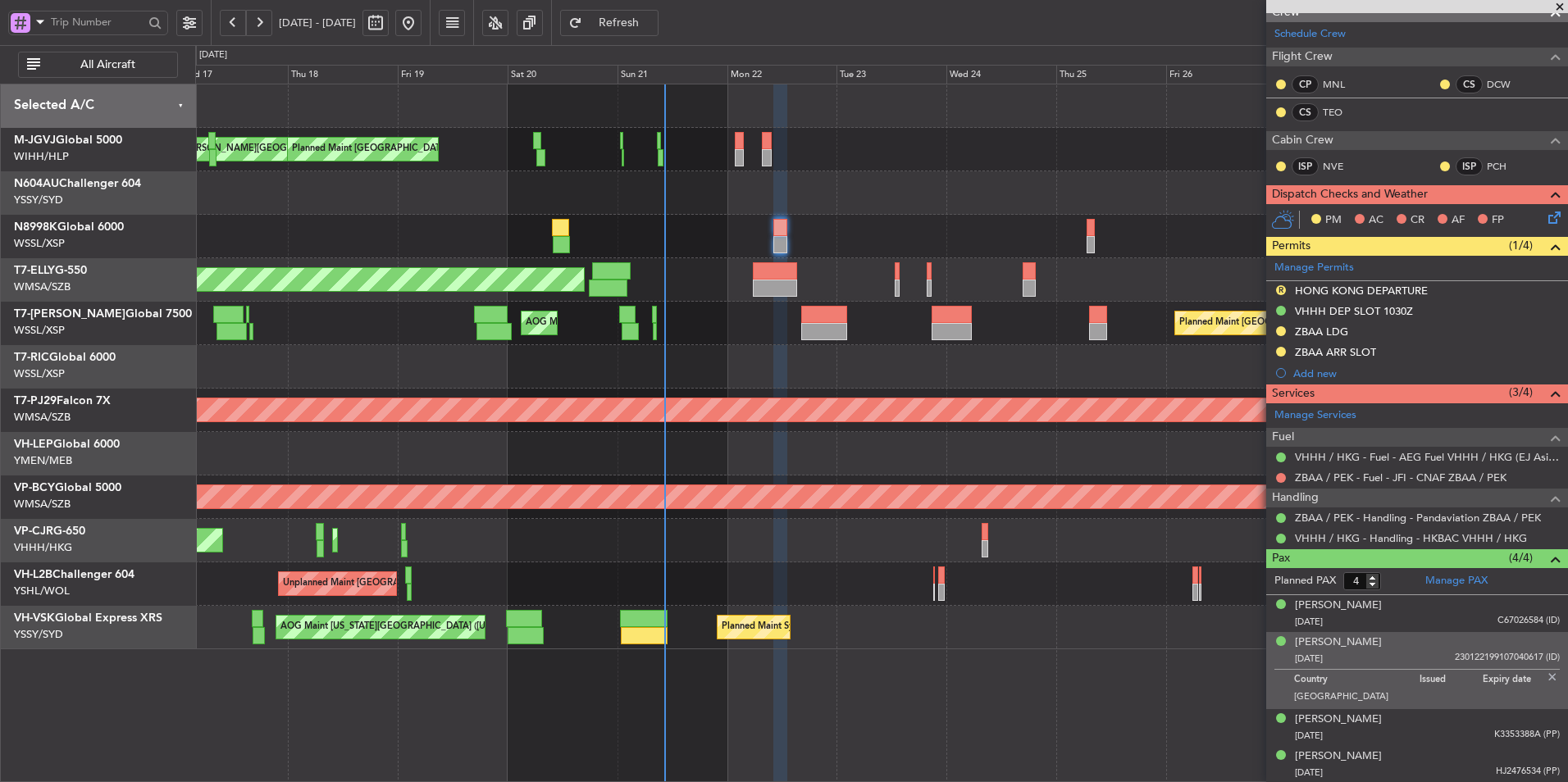
click at [849, 379] on div at bounding box center [881, 366] width 1372 height 43
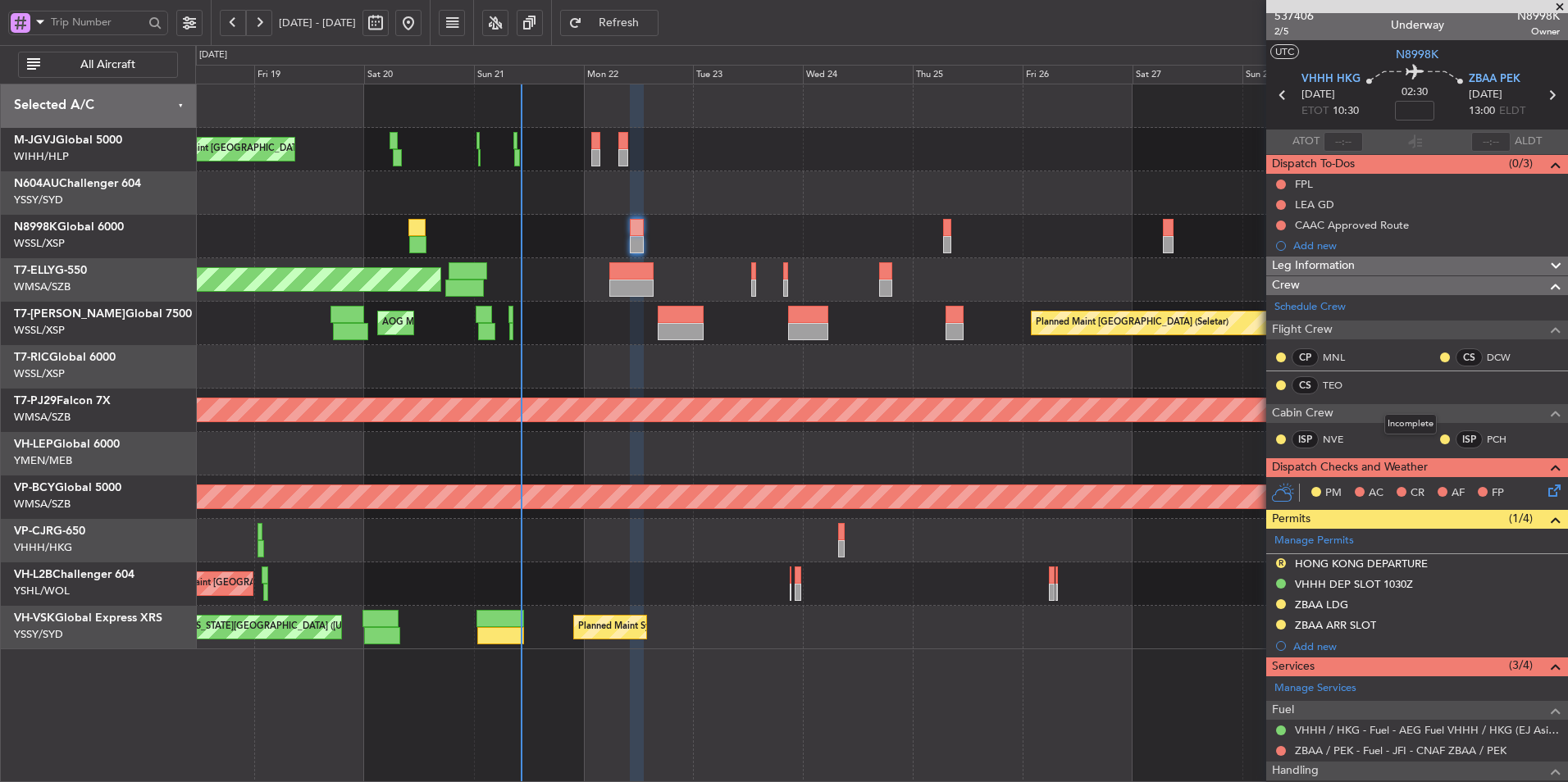
scroll to position [0, 0]
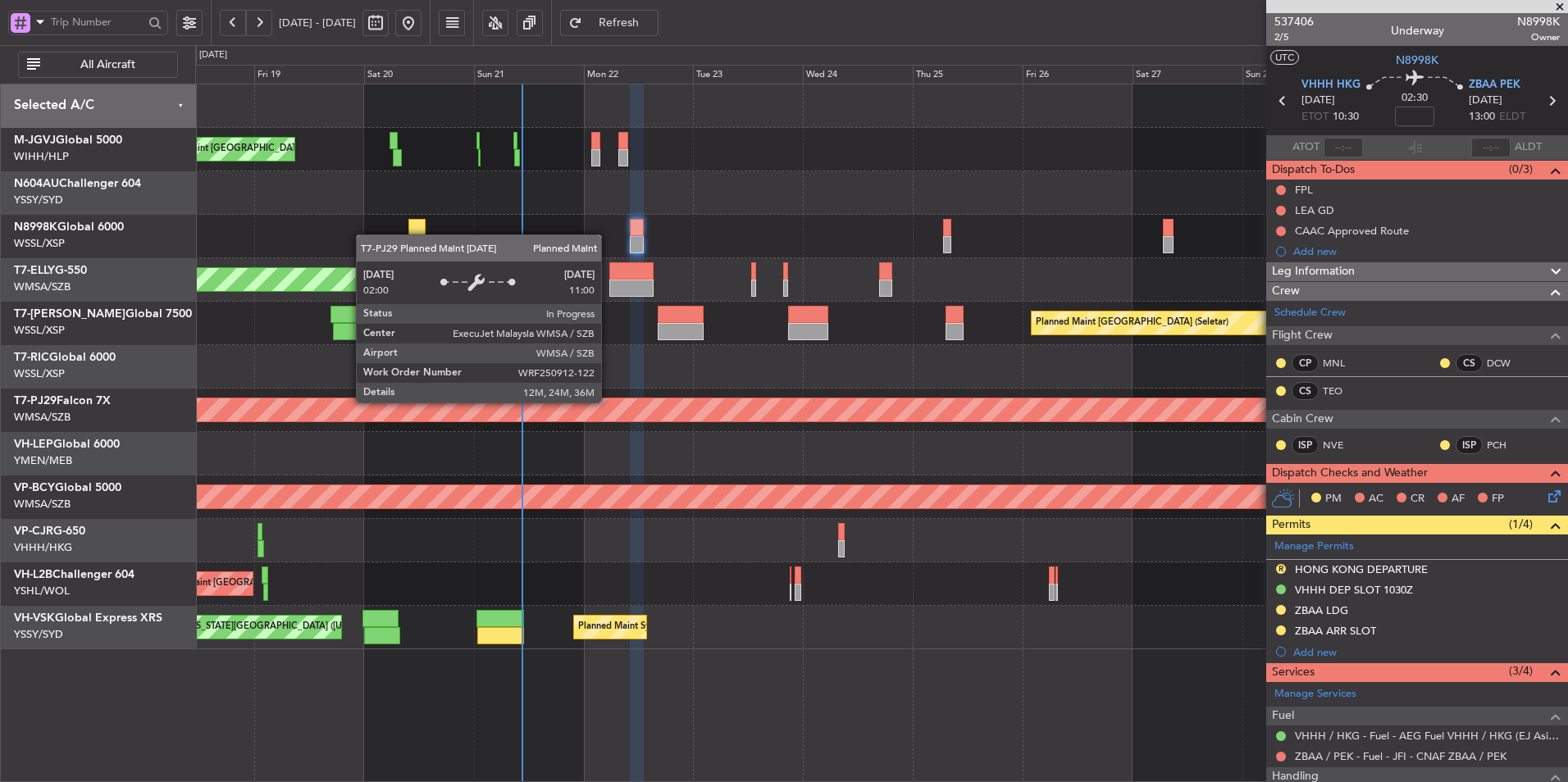
click at [624, 357] on div at bounding box center [881, 366] width 1372 height 43
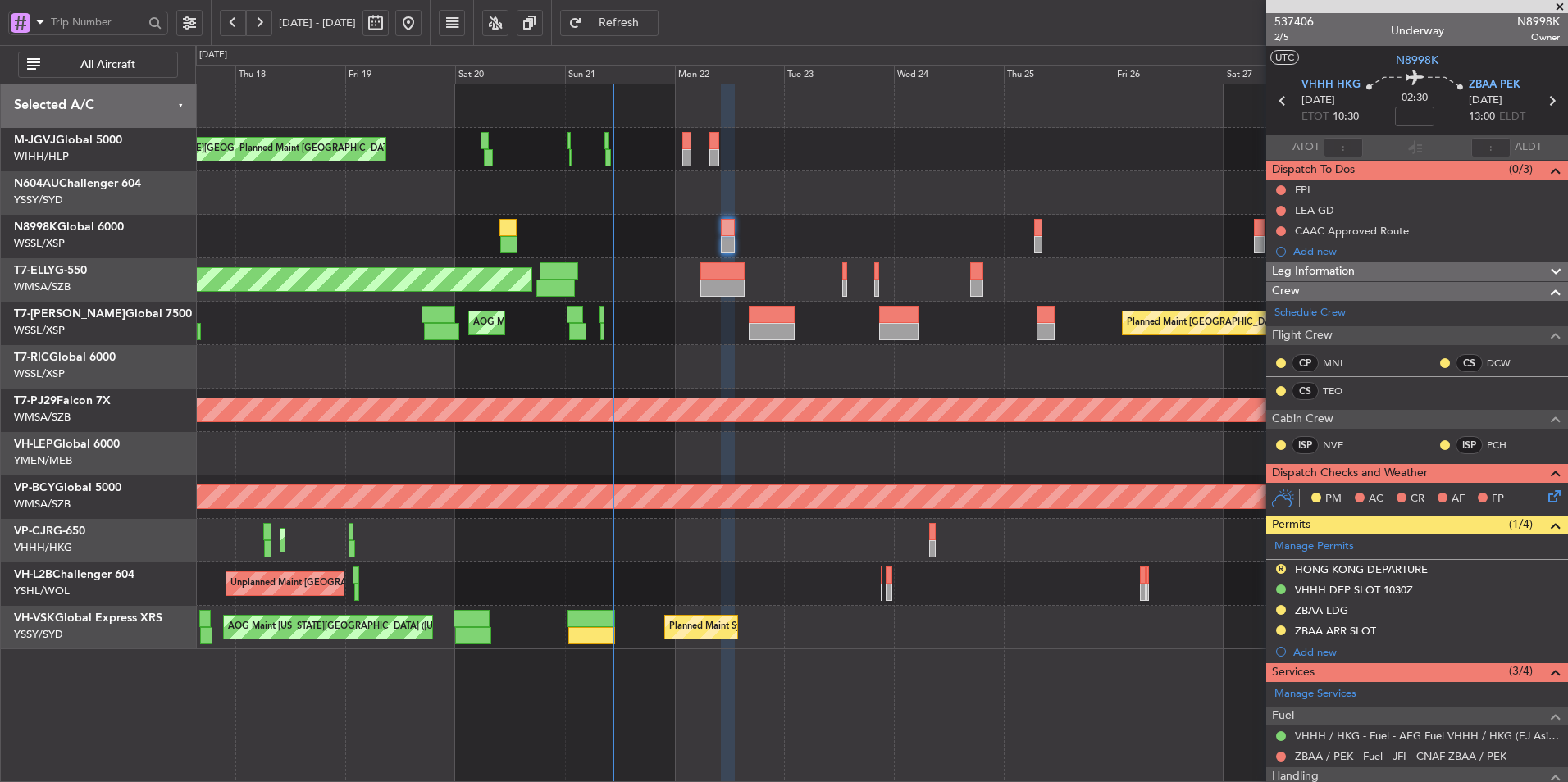
click at [726, 364] on div at bounding box center [881, 366] width 1372 height 43
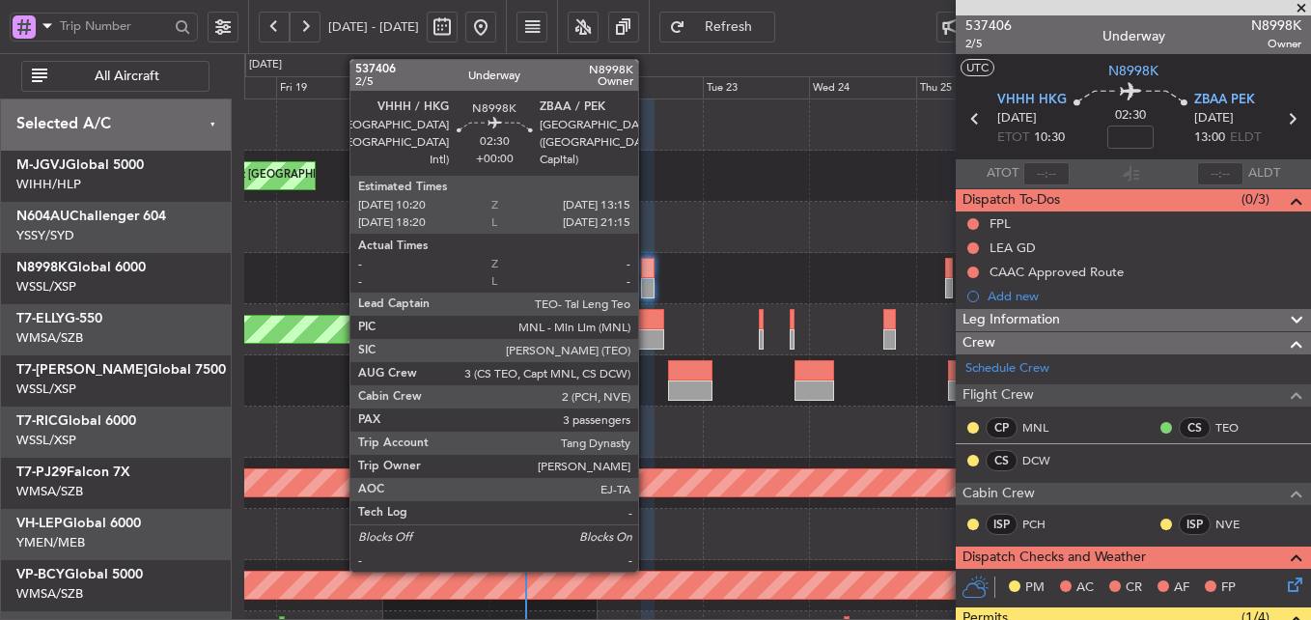
click at [647, 276] on div at bounding box center [648, 268] width 14 height 20
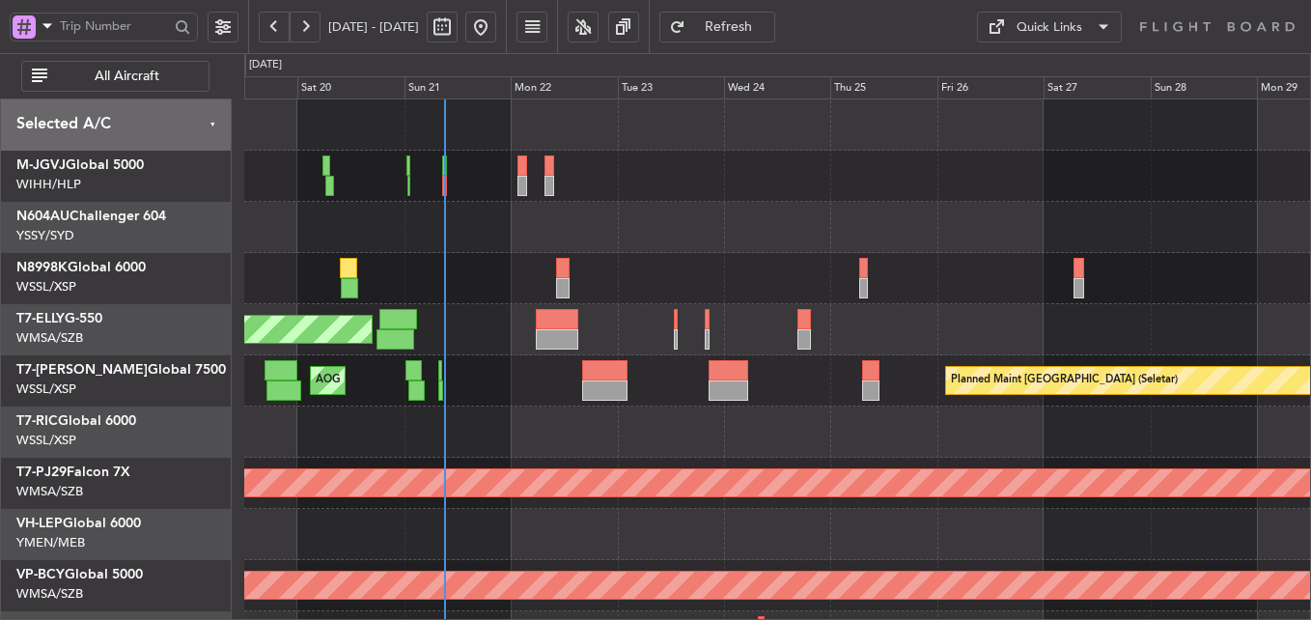
click at [580, 432] on div at bounding box center [777, 431] width 1066 height 51
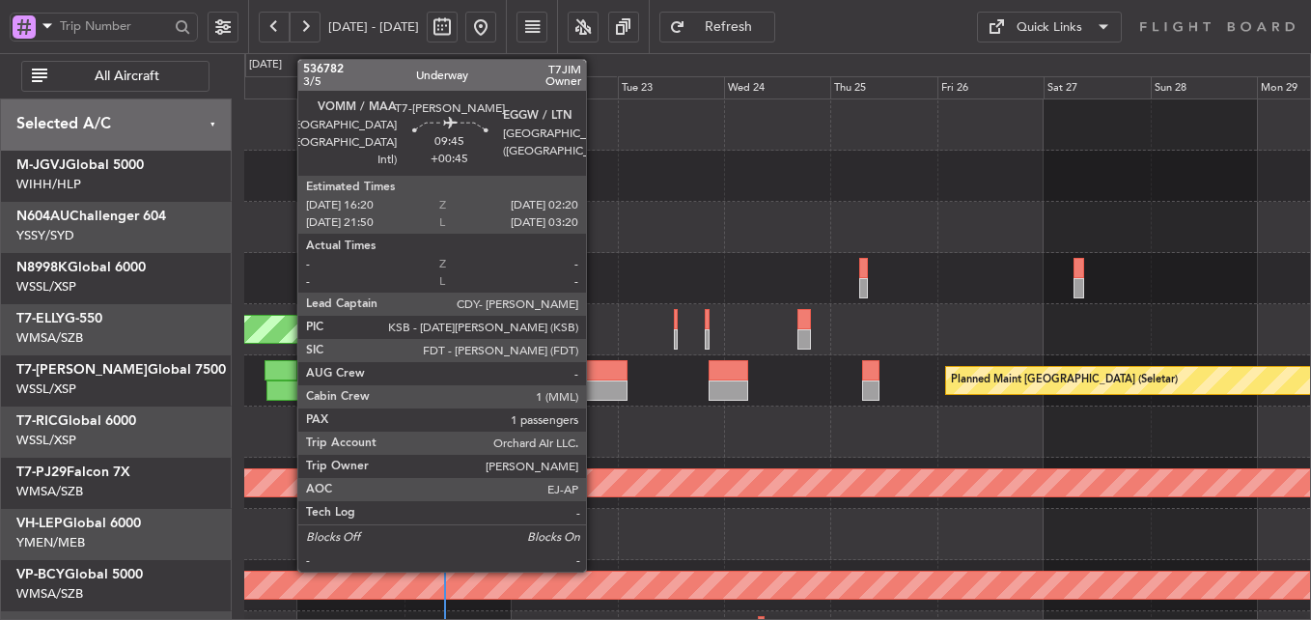
click at [599, 385] on div at bounding box center [604, 390] width 45 height 20
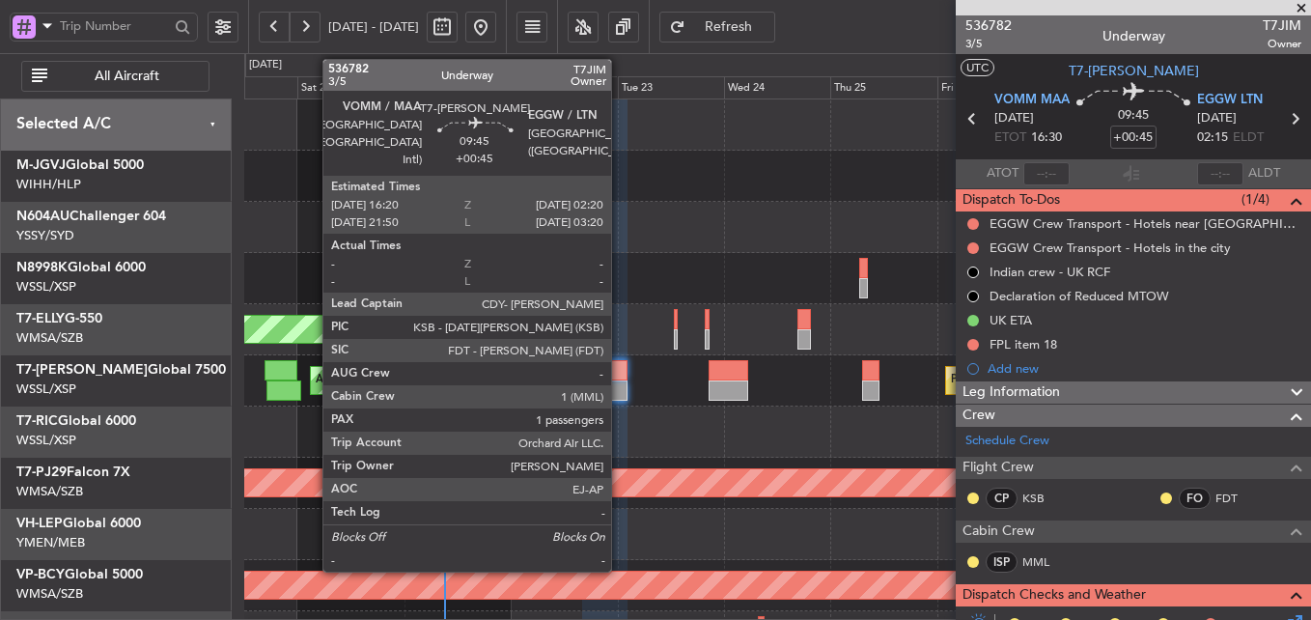
click at [620, 386] on div at bounding box center [604, 390] width 45 height 20
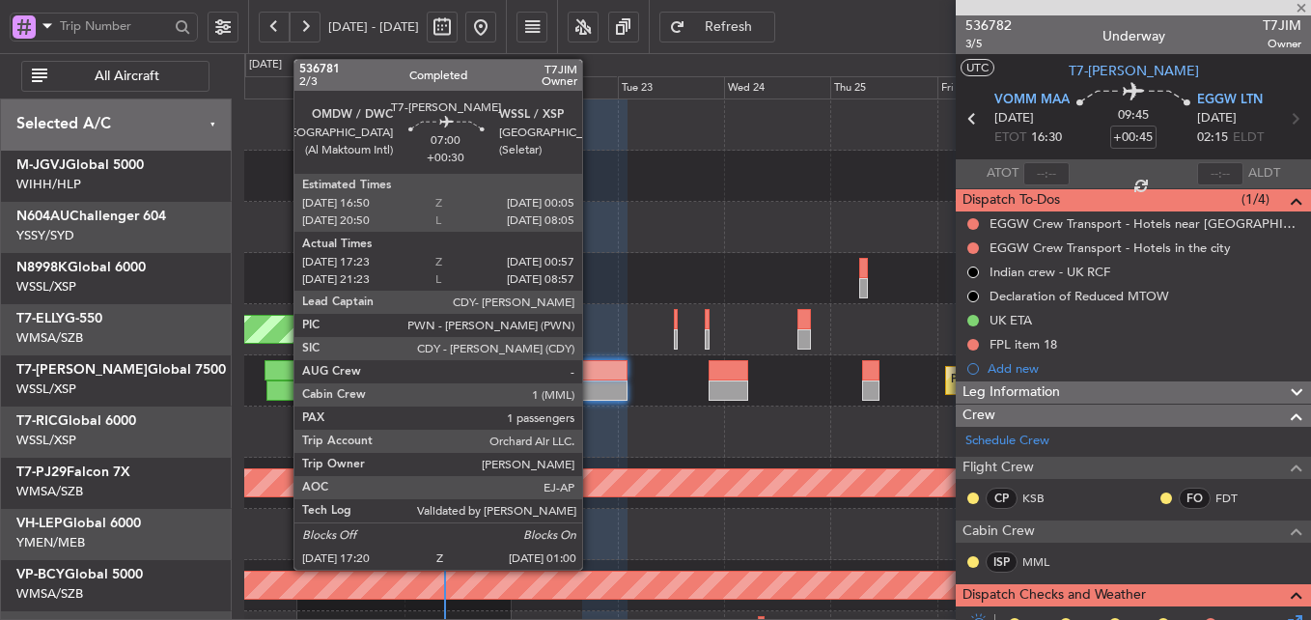
click at [284, 378] on div at bounding box center [281, 370] width 33 height 20
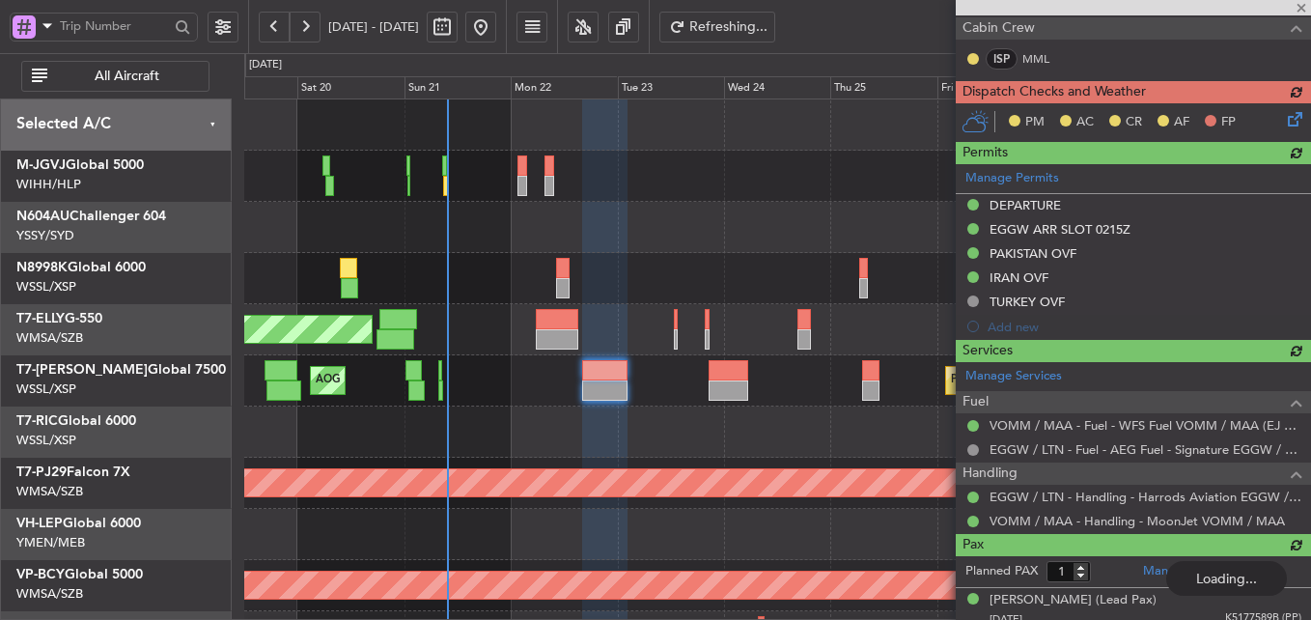
scroll to position [514, 0]
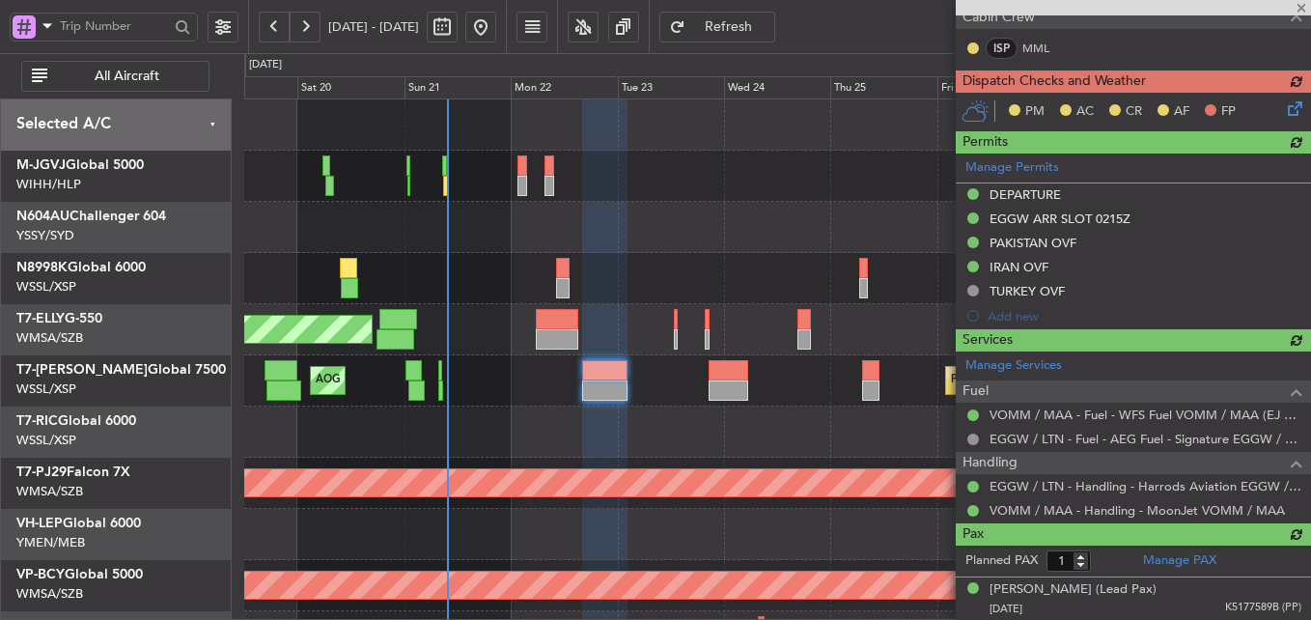
type input "+00:50"
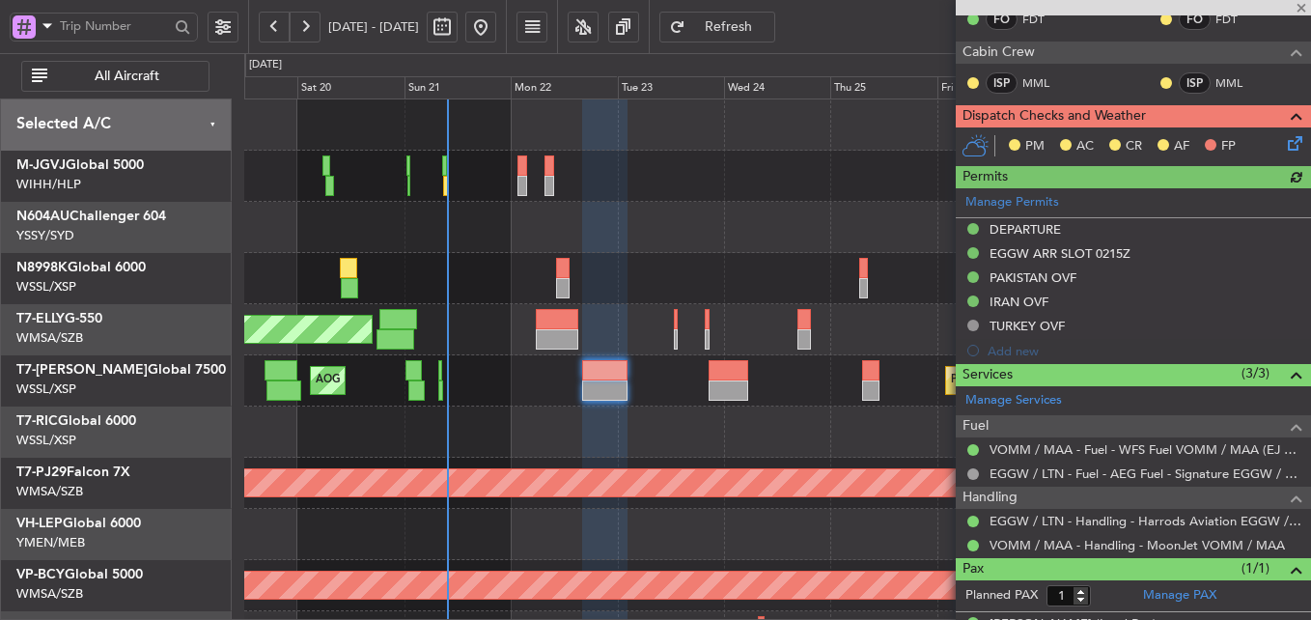
scroll to position [548, 0]
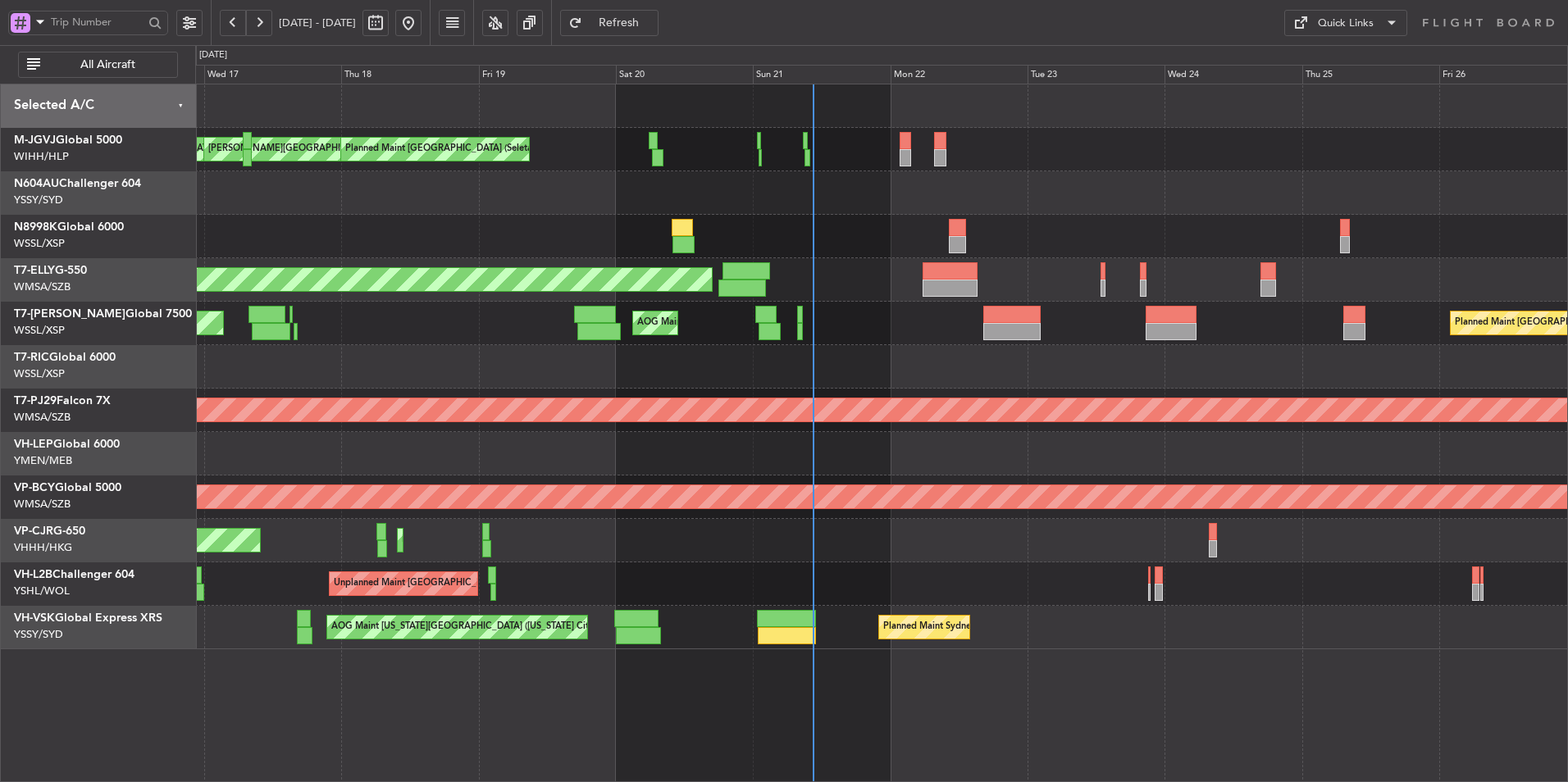
click at [725, 373] on div at bounding box center [881, 366] width 1372 height 43
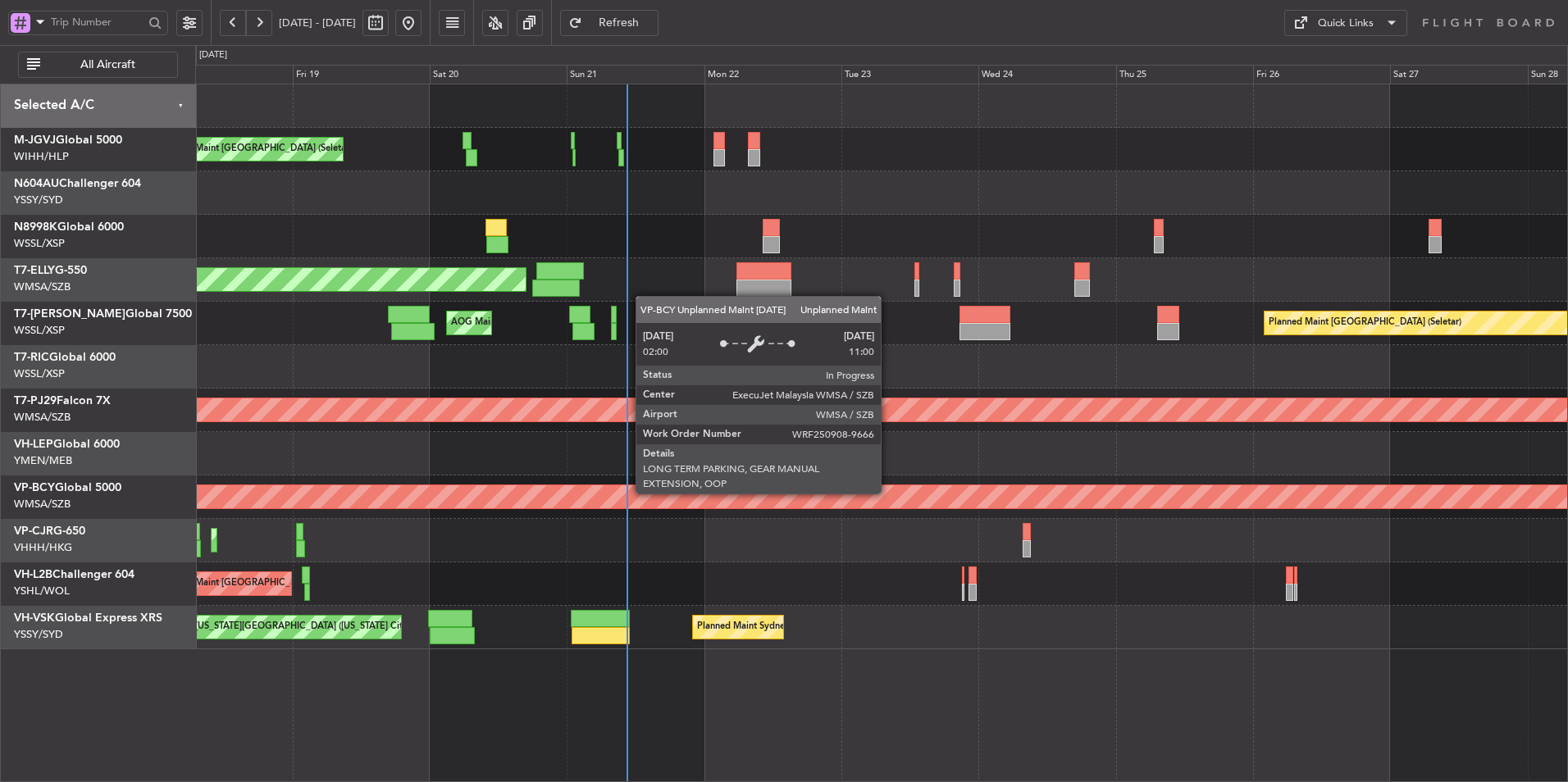
click at [692, 492] on div "Unplanned Maint [GEOGRAPHIC_DATA] (Sultan [PERSON_NAME] [PERSON_NAME] - Subang)" at bounding box center [882, 497] width 4115 height 23
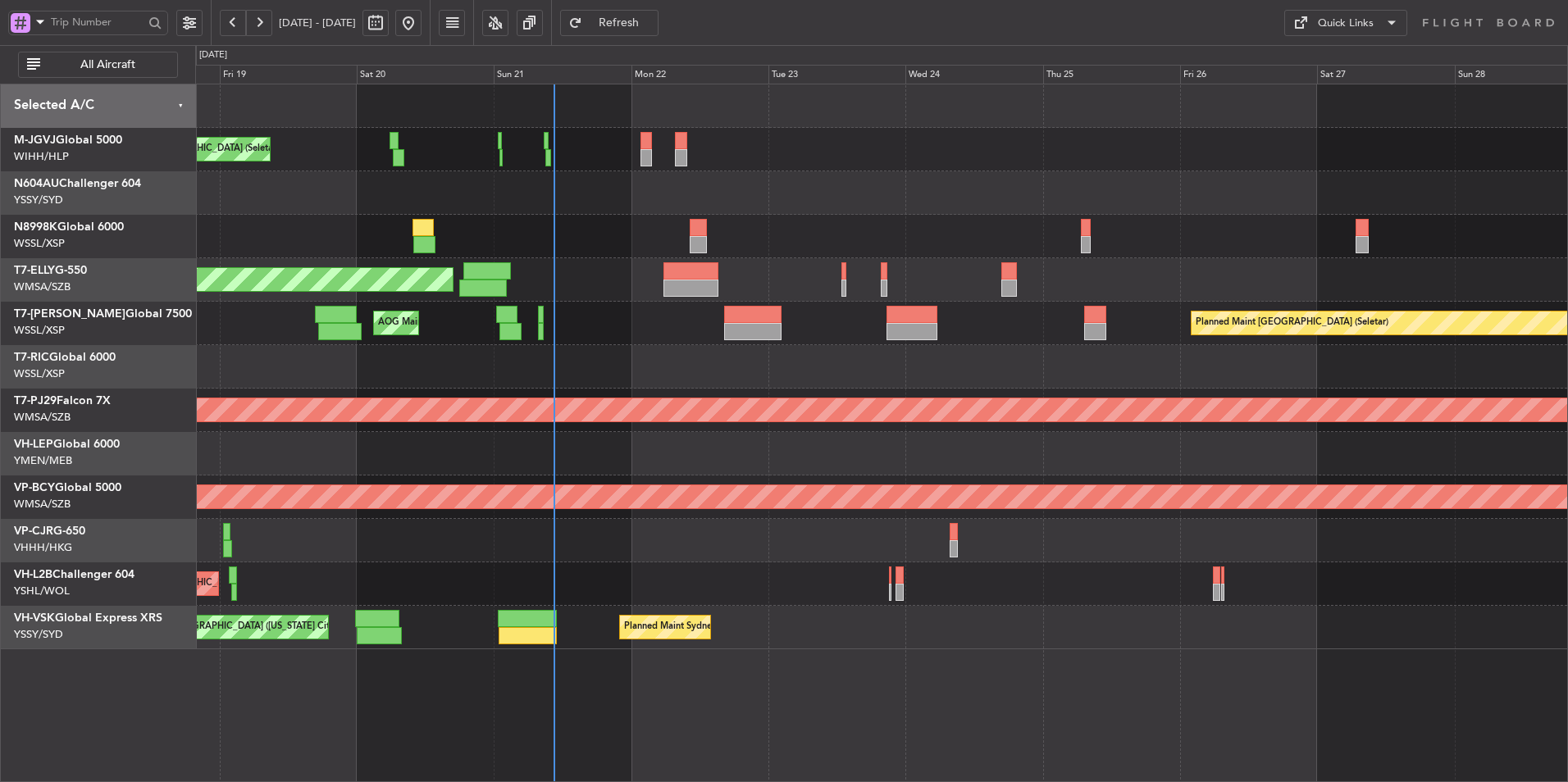
click at [532, 723] on div "[PERSON_NAME][GEOGRAPHIC_DATA] ([PERSON_NAME] Intl) [PERSON_NAME] Jakarta (Hali…" at bounding box center [882, 432] width 1373 height 699
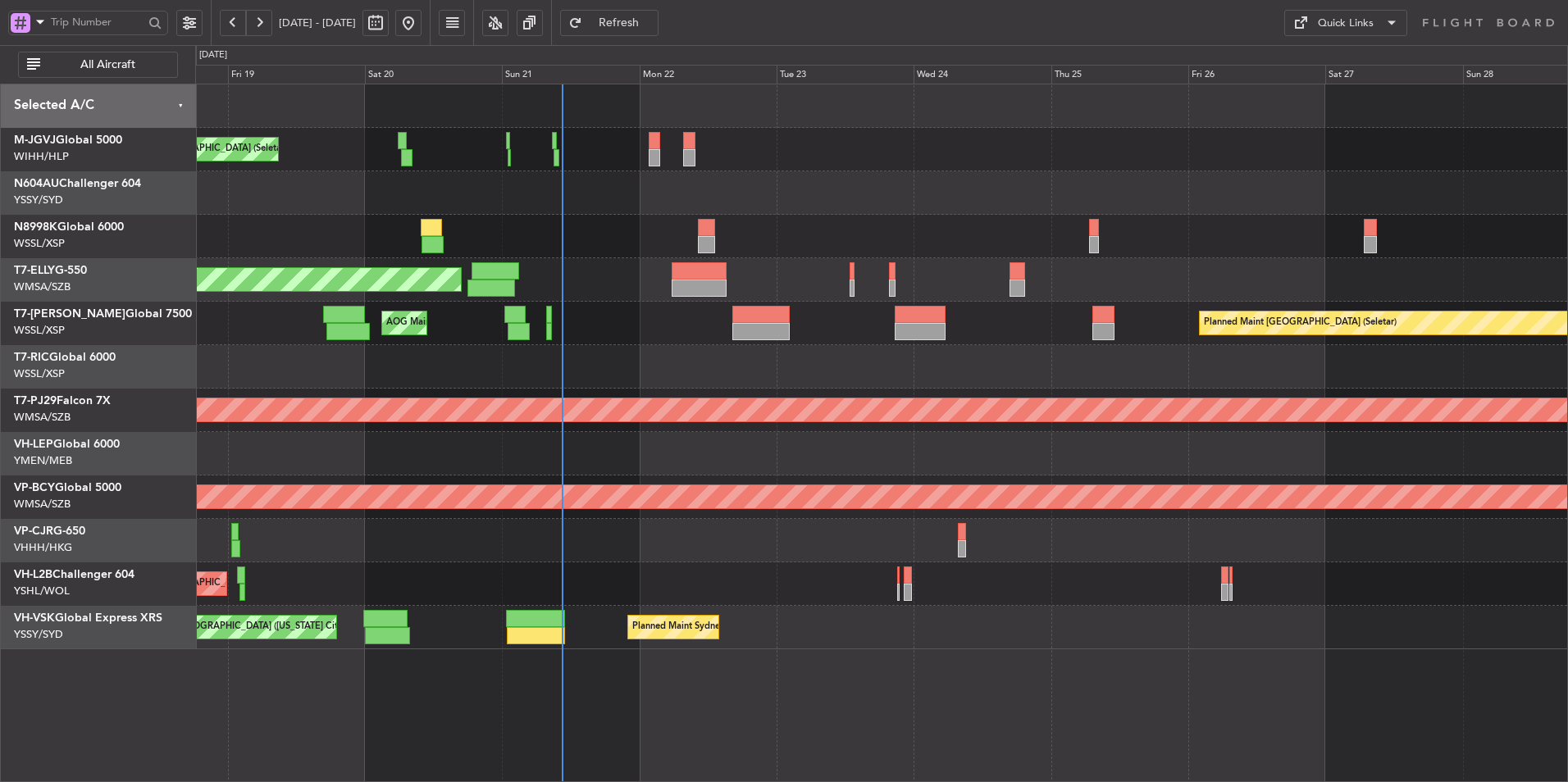
click at [565, 566] on div "[PERSON_NAME][GEOGRAPHIC_DATA] ([PERSON_NAME] Intl) [PERSON_NAME] Jakarta (Hali…" at bounding box center [881, 366] width 1372 height 565
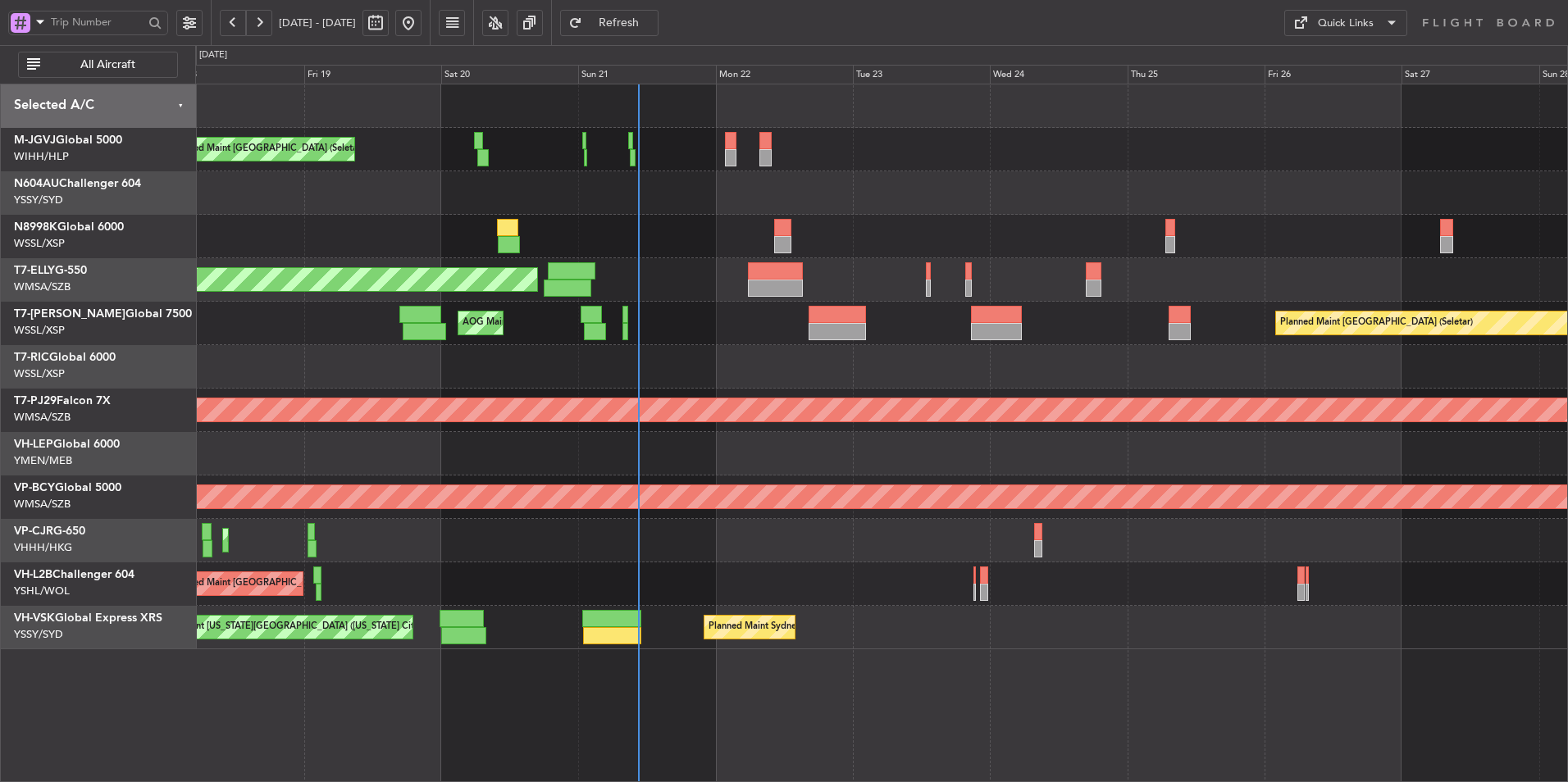
click at [550, 369] on div at bounding box center [881, 366] width 1372 height 43
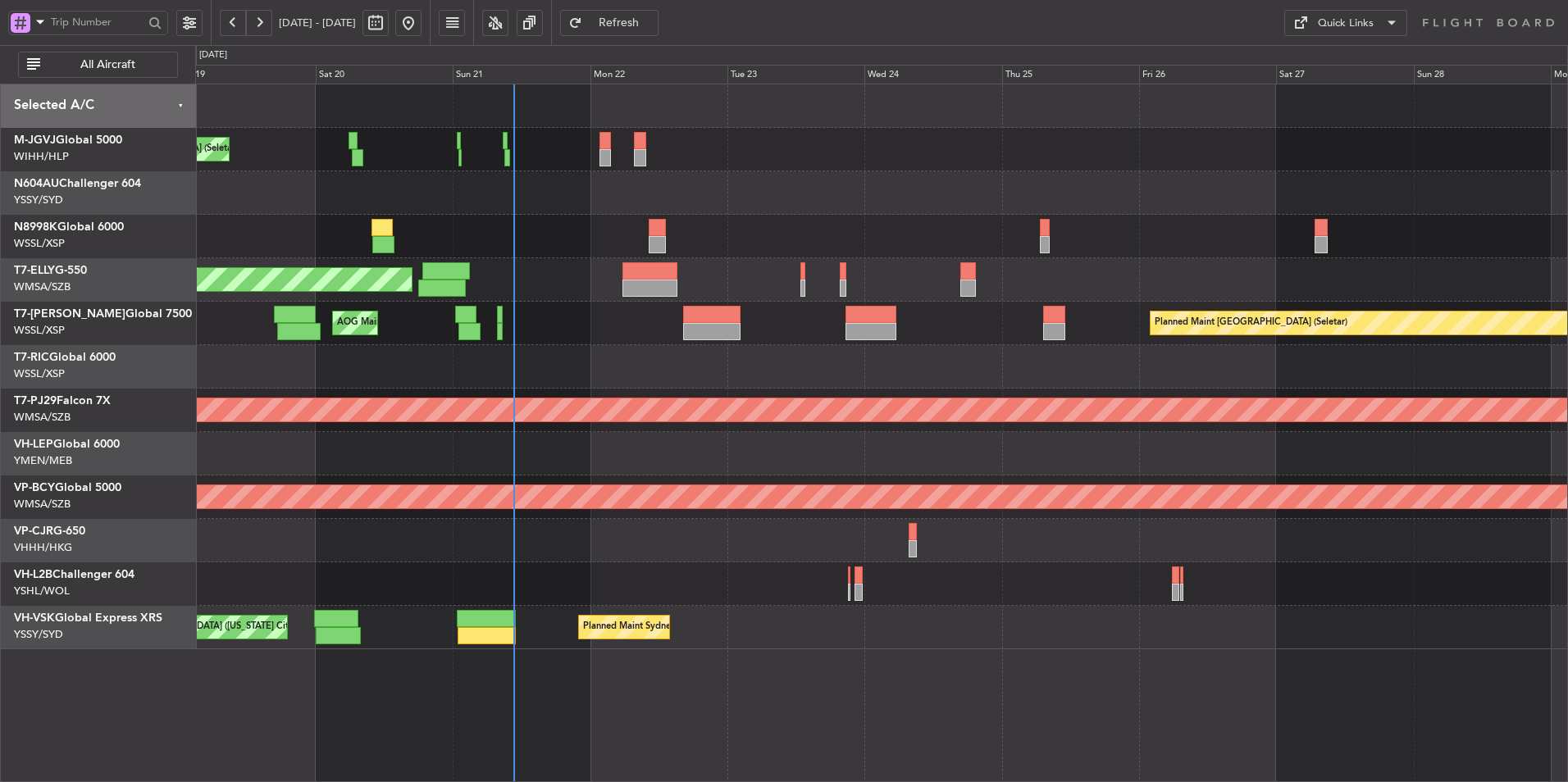
click at [966, 203] on div at bounding box center [881, 193] width 1372 height 43
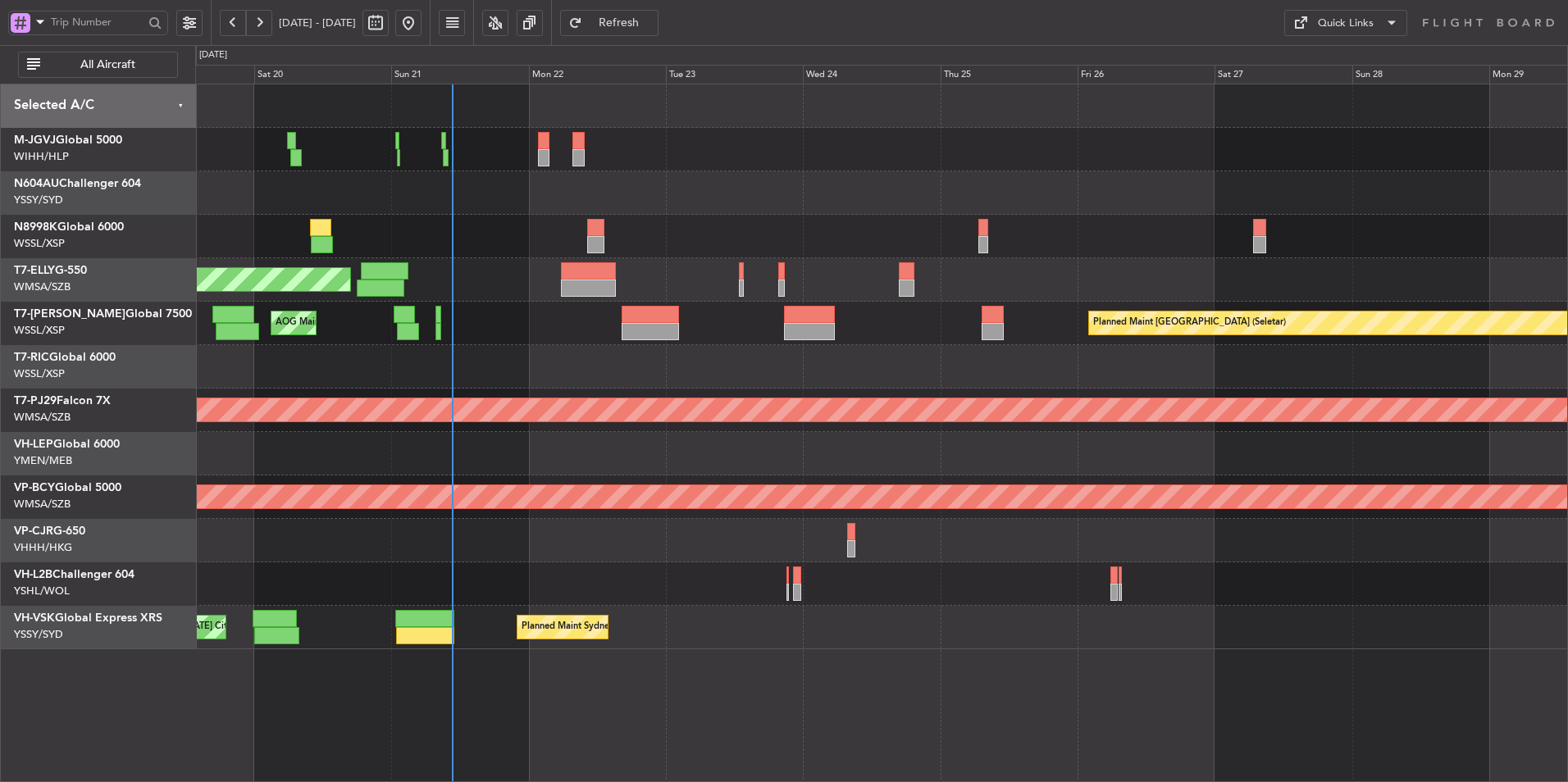
click at [1036, 229] on div at bounding box center [881, 236] width 1372 height 43
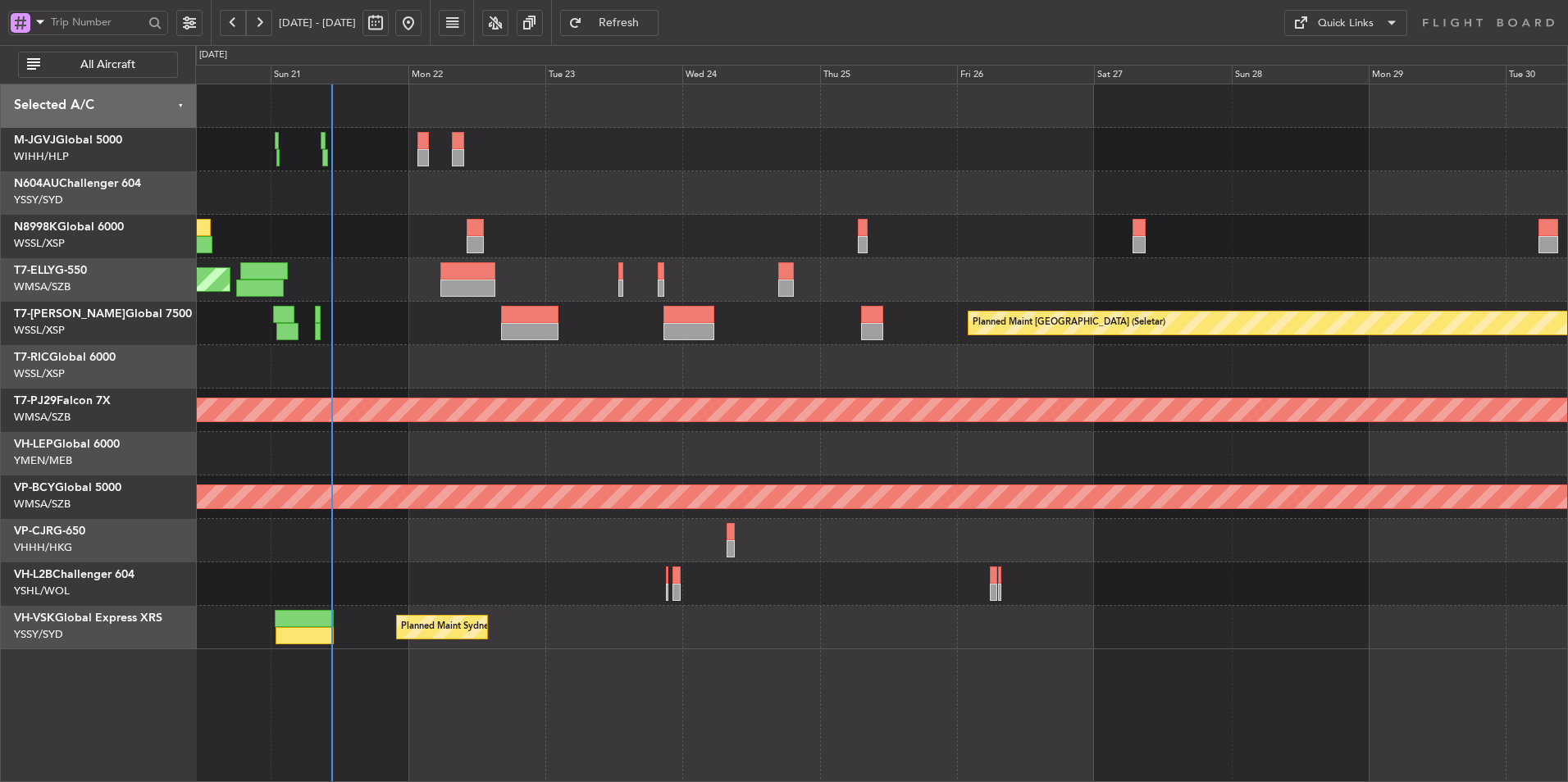
click at [748, 224] on div "Planned Maint [GEOGRAPHIC_DATA] (Seletar) [PERSON_NAME] Jakarta (Halim Intl) [P…" at bounding box center [881, 366] width 1372 height 565
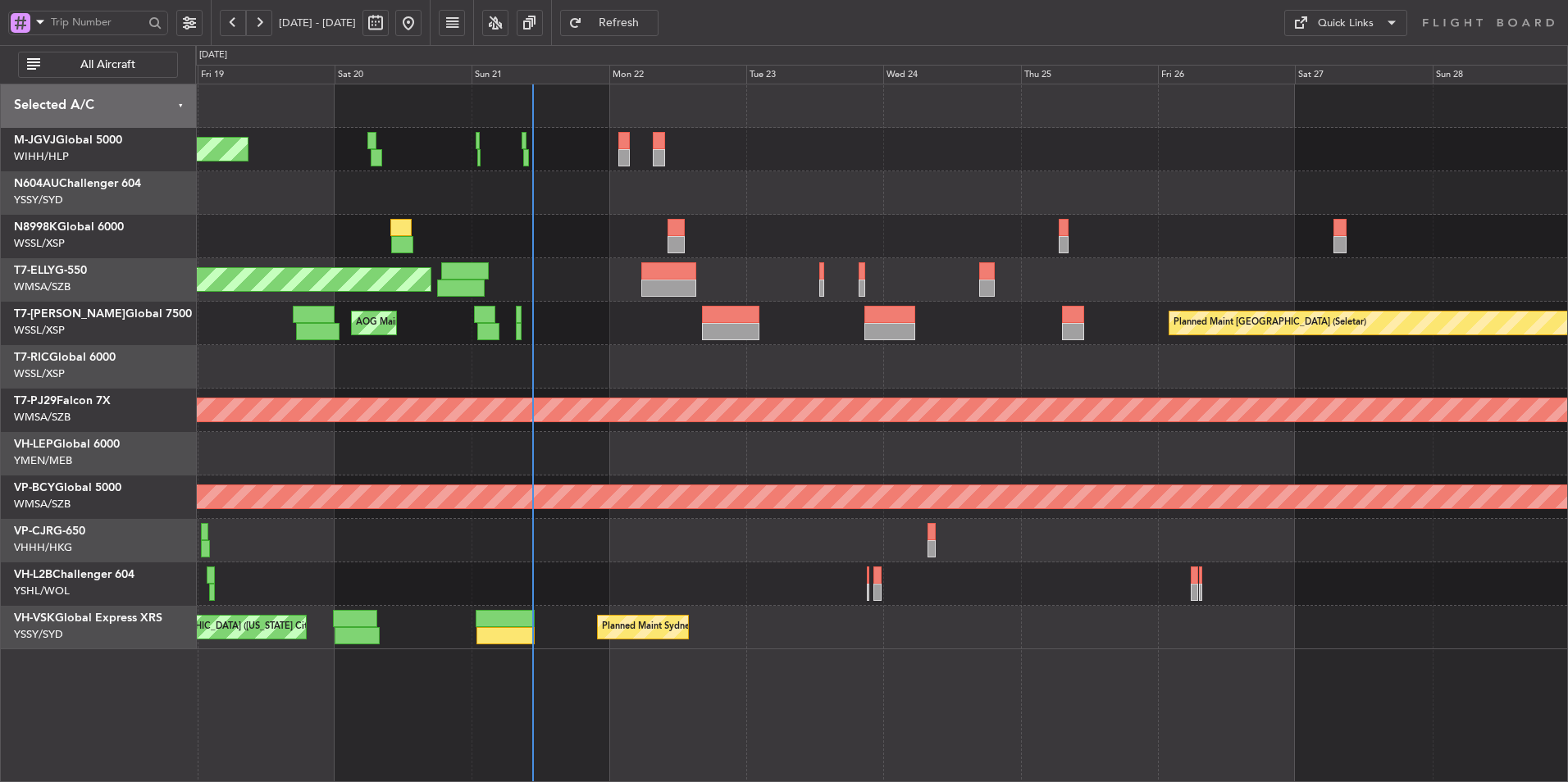
click at [1351, 226] on div at bounding box center [881, 236] width 1372 height 43
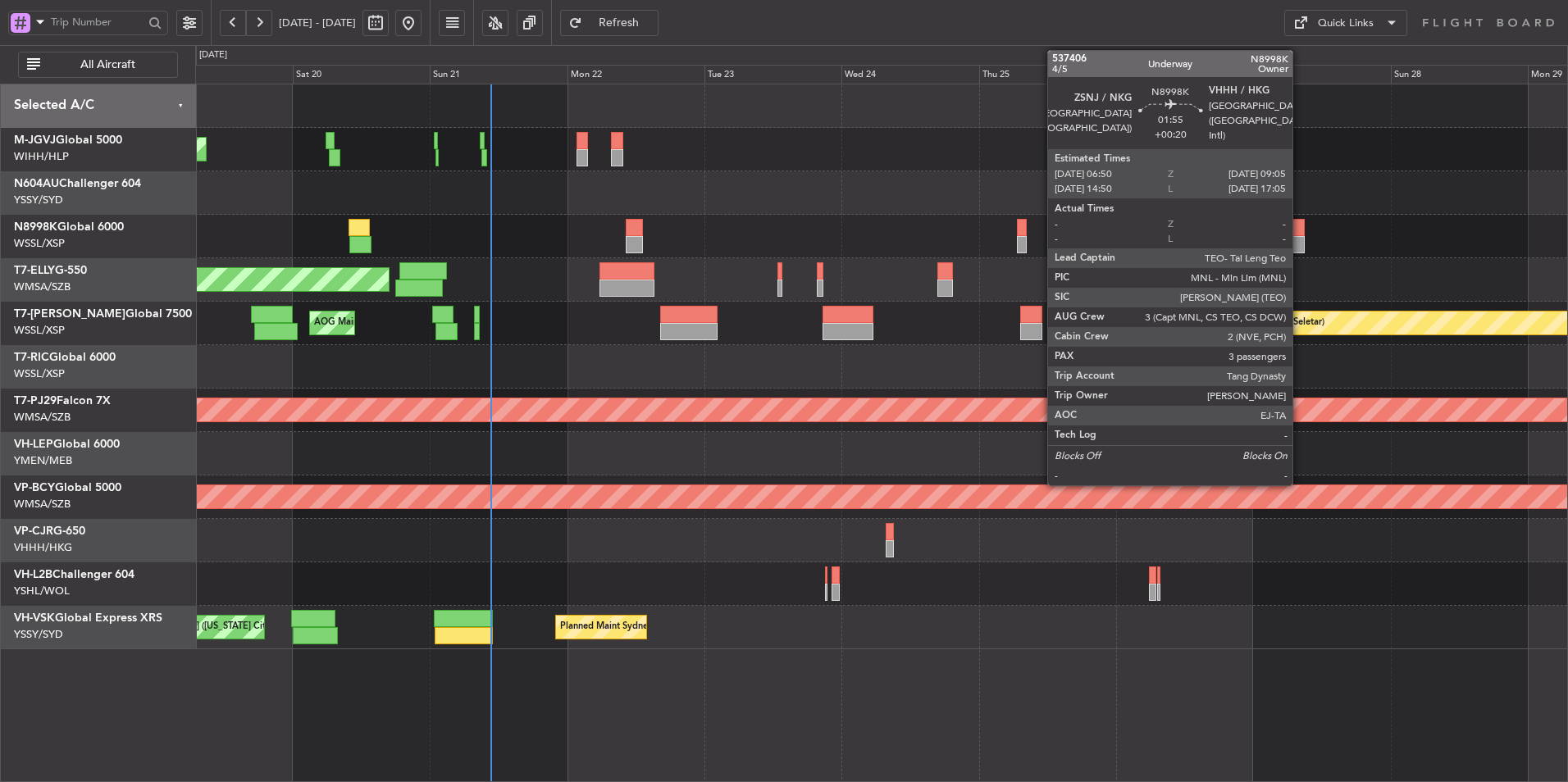
click at [1300, 231] on div at bounding box center [1298, 228] width 13 height 17
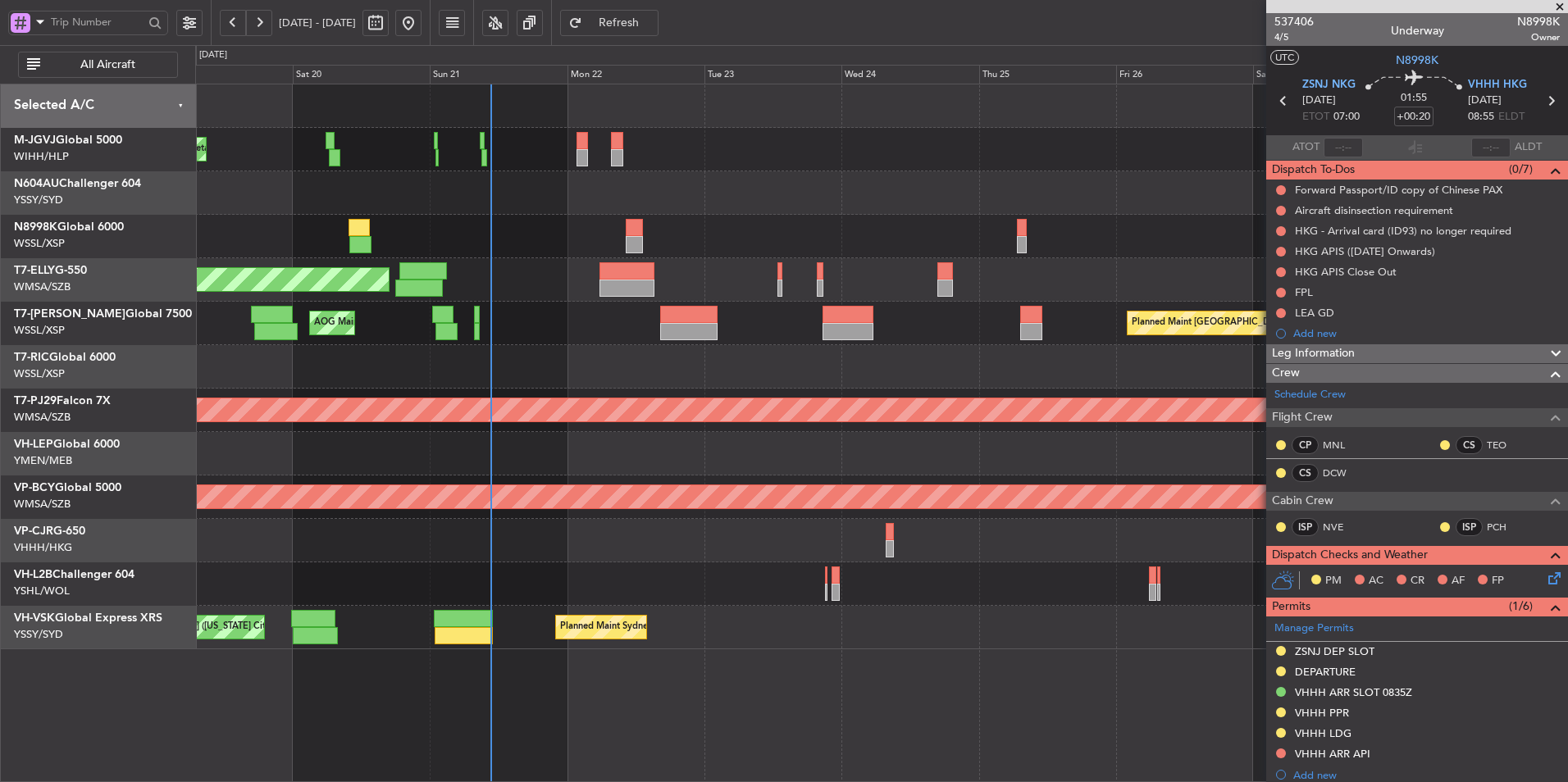
click at [679, 211] on div at bounding box center [881, 193] width 1372 height 43
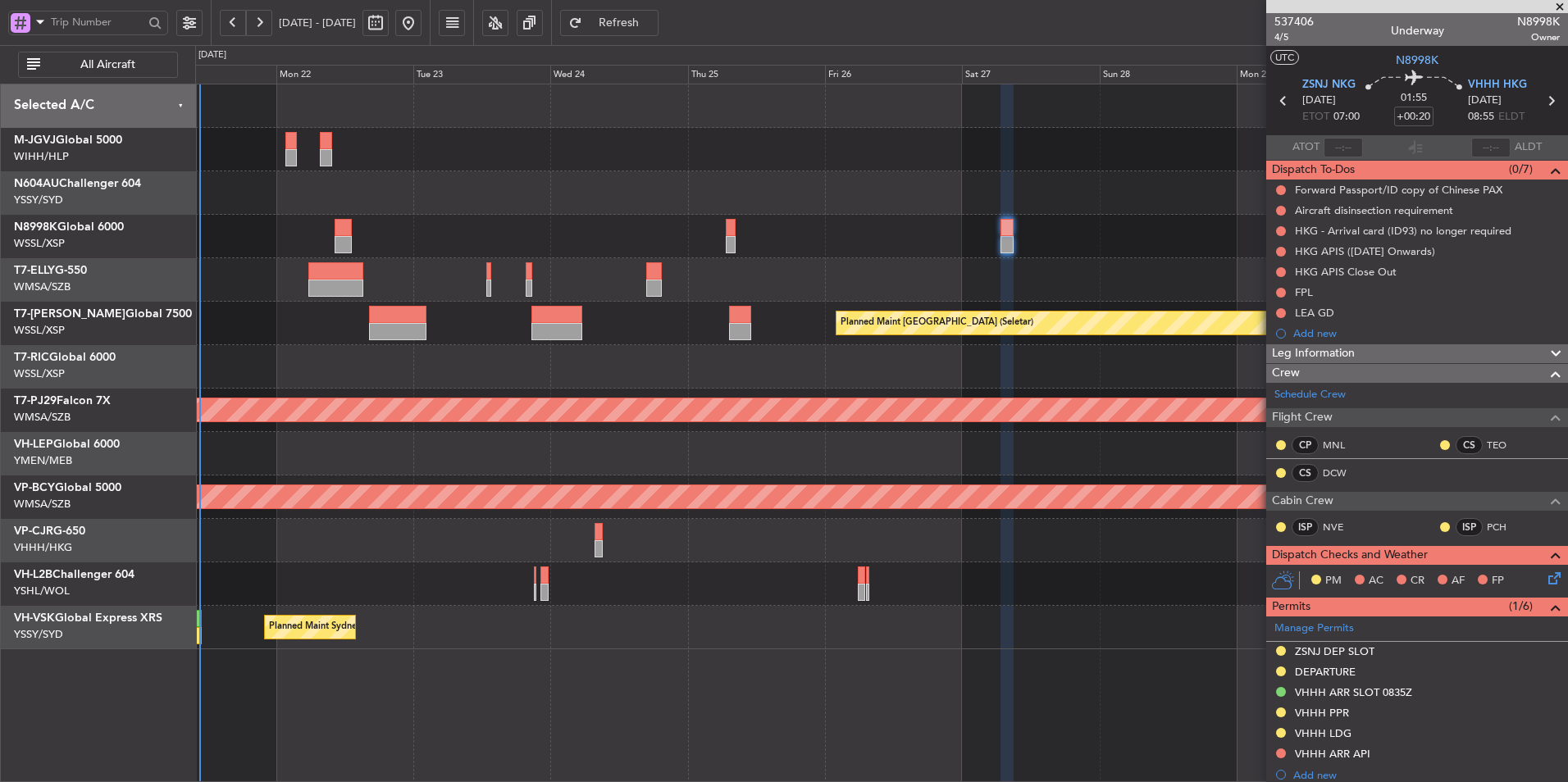
click at [943, 247] on div at bounding box center [881, 236] width 1372 height 43
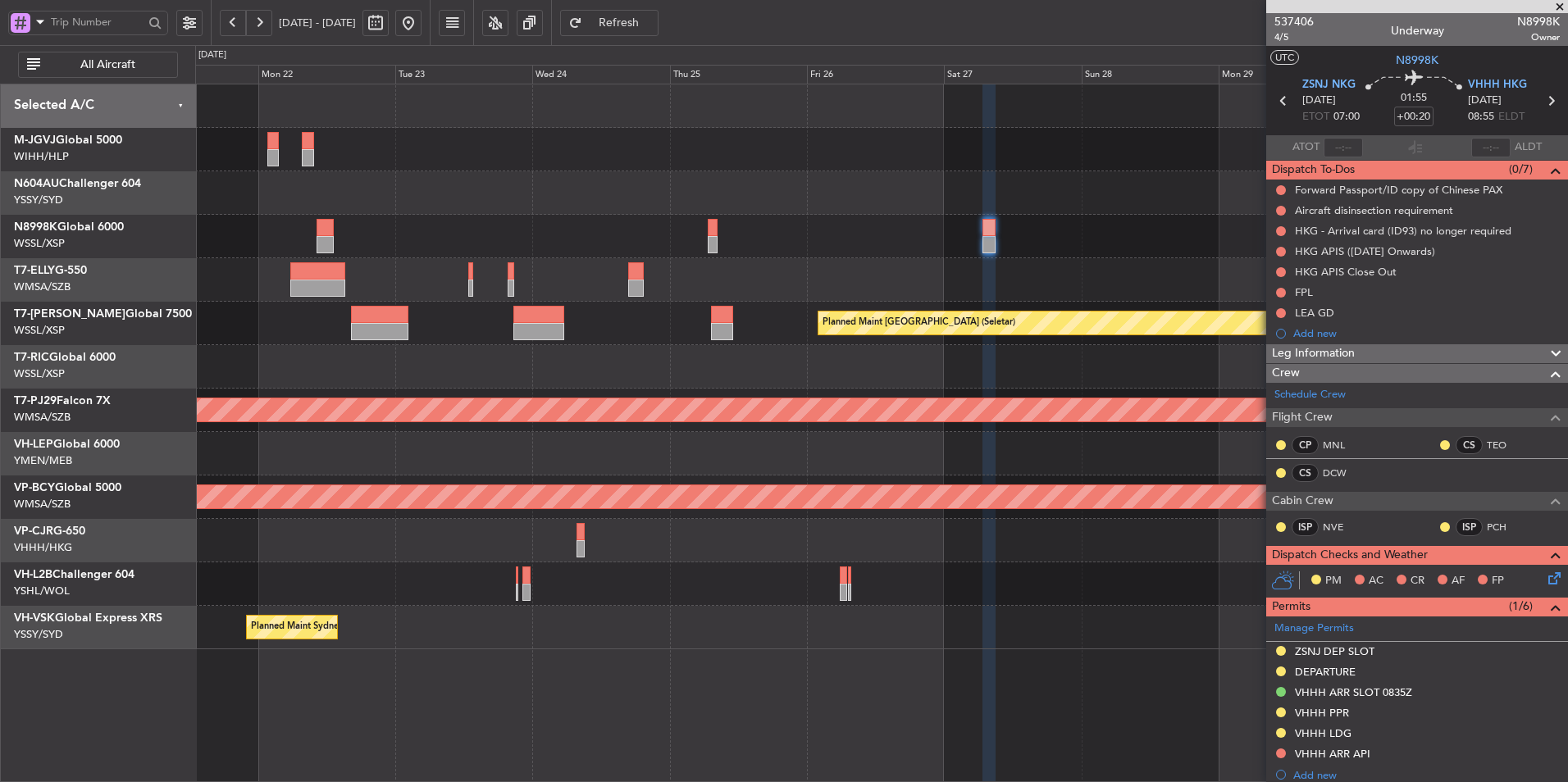
click at [597, 224] on div at bounding box center [881, 236] width 1372 height 43
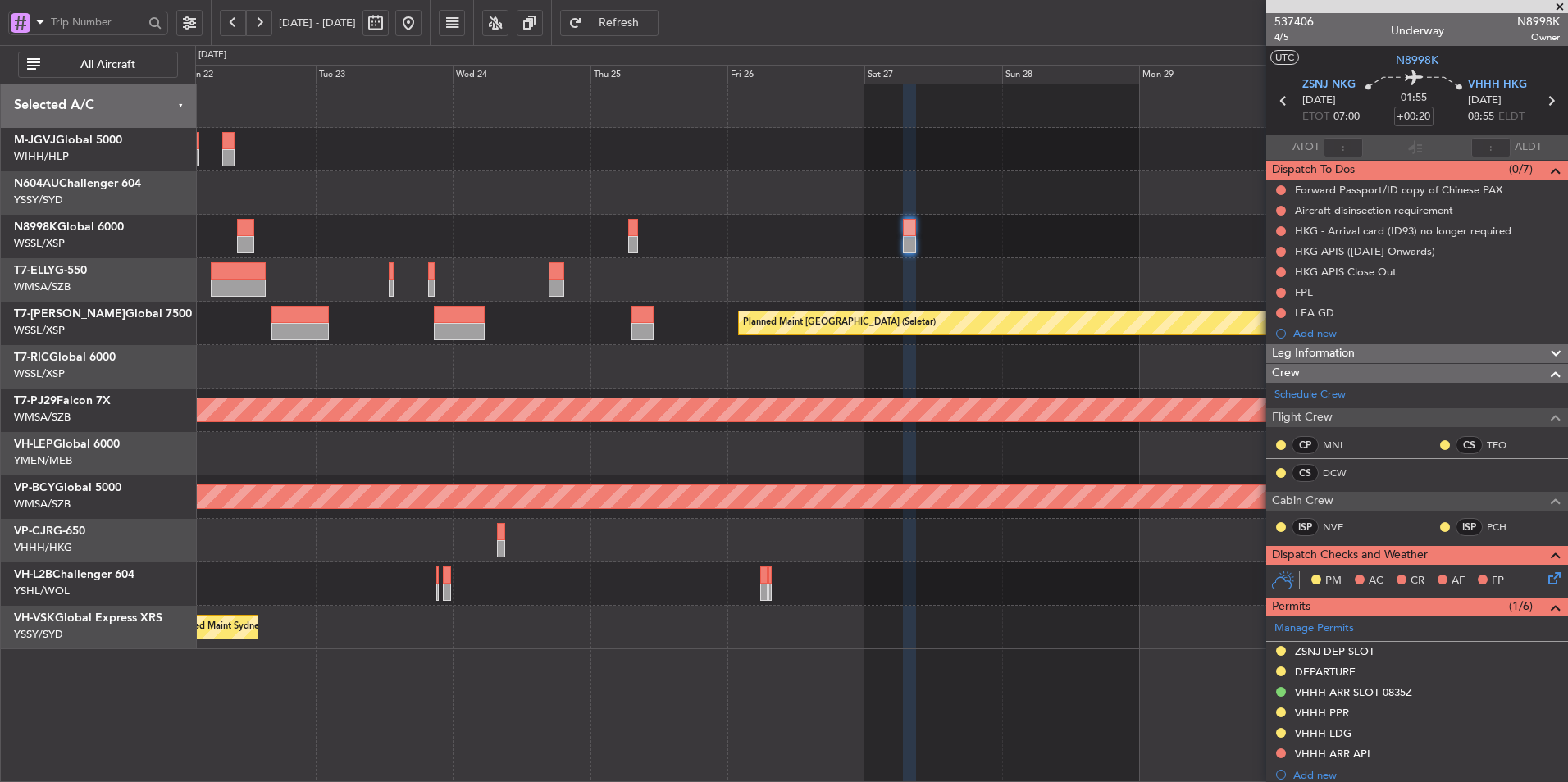
click at [978, 226] on div at bounding box center [881, 236] width 1372 height 43
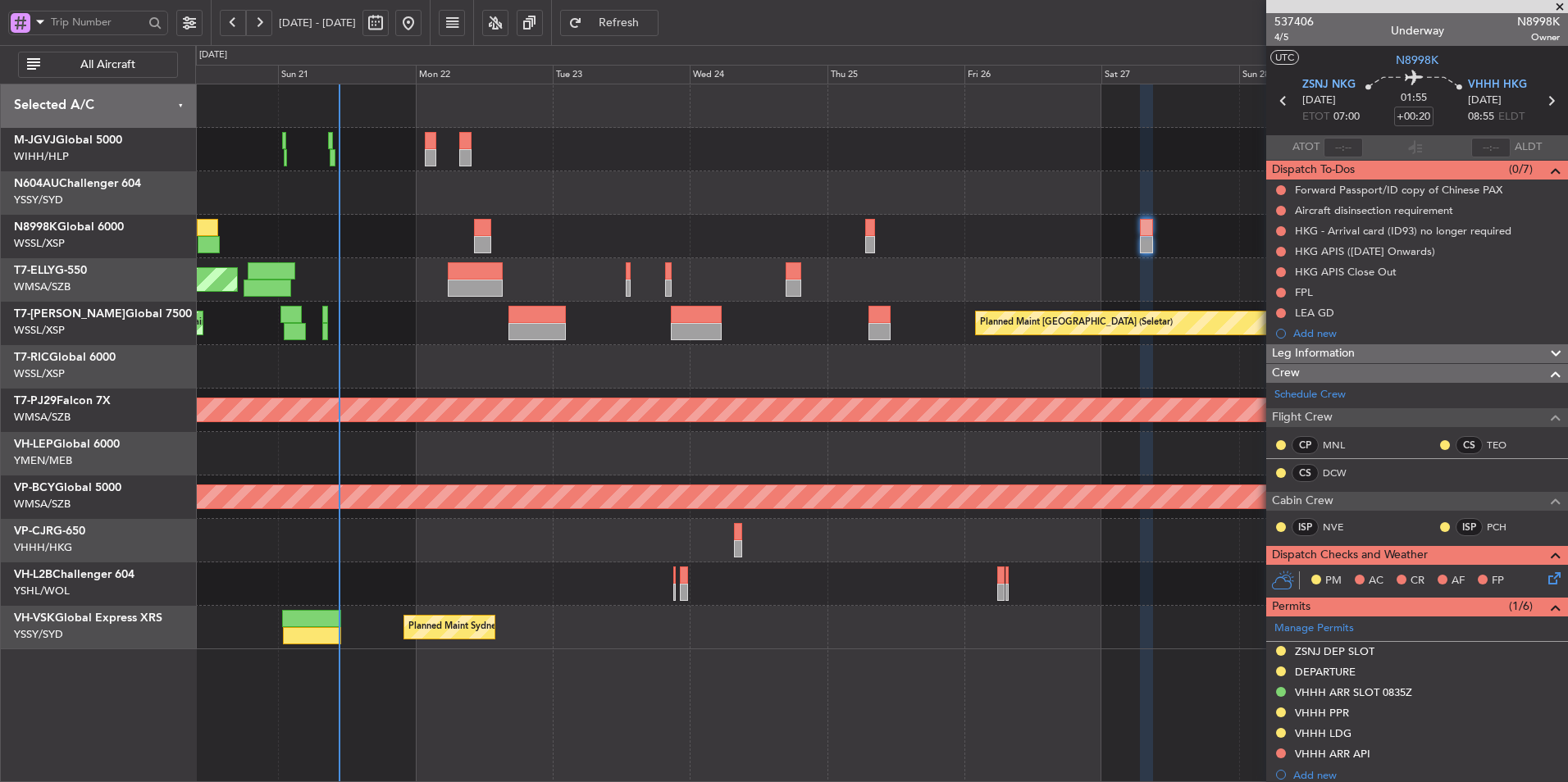
click at [888, 194] on div at bounding box center [881, 193] width 1372 height 43
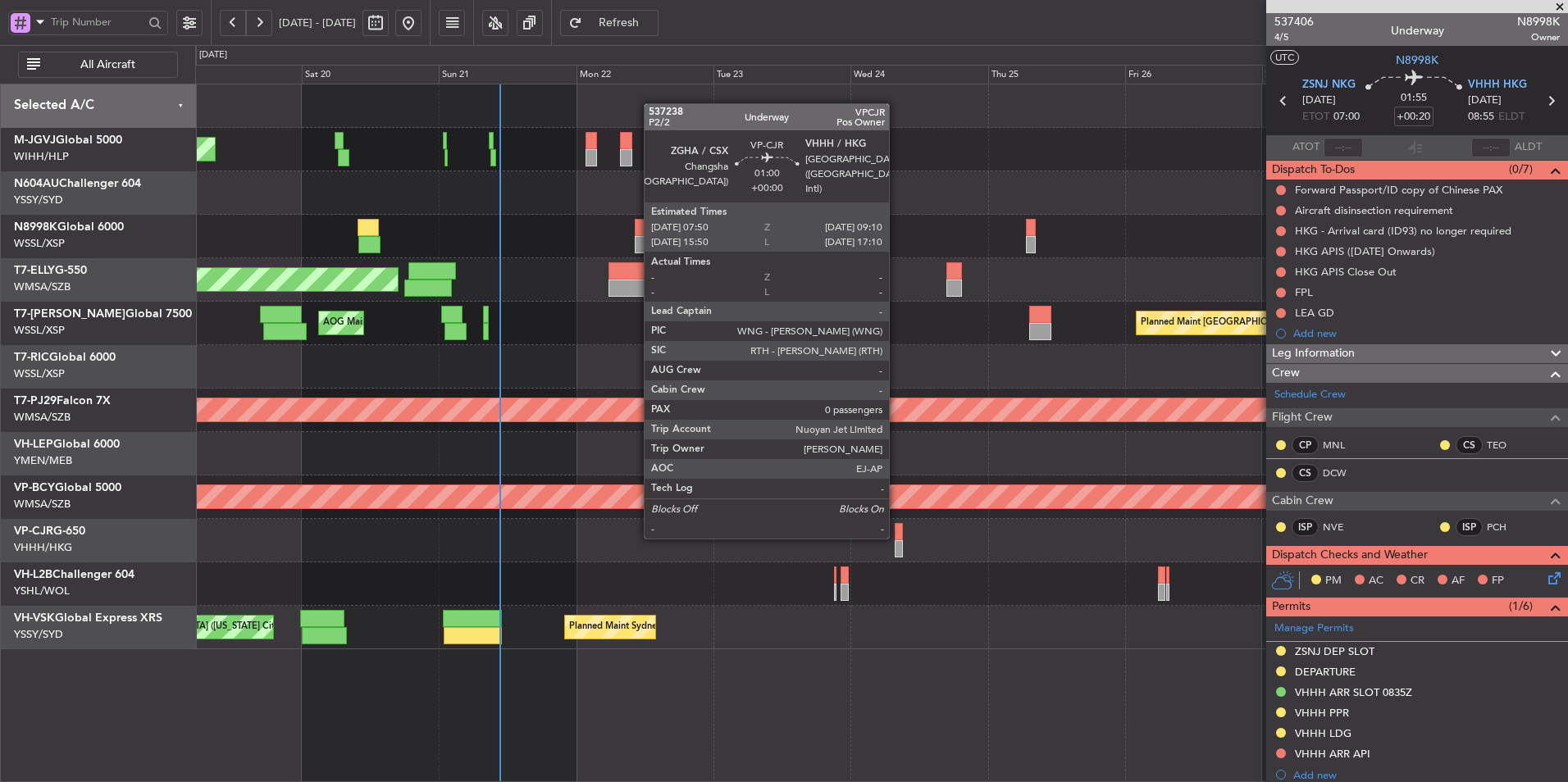
click at [896, 537] on div at bounding box center [899, 532] width 8 height 17
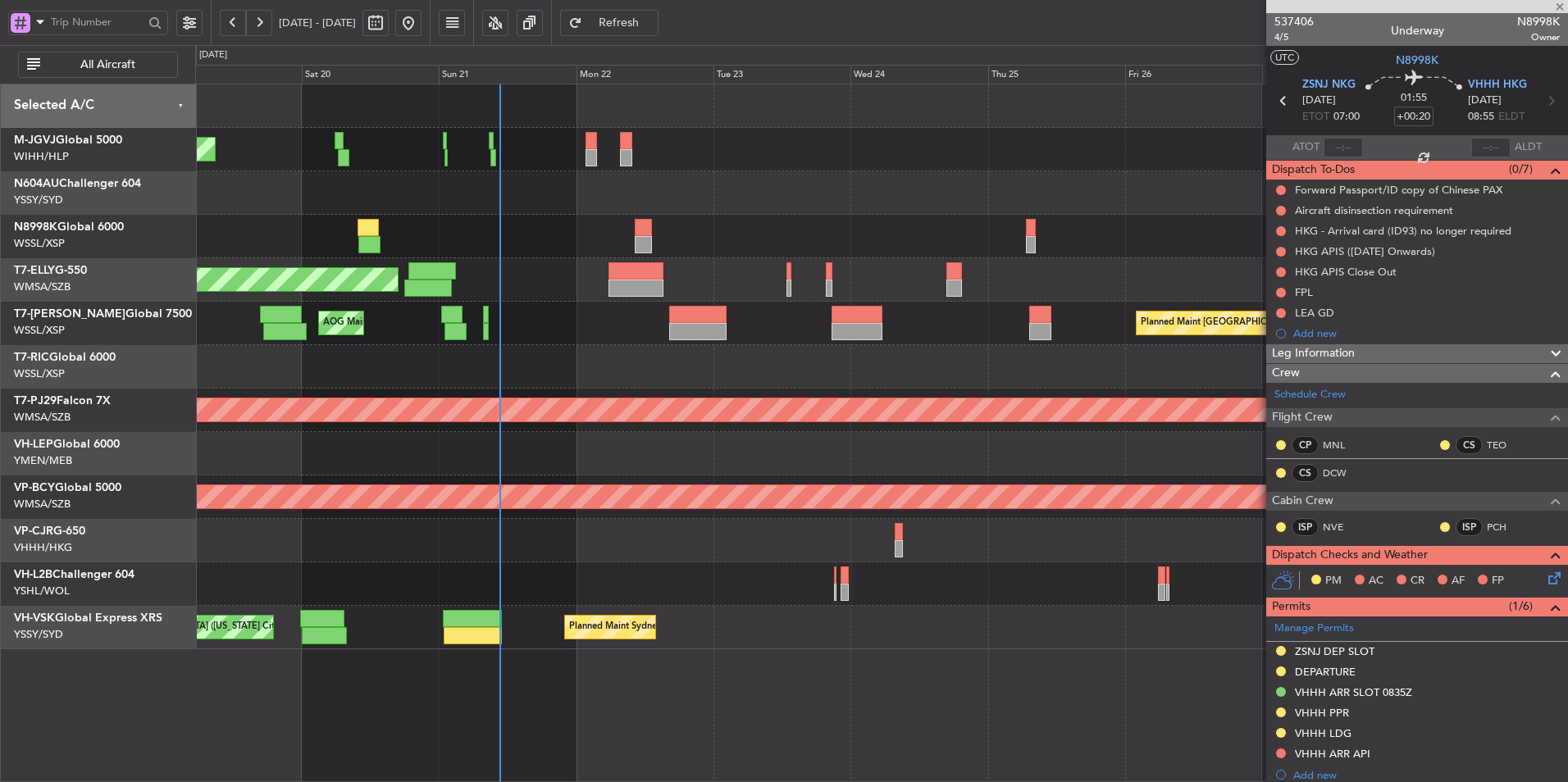
type input "0"
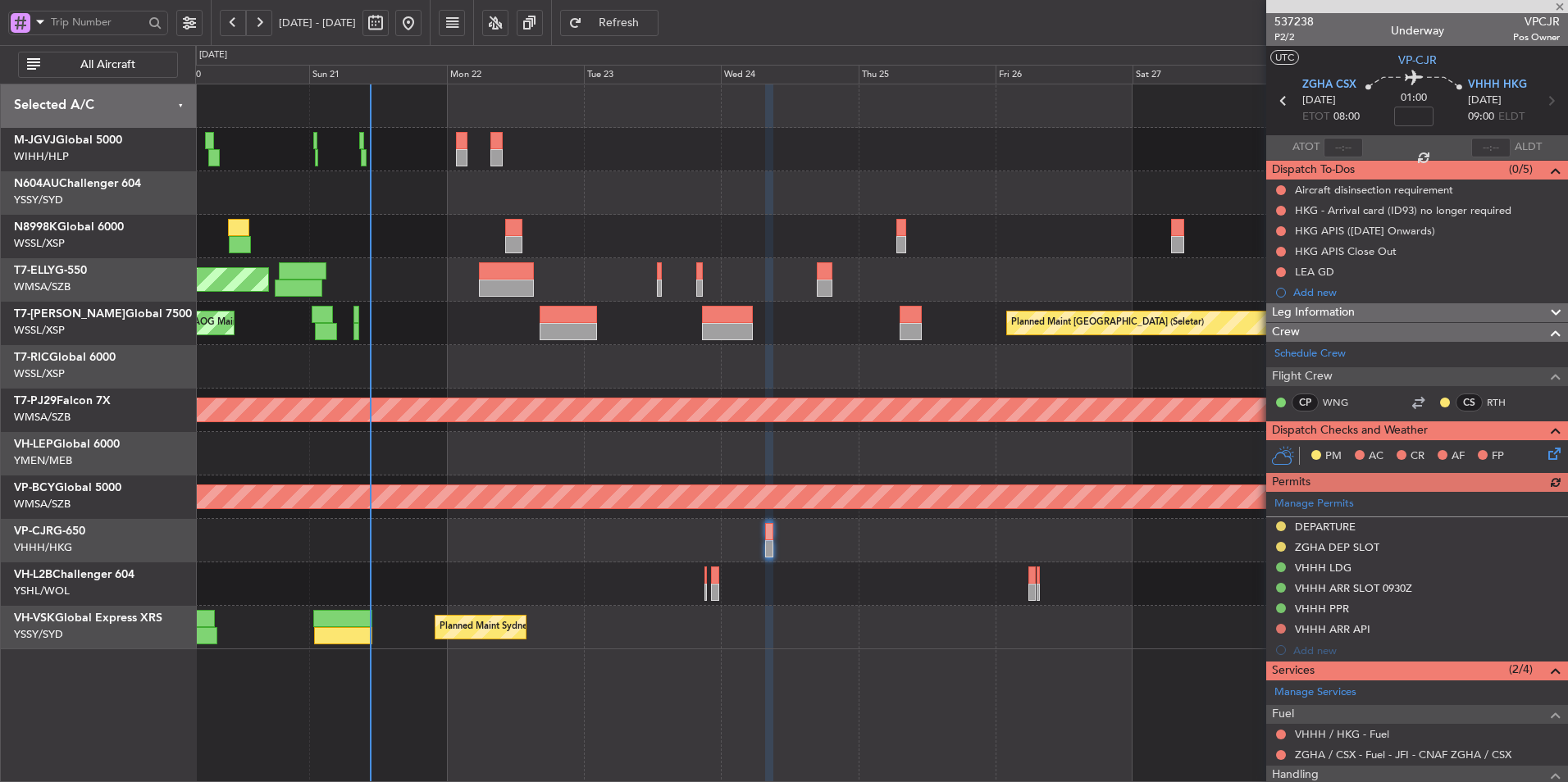
click at [784, 561] on div "Planned Maint [GEOGRAPHIC_DATA] (Seletar) [PERSON_NAME] Jakarta (Halim Intl) [P…" at bounding box center [881, 366] width 1372 height 565
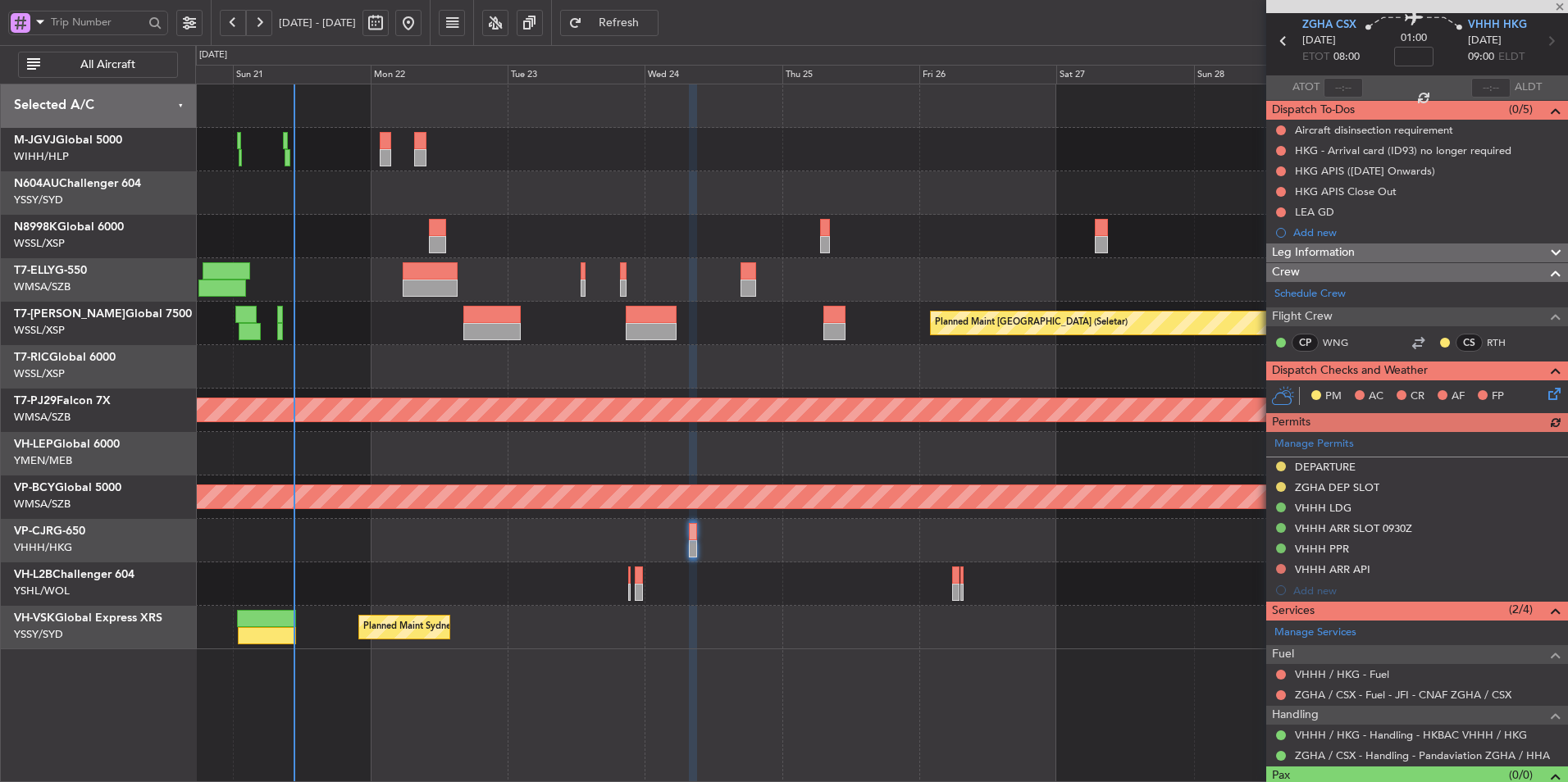
scroll to position [89, 0]
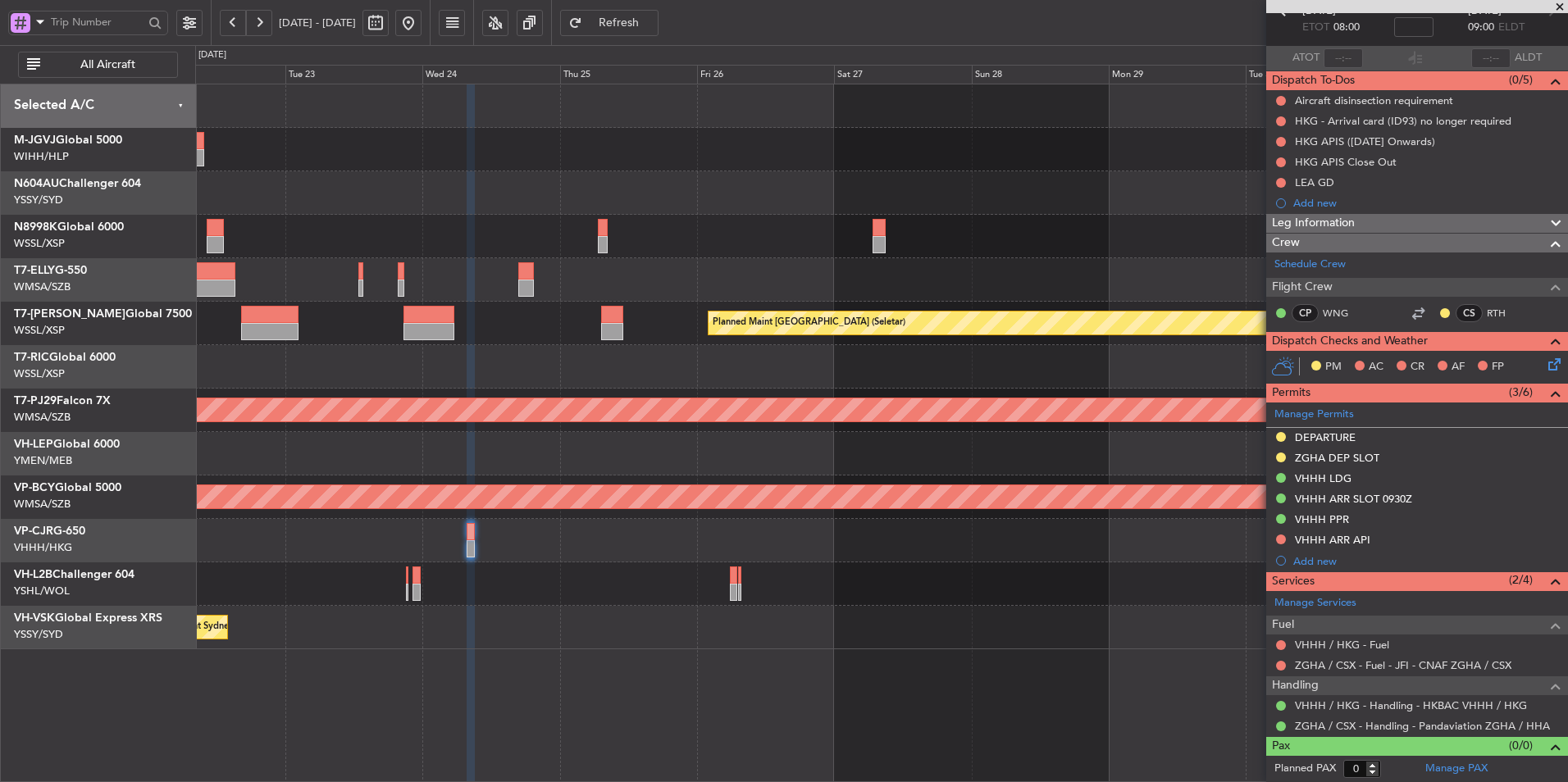
click at [828, 533] on div at bounding box center [881, 540] width 1372 height 43
click at [809, 541] on div at bounding box center [881, 540] width 1372 height 43
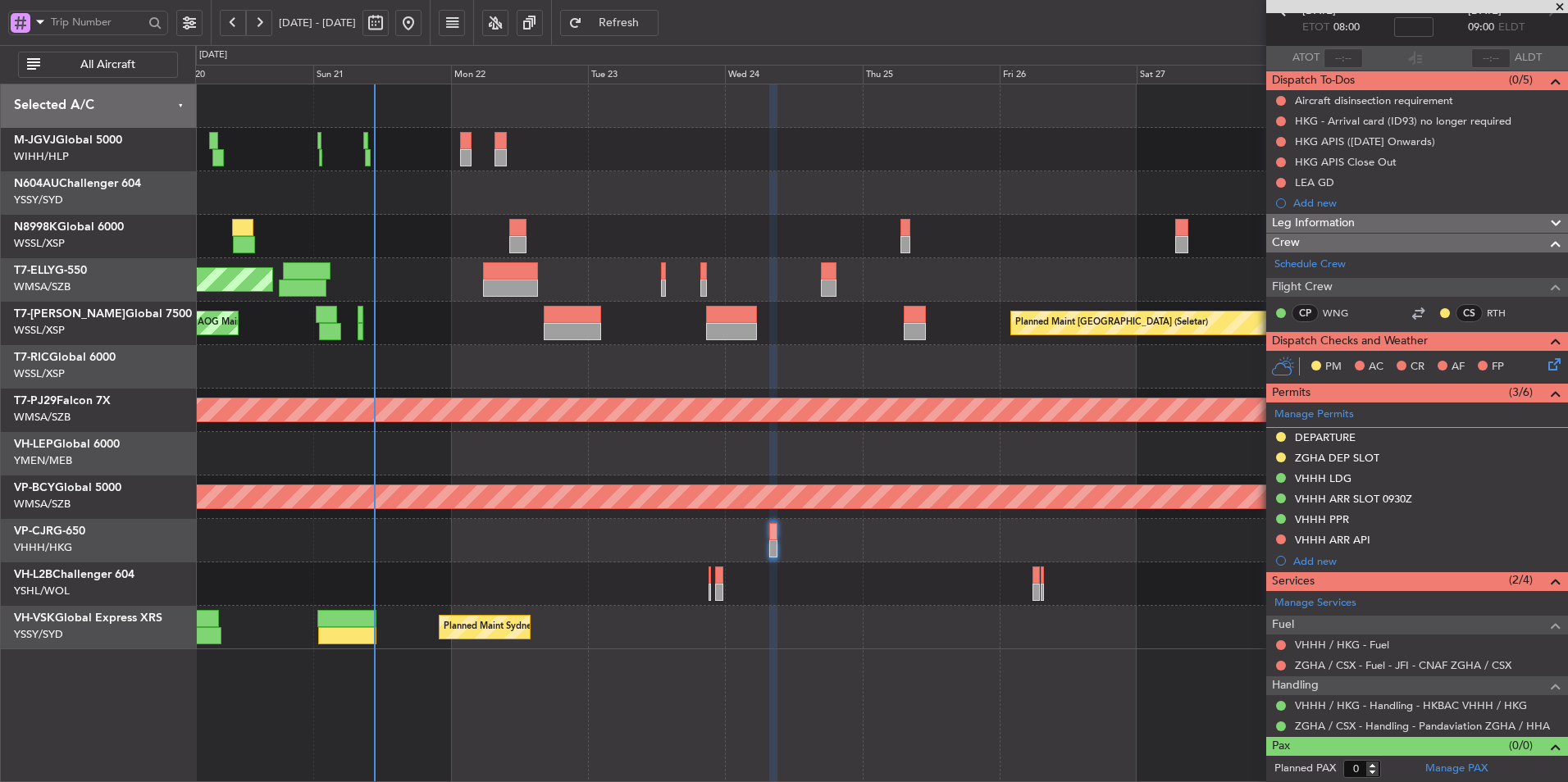
click at [683, 539] on div "Planned Maint [GEOGRAPHIC_DATA] ([GEOGRAPHIC_DATA] Intl)" at bounding box center [881, 540] width 1372 height 43
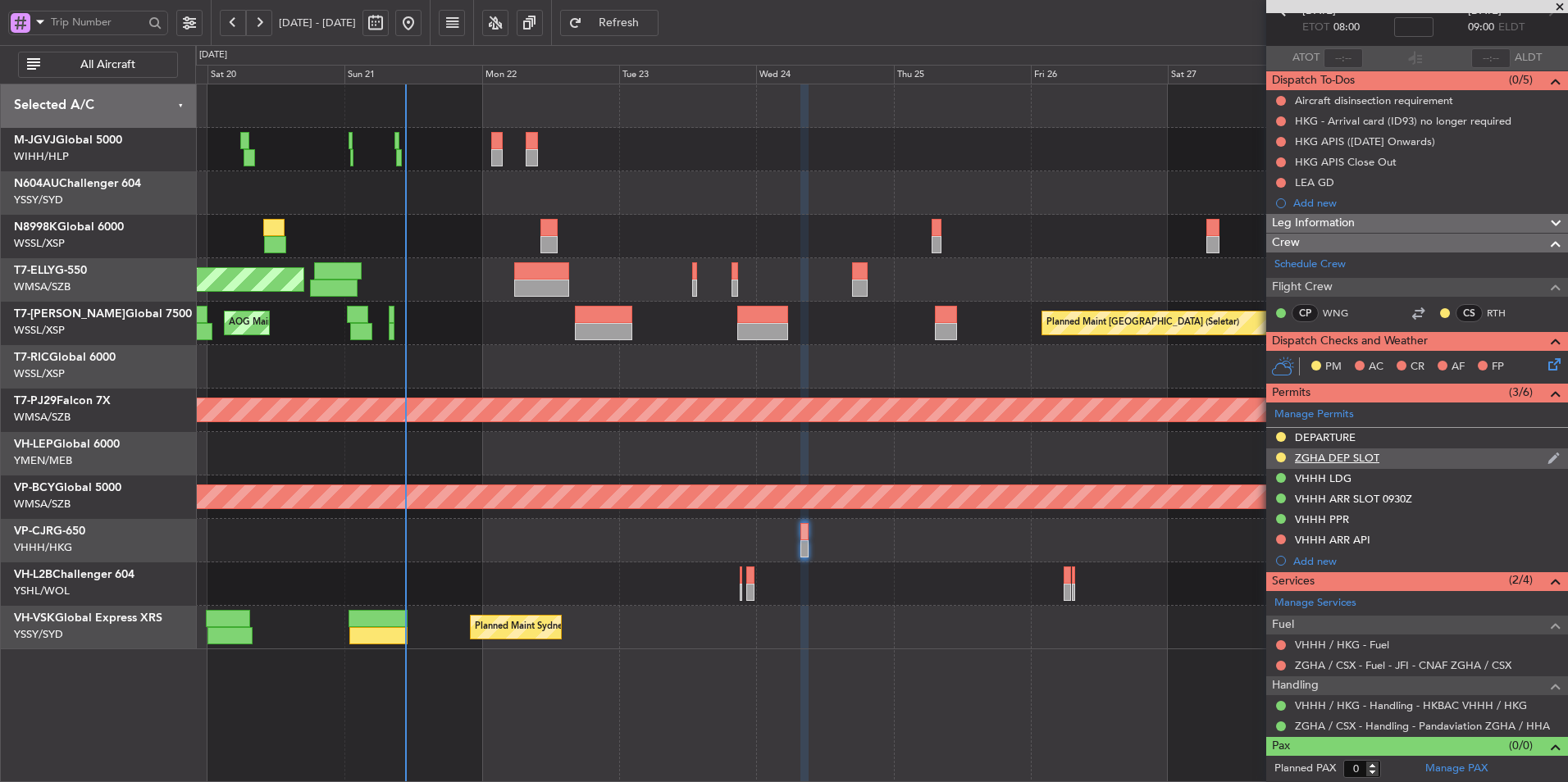
scroll to position [0, 0]
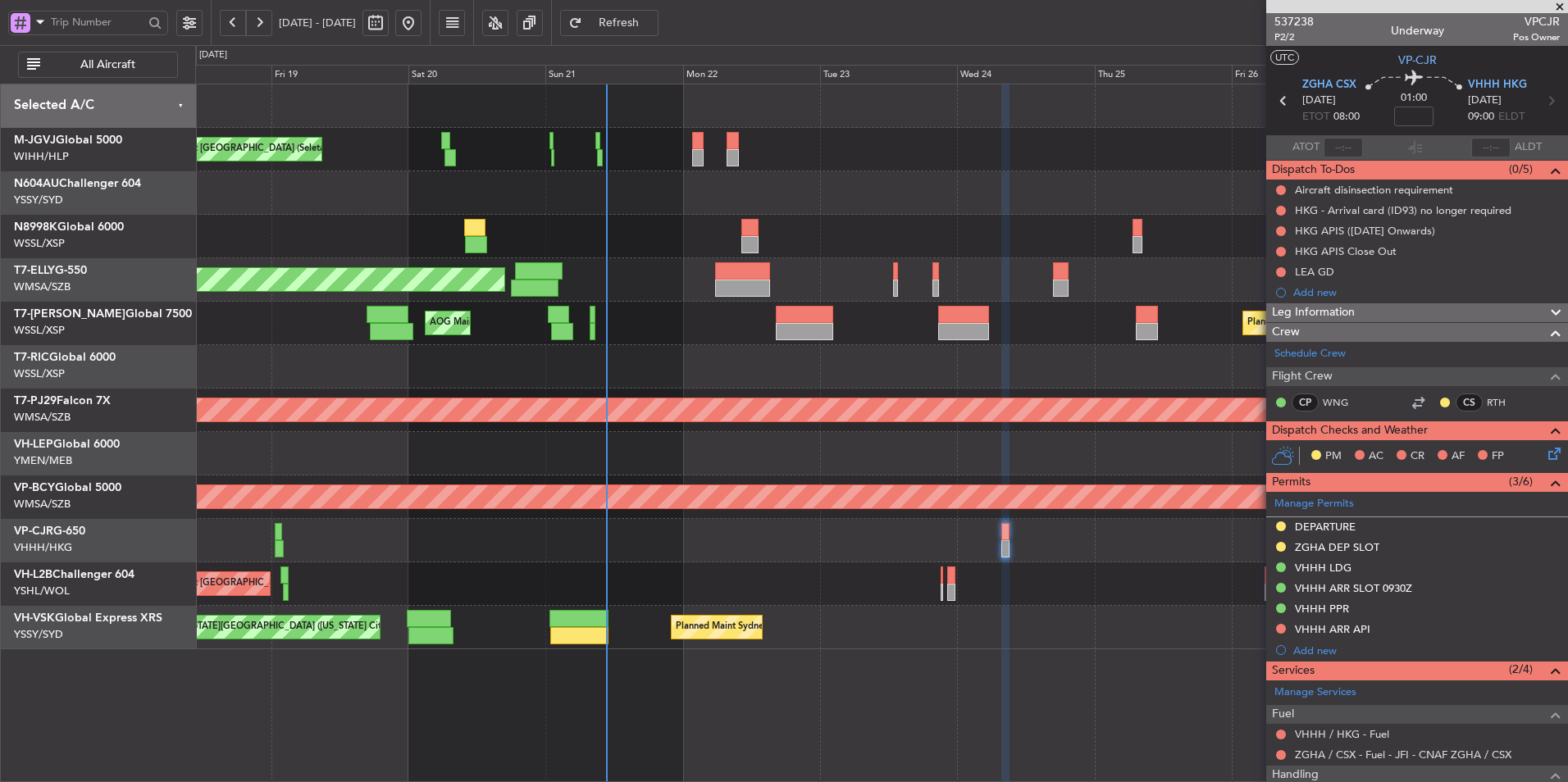
click at [701, 385] on div at bounding box center [881, 366] width 1372 height 43
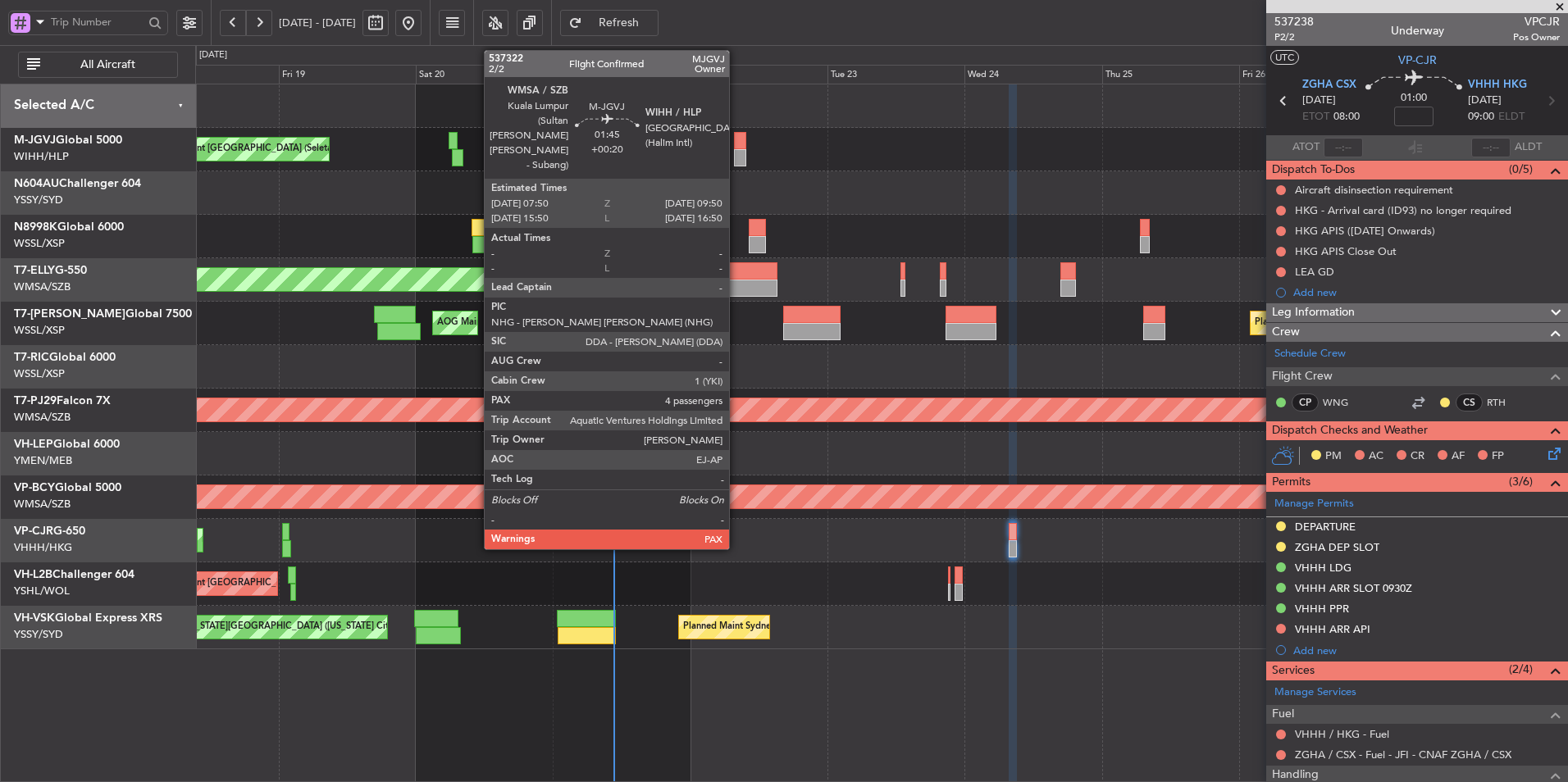
click at [736, 149] on div at bounding box center [740, 158] width 12 height 17
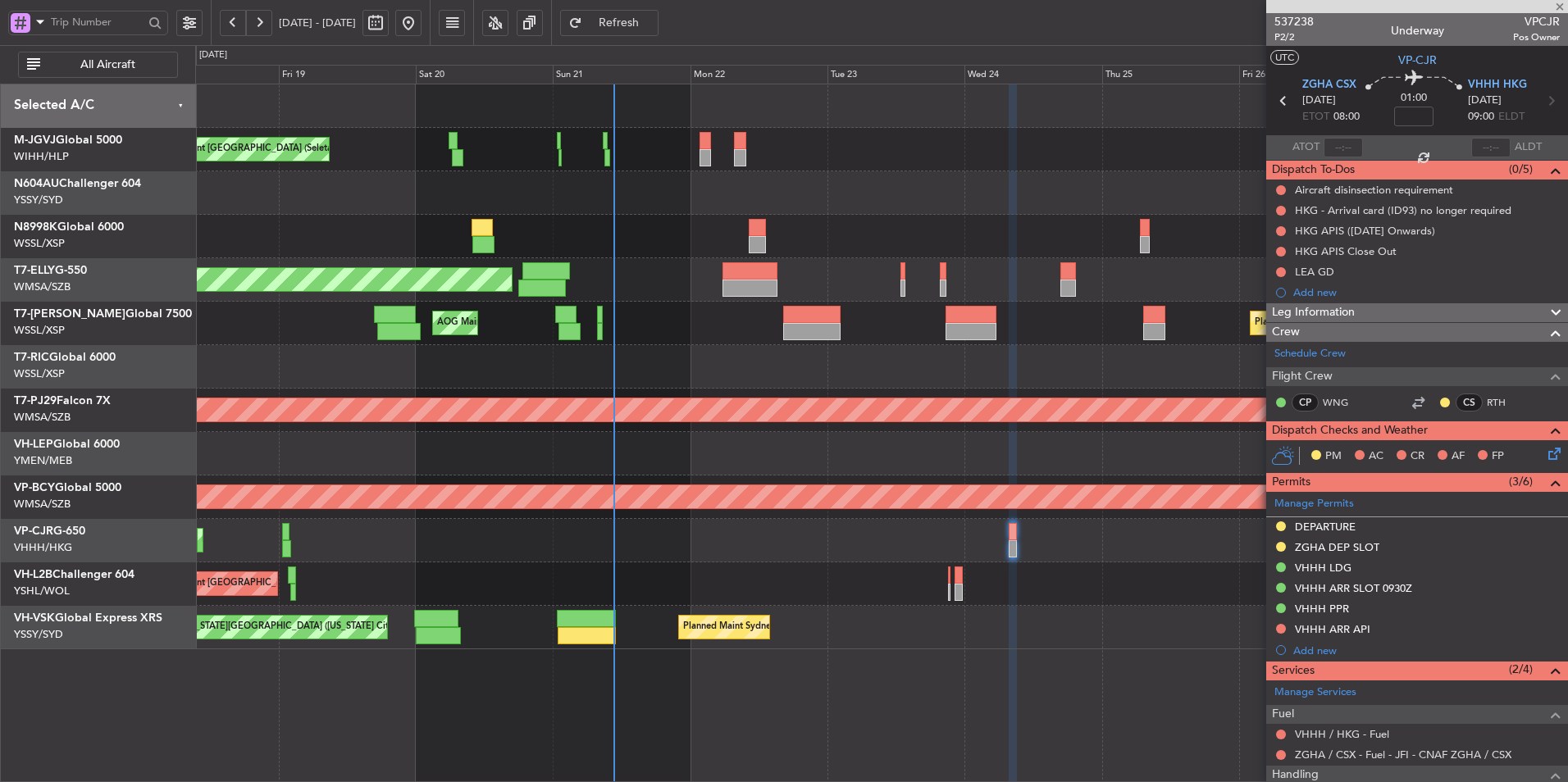
type input "+00:20"
type input "4"
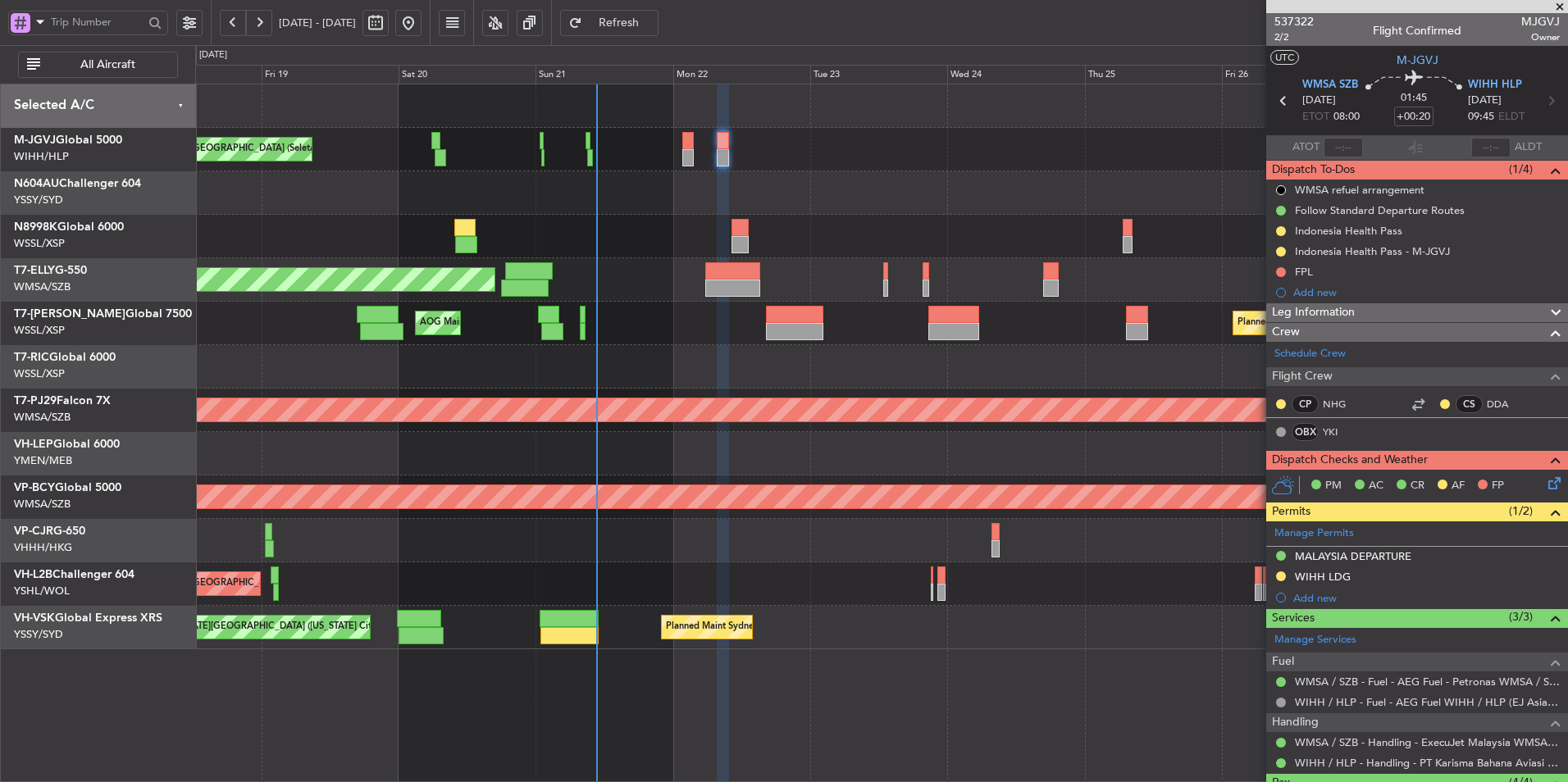
click at [767, 326] on div at bounding box center [795, 331] width 59 height 17
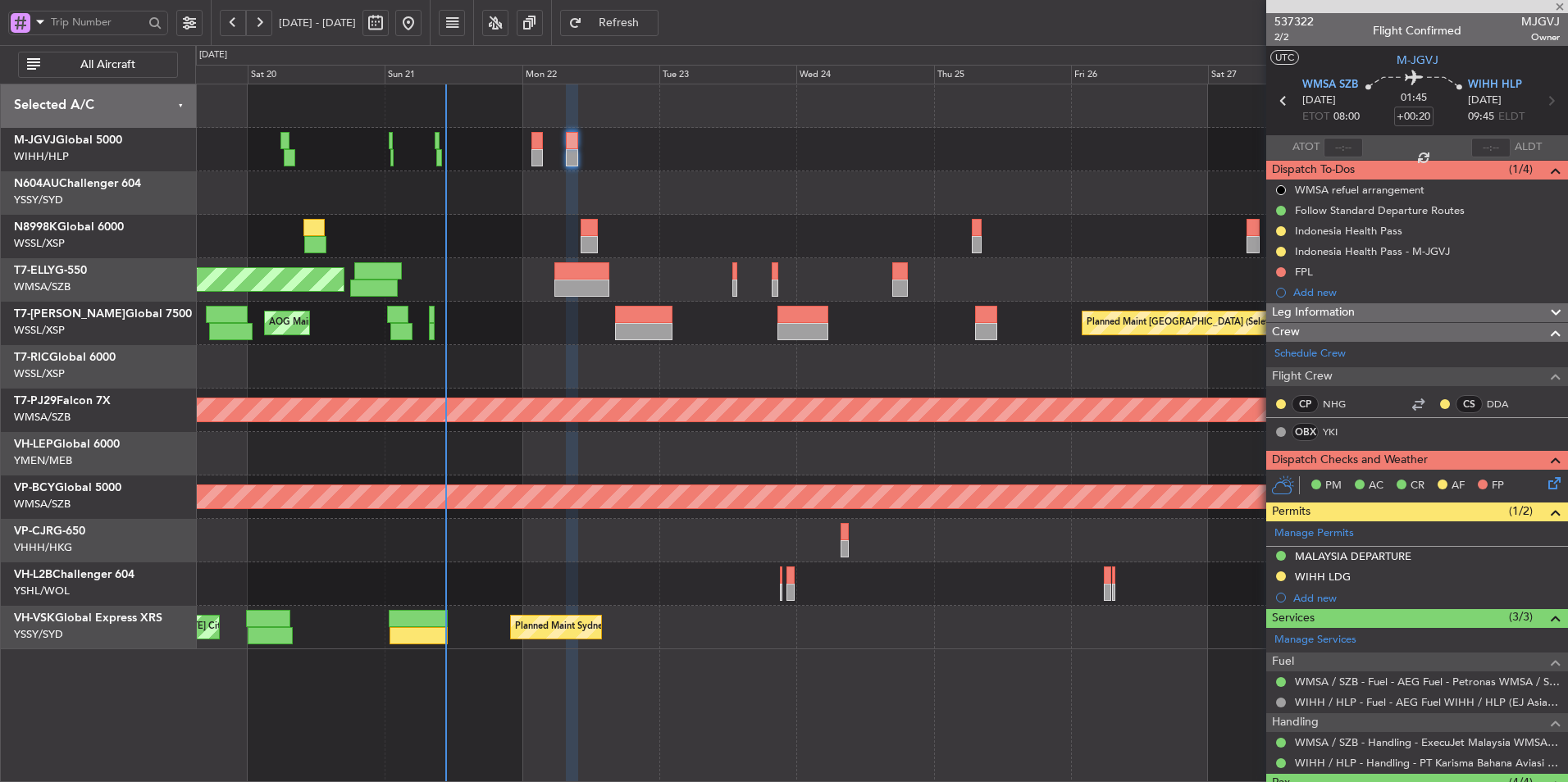
click at [555, 347] on div "Planned Maint [GEOGRAPHIC_DATA] (Seletar) [PERSON_NAME] Jakarta (Halim Intl) [P…" at bounding box center [881, 366] width 1372 height 565
type input "+00:50"
type input "1"
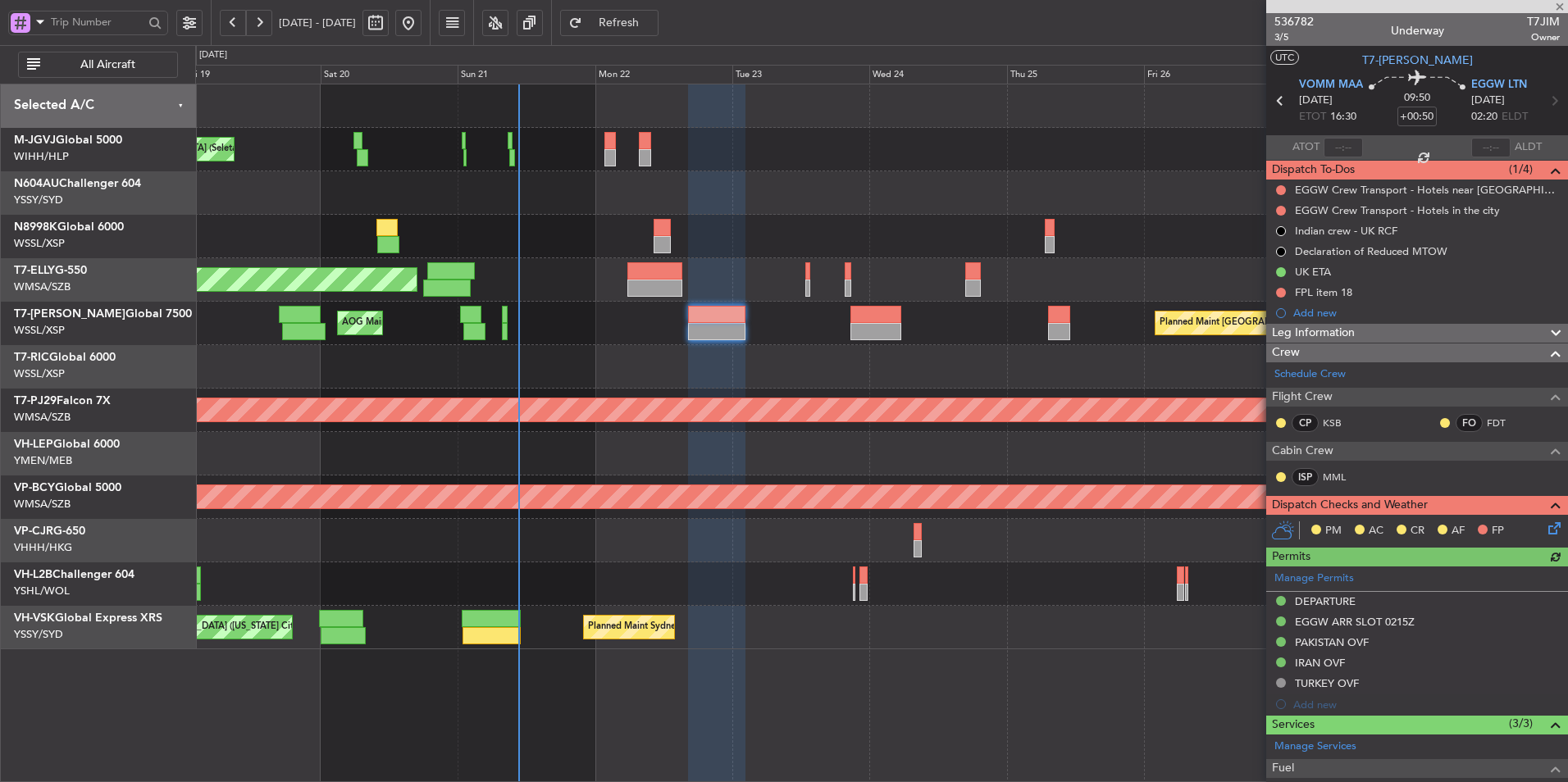
click at [613, 349] on div at bounding box center [881, 366] width 1372 height 43
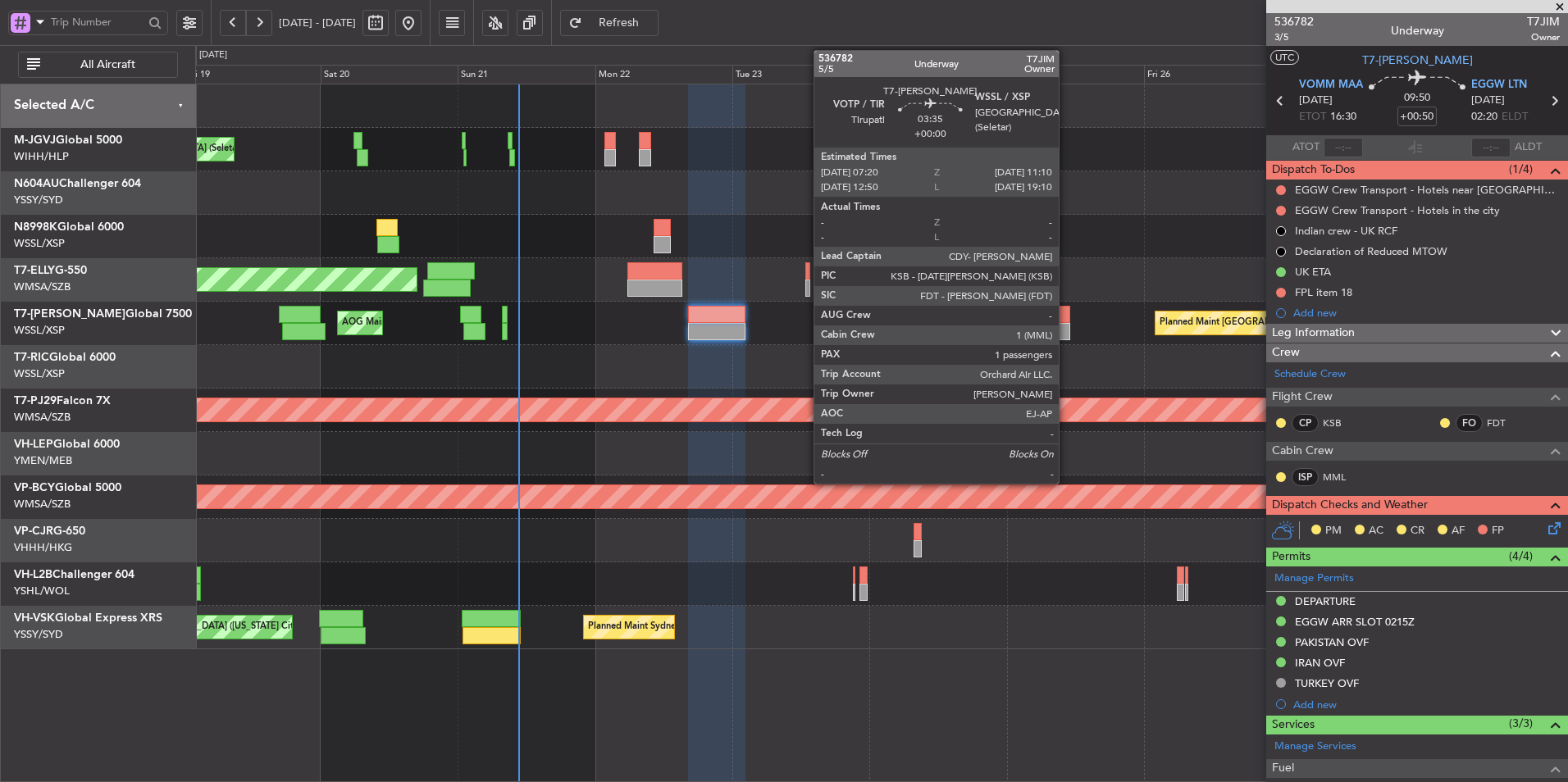
click at [1066, 318] on div at bounding box center [1059, 314] width 22 height 17
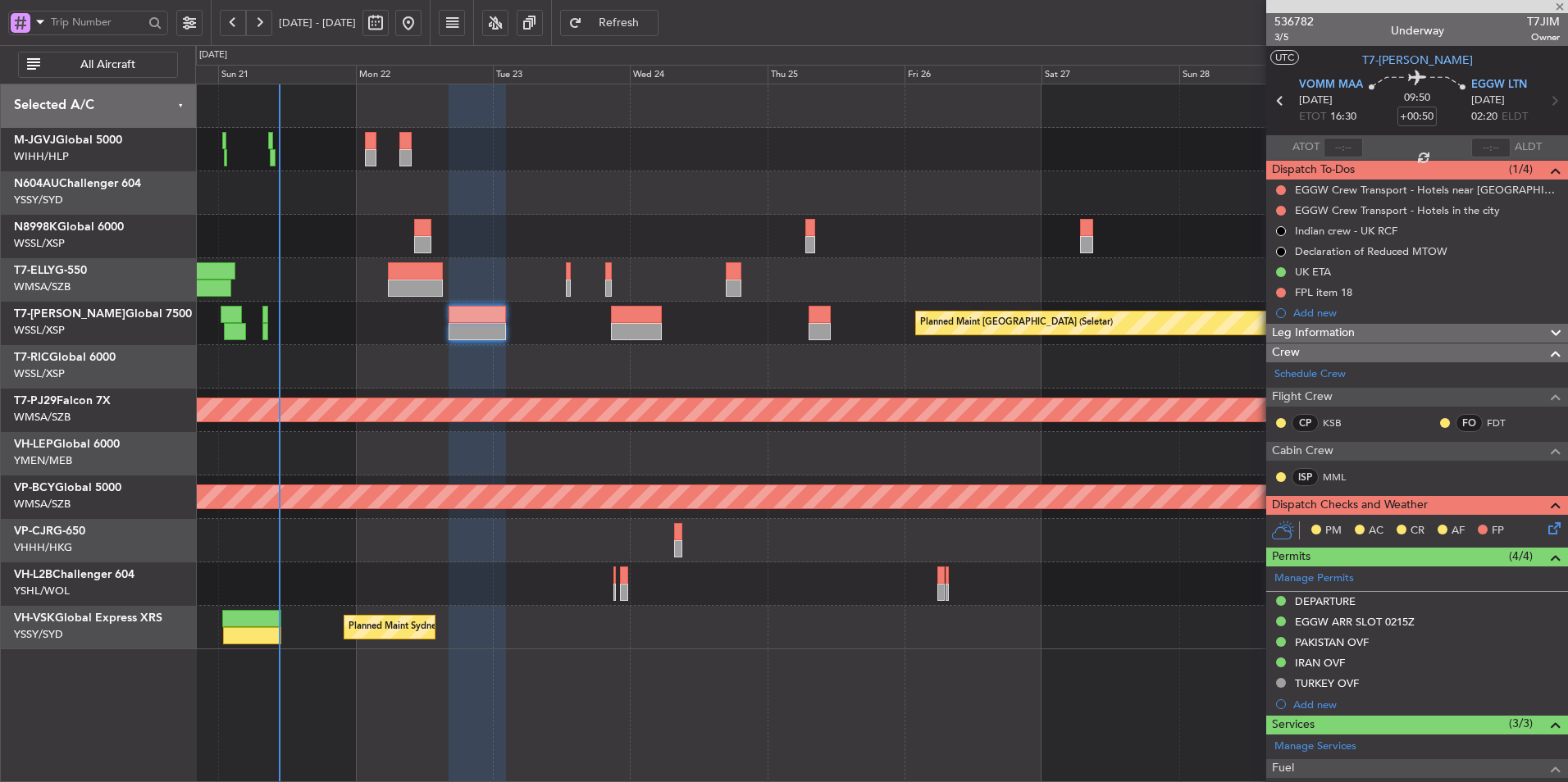
click at [879, 356] on div at bounding box center [881, 366] width 1372 height 43
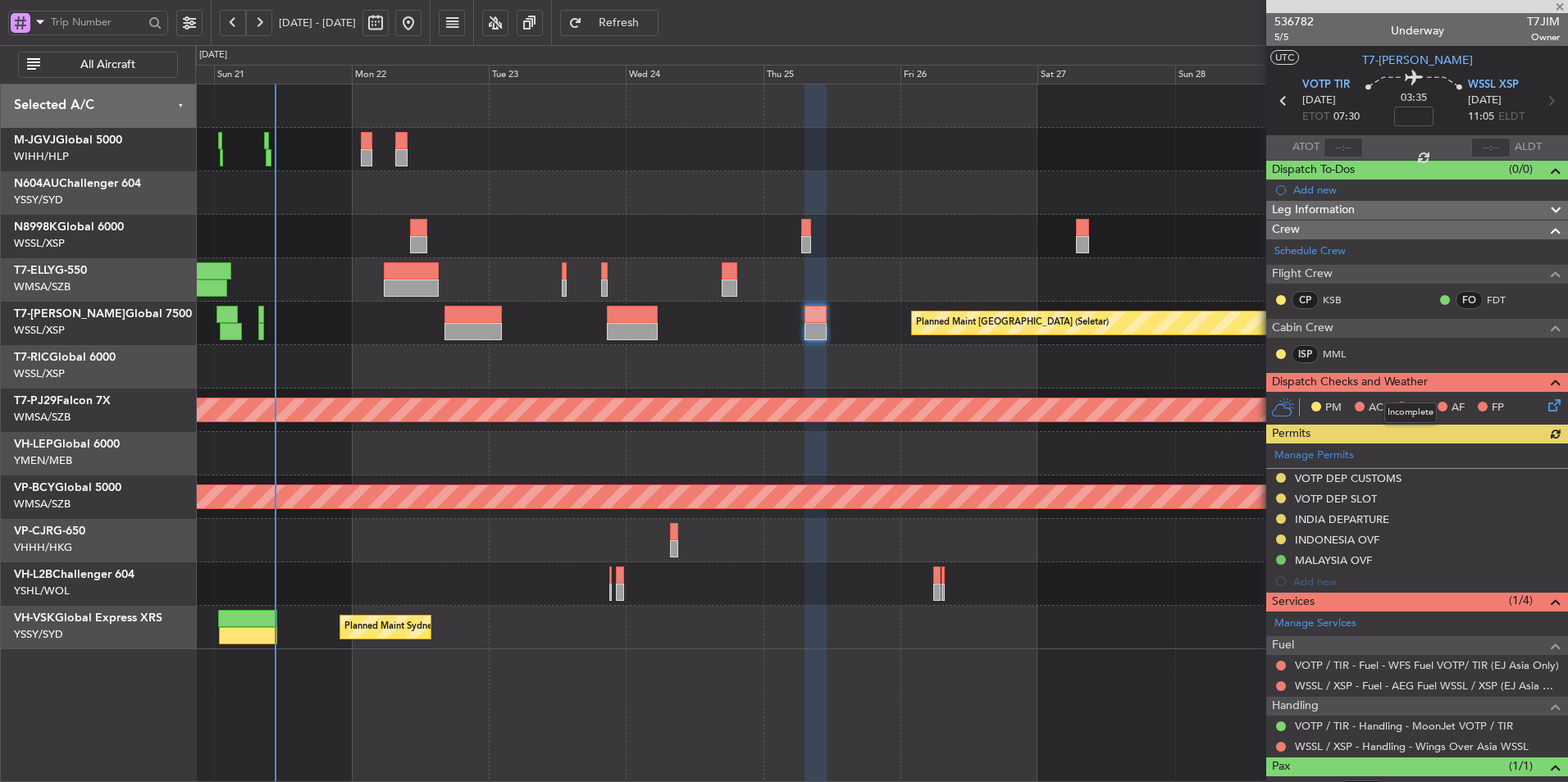
scroll to position [58, 0]
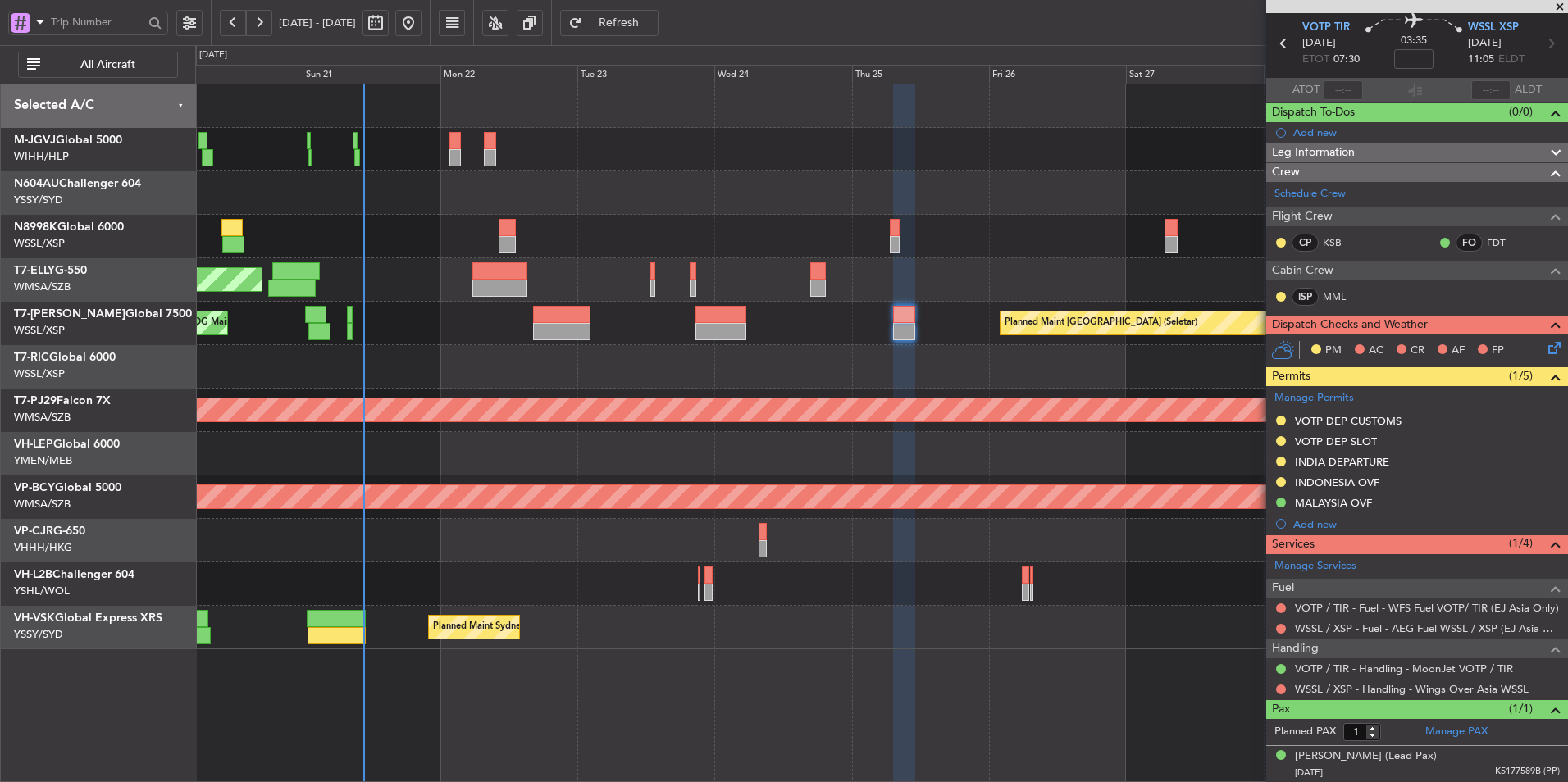
click at [602, 376] on div at bounding box center [881, 366] width 1372 height 43
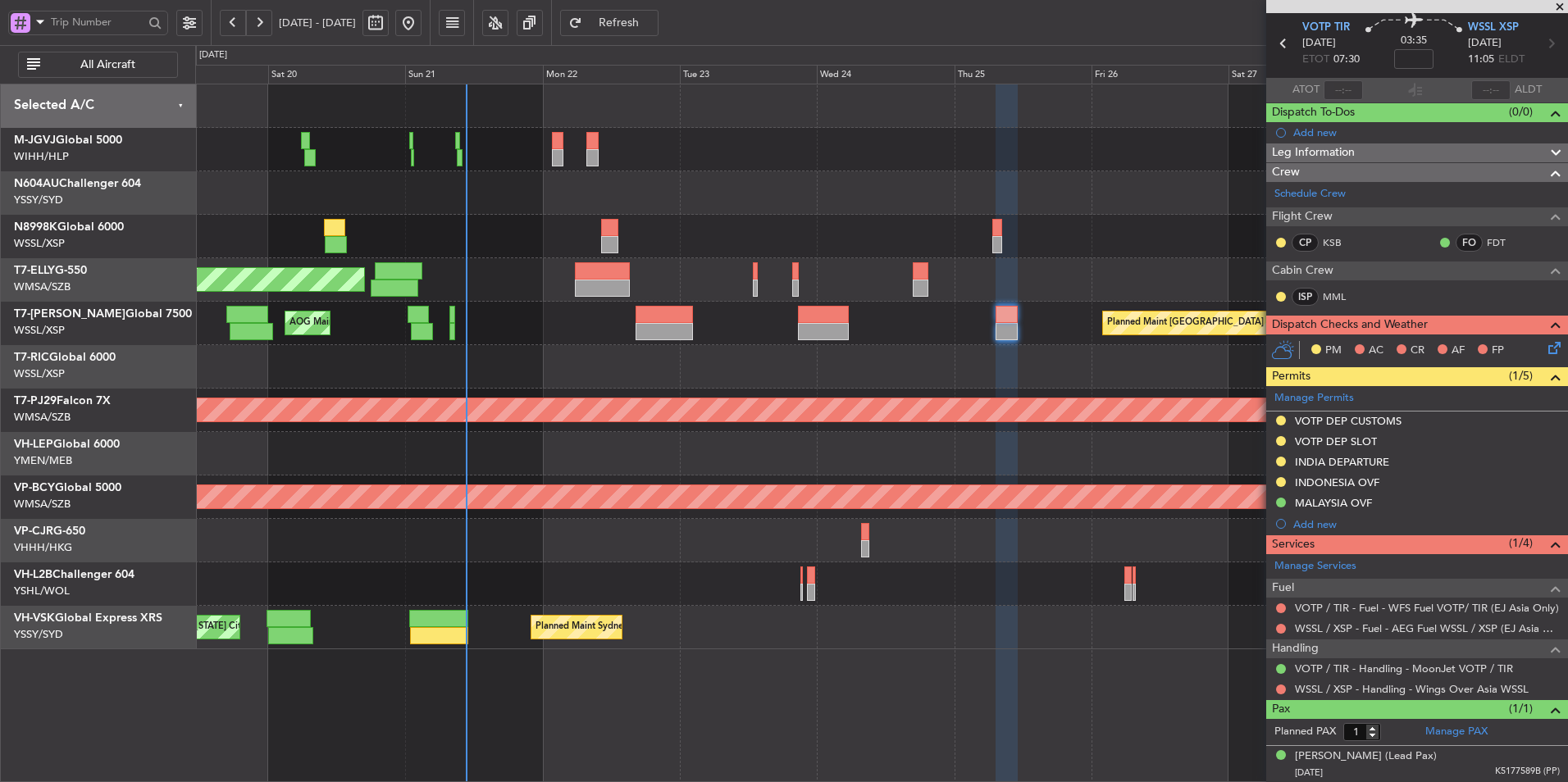
click at [565, 363] on div at bounding box center [881, 366] width 1372 height 43
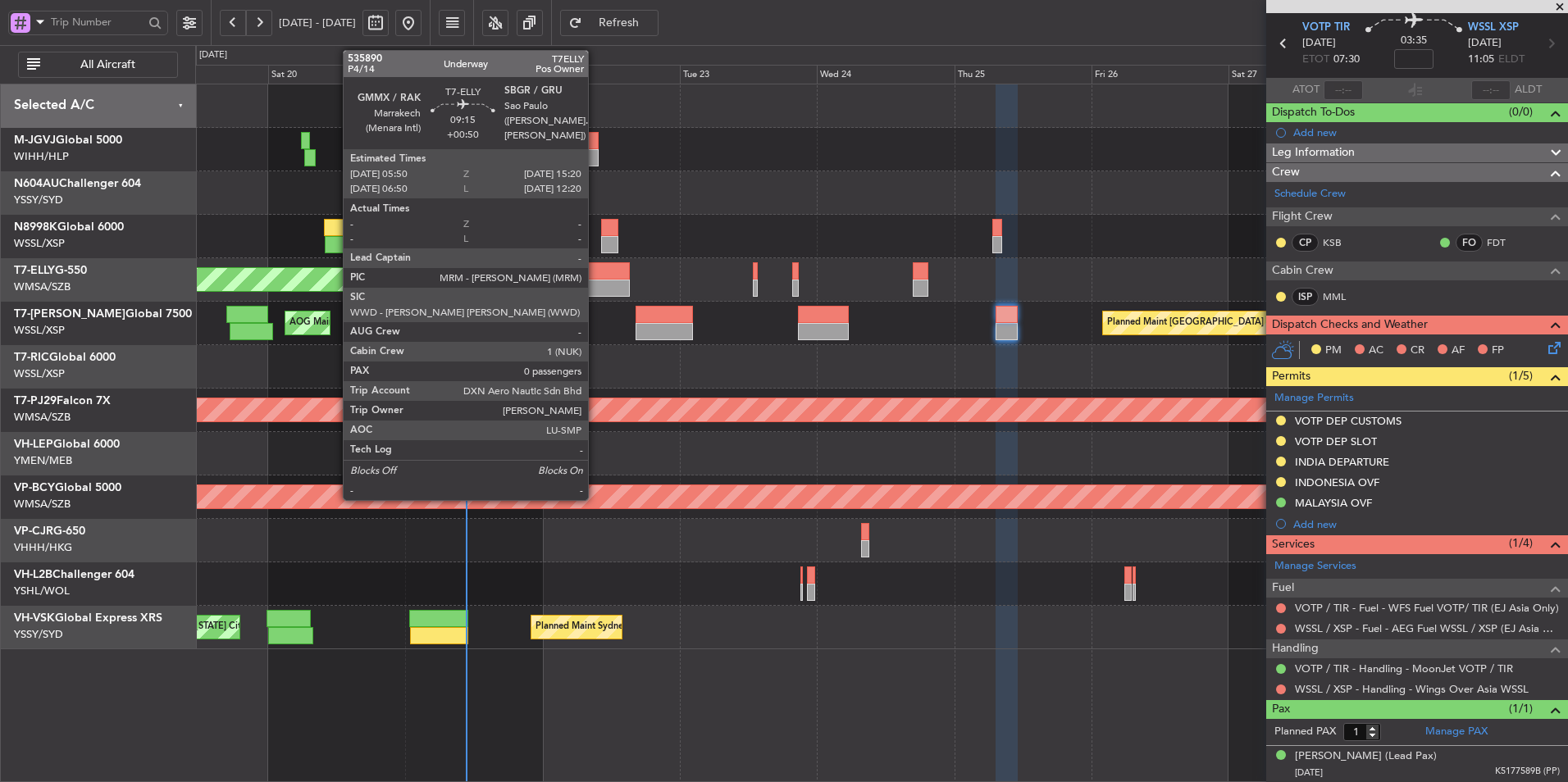
click at [595, 289] on div at bounding box center [602, 288] width 55 height 17
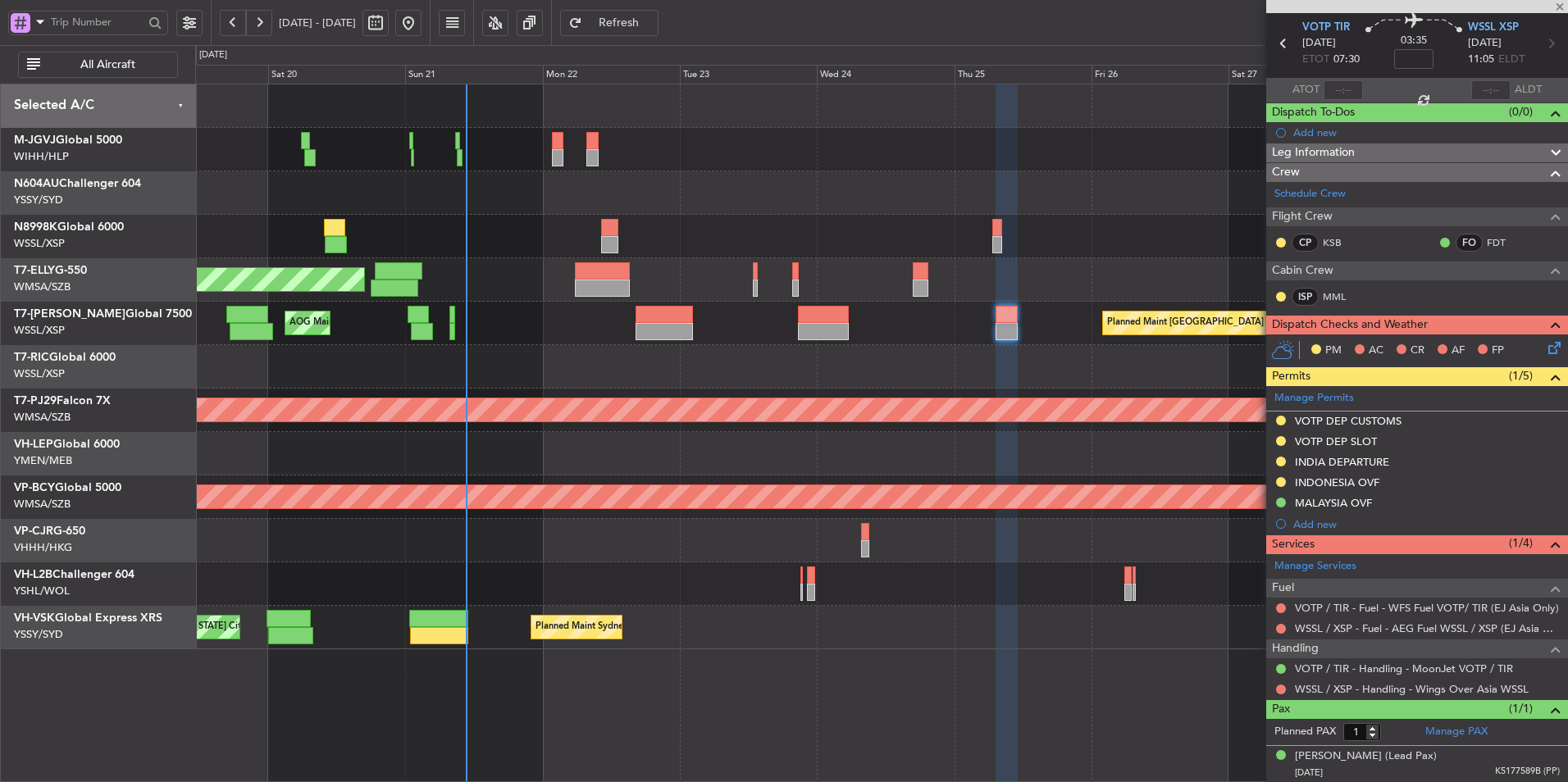
click at [699, 335] on div "Planned Maint [GEOGRAPHIC_DATA] (Seletar) AOG Maint Singapore (Seletar) Planned…" at bounding box center [881, 323] width 1372 height 43
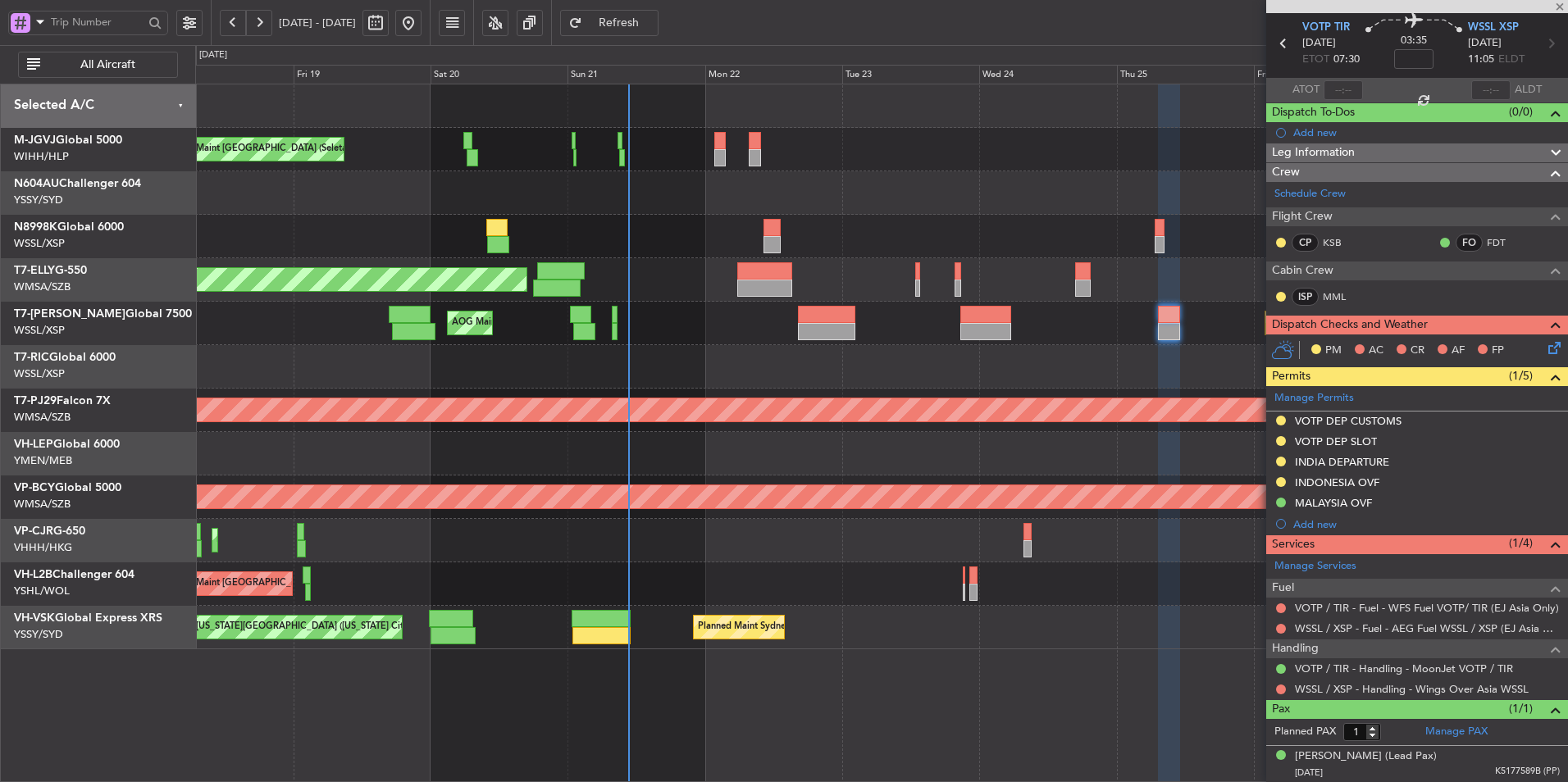
type input "+00:50"
type input "0"
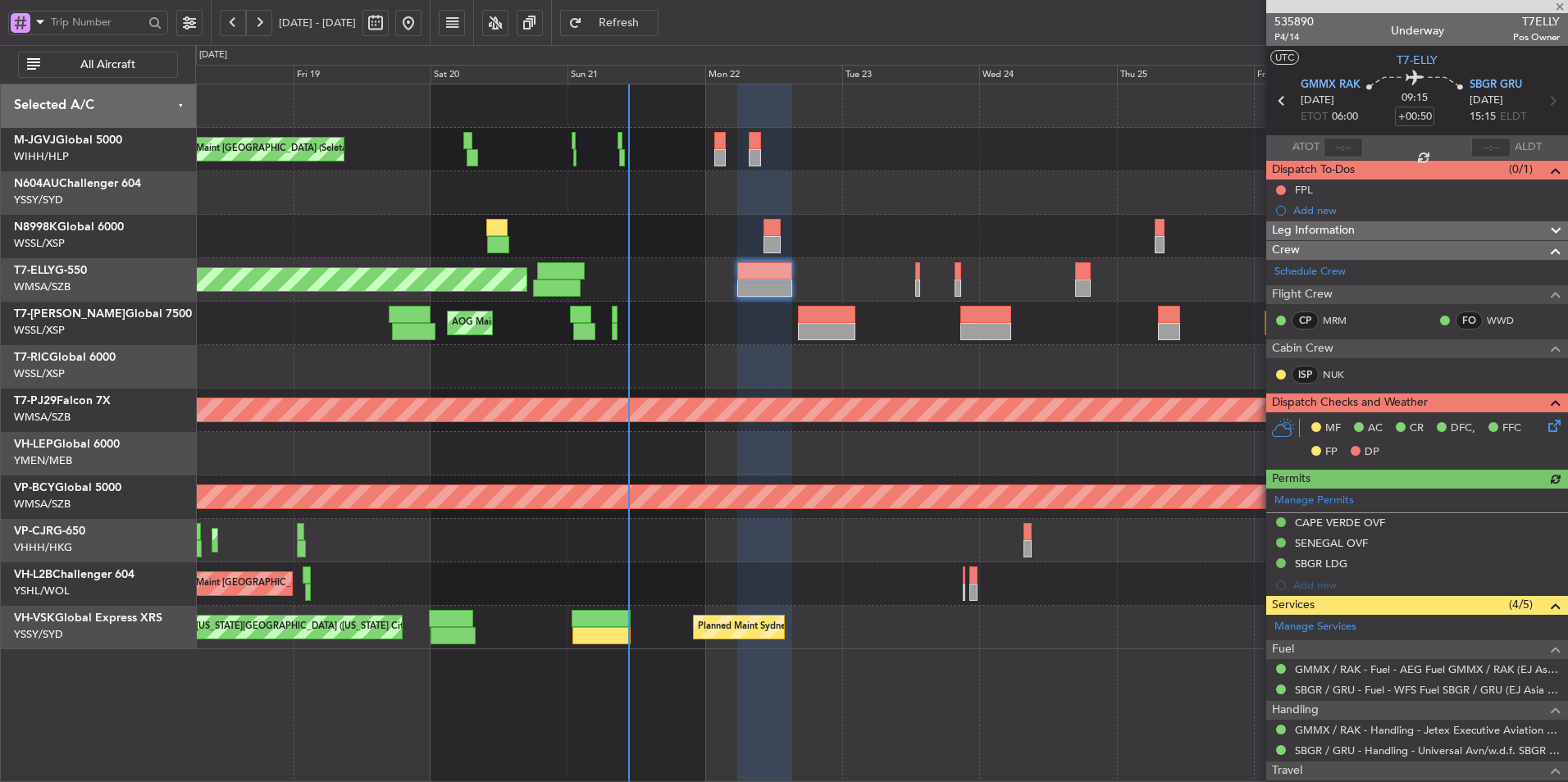
click at [770, 338] on div "Planned Maint [GEOGRAPHIC_DATA] (Seletar) AOG Maint Singapore (Seletar) Planned…" at bounding box center [881, 323] width 1372 height 43
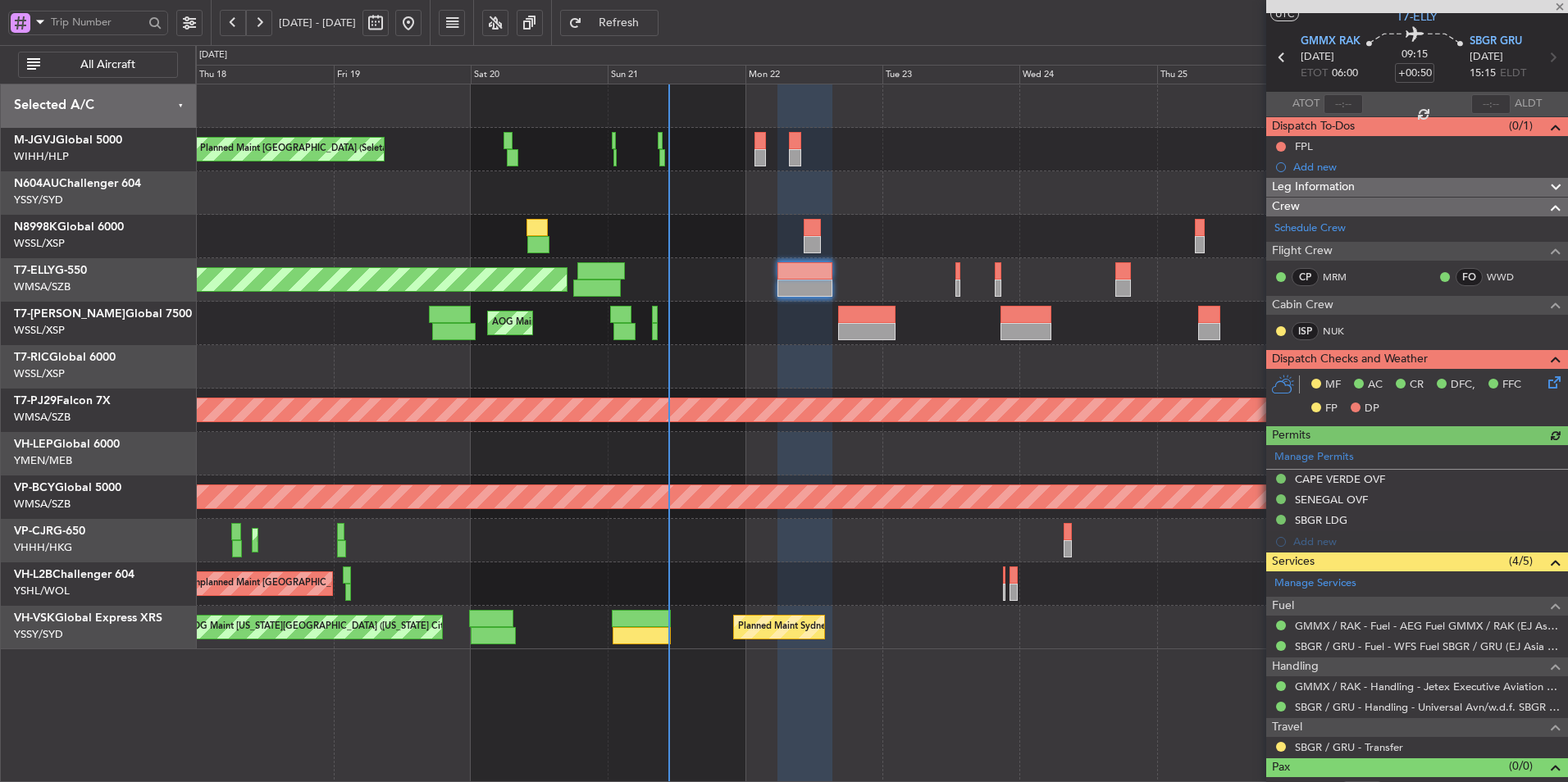
scroll to position [65, 0]
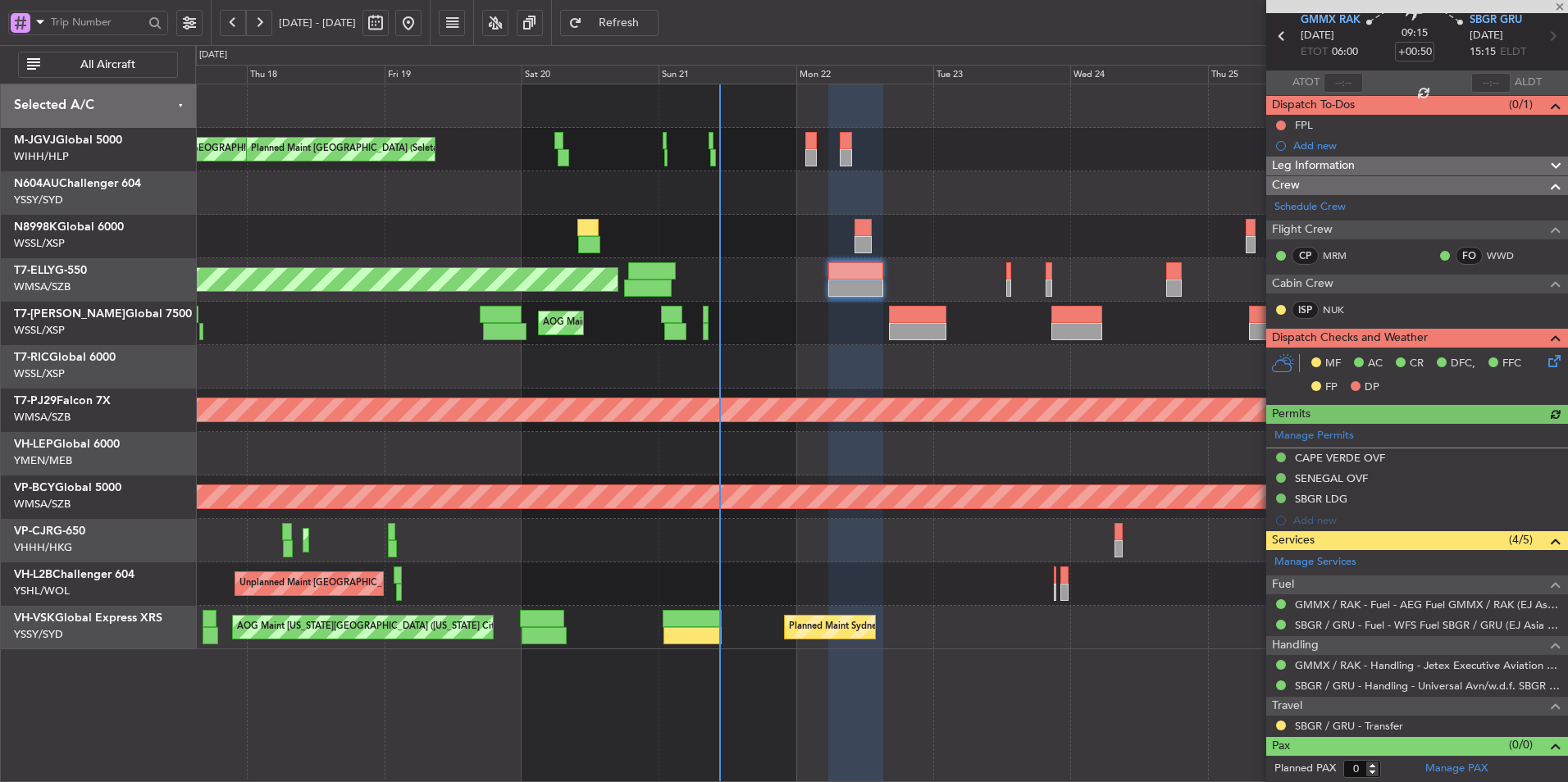
click at [761, 390] on div "Planned Maint [GEOGRAPHIC_DATA] (Sultan [PERSON_NAME] [PERSON_NAME] - Subang)" at bounding box center [881, 410] width 1372 height 43
click at [744, 350] on div at bounding box center [881, 366] width 1372 height 43
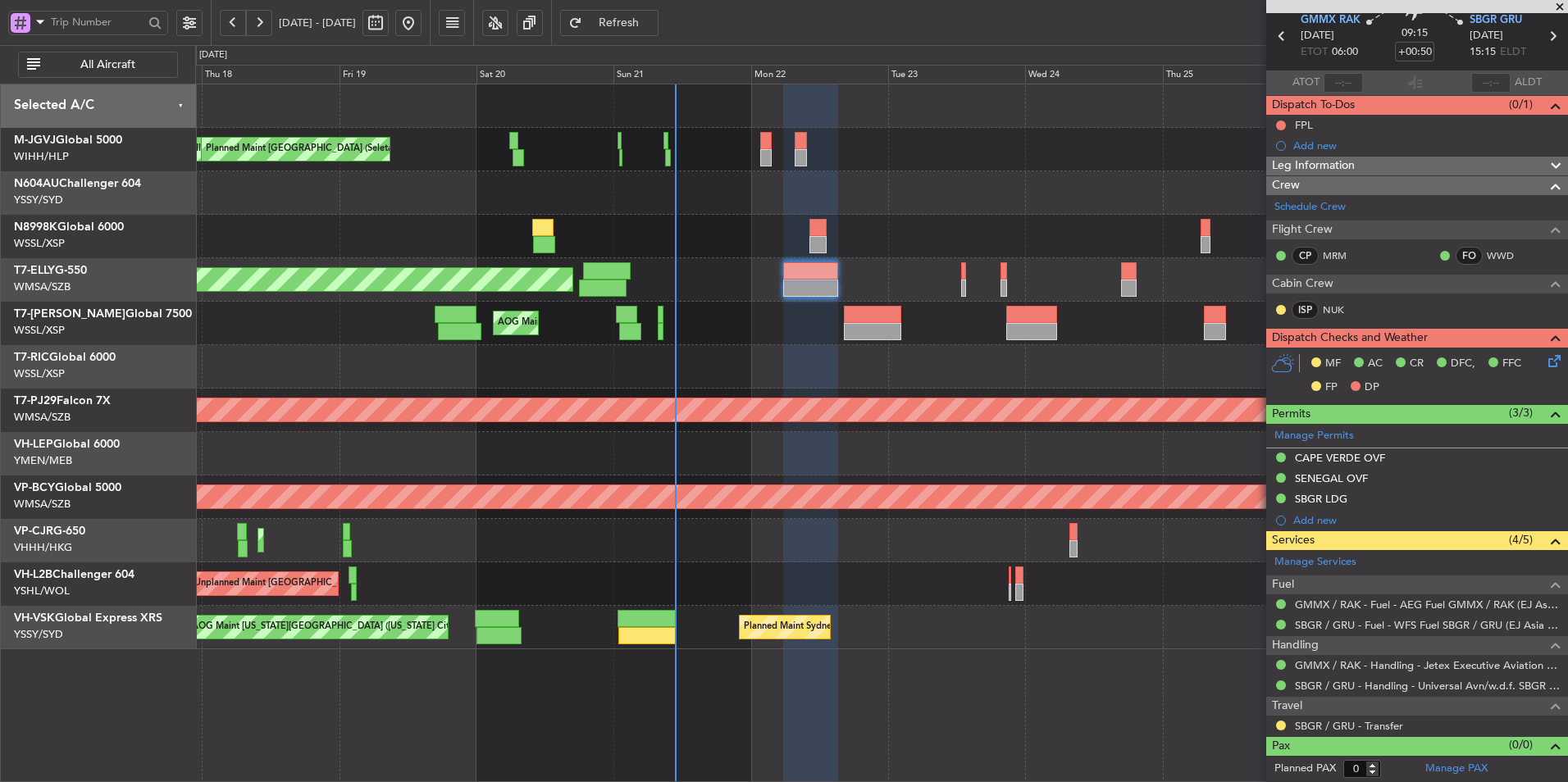
click at [588, 374] on div at bounding box center [881, 366] width 1372 height 43
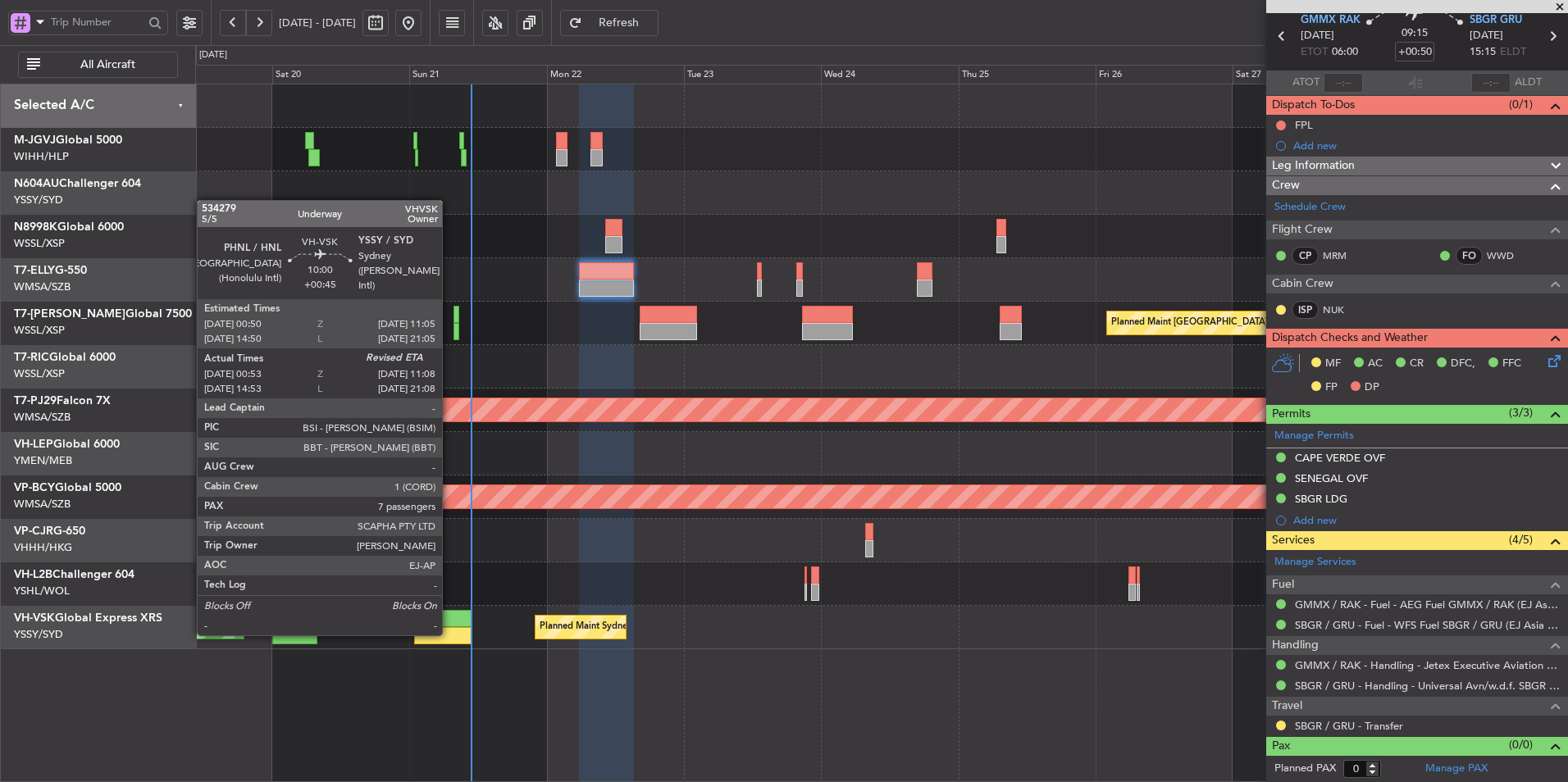
click at [449, 630] on div at bounding box center [444, 636] width 59 height 17
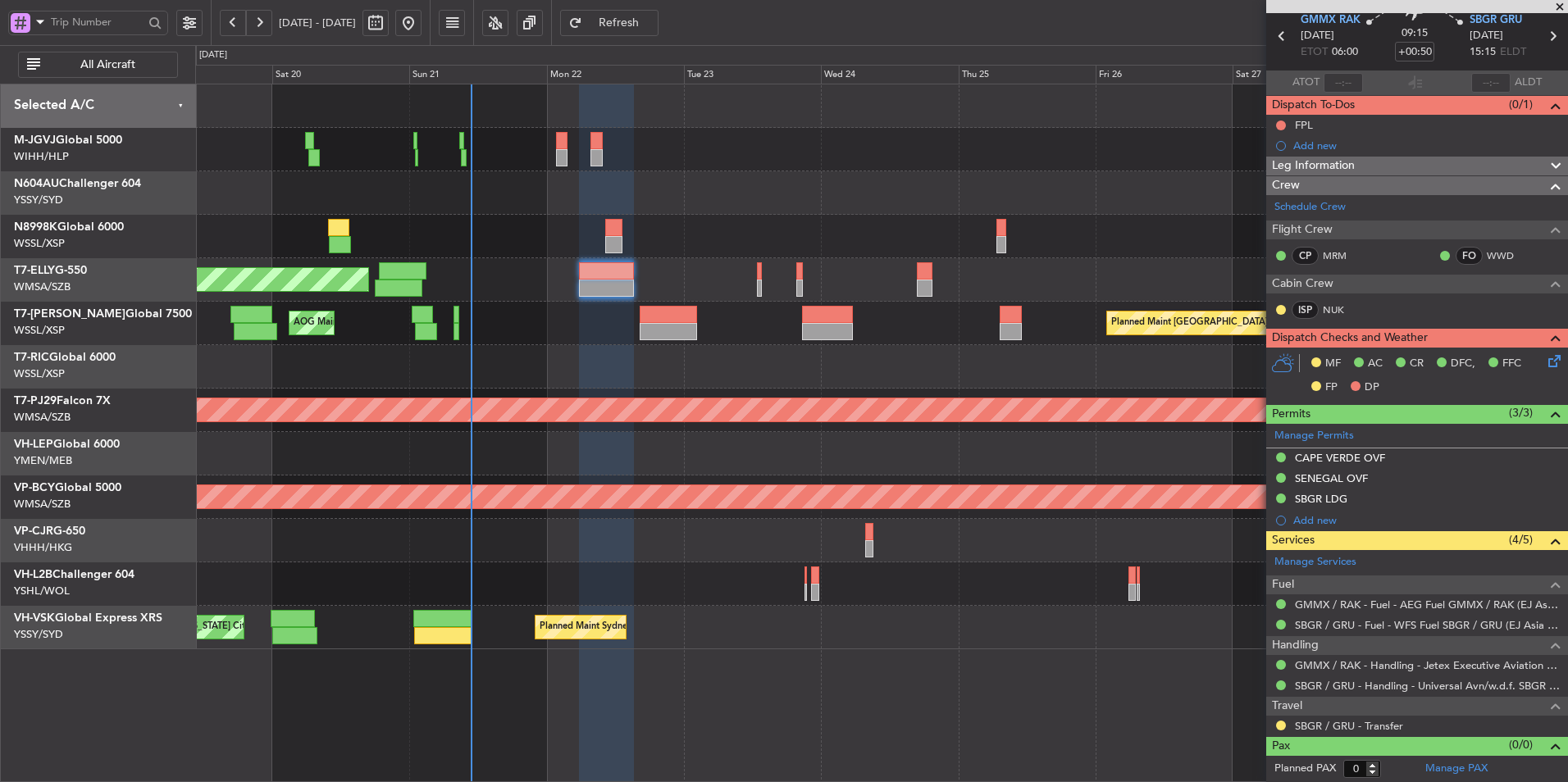
click at [507, 568] on div "Unplanned Maint [GEOGRAPHIC_DATA] ([GEOGRAPHIC_DATA])" at bounding box center [881, 583] width 1372 height 43
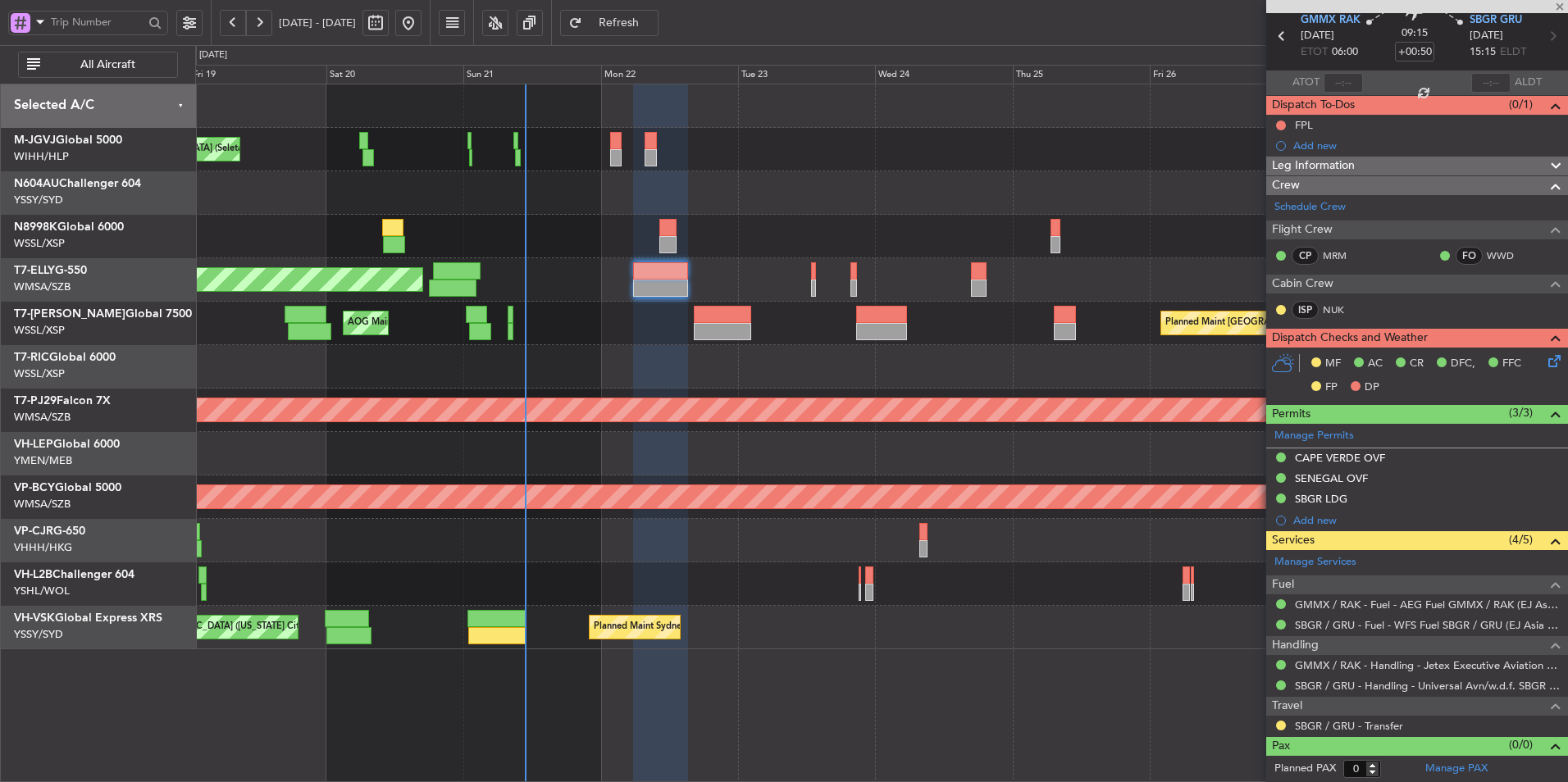
type input "+00:45"
type input "01:03"
type input "7"
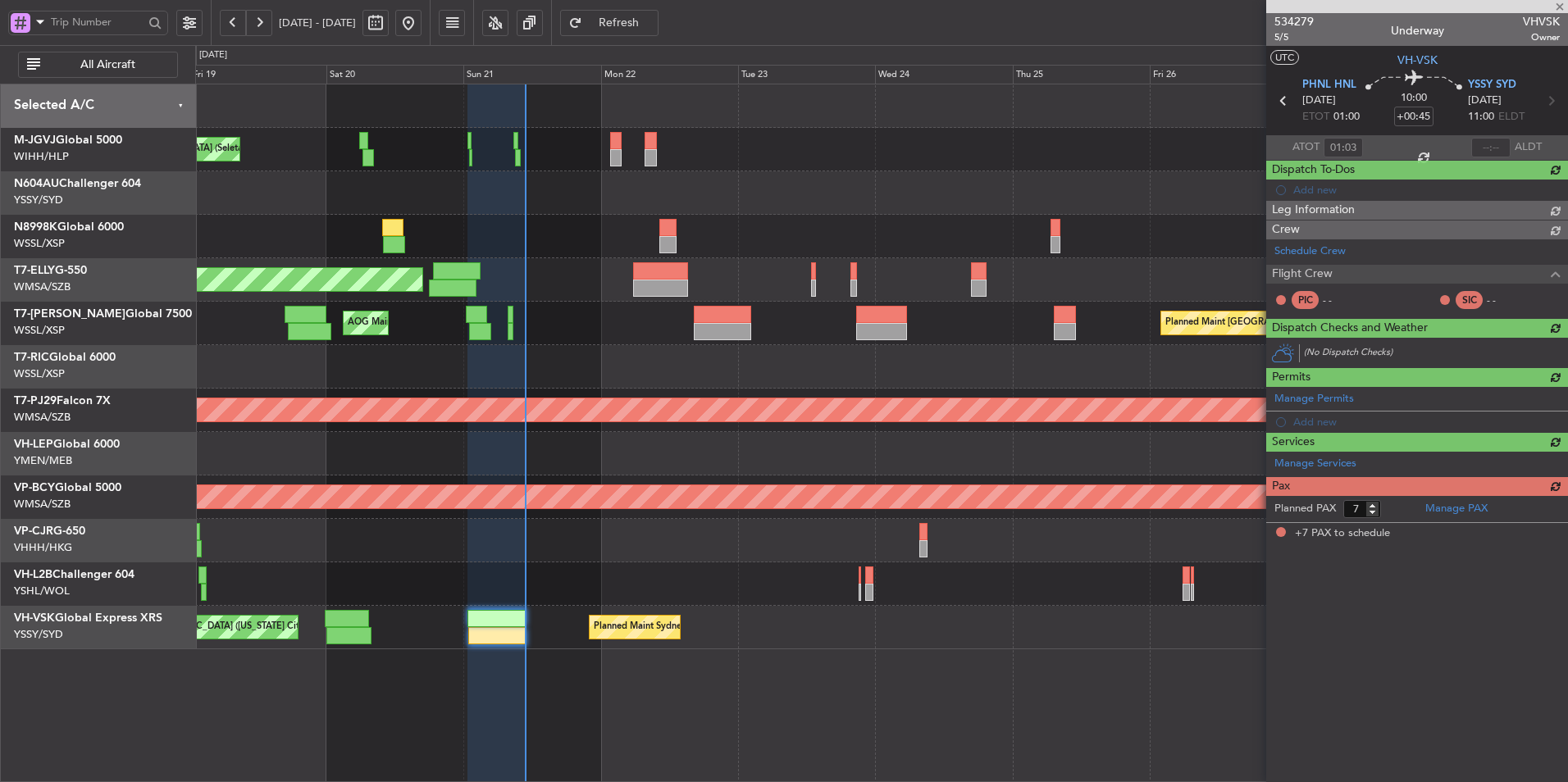
scroll to position [0, 0]
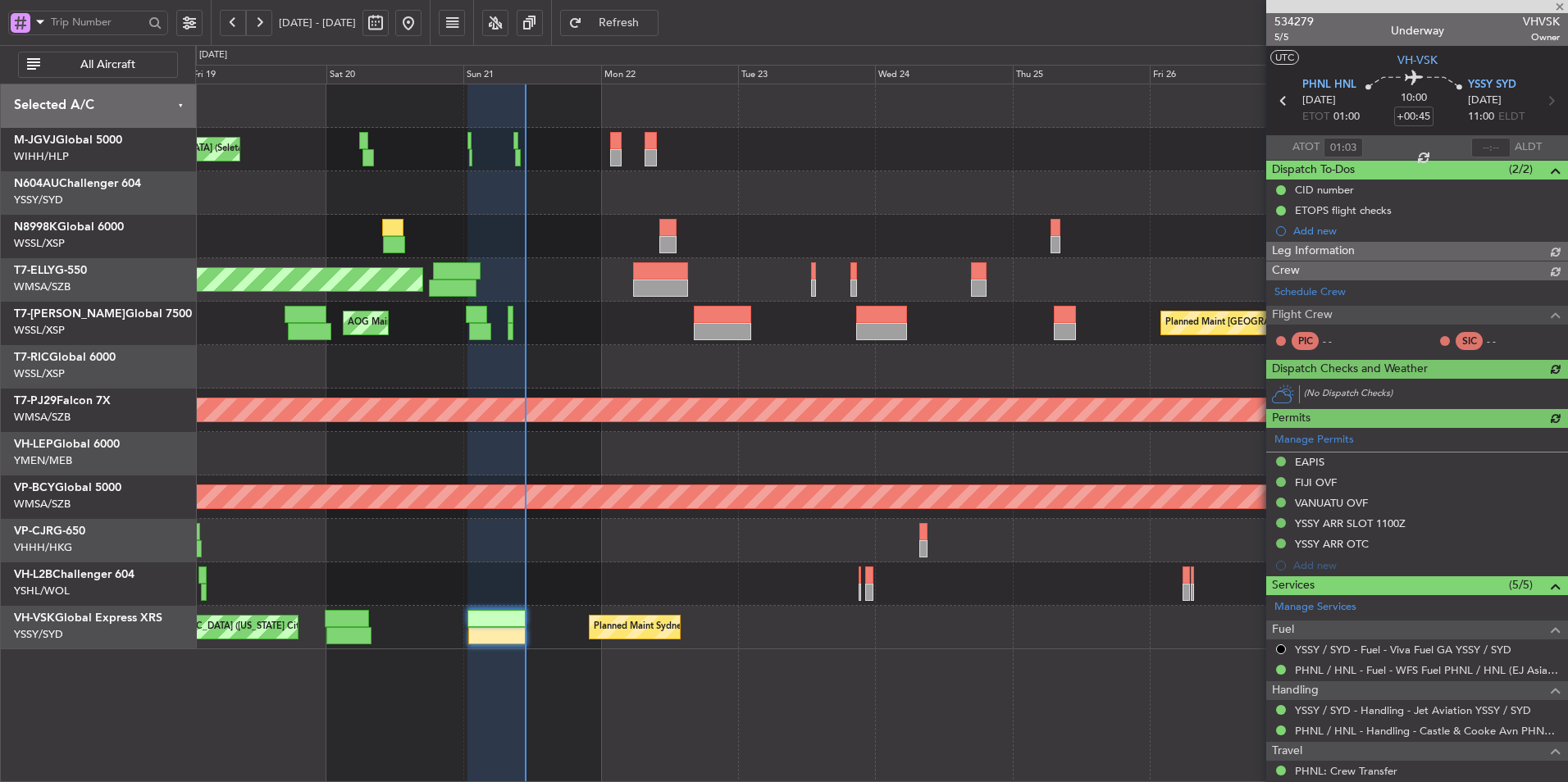
type input "[PERSON_NAME] (LEU)"
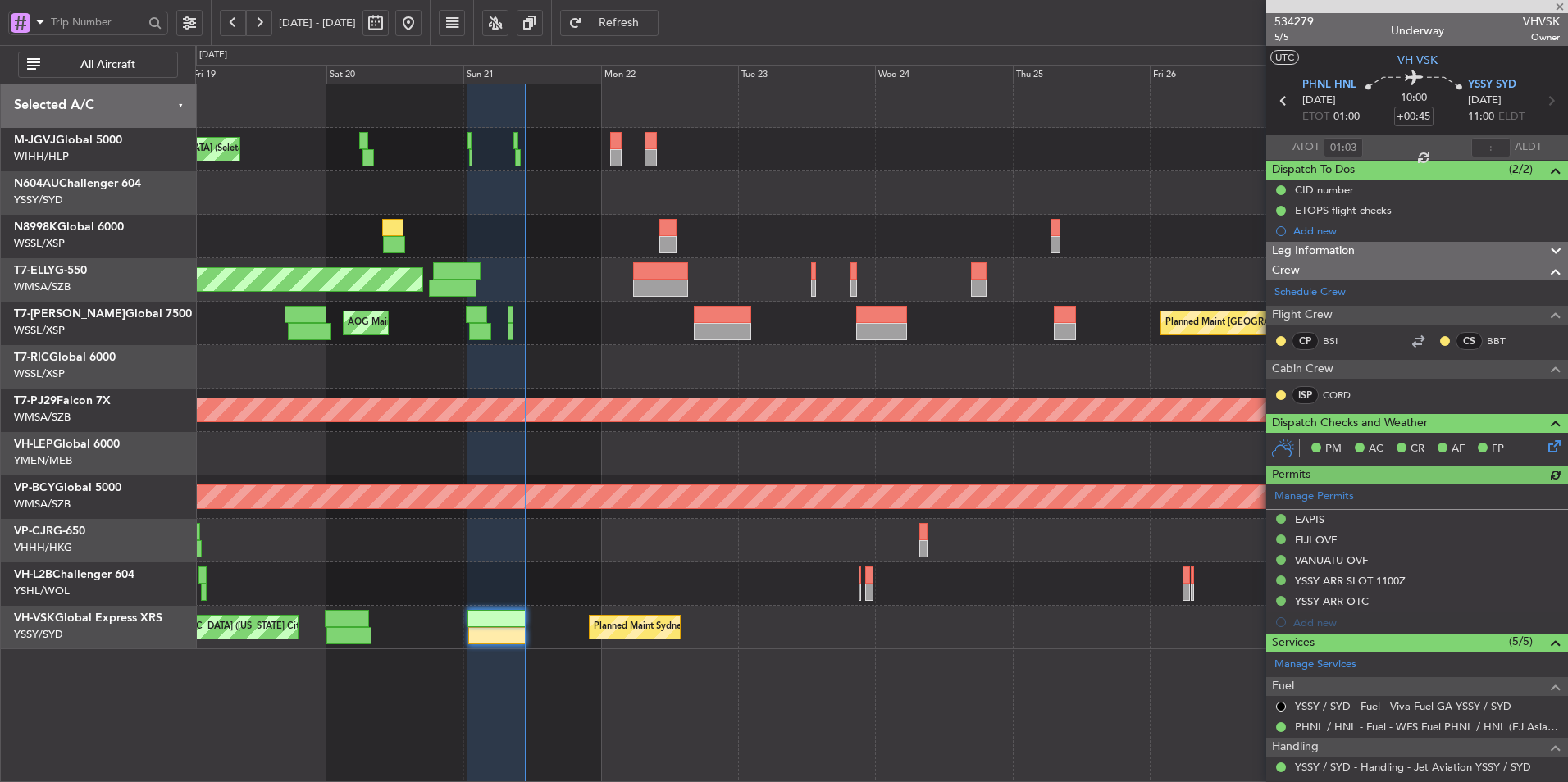
scroll to position [380, 0]
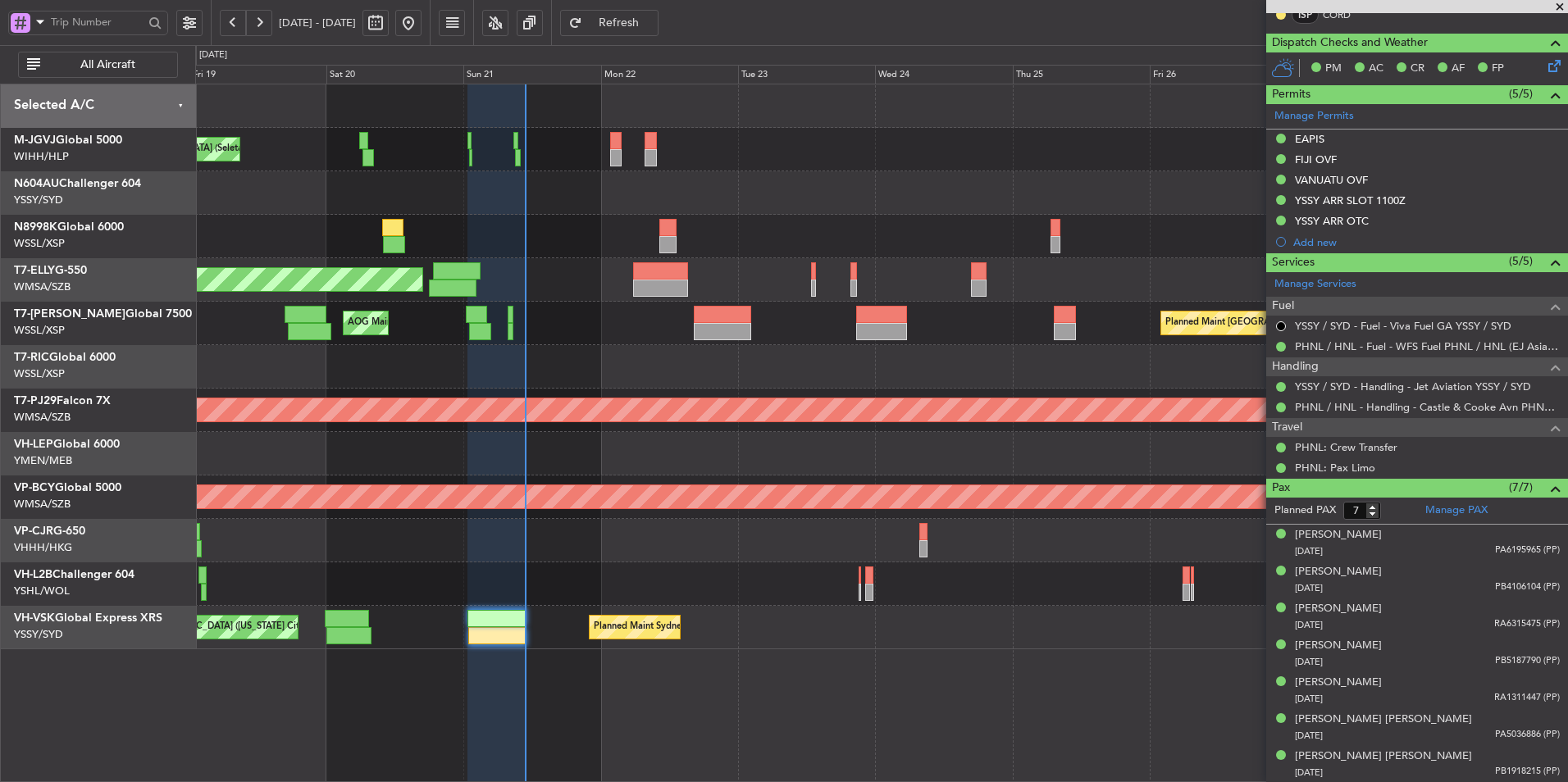
click at [493, 560] on div "Planned Maint [GEOGRAPHIC_DATA] ([GEOGRAPHIC_DATA] Intl) Planned Maint [GEOGRAP…" at bounding box center [881, 540] width 1372 height 43
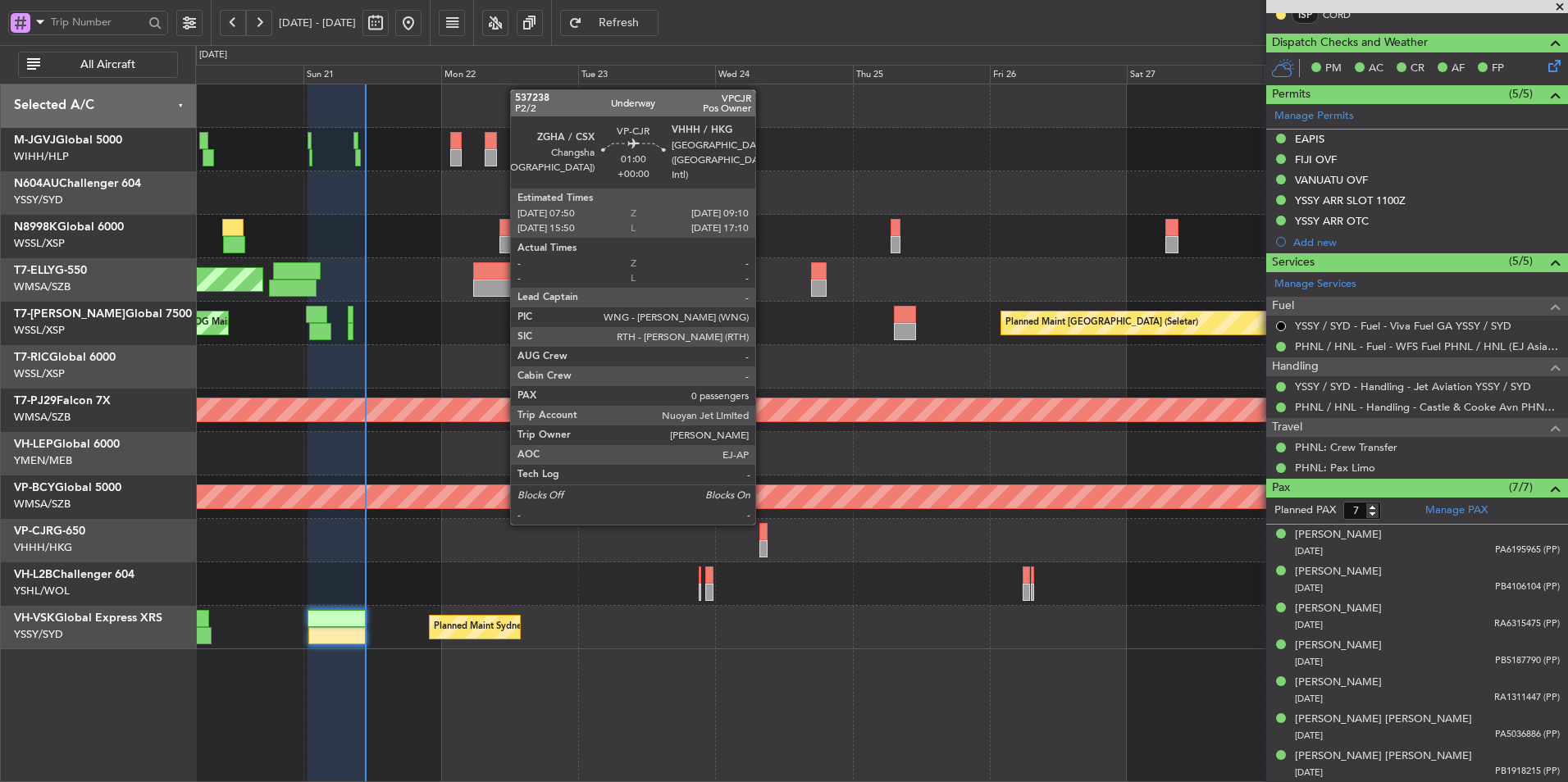
click at [763, 523] on div at bounding box center [764, 532] width 8 height 17
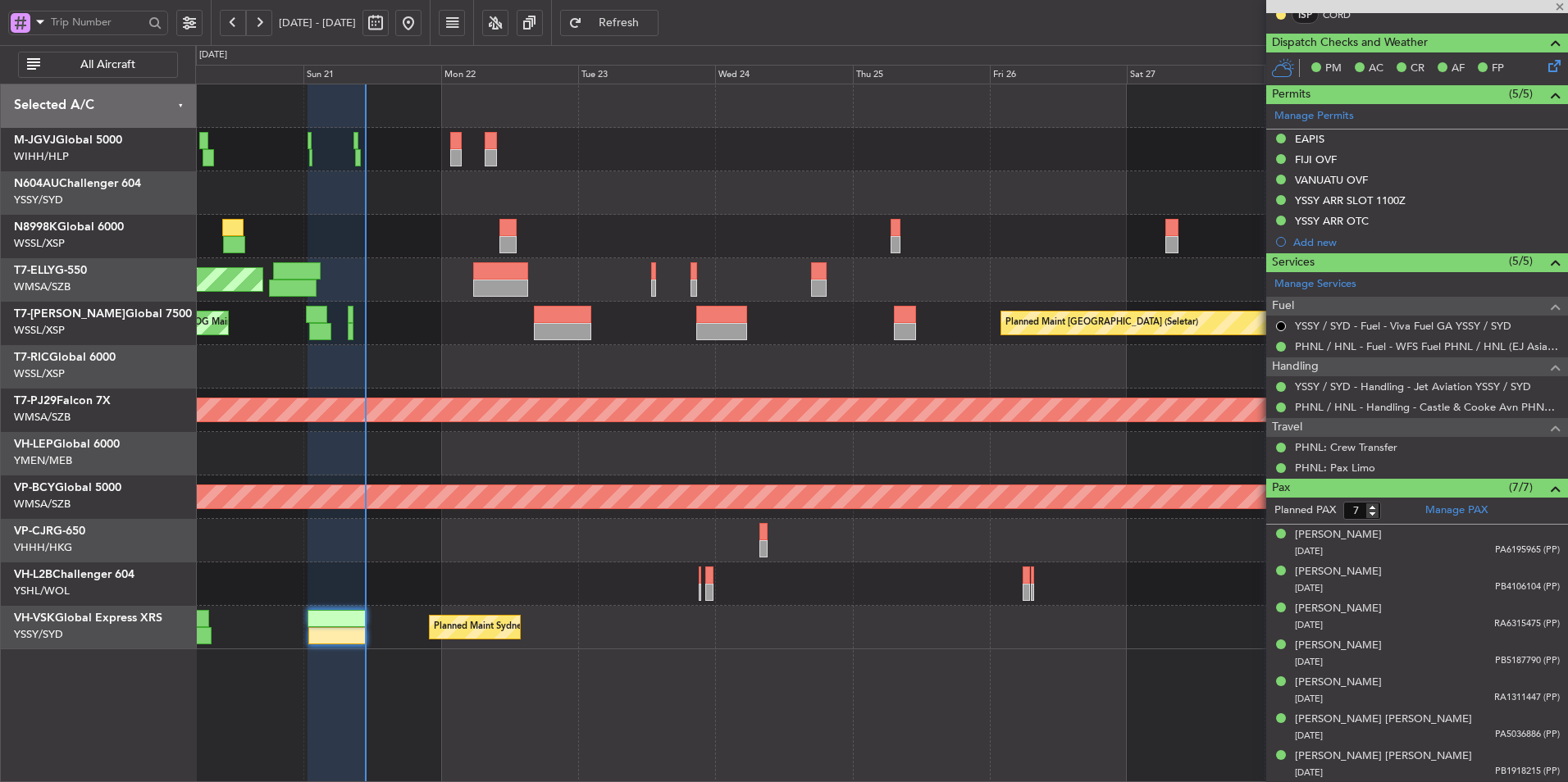
click at [807, 633] on div "Planned Maint Sydney ([PERSON_NAME] Intl) AOG Maint [US_STATE][GEOGRAPHIC_DATA]…" at bounding box center [881, 627] width 1372 height 43
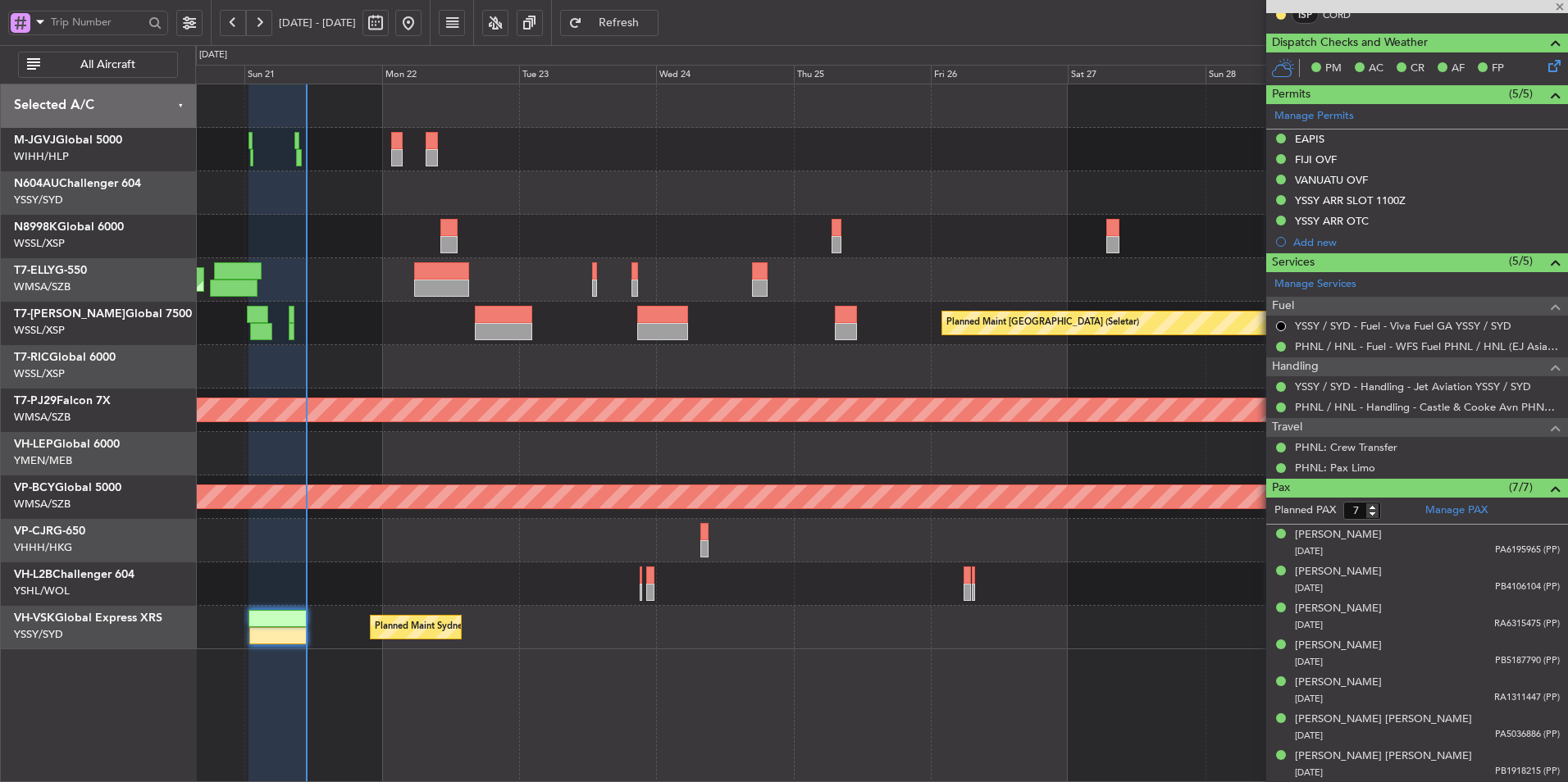
type input "0"
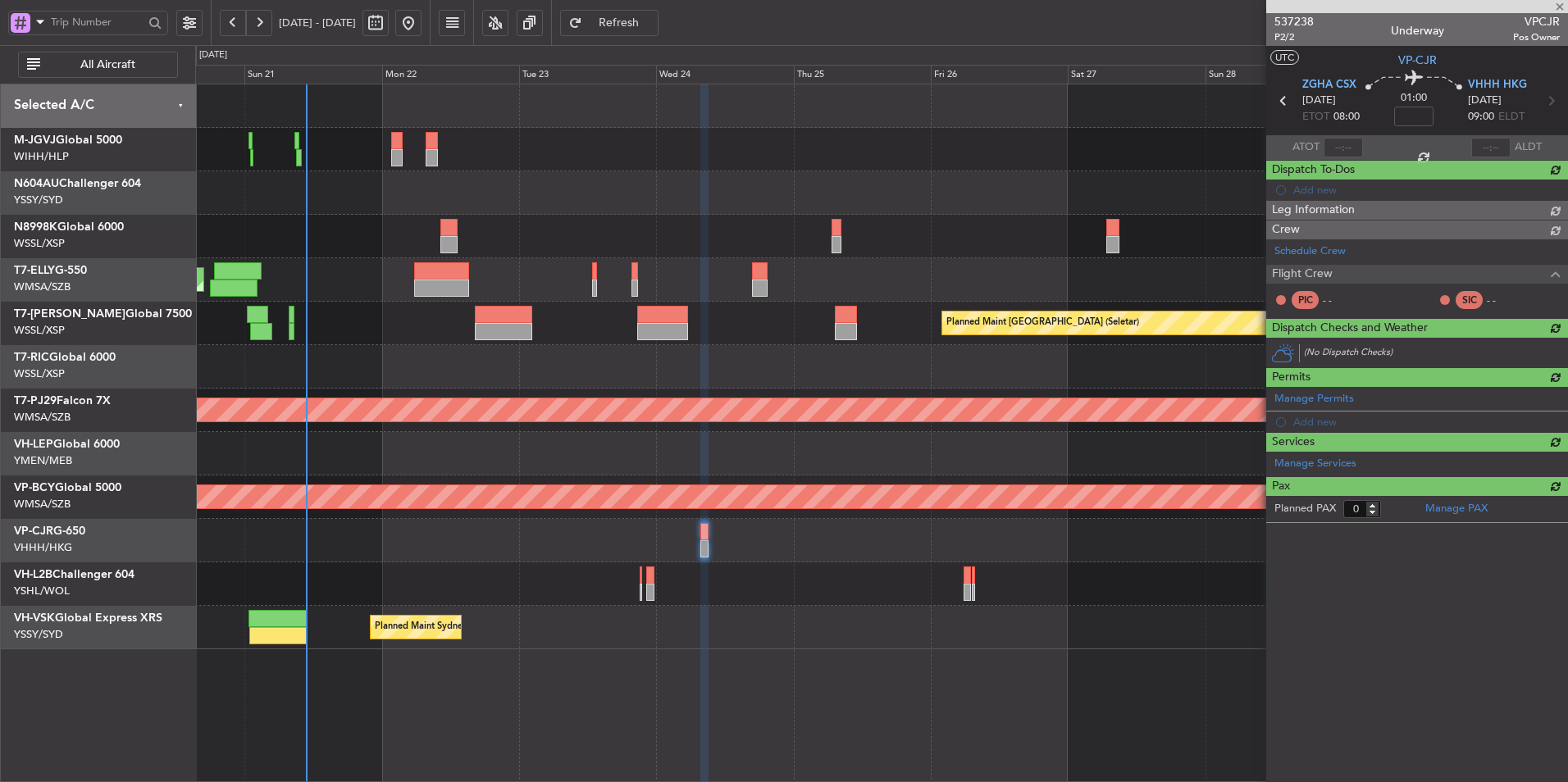
scroll to position [0, 0]
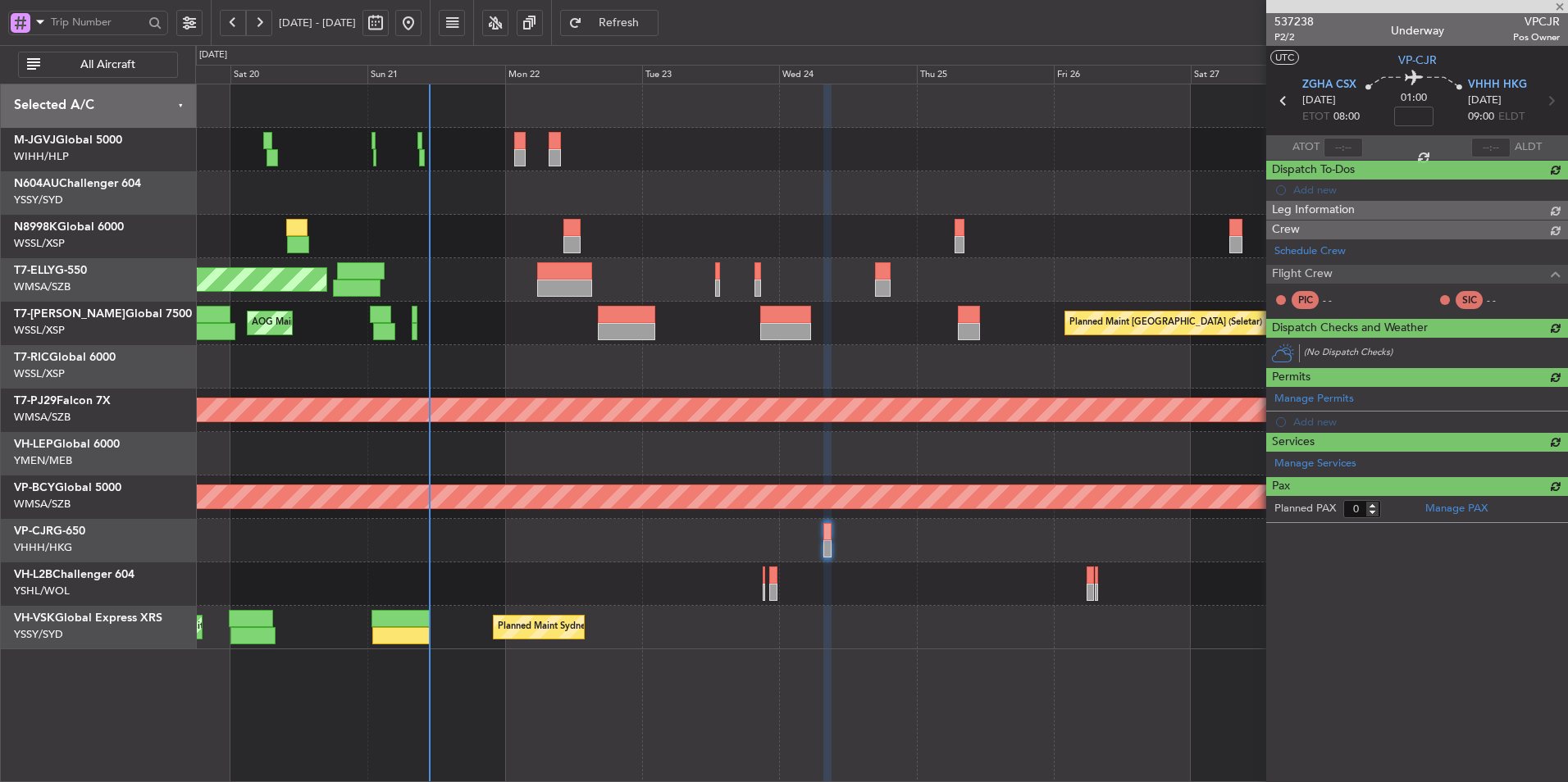
click at [876, 629] on div "Planned Maint Sydney ([PERSON_NAME] Intl) AOG Maint [US_STATE][GEOGRAPHIC_DATA]…" at bounding box center [881, 627] width 1372 height 43
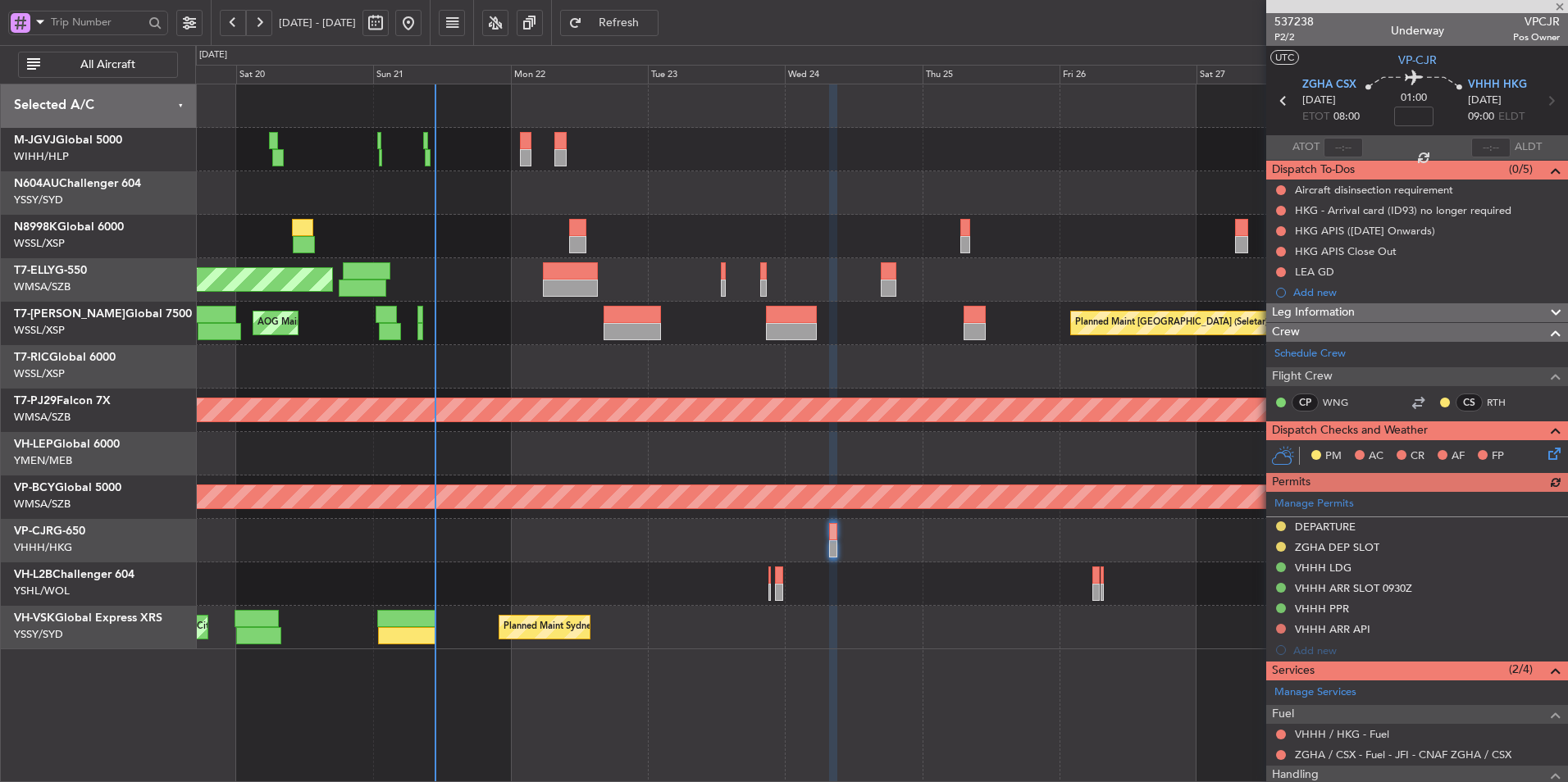
click at [815, 659] on div "Planned Maint [GEOGRAPHIC_DATA] (Seletar) [PERSON_NAME] Jakarta (Halim Intl) [P…" at bounding box center [882, 432] width 1373 height 699
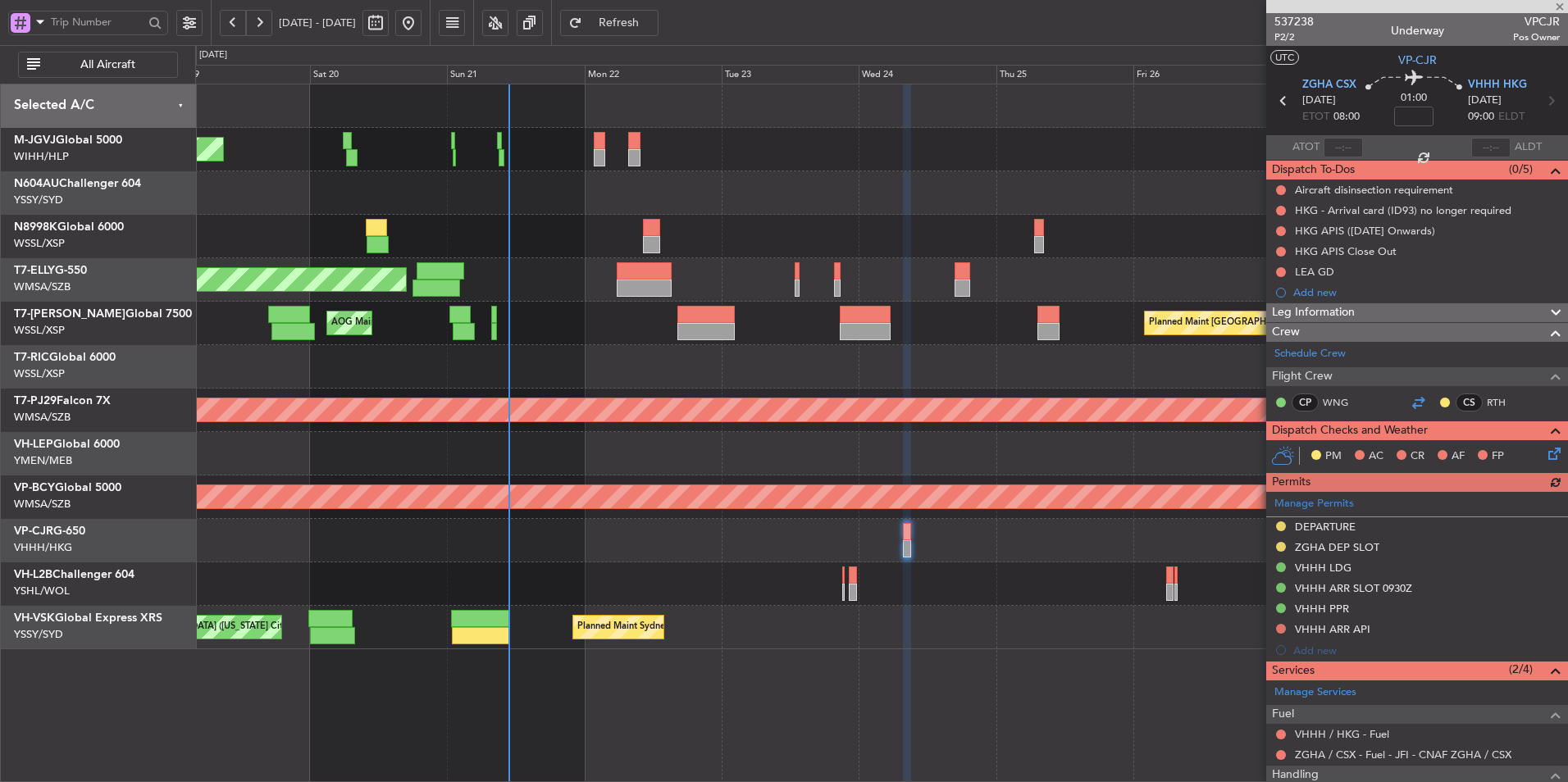
scroll to position [89, 0]
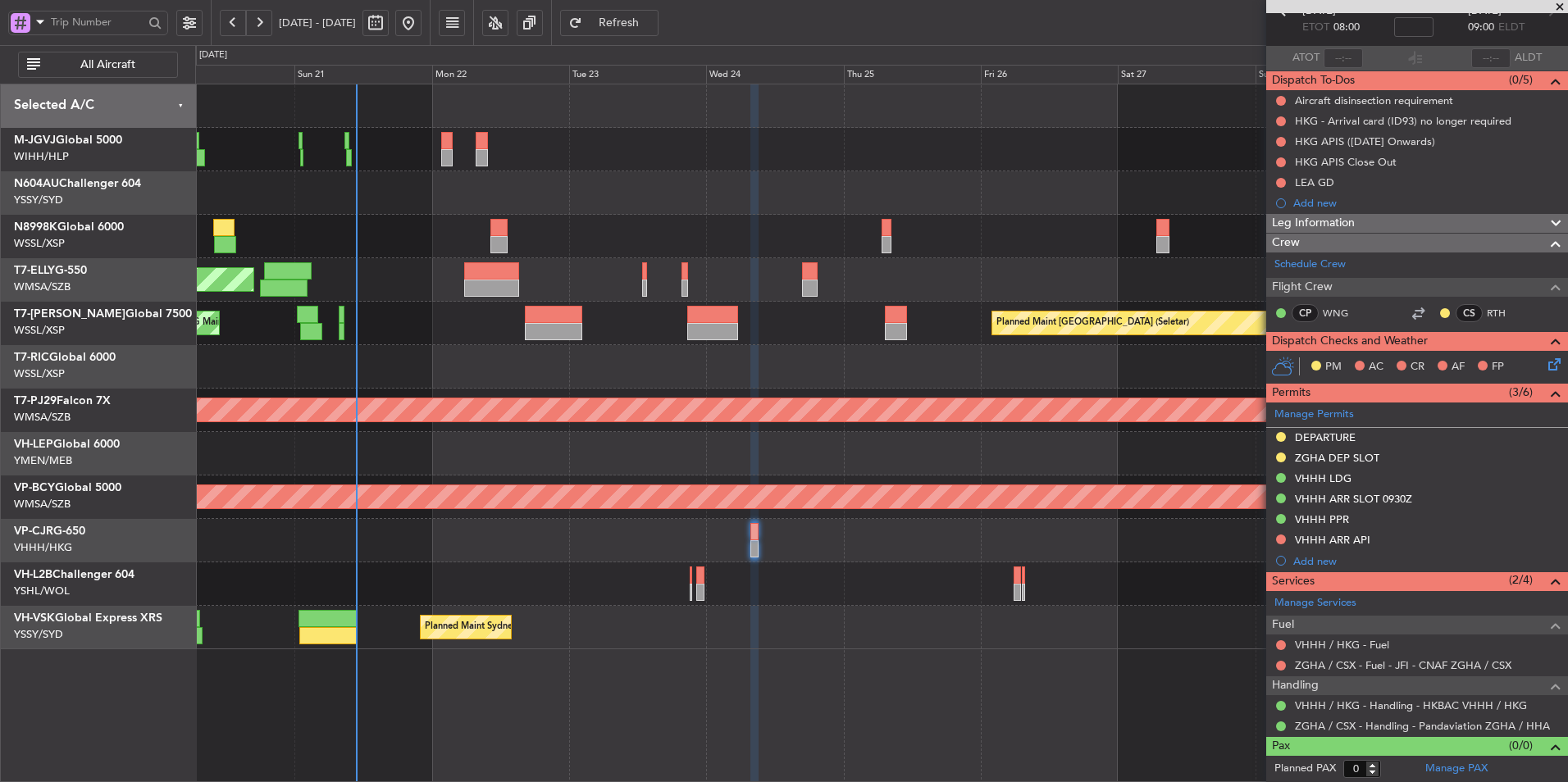
click at [856, 670] on div "Planned Maint [GEOGRAPHIC_DATA] (Seletar) [PERSON_NAME] Jakarta (Halim Intl) [P…" at bounding box center [882, 432] width 1373 height 699
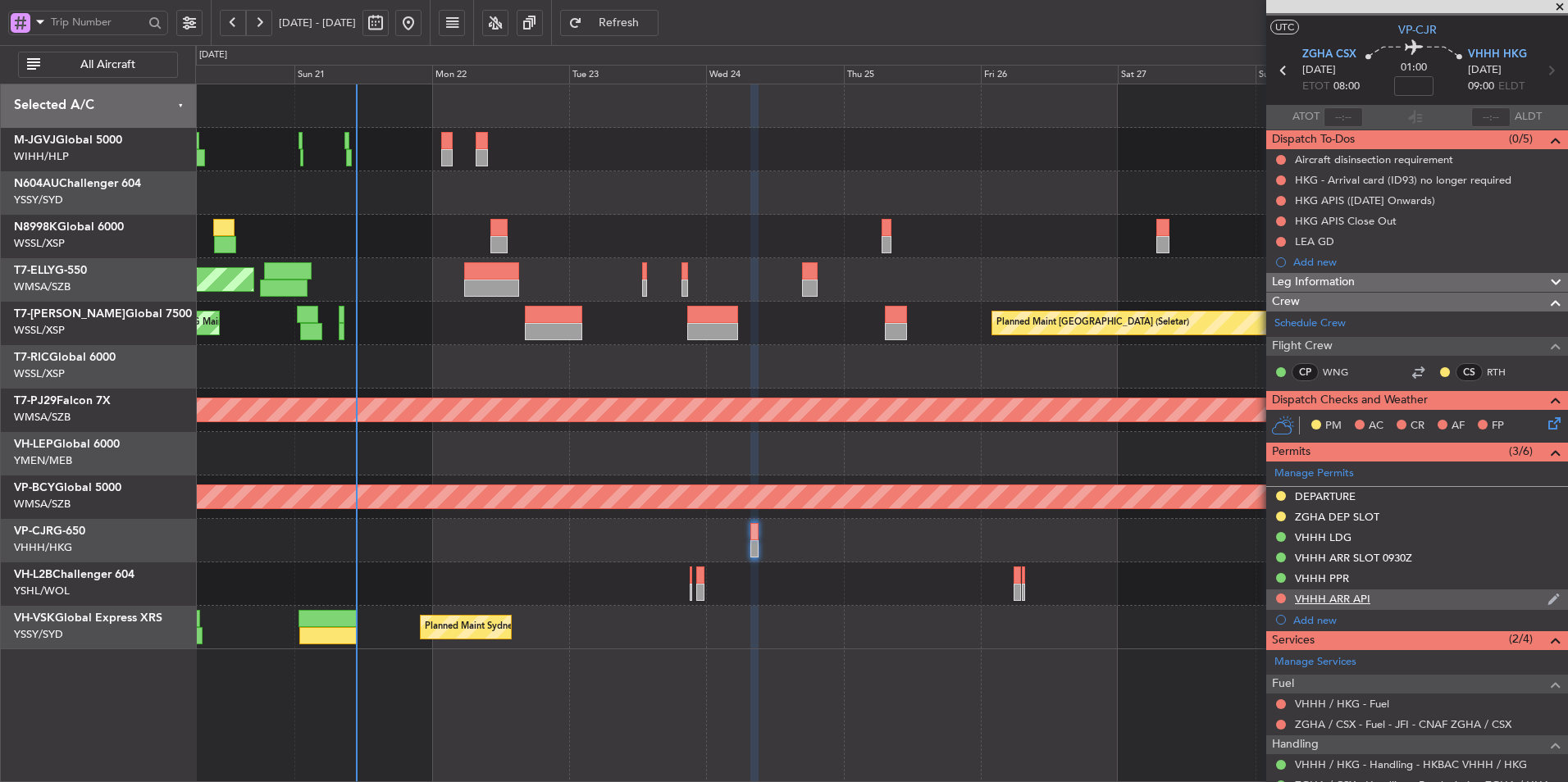
scroll to position [0, 0]
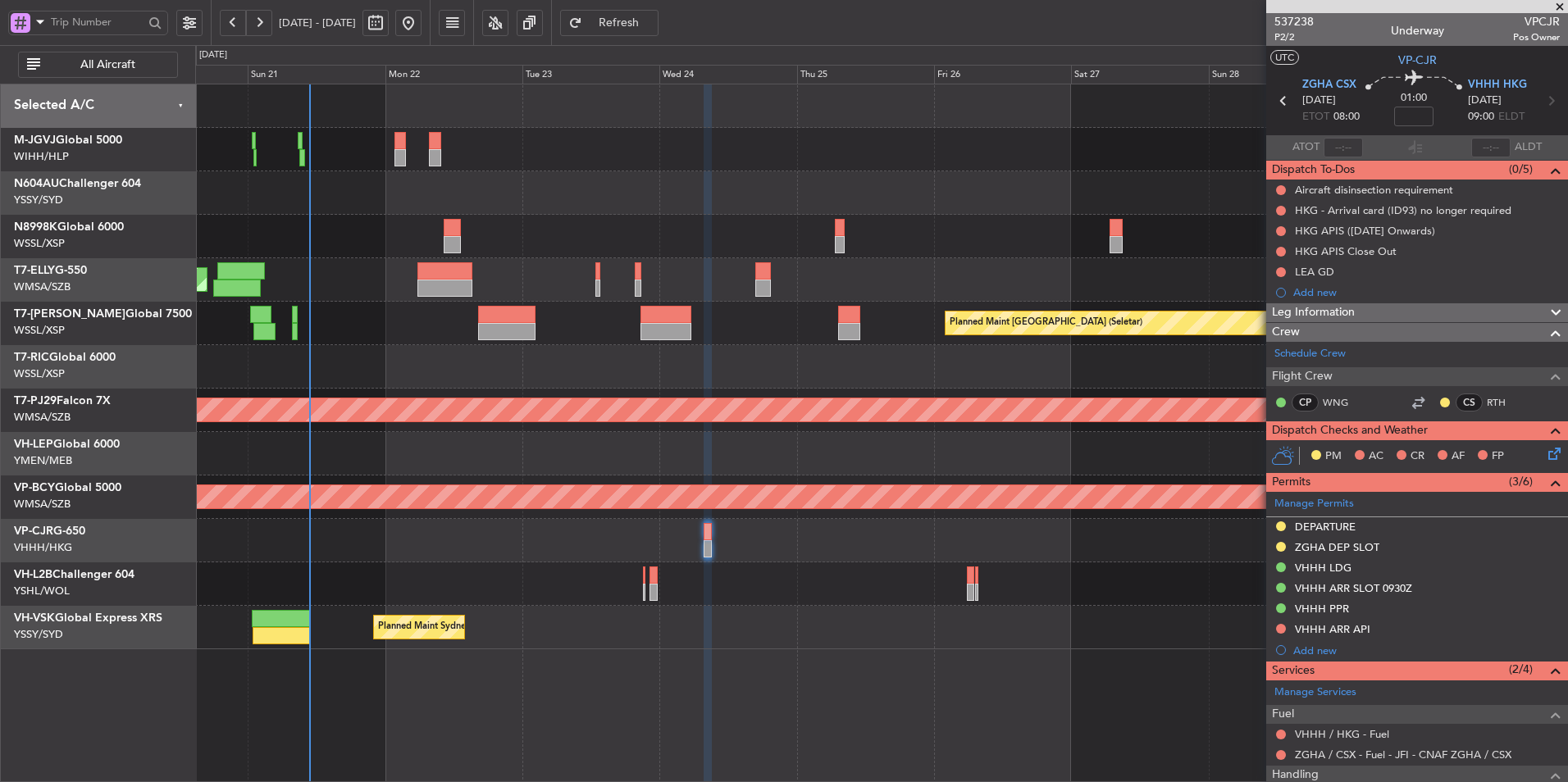
click at [832, 659] on div "[PERSON_NAME][GEOGRAPHIC_DATA] ([PERSON_NAME] Intl) [PERSON_NAME] Jakarta (Hali…" at bounding box center [882, 432] width 1373 height 699
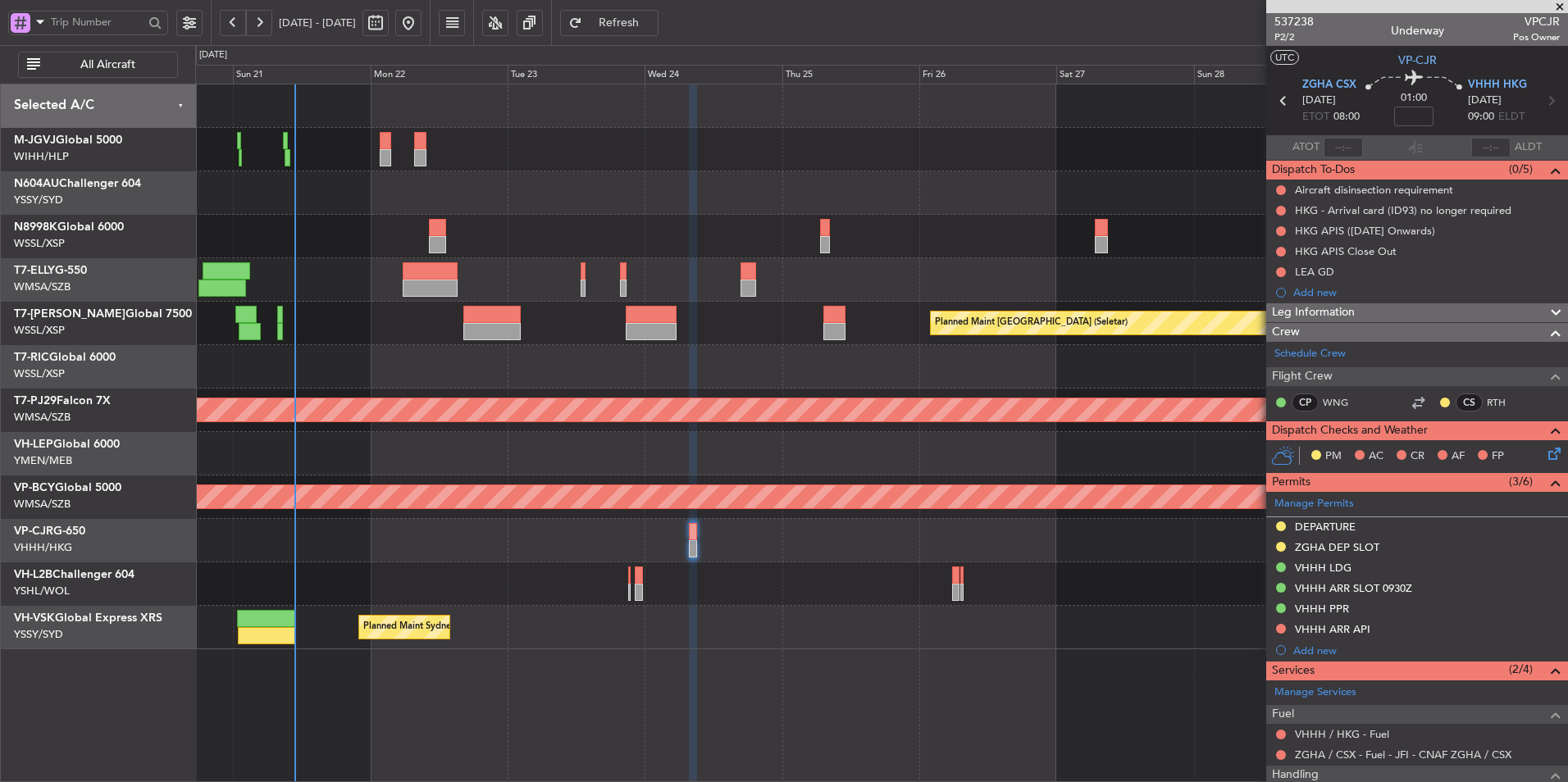
click at [580, 598] on div "Unplanned Maint [GEOGRAPHIC_DATA] ([GEOGRAPHIC_DATA])" at bounding box center [881, 583] width 1372 height 43
click at [730, 677] on div "[PERSON_NAME][GEOGRAPHIC_DATA] ([PERSON_NAME] Intl) [PERSON_NAME] Jakarta (Hali…" at bounding box center [882, 432] width 1373 height 699
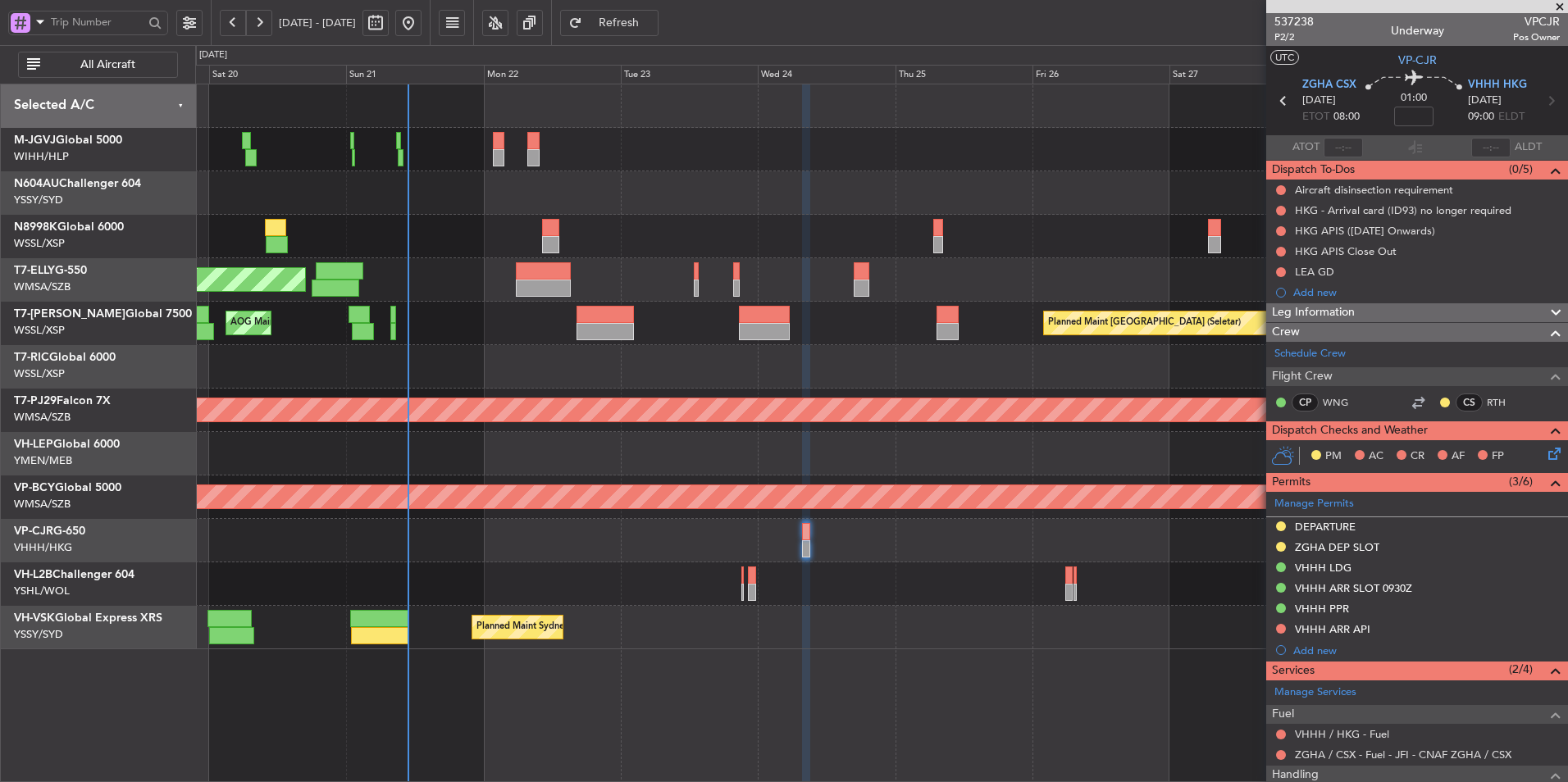
click at [938, 243] on div at bounding box center [881, 236] width 1372 height 43
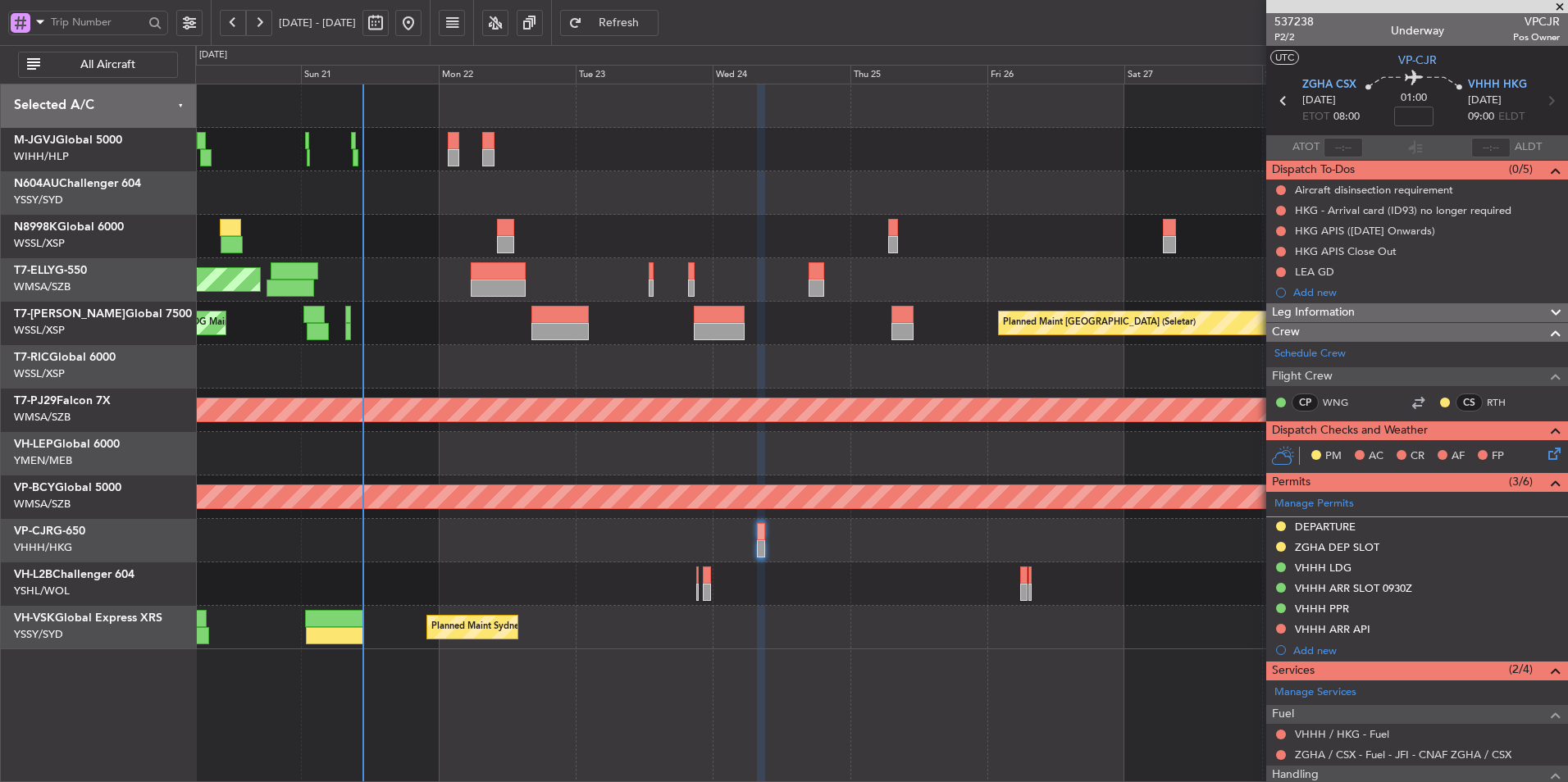
click at [780, 253] on div at bounding box center [881, 236] width 1372 height 43
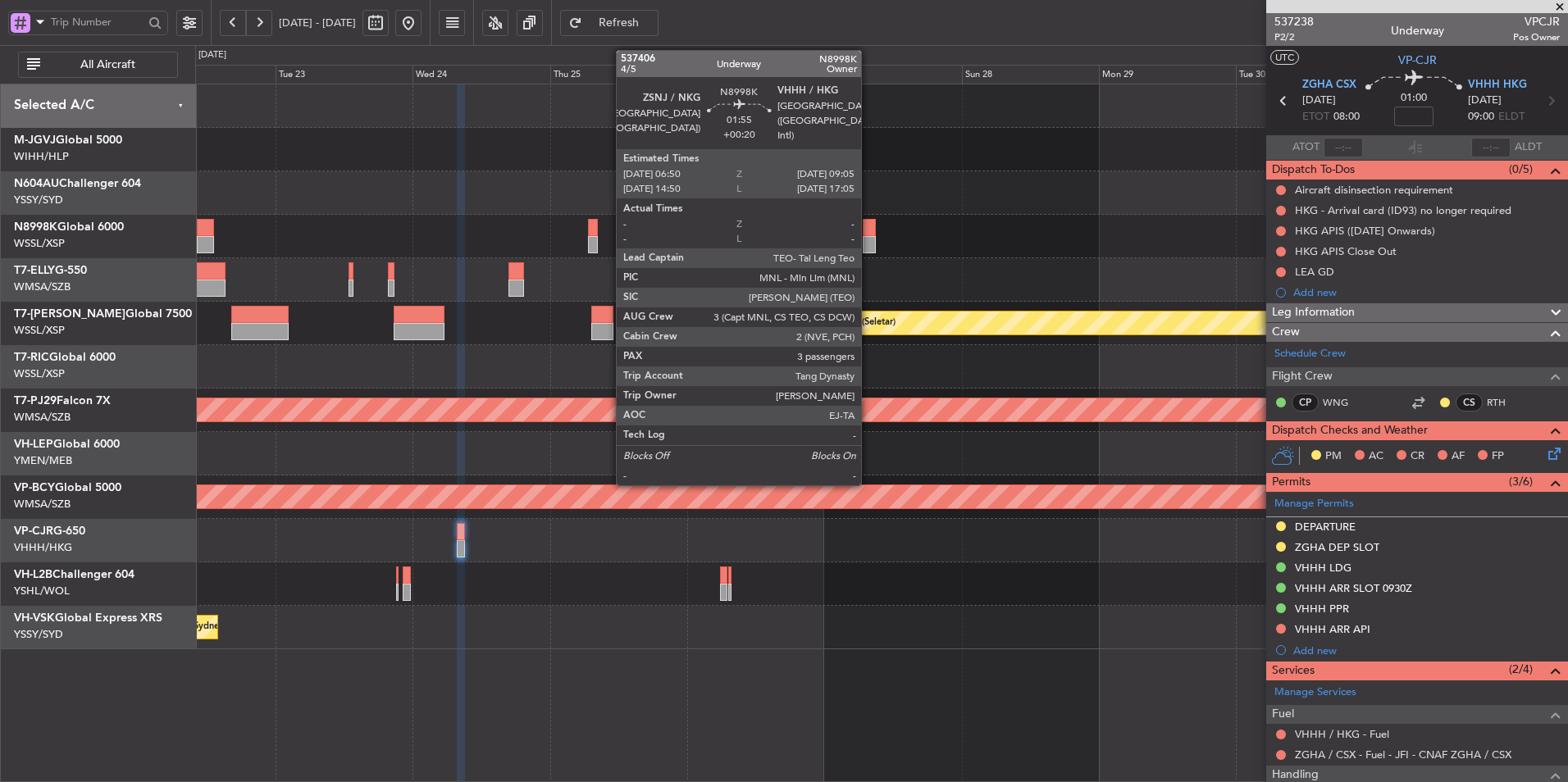
click at [868, 240] on div at bounding box center [869, 245] width 13 height 17
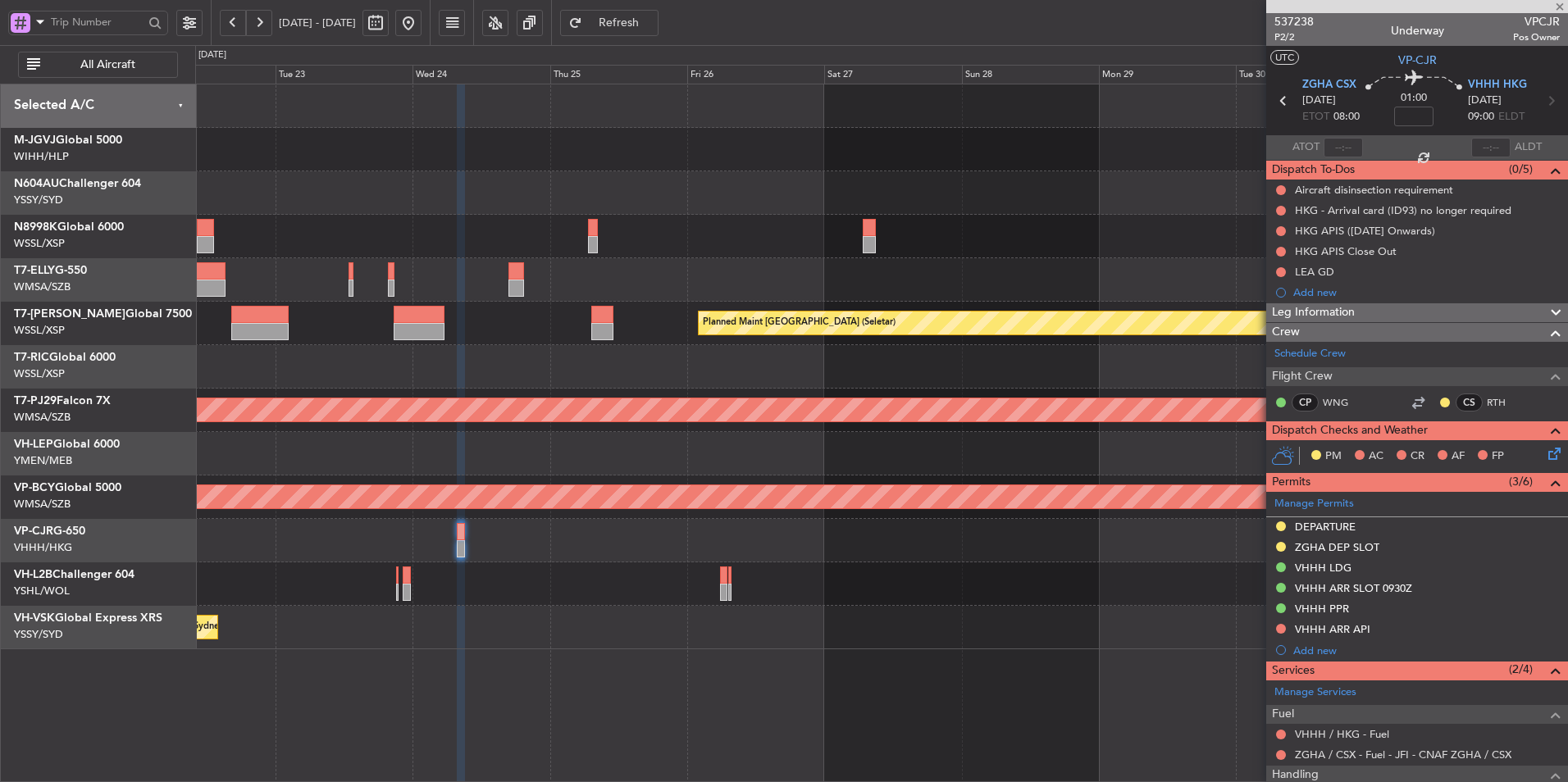
type input "+00:20"
type input "3"
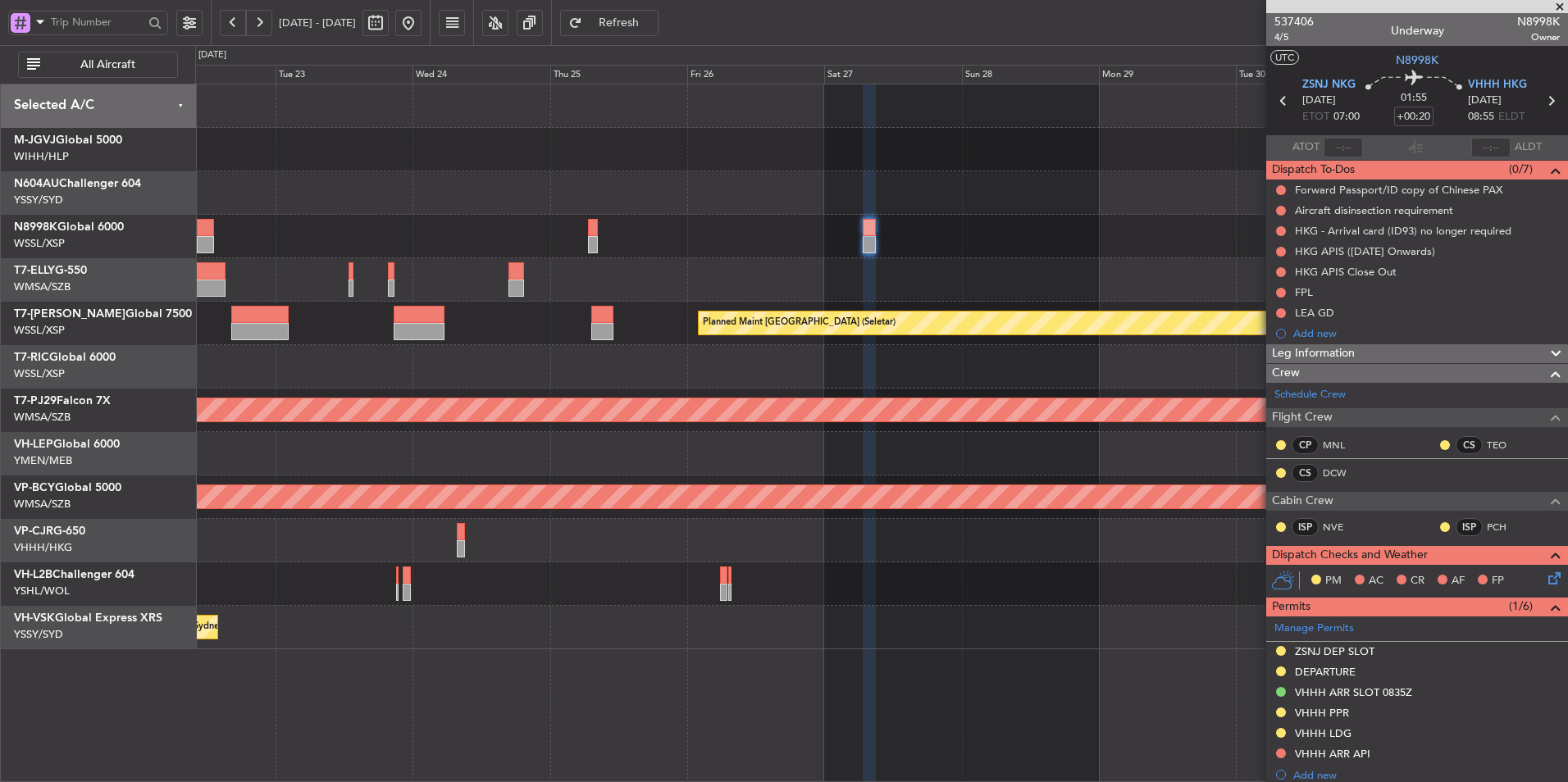
click at [950, 204] on div "[PERSON_NAME] [GEOGRAPHIC_DATA] (Dubai Intl) Planned Maint [GEOGRAPHIC_DATA] ([…" at bounding box center [881, 366] width 1372 height 565
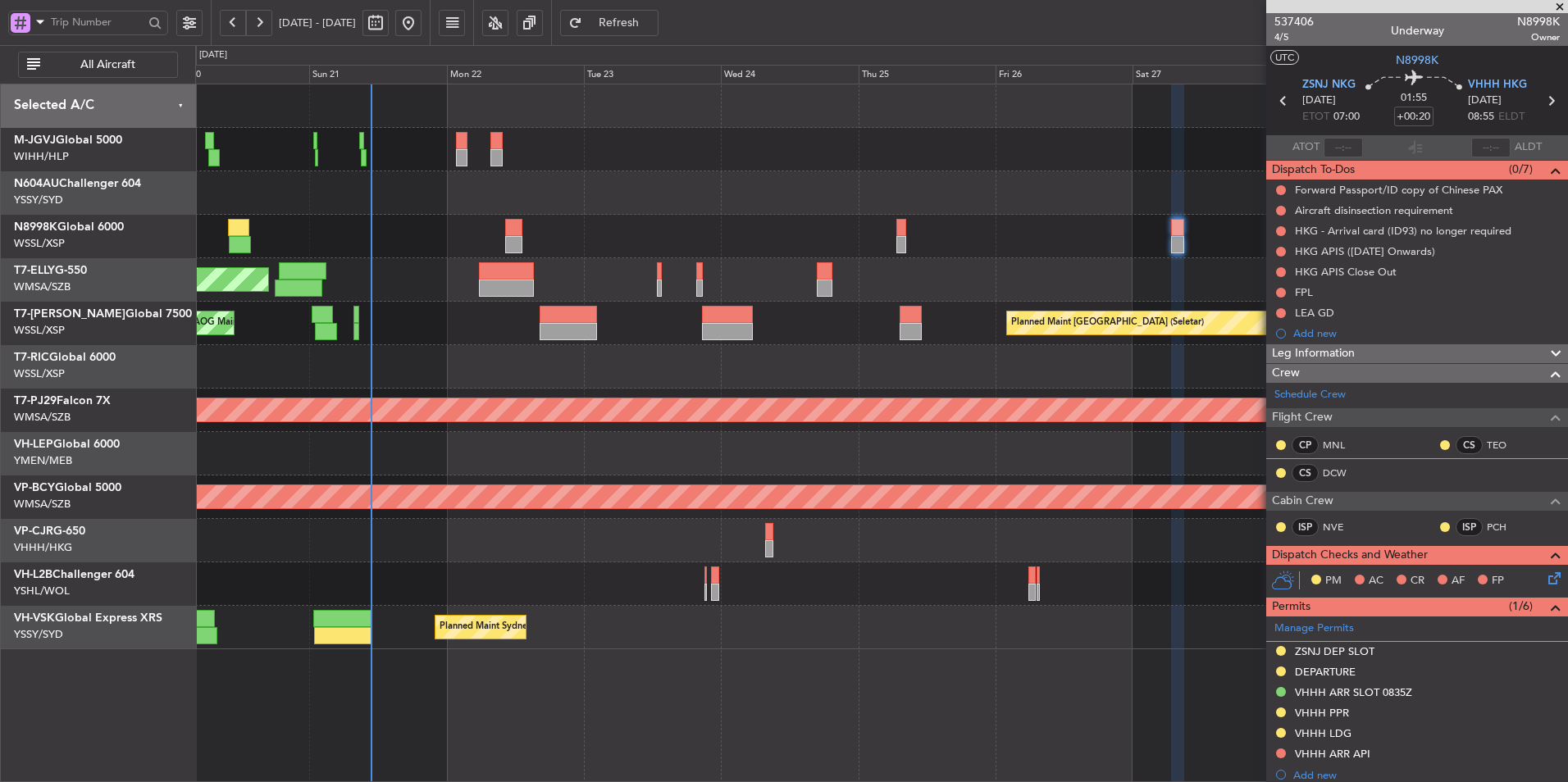
click at [1085, 239] on div at bounding box center [881, 236] width 1372 height 43
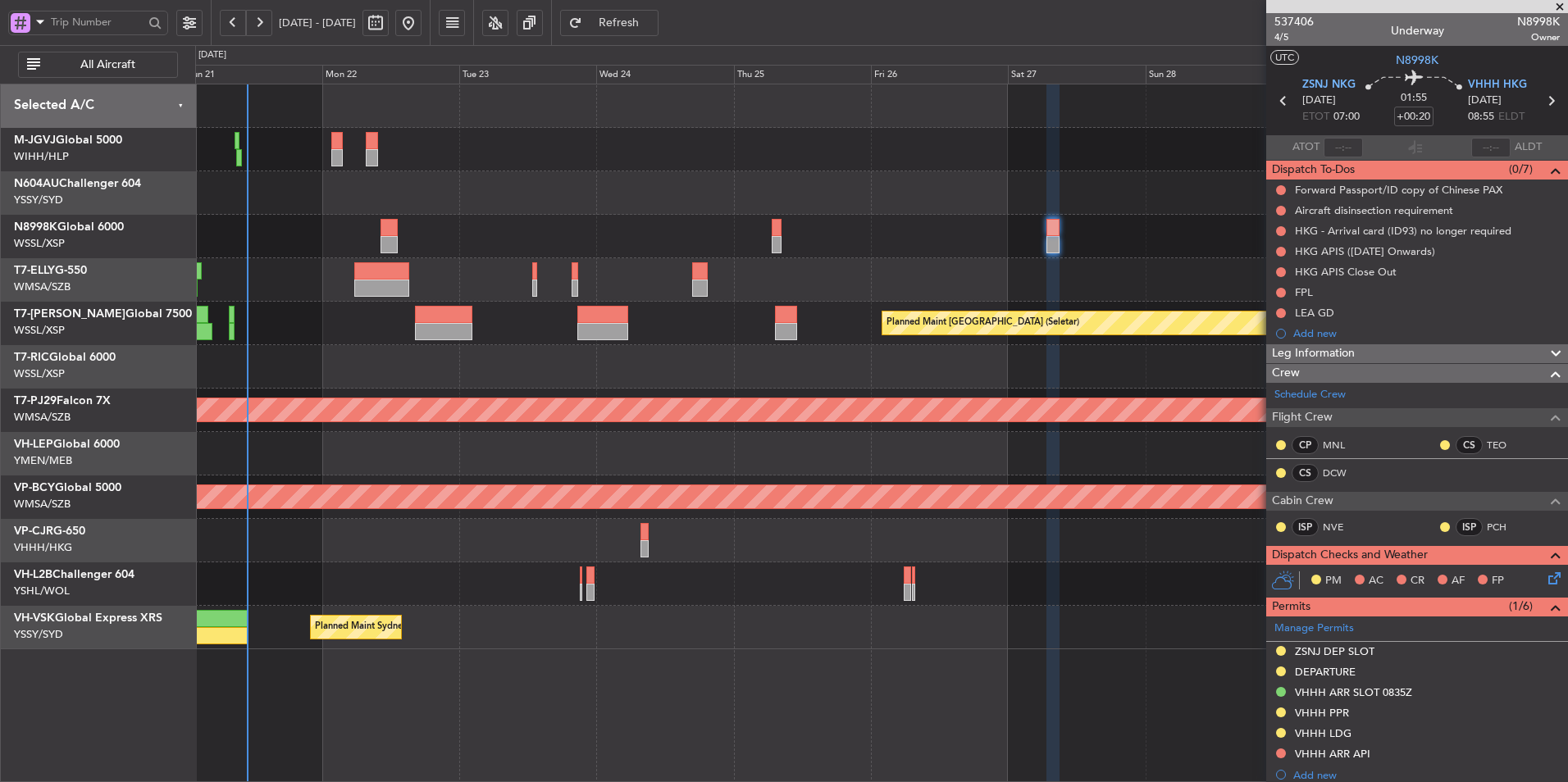
click at [759, 430] on div "[PERSON_NAME][GEOGRAPHIC_DATA] ([PERSON_NAME] Intl) [PERSON_NAME] Jakarta (Hali…" at bounding box center [881, 366] width 1372 height 565
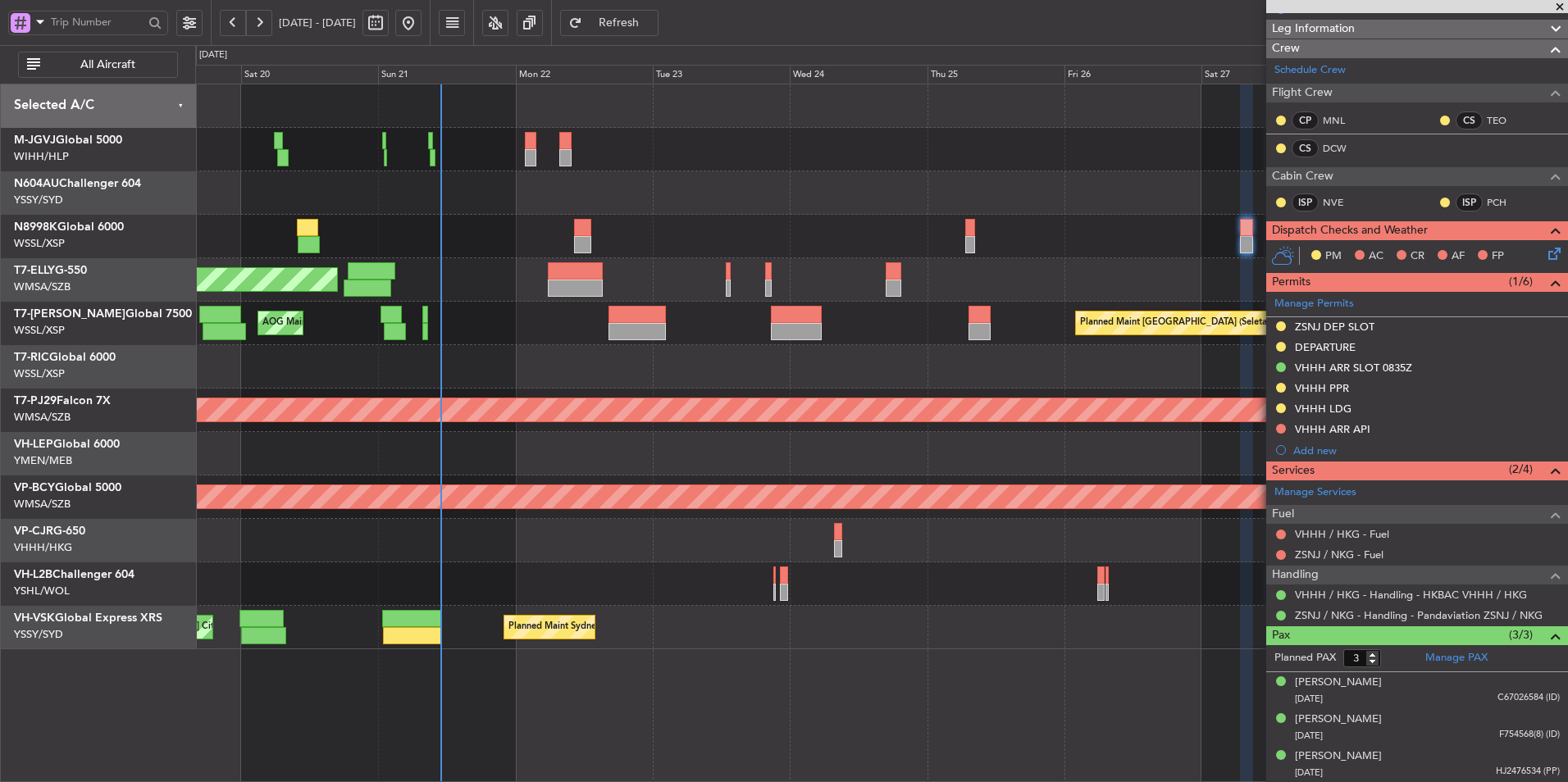
click at [555, 537] on div "Planned Maint [GEOGRAPHIC_DATA] ([GEOGRAPHIC_DATA] Intl) Planned Maint [GEOGRAP…" at bounding box center [881, 540] width 1372 height 43
click at [439, 554] on div "Planned Maint [GEOGRAPHIC_DATA] ([GEOGRAPHIC_DATA] Intl) Planned Maint [GEOGRAP…" at bounding box center [881, 540] width 1372 height 43
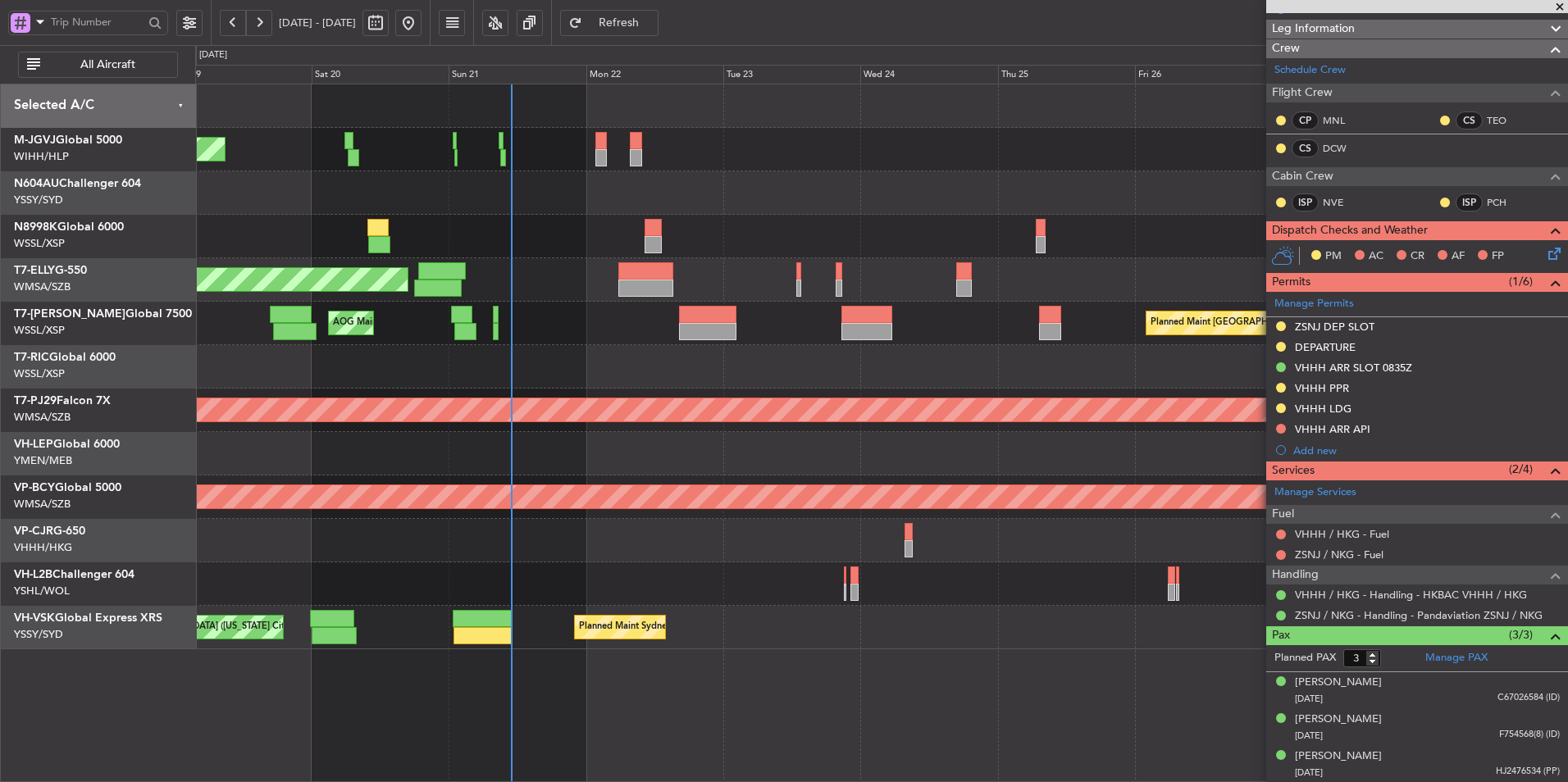
click at [741, 358] on div at bounding box center [881, 366] width 1372 height 43
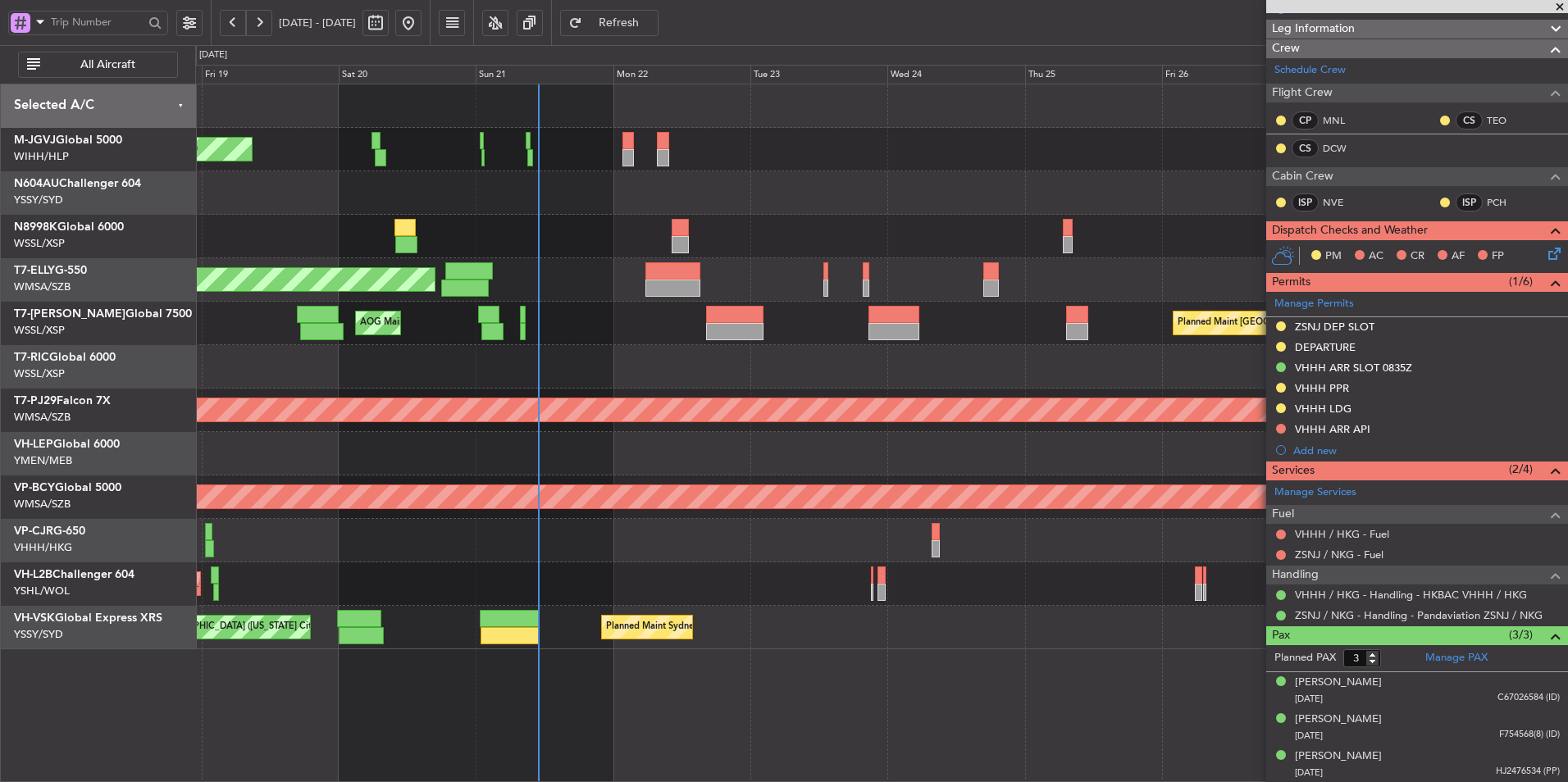
click at [780, 357] on div at bounding box center [881, 366] width 1372 height 43
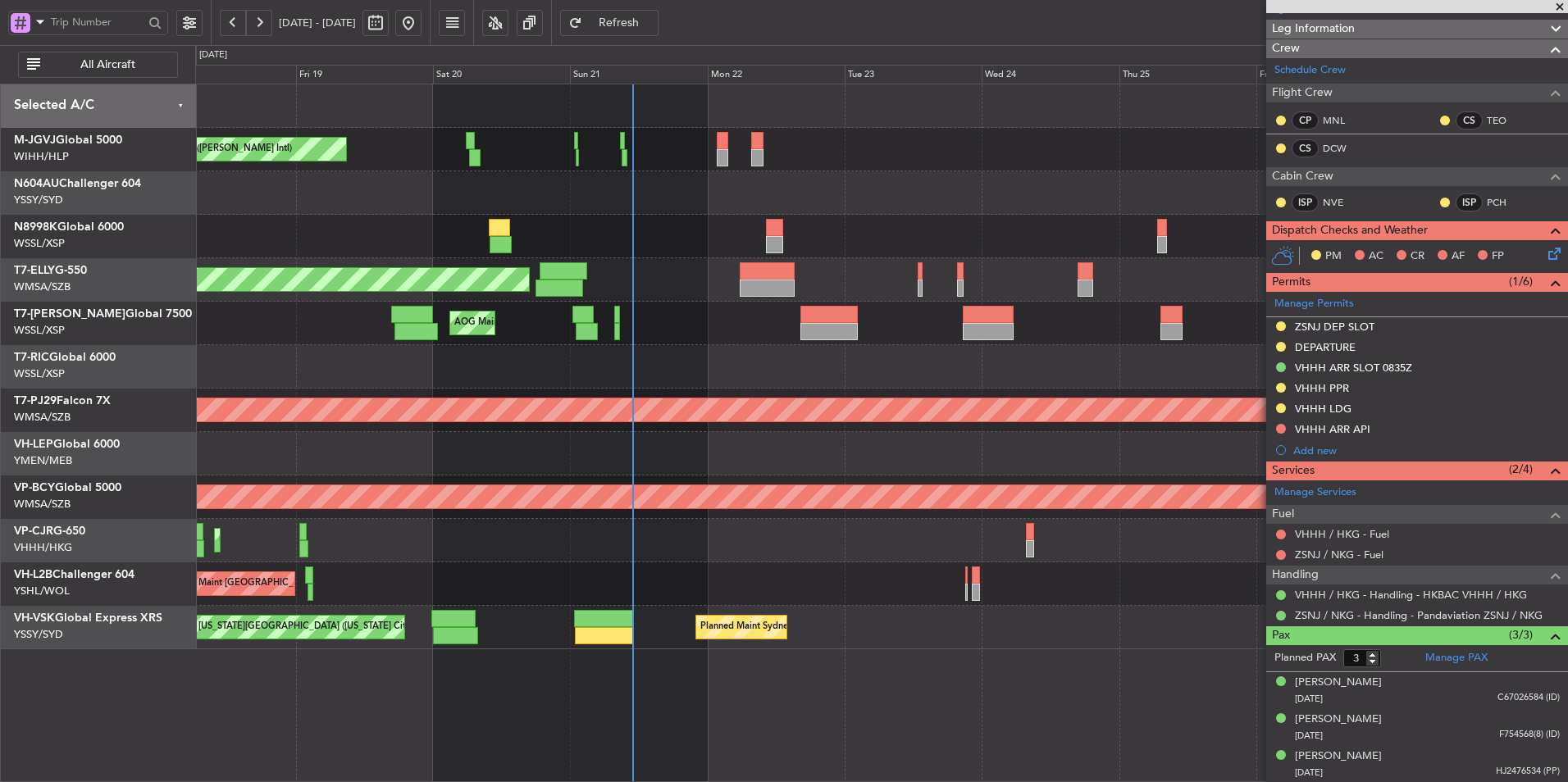
click at [705, 357] on div at bounding box center [881, 366] width 1372 height 43
click at [627, 616] on div at bounding box center [604, 618] width 59 height 17
type input "+00:45"
type input "01:03"
type input "7"
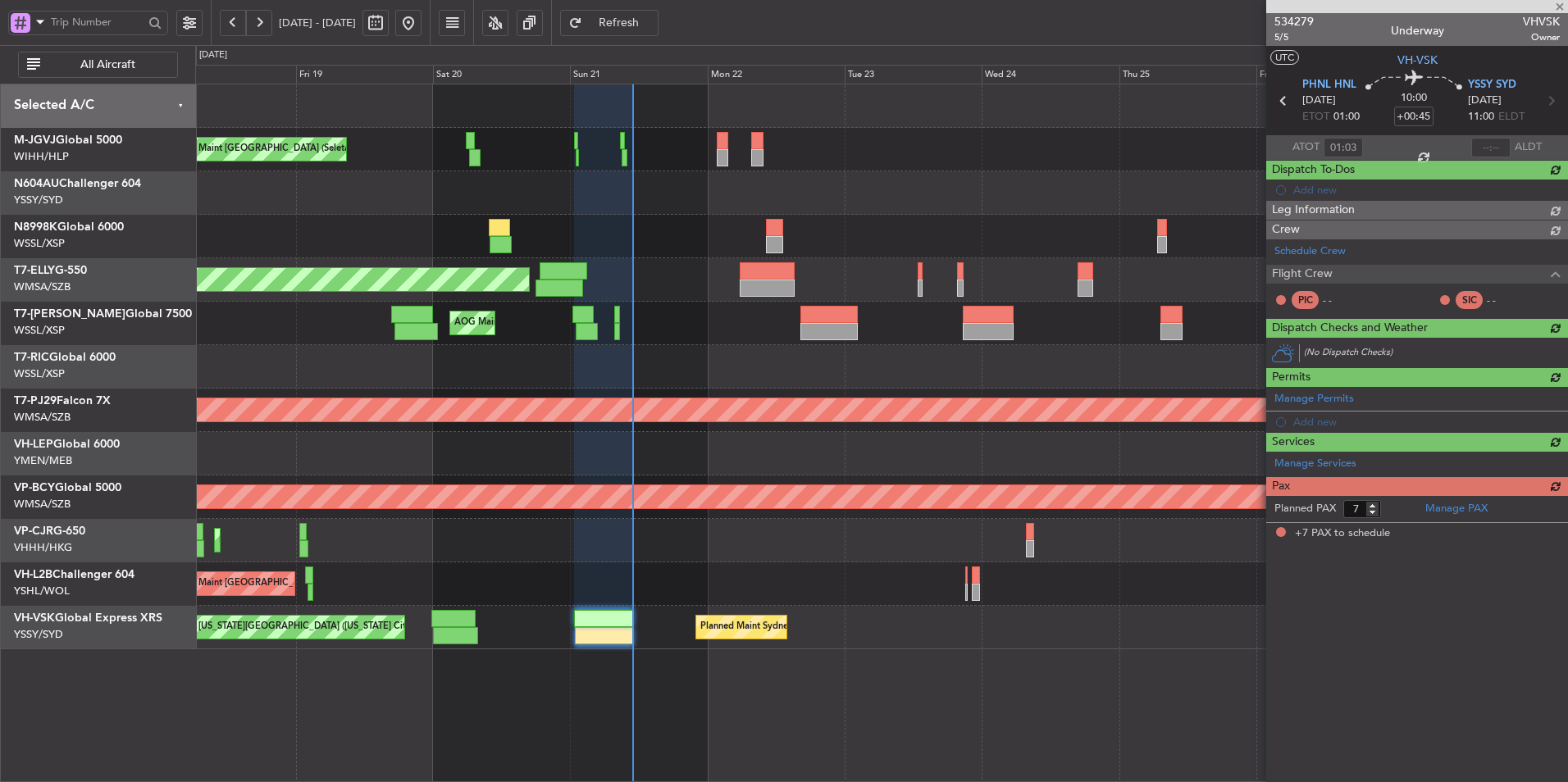
scroll to position [0, 0]
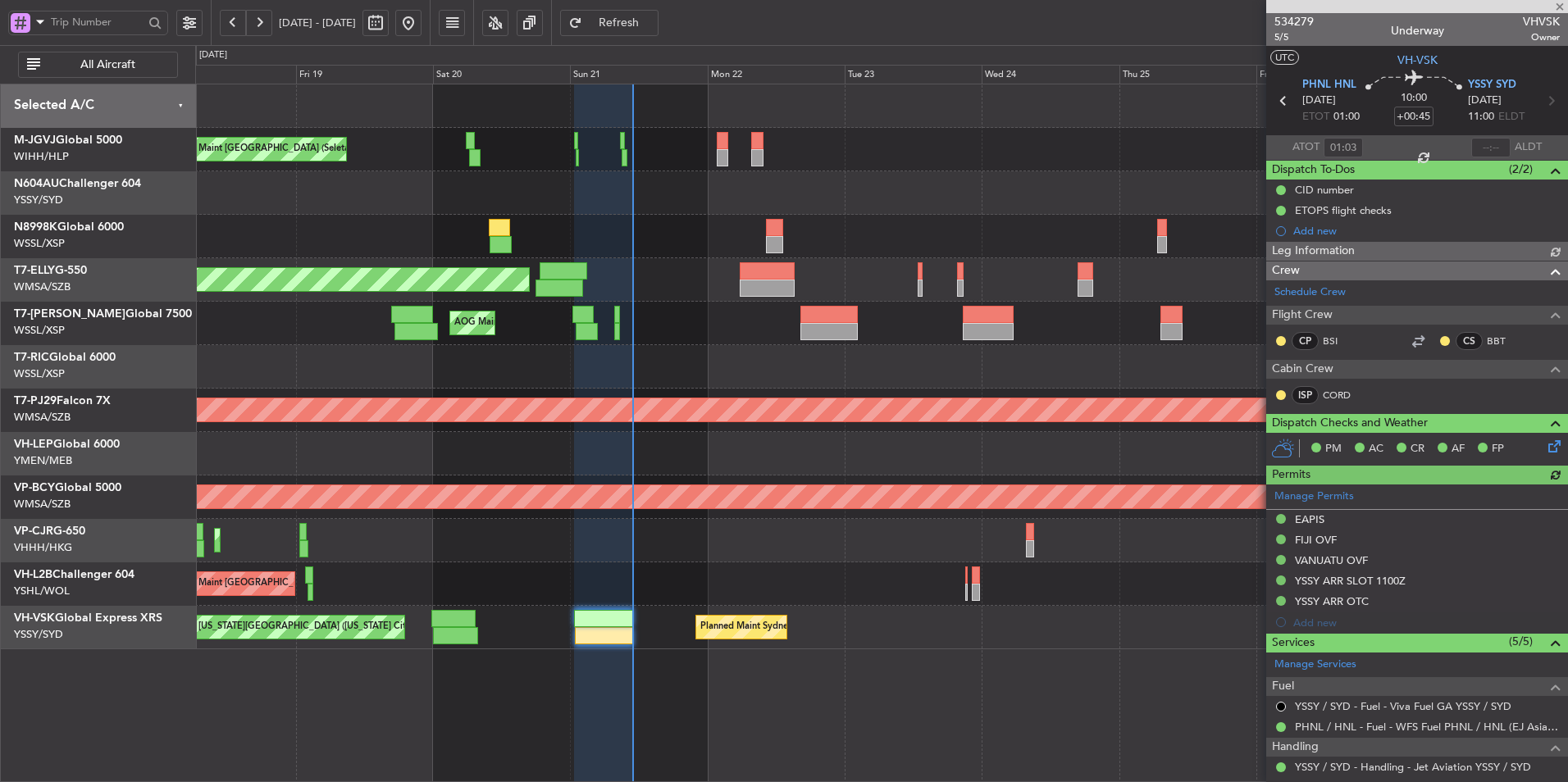
type input "[PERSON_NAME] (LEU)"
click at [1495, 148] on input "text" at bounding box center [1491, 147] width 39 height 20
type input "10:52"
click at [580, 462] on div at bounding box center [881, 453] width 1372 height 43
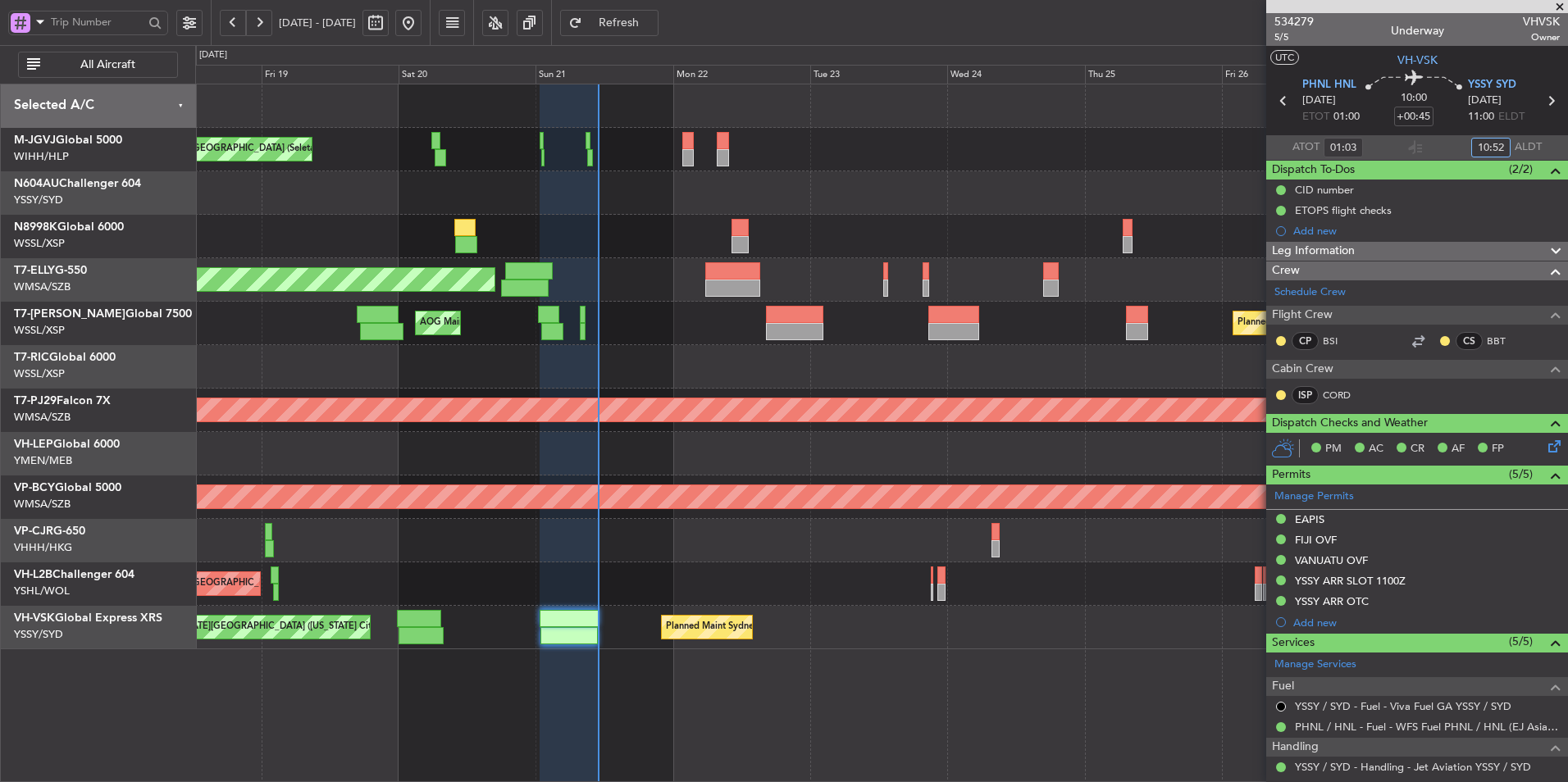
click at [636, 589] on div "Unplanned Maint [GEOGRAPHIC_DATA] ([GEOGRAPHIC_DATA])" at bounding box center [881, 583] width 1372 height 43
click at [988, 434] on div at bounding box center [881, 453] width 1372 height 43
click at [1565, 7] on span at bounding box center [1560, 7] width 16 height 14
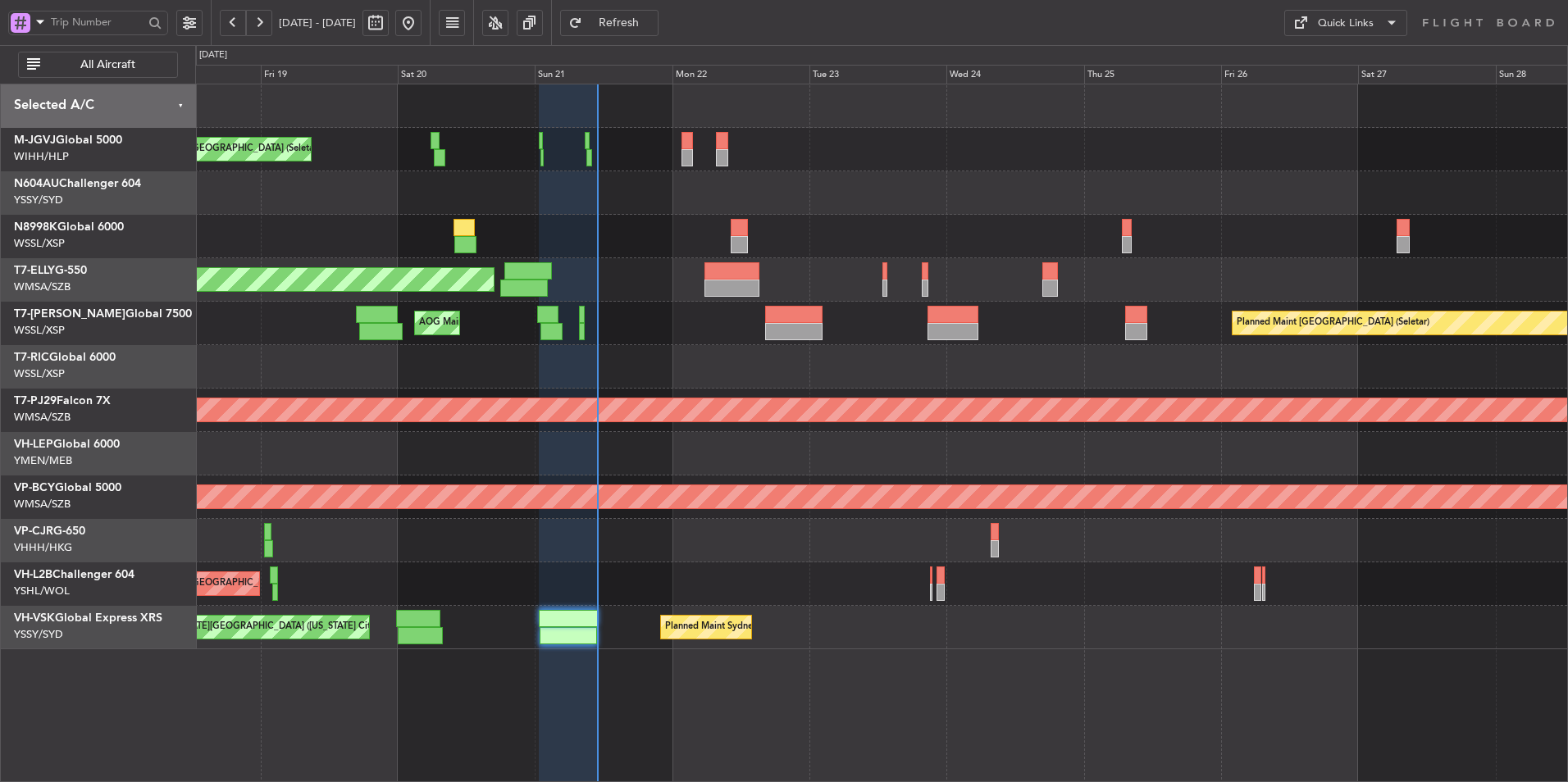
type input "0"
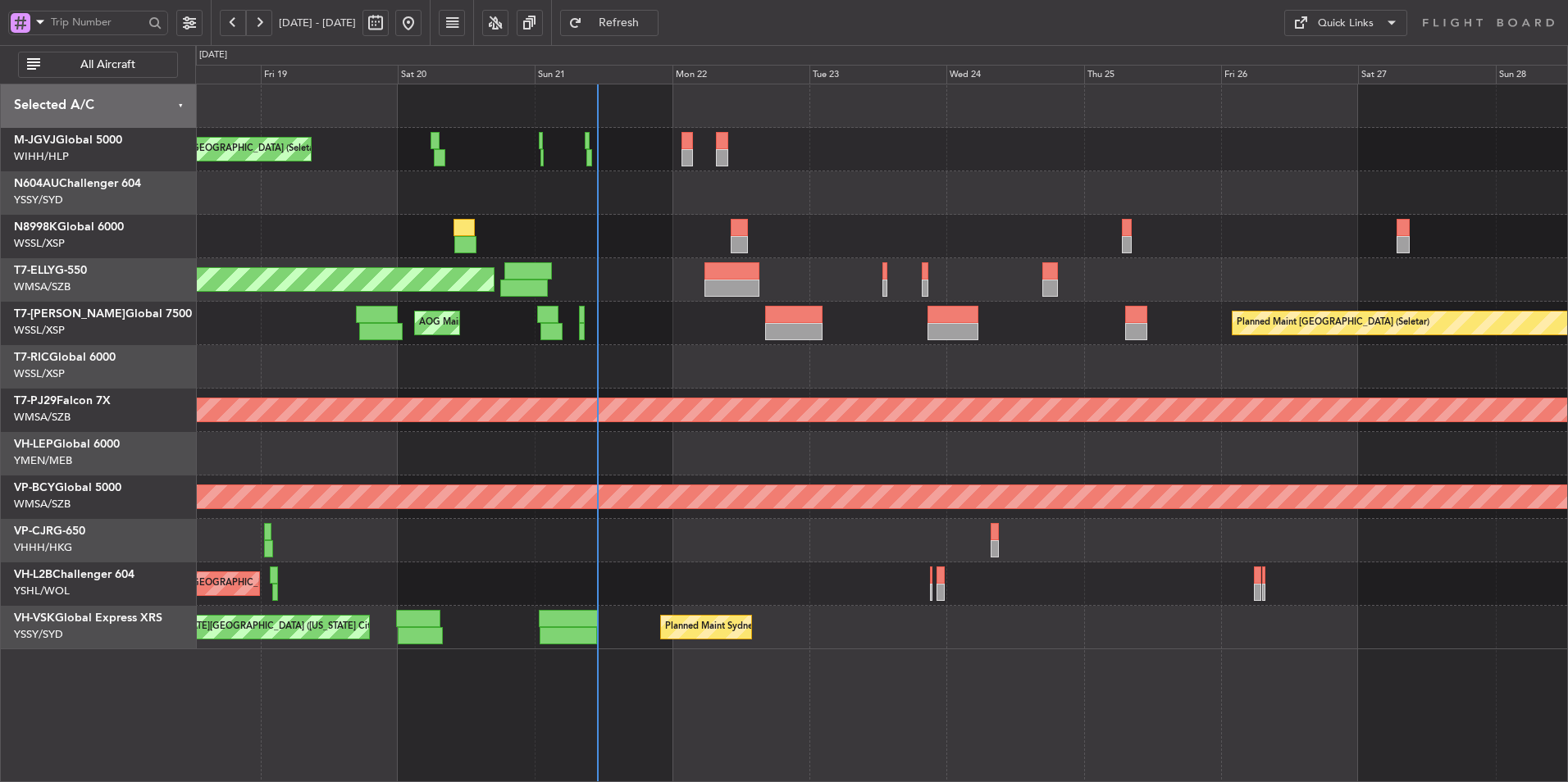
click at [555, 542] on div "Planned Maint [GEOGRAPHIC_DATA] ([GEOGRAPHIC_DATA] Intl) Planned Maint [GEOGRAP…" at bounding box center [881, 540] width 1372 height 43
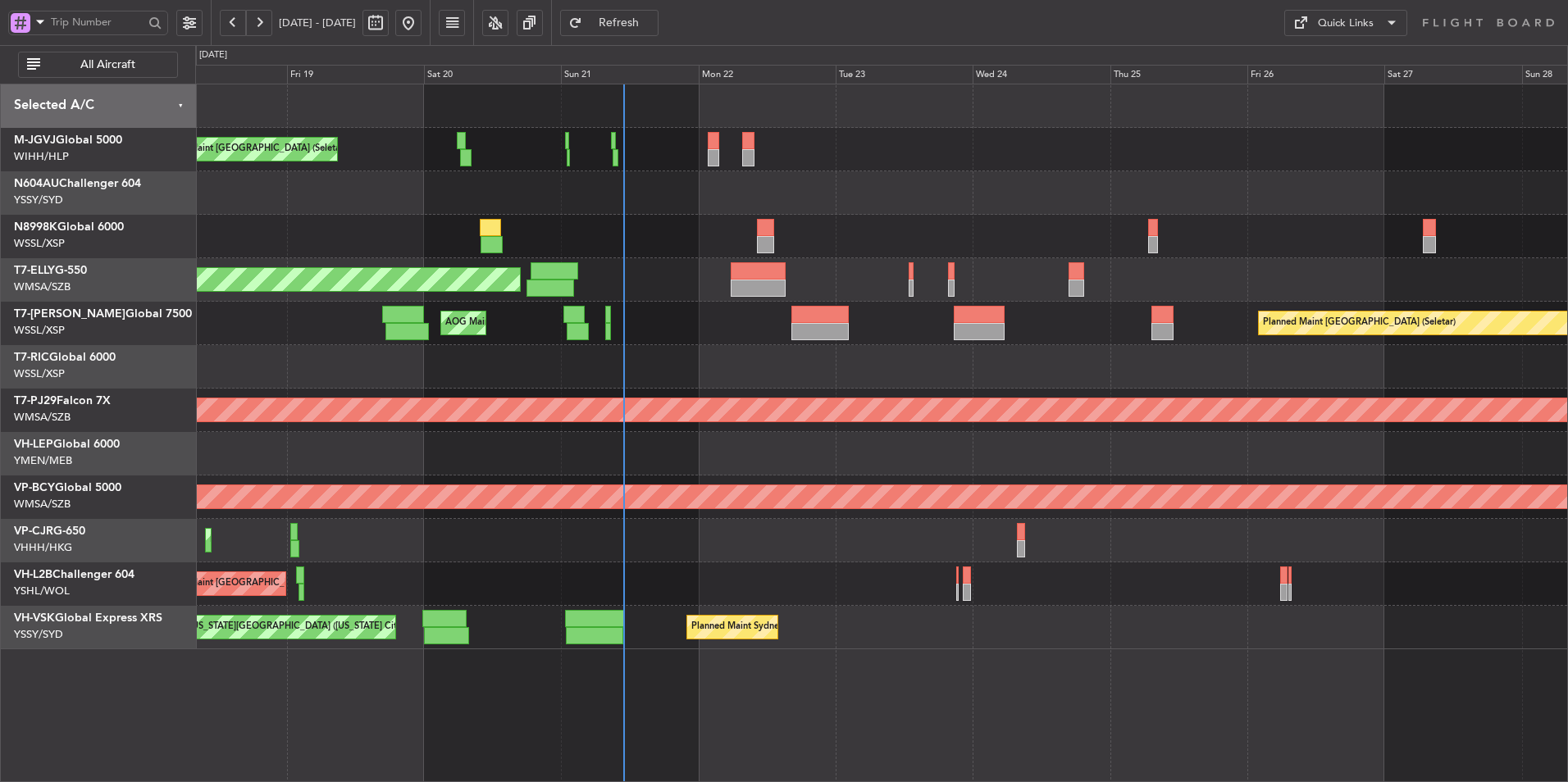
click at [653, 447] on div at bounding box center [881, 453] width 1372 height 43
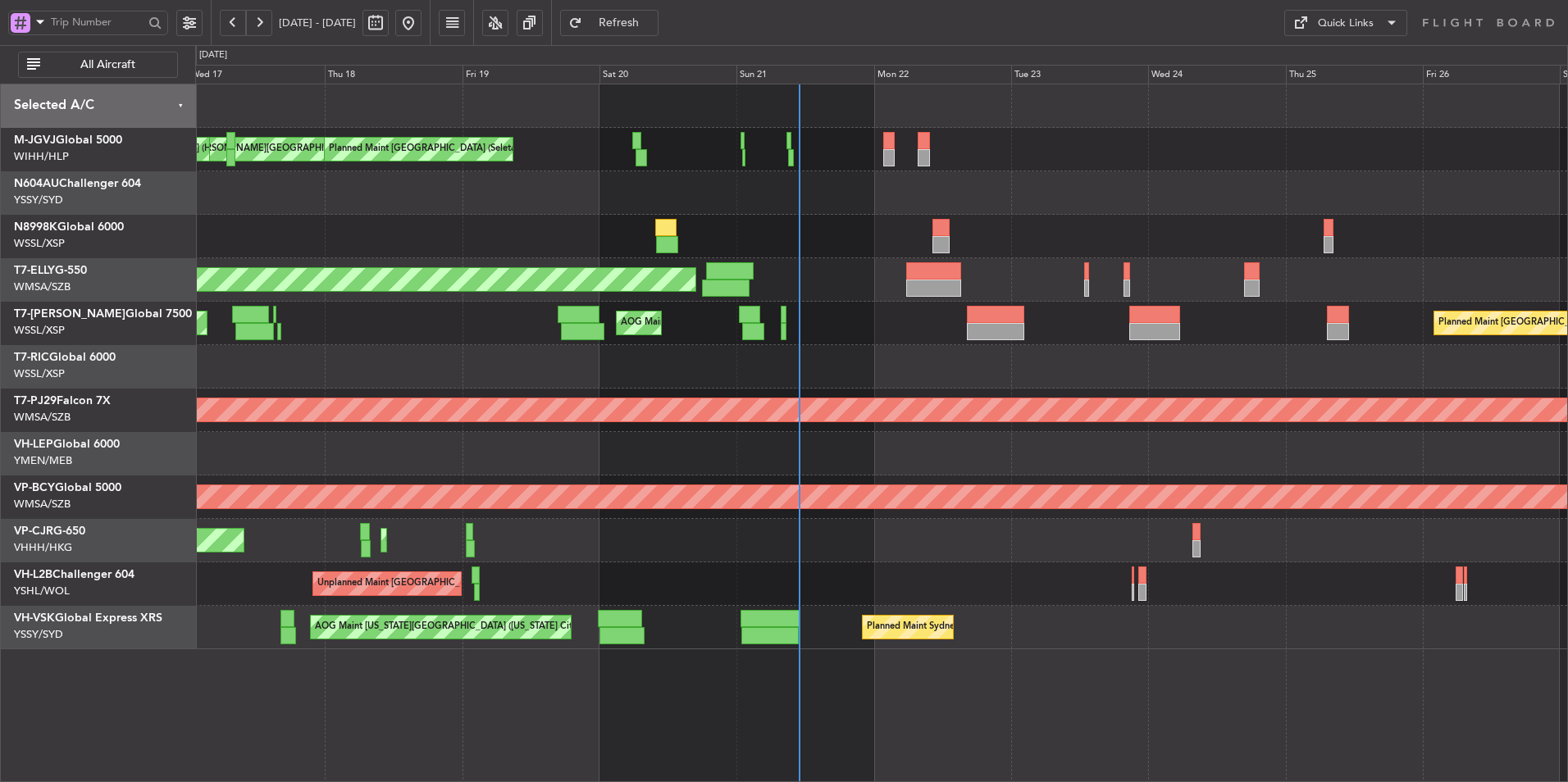
click at [802, 198] on div at bounding box center [881, 193] width 1372 height 43
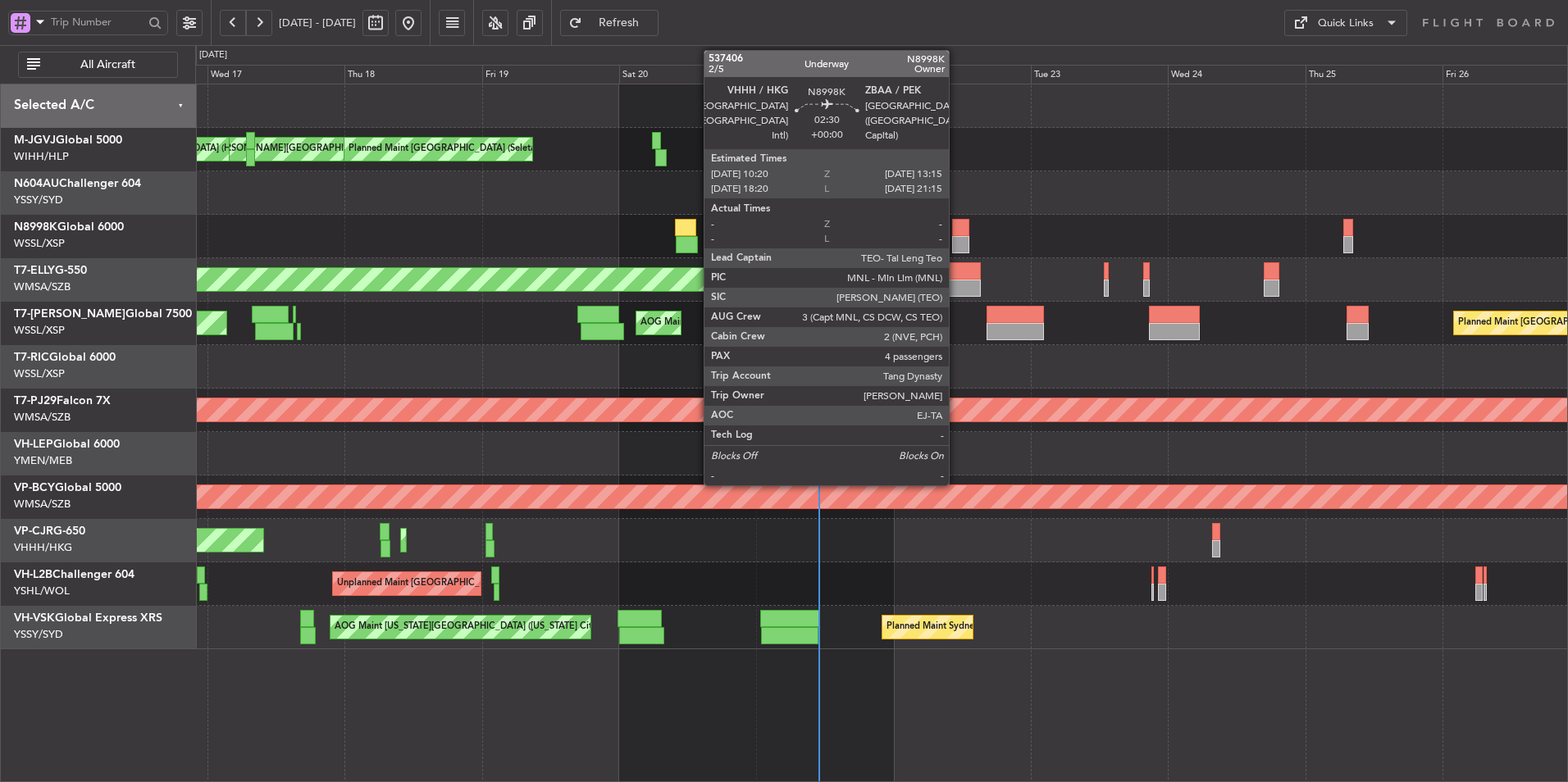
click at [956, 228] on div at bounding box center [961, 228] width 17 height 17
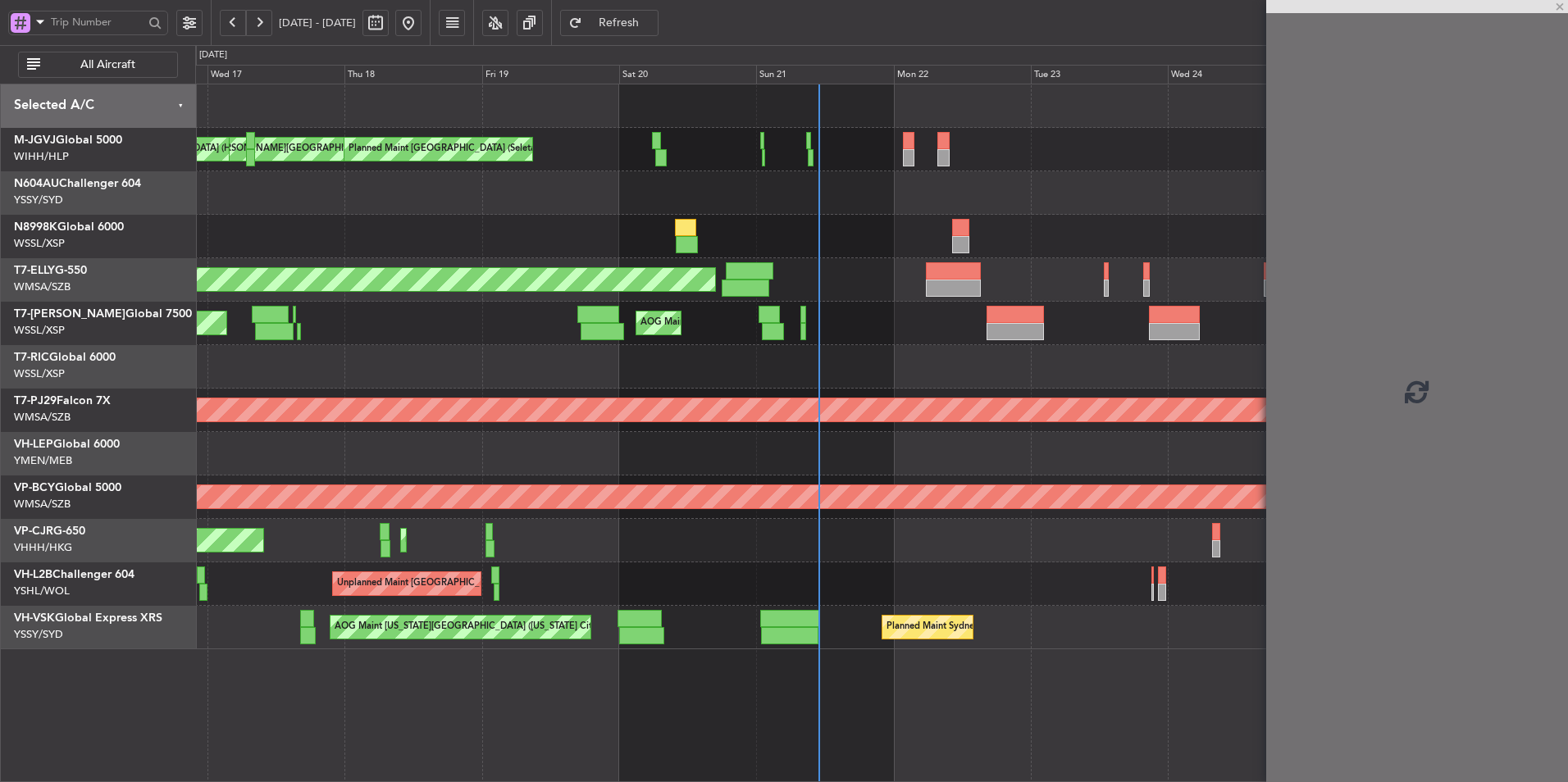
click at [782, 201] on div at bounding box center [881, 193] width 1372 height 43
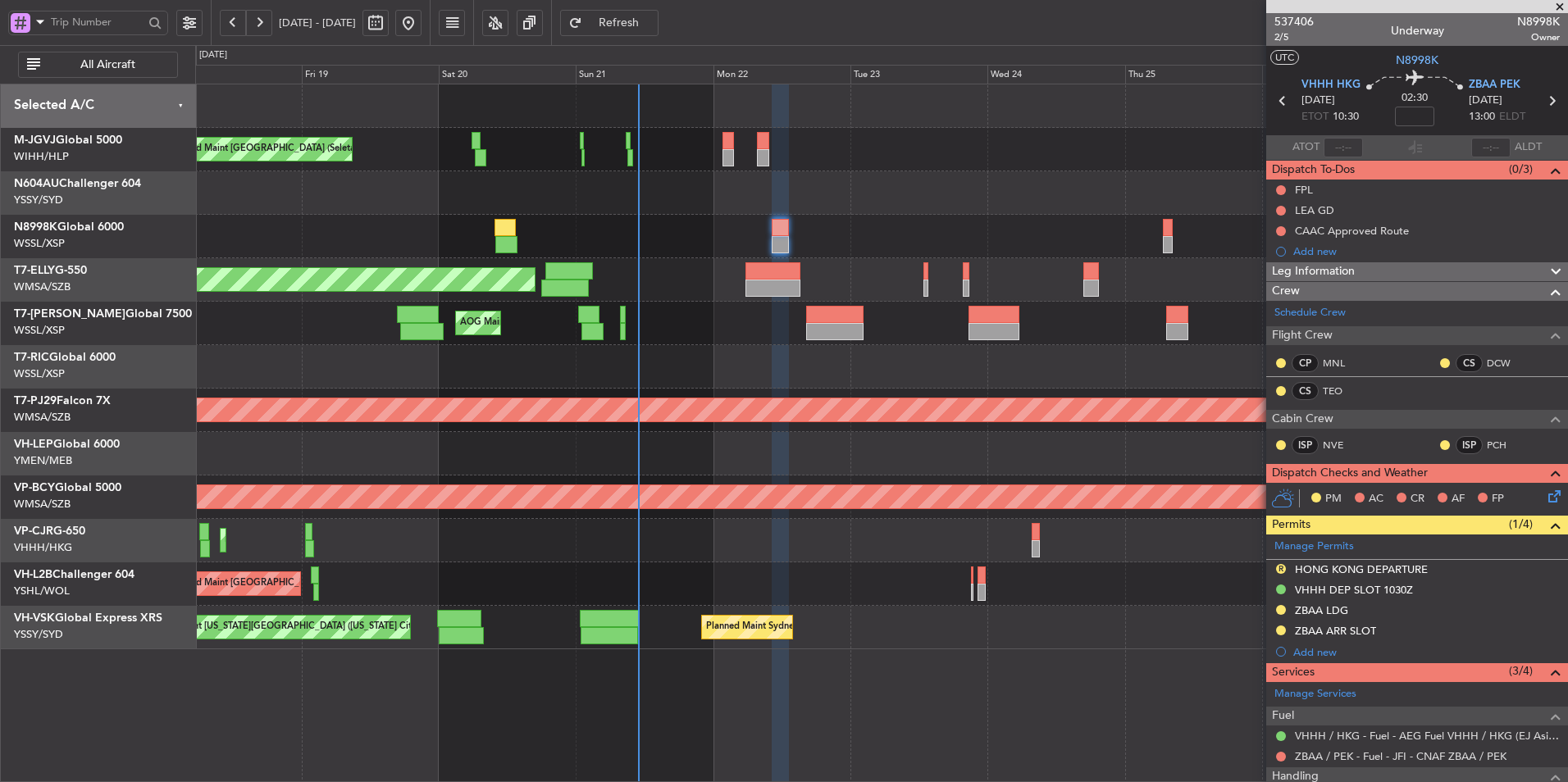
click at [747, 363] on div "[PERSON_NAME][GEOGRAPHIC_DATA] ([PERSON_NAME] Intl) [PERSON_NAME] Jakarta (Hali…" at bounding box center [881, 366] width 1372 height 565
click at [742, 368] on div at bounding box center [881, 366] width 1372 height 43
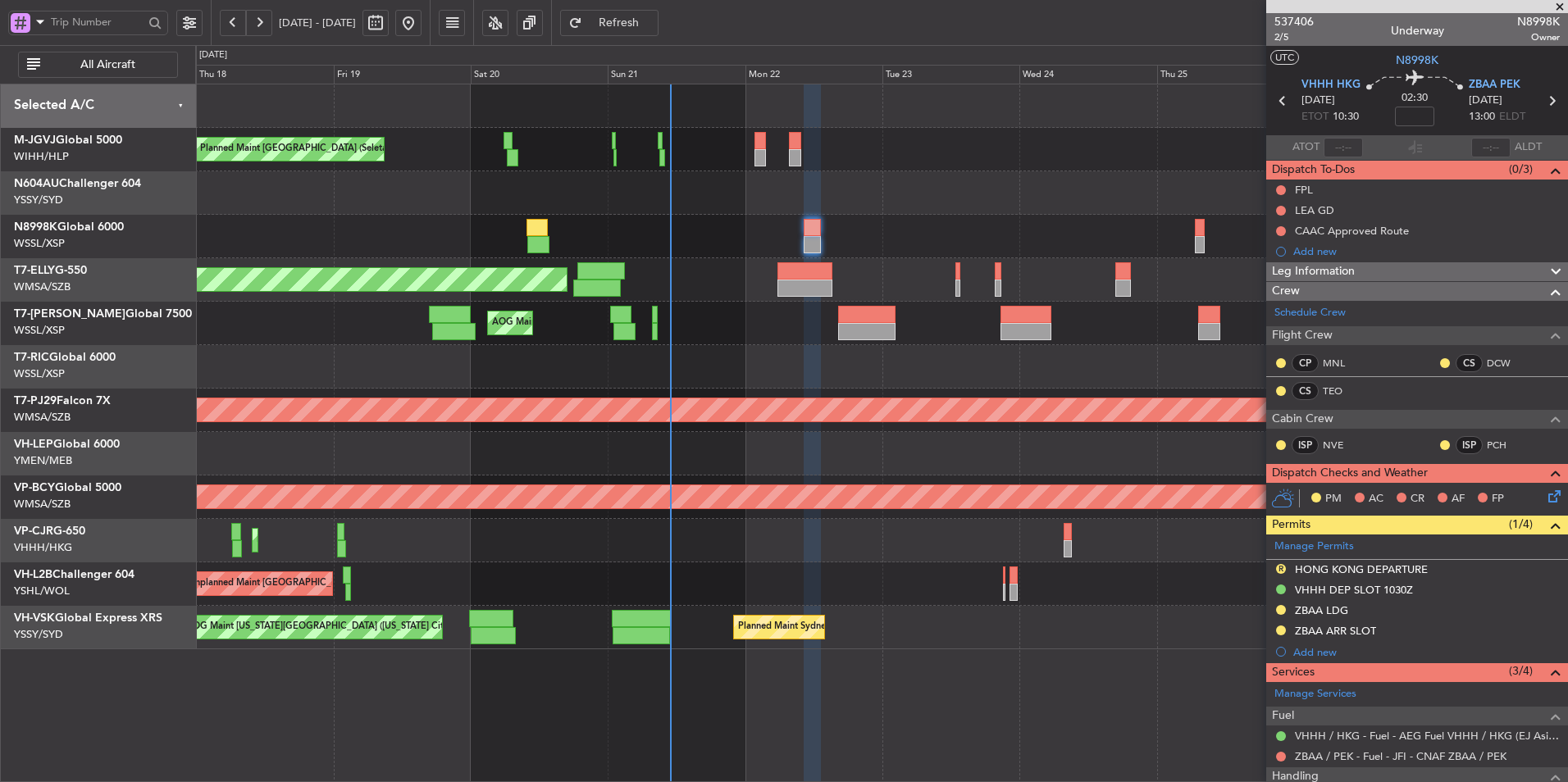
scroll to position [239, 0]
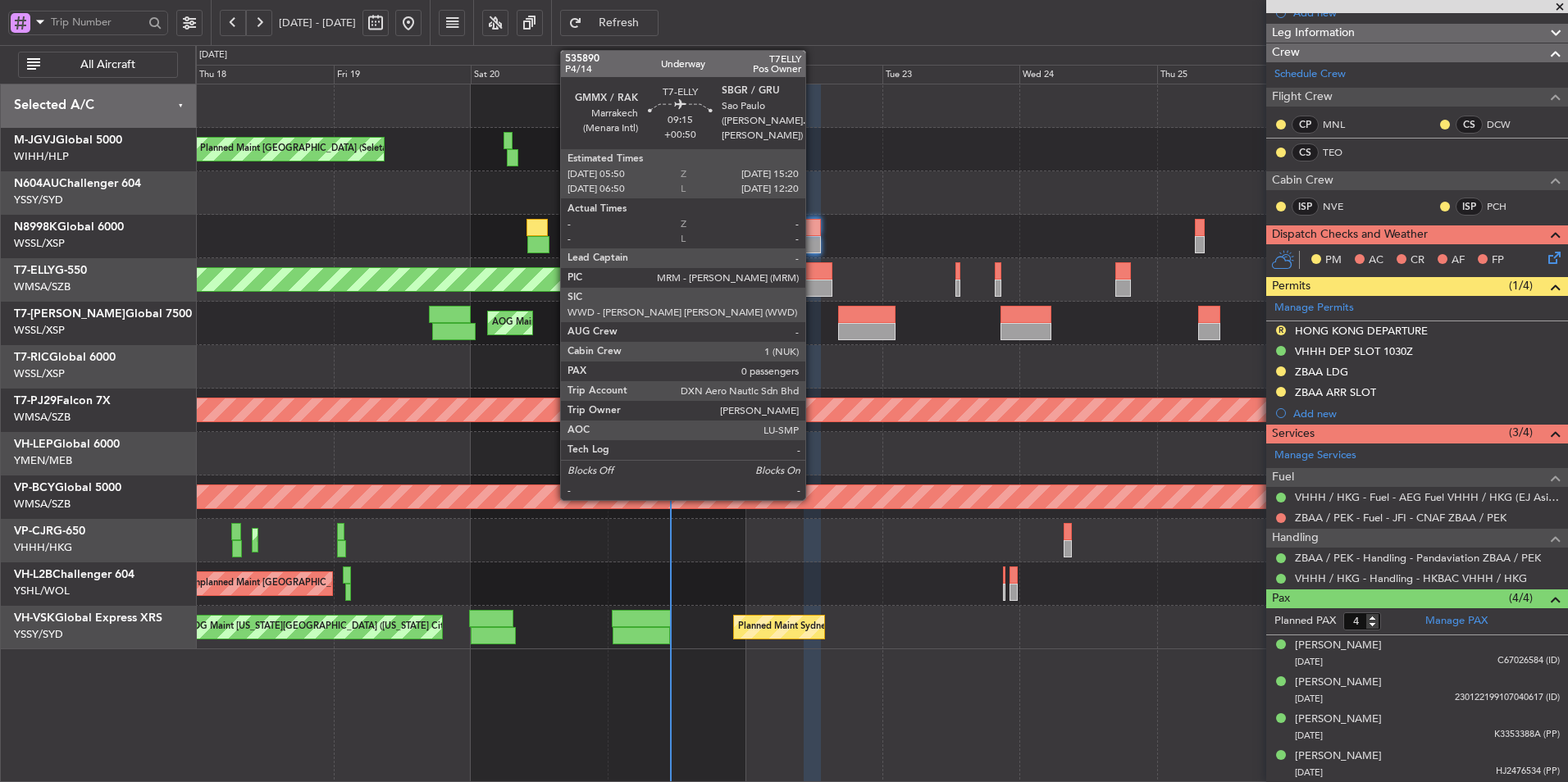
click at [813, 285] on div at bounding box center [804, 288] width 55 height 17
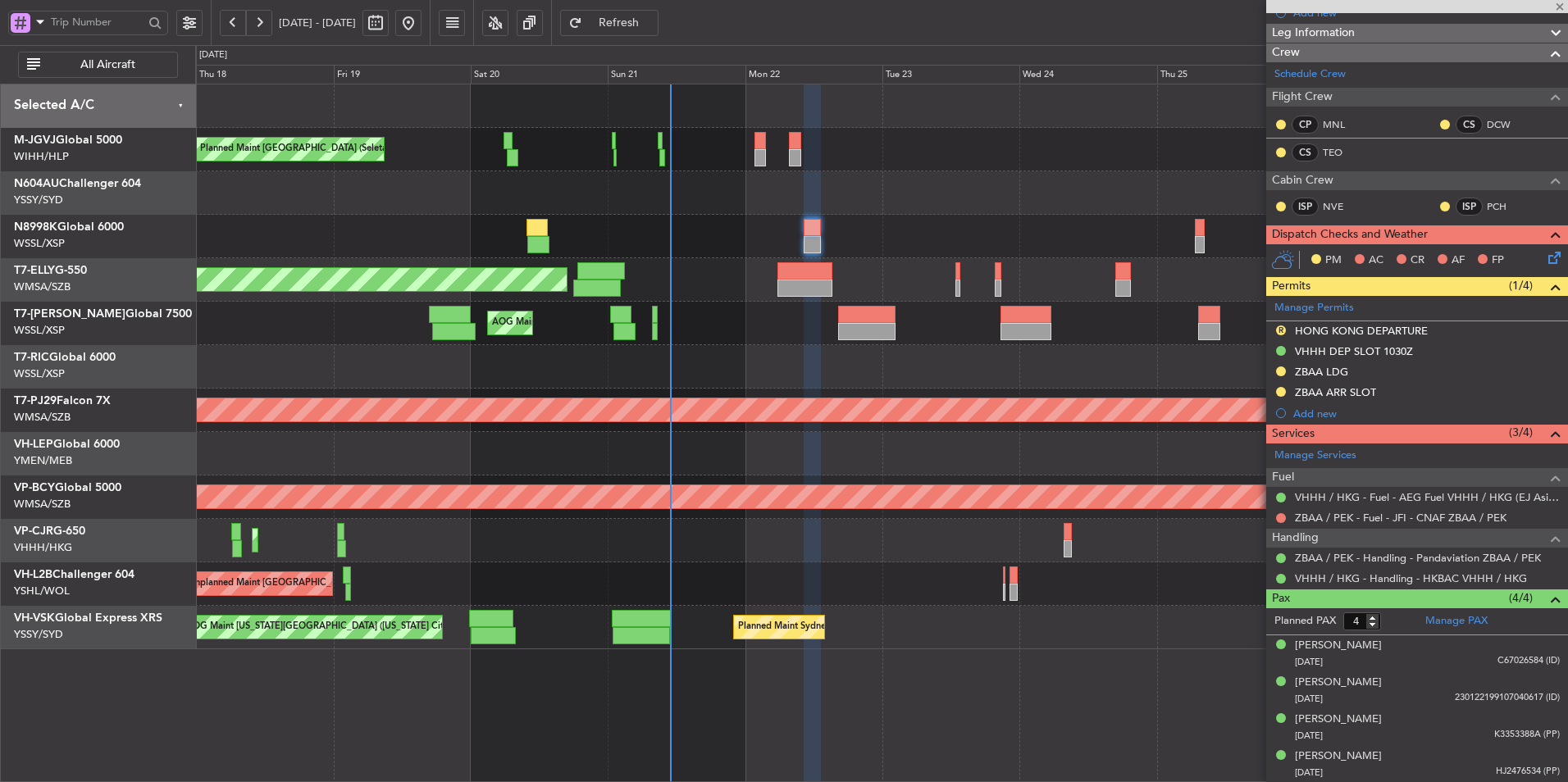
type input "+00:50"
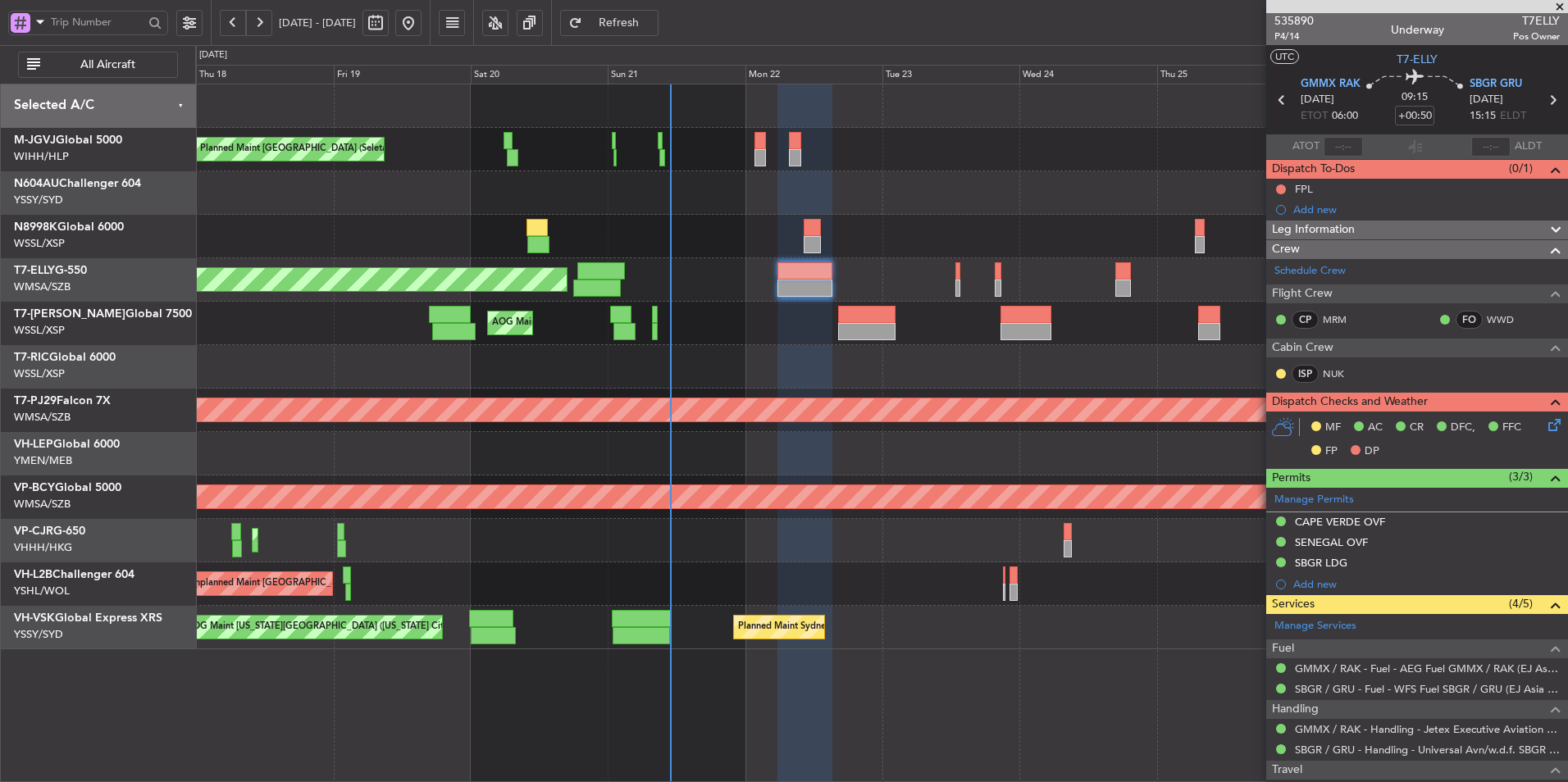
scroll to position [0, 0]
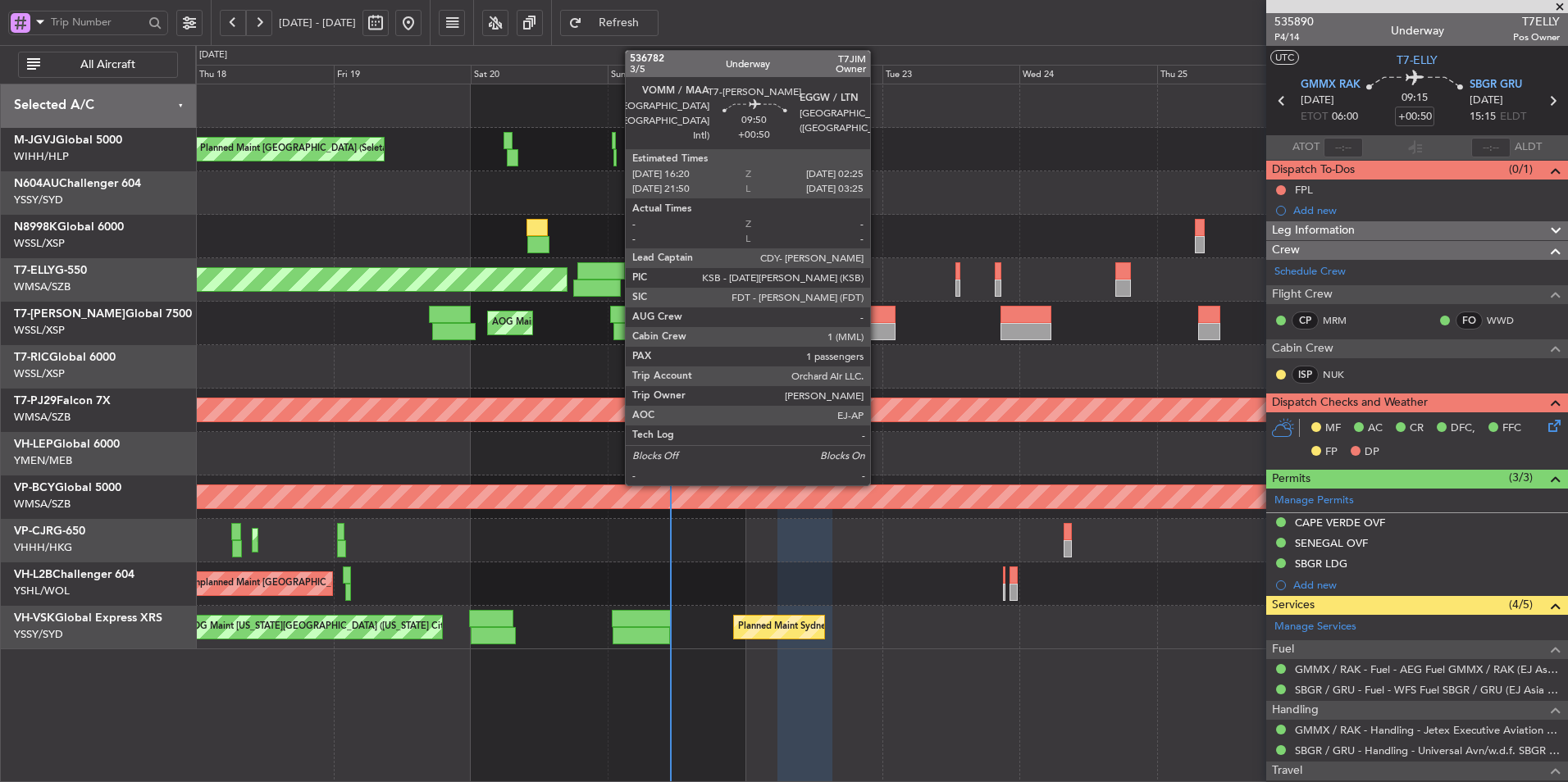
click at [874, 322] on div at bounding box center [867, 314] width 59 height 17
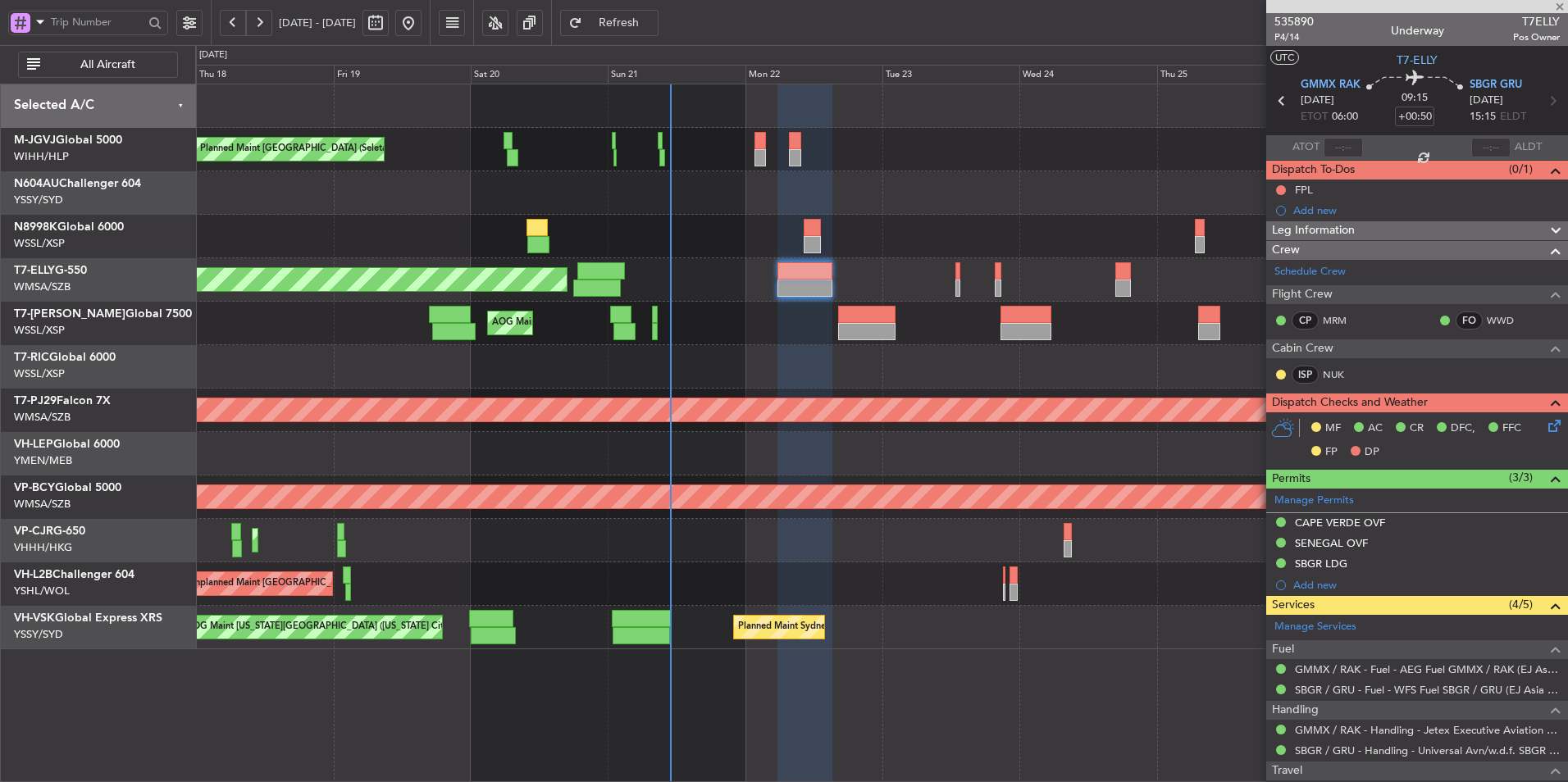
type input "1"
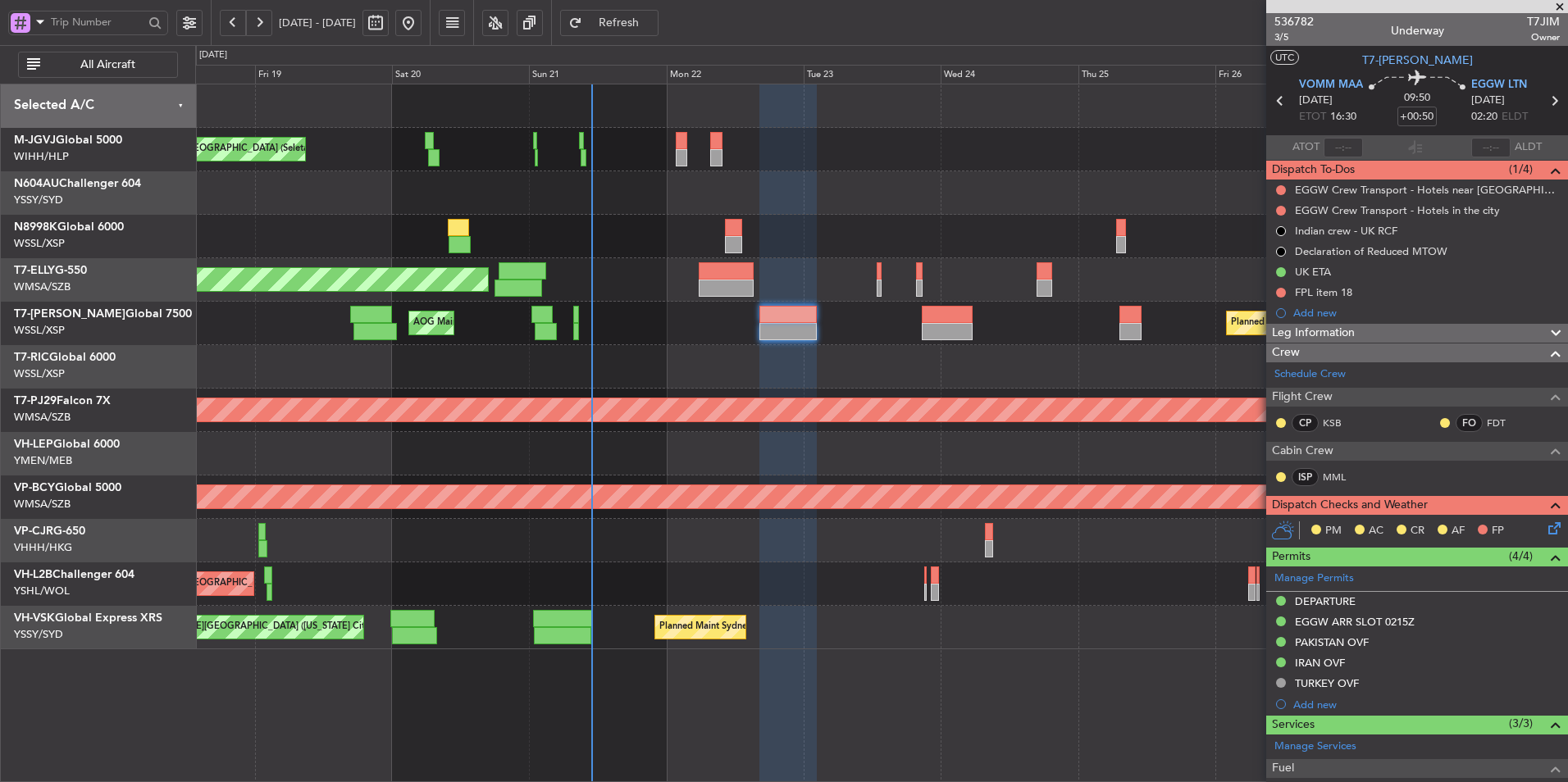
click at [663, 275] on div "[PERSON_NAME] [GEOGRAPHIC_DATA] (Dubai Intl) Planned Maint [GEOGRAPHIC_DATA] ([…" at bounding box center [881, 279] width 1372 height 43
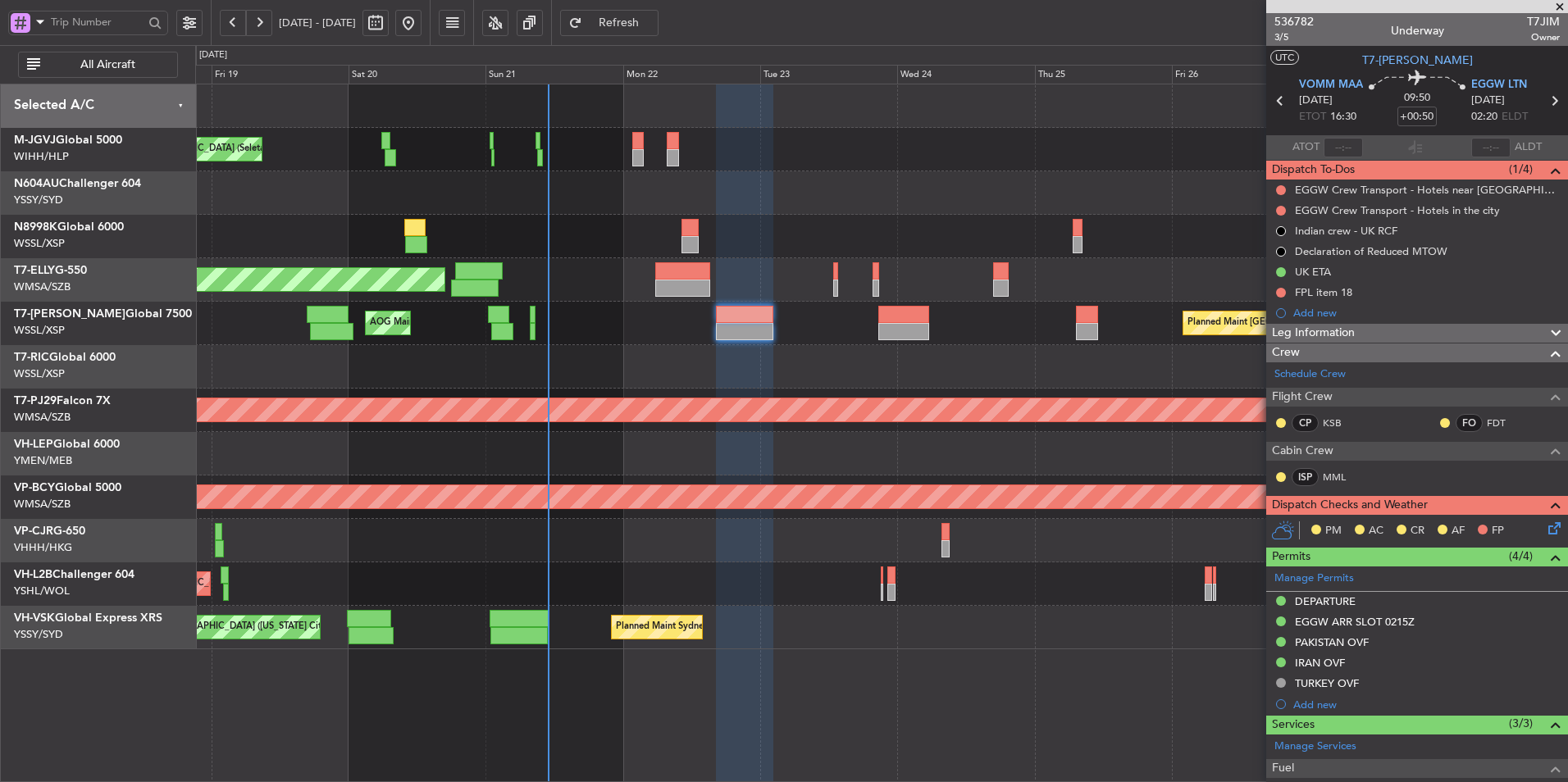
click at [758, 475] on div "[PERSON_NAME][GEOGRAPHIC_DATA] ([PERSON_NAME] Intl) [PERSON_NAME] Jakarta (Hali…" at bounding box center [881, 366] width 1372 height 565
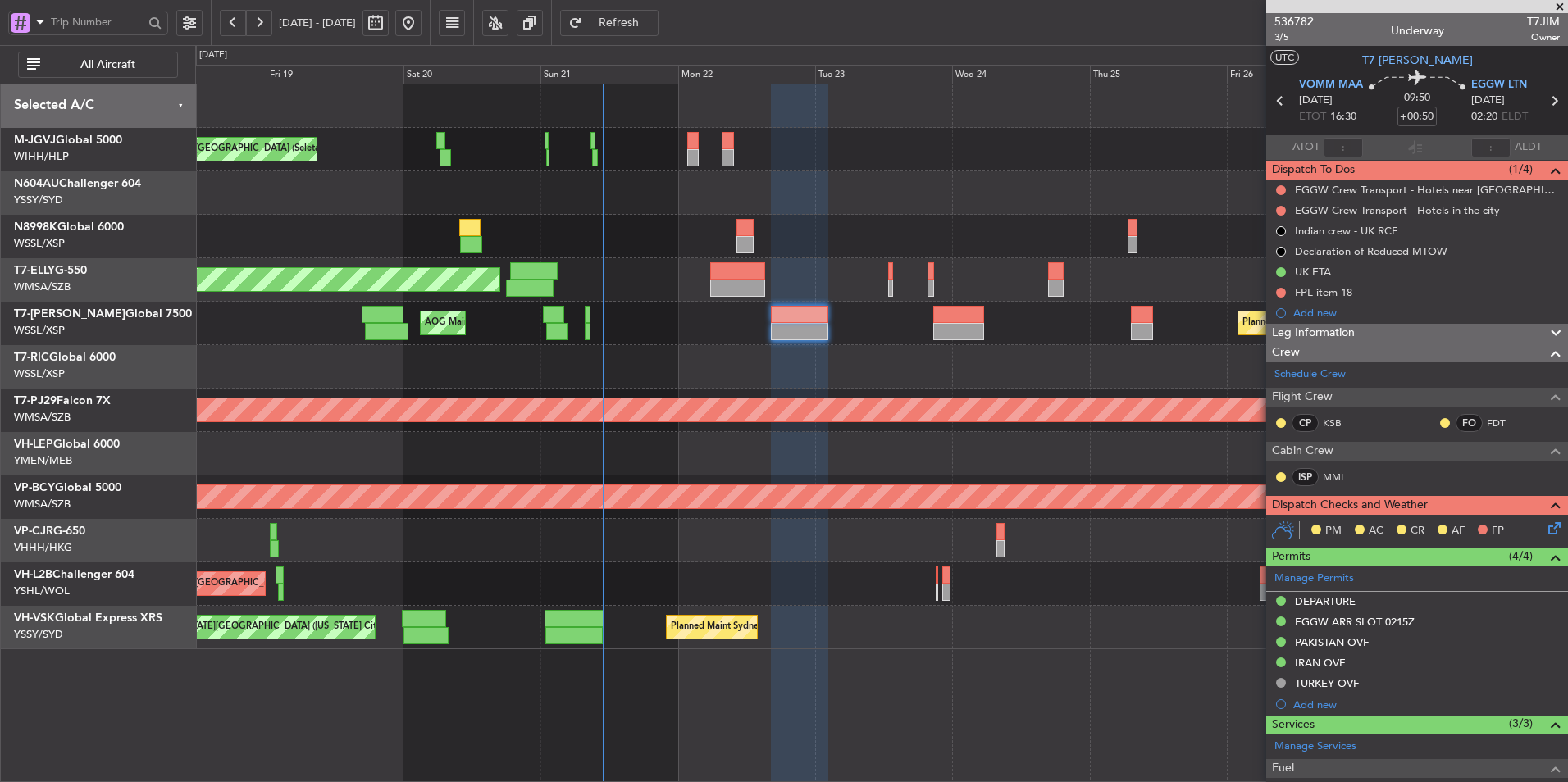
click at [728, 367] on div at bounding box center [881, 366] width 1372 height 43
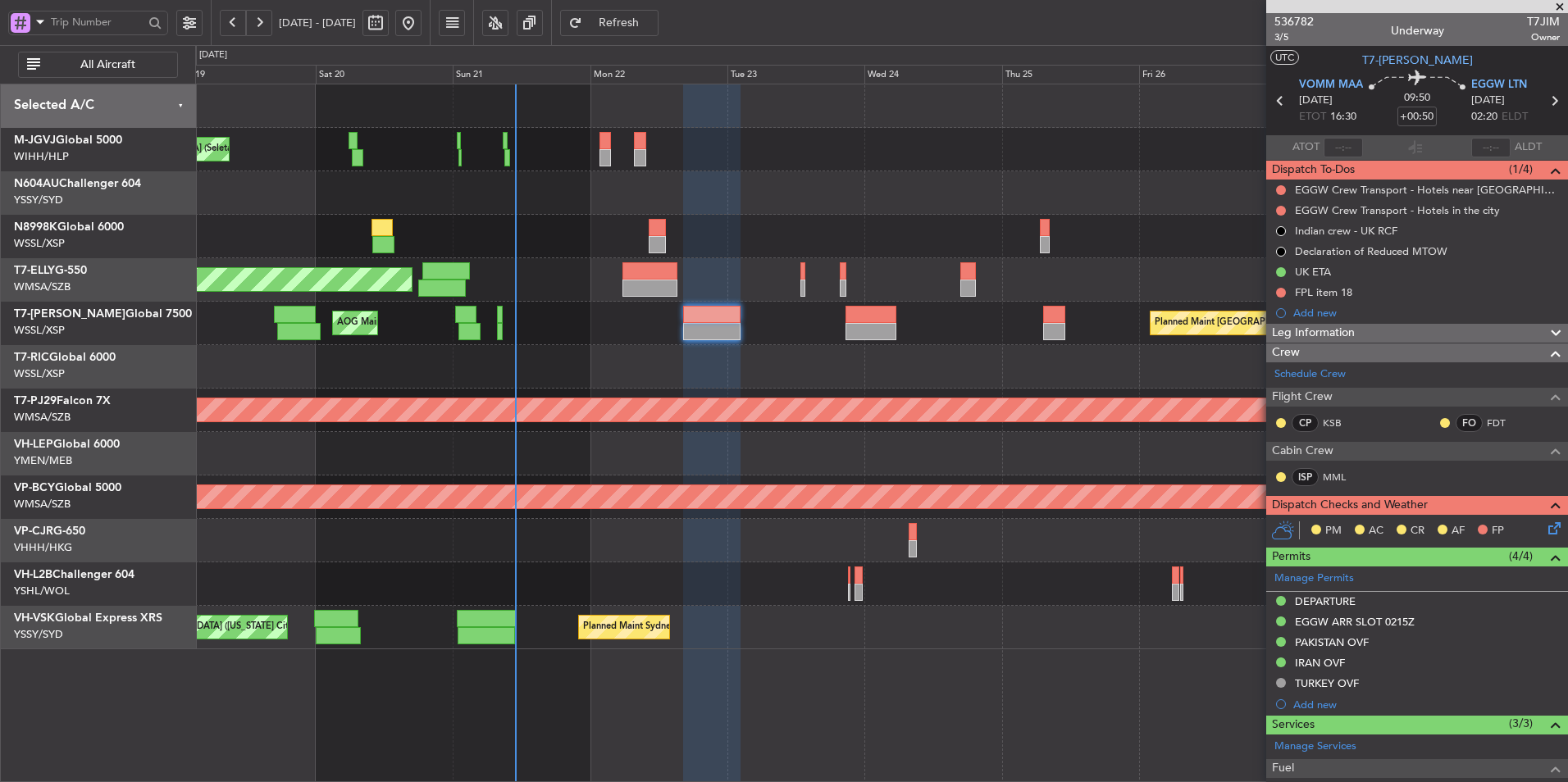
click at [726, 378] on div at bounding box center [881, 366] width 1372 height 43
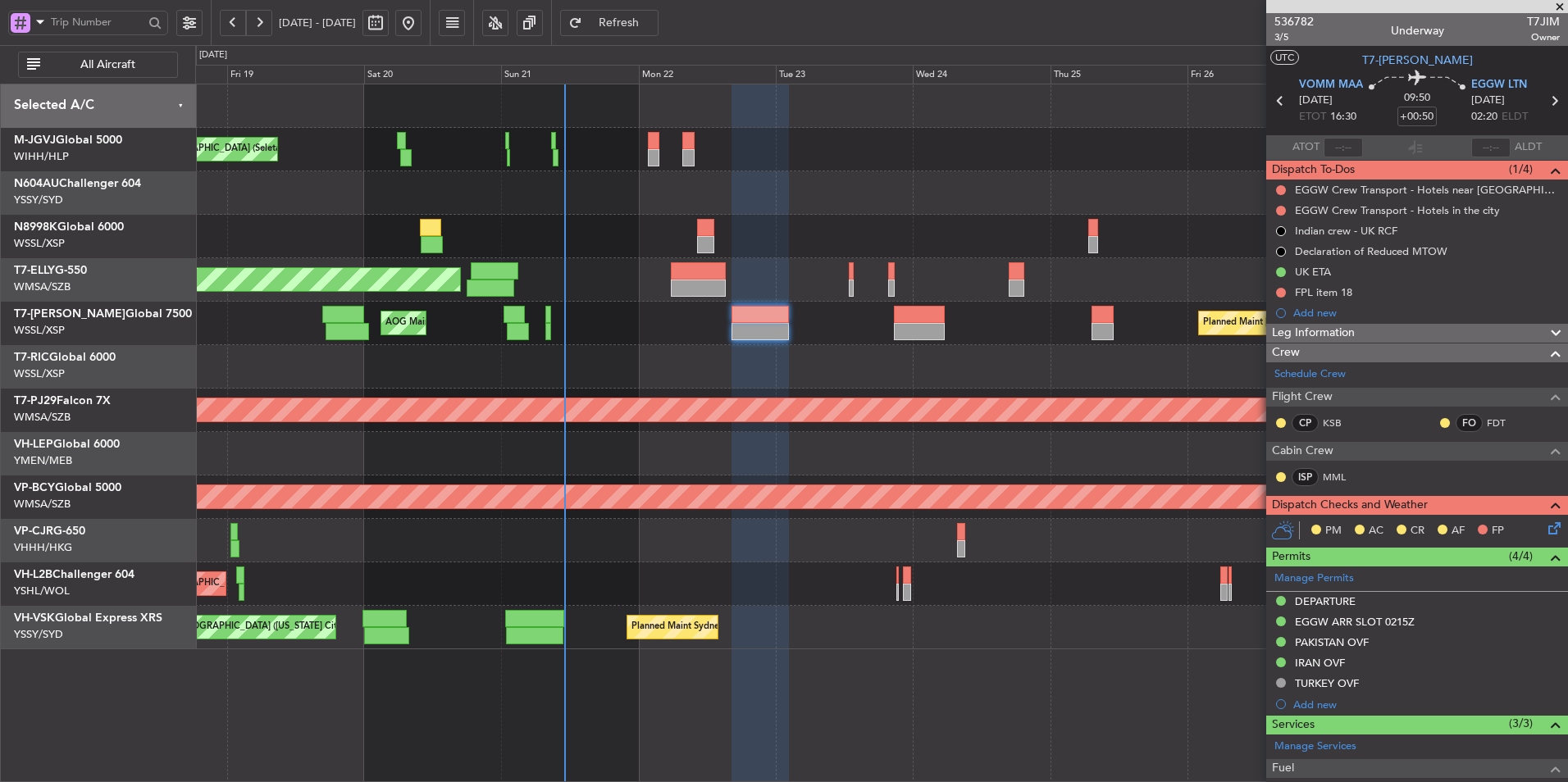
click at [623, 375] on div at bounding box center [881, 366] width 1372 height 43
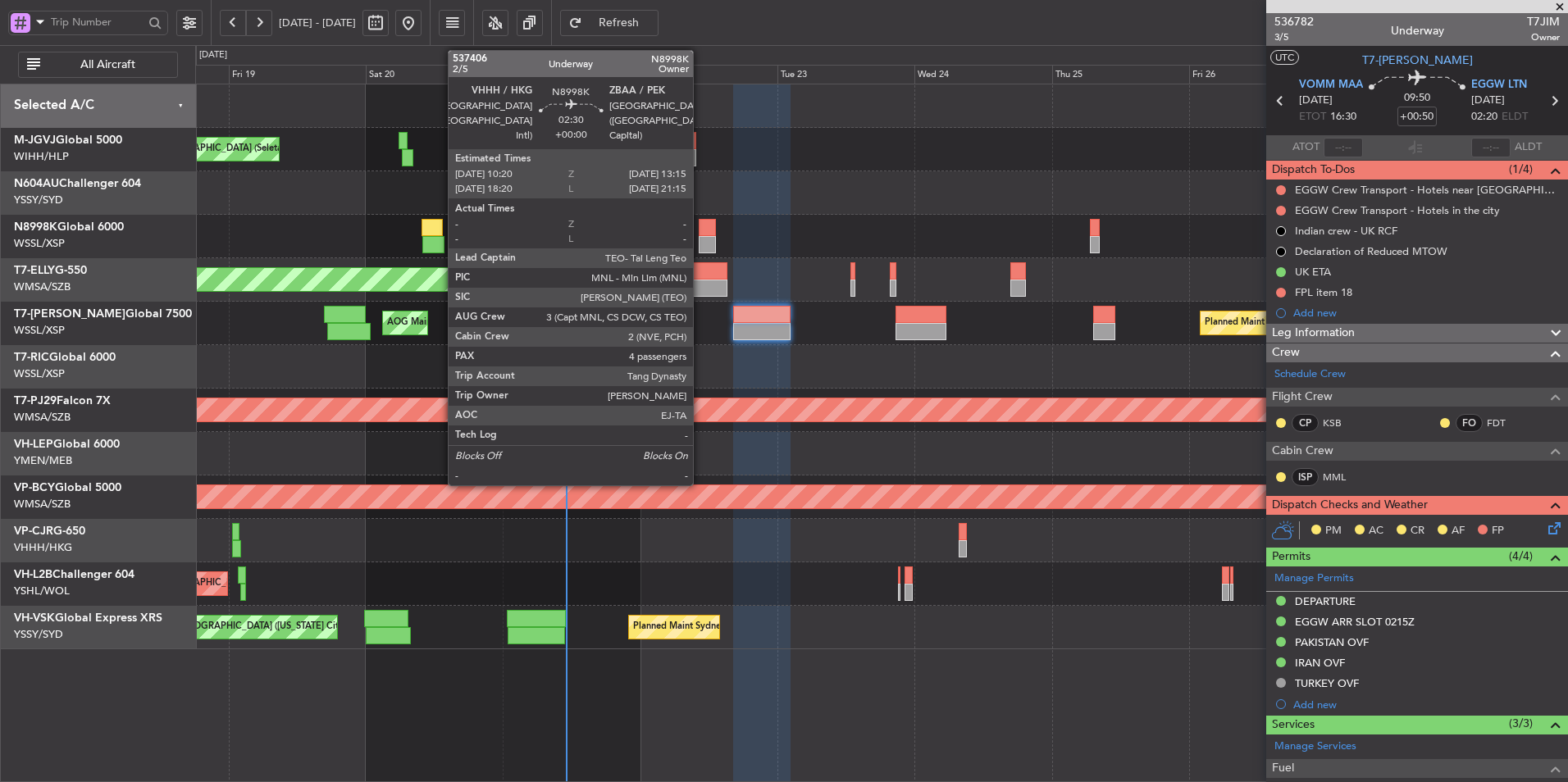
click at [701, 239] on div at bounding box center [708, 245] width 17 height 17
click at [708, 220] on div at bounding box center [708, 228] width 17 height 17
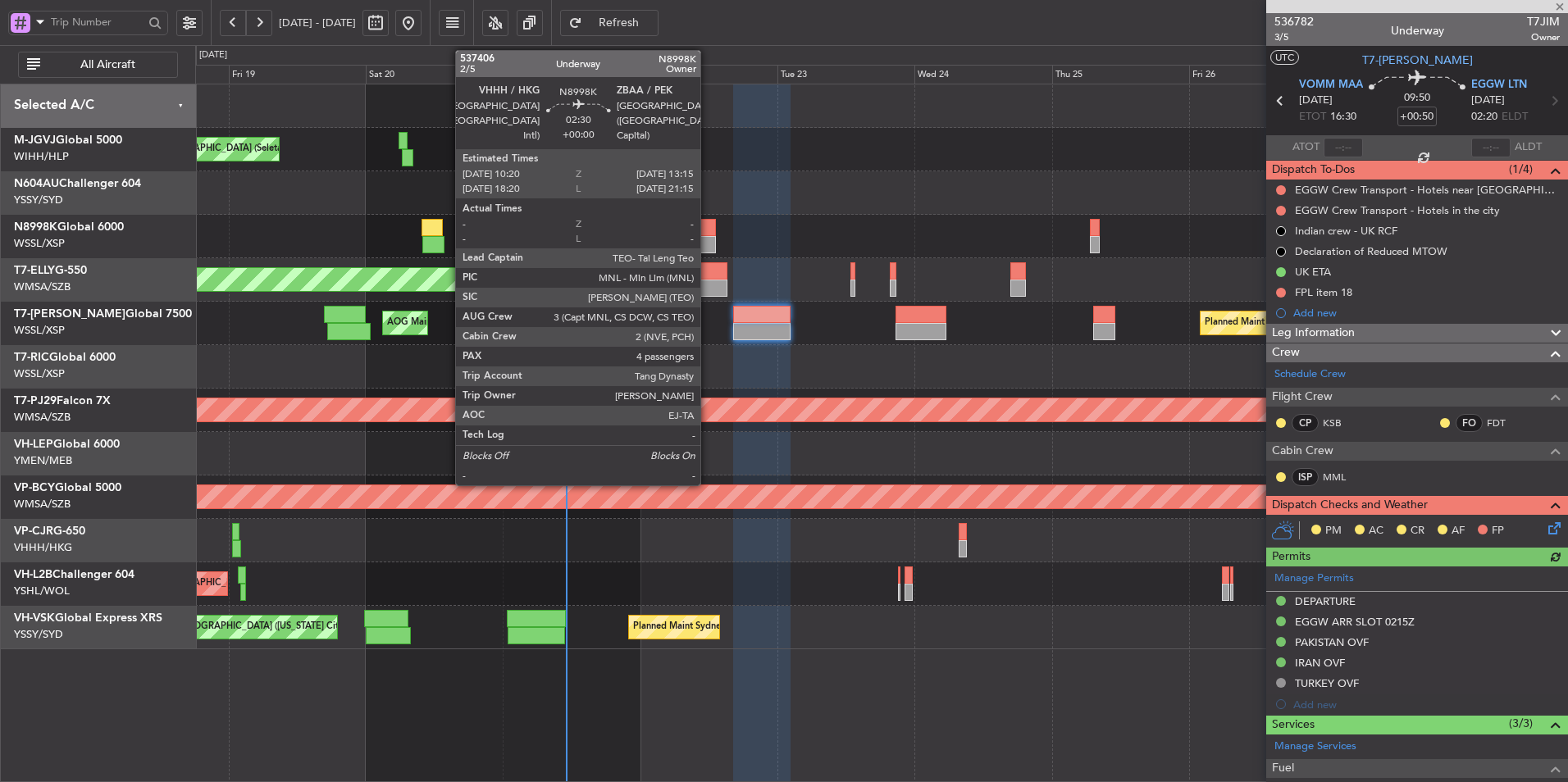
click at [708, 220] on div at bounding box center [708, 228] width 17 height 17
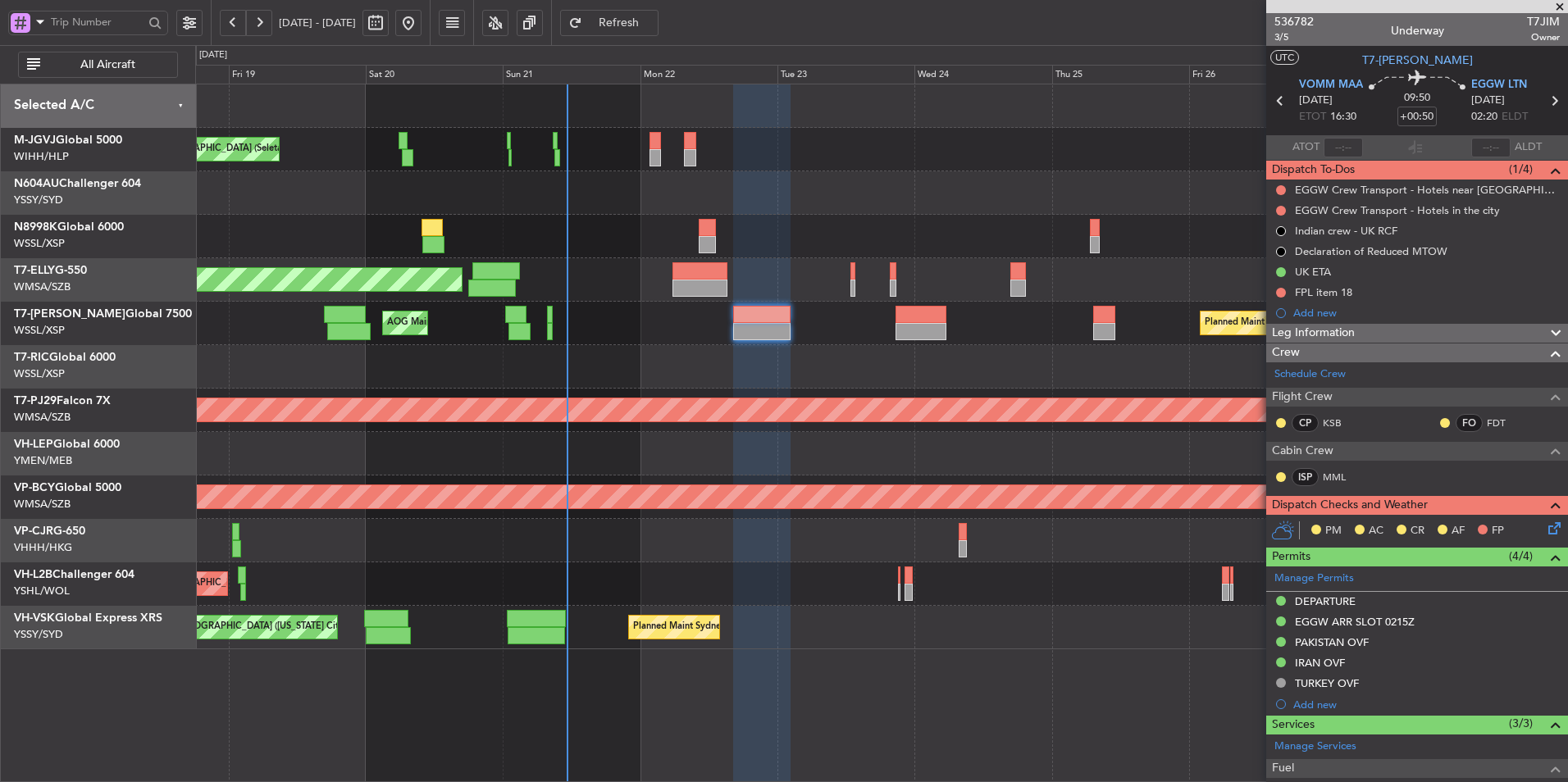
click at [799, 239] on div at bounding box center [881, 236] width 1372 height 43
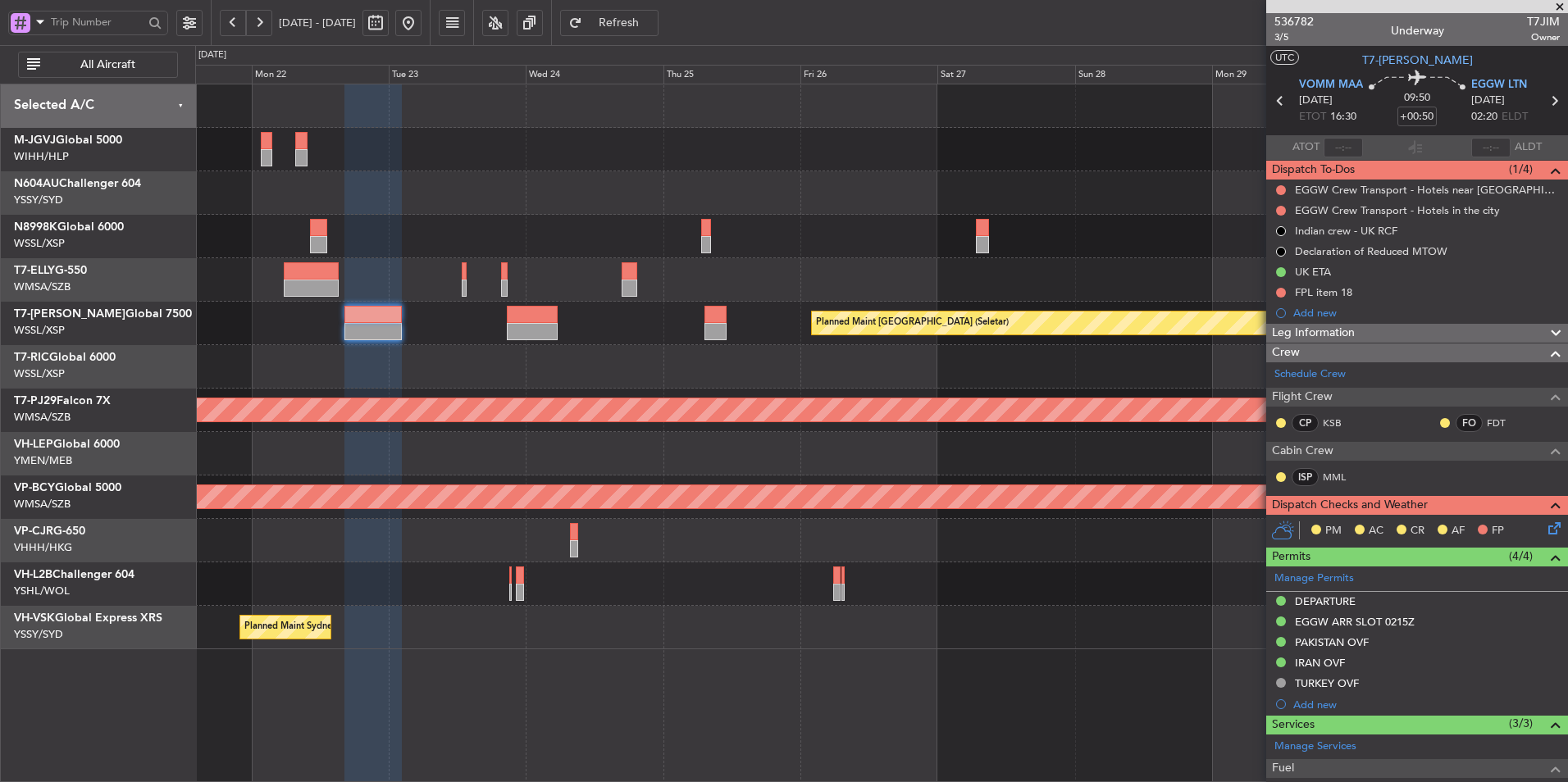
click at [978, 231] on div at bounding box center [982, 228] width 13 height 17
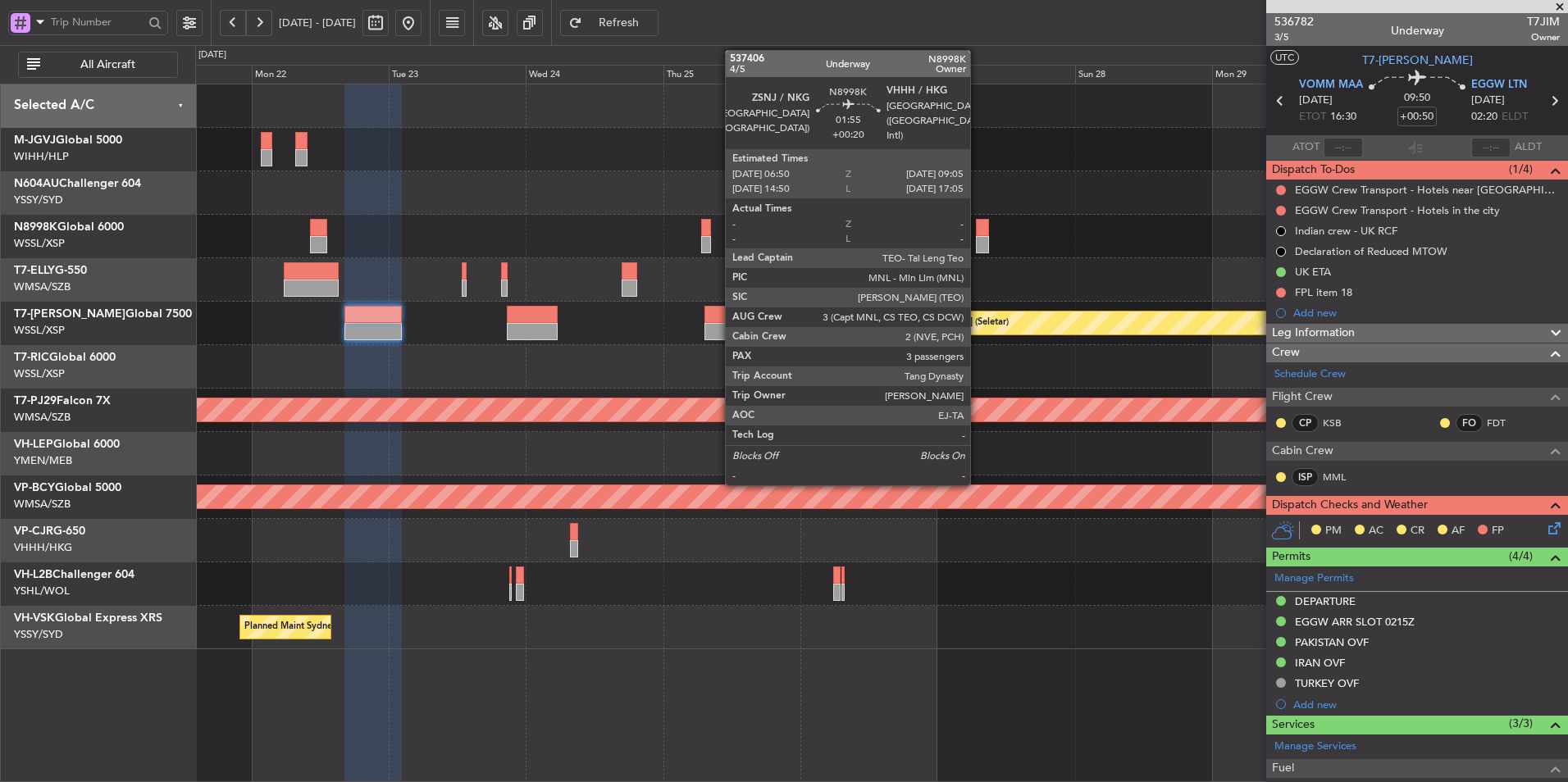
click at [978, 231] on div at bounding box center [982, 228] width 13 height 17
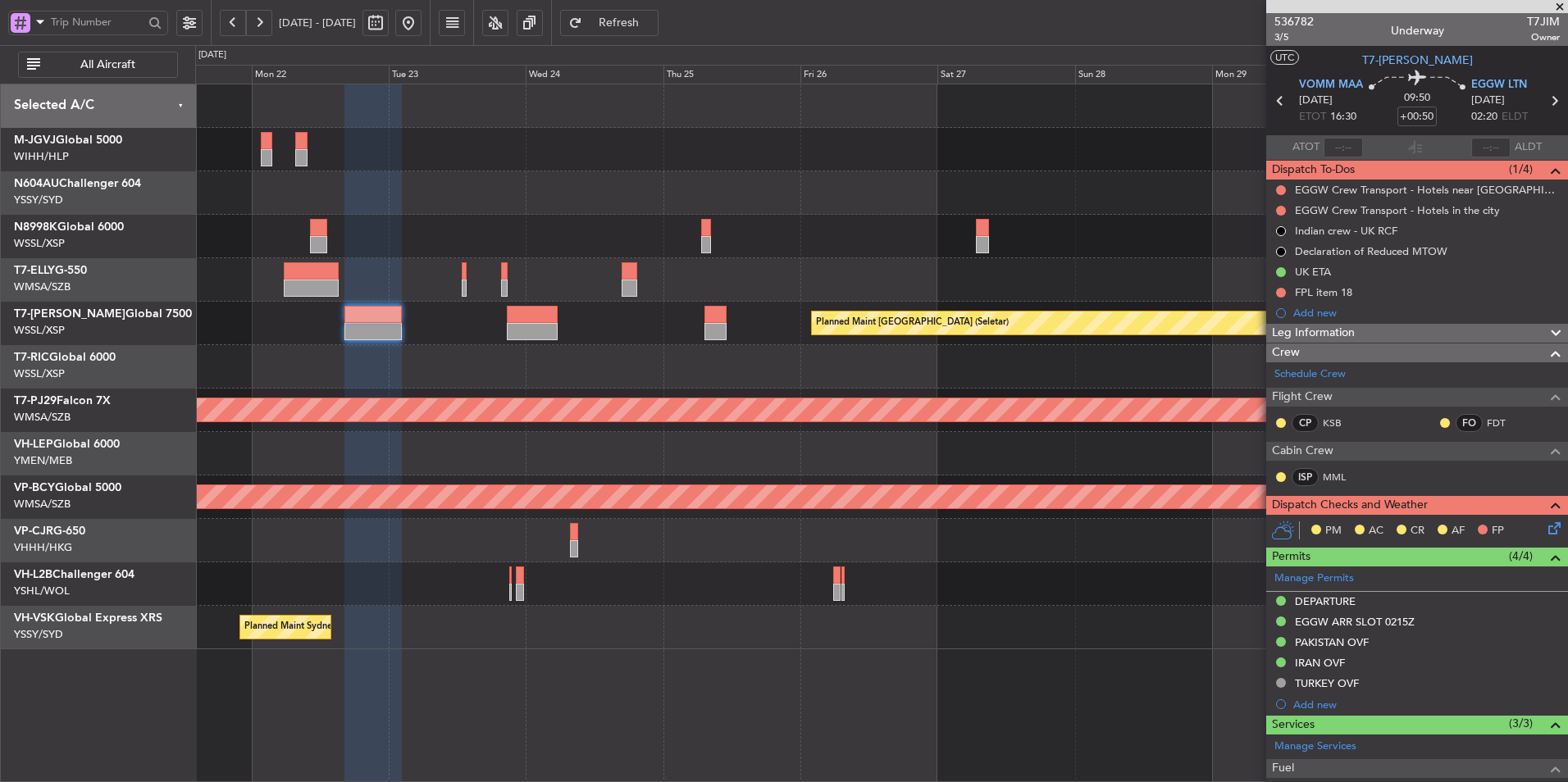
click at [768, 375] on div at bounding box center [881, 366] width 1372 height 43
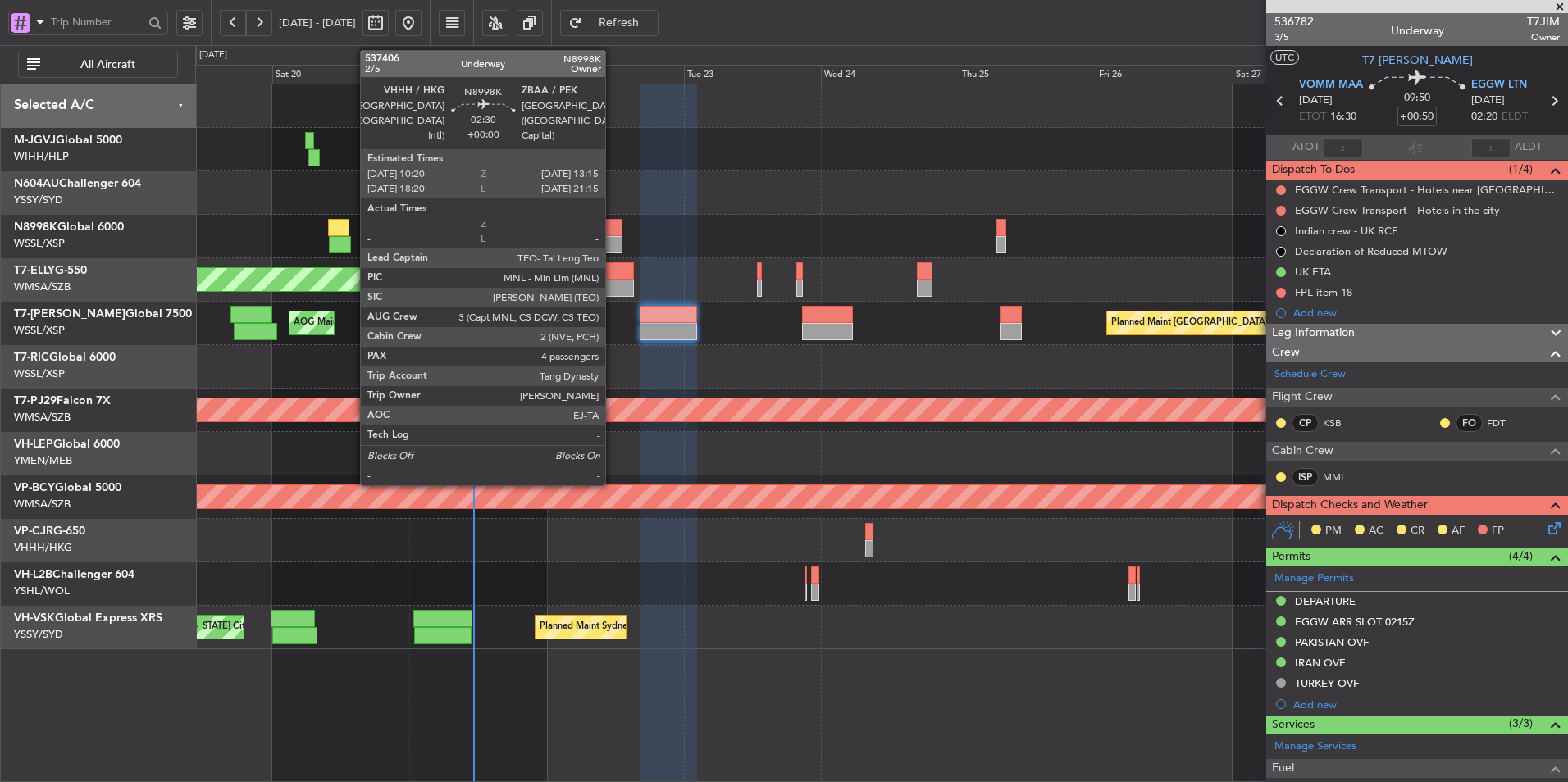
click at [612, 226] on div at bounding box center [614, 228] width 17 height 17
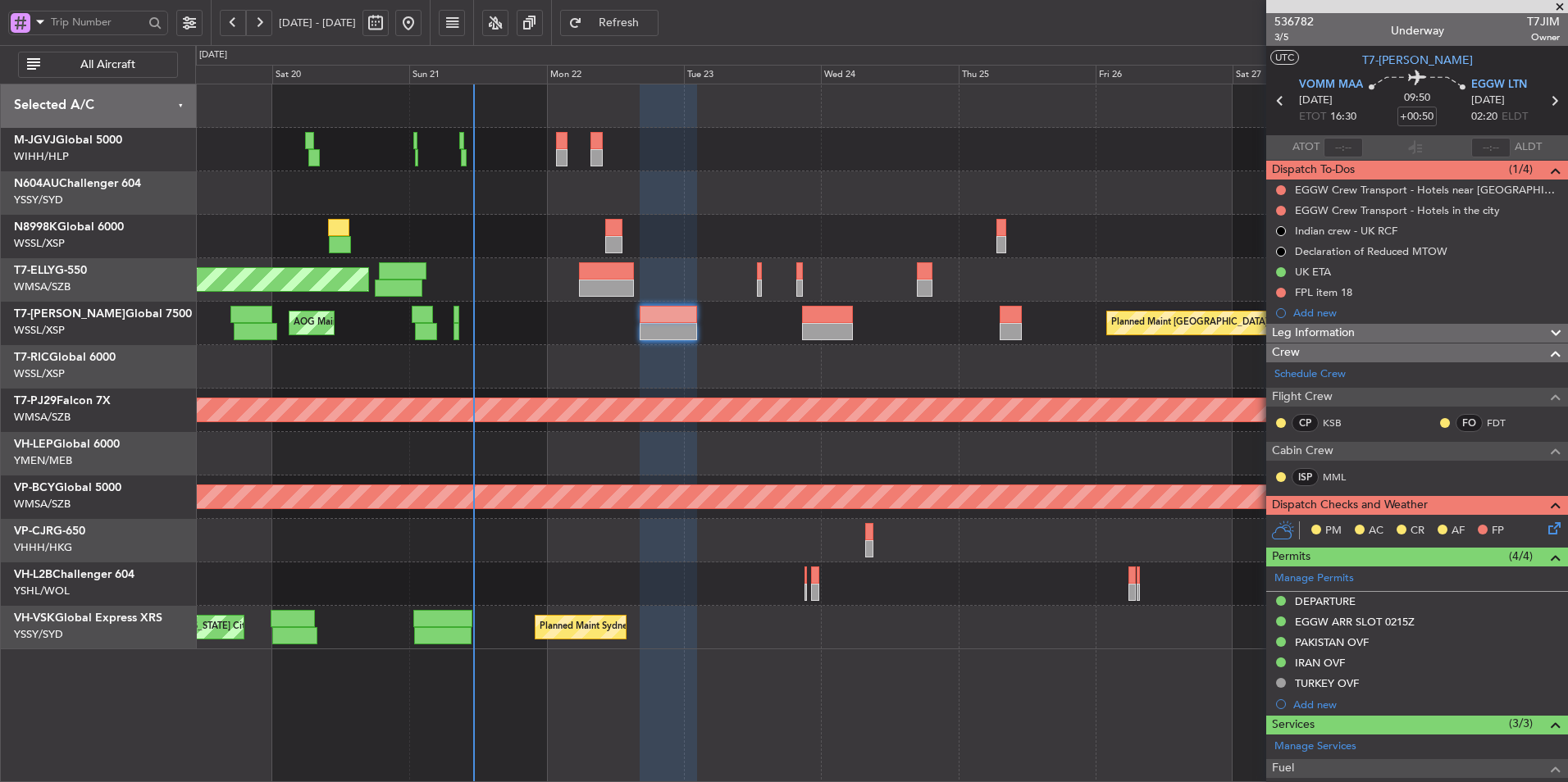
click at [843, 160] on div "[PERSON_NAME][GEOGRAPHIC_DATA] ([PERSON_NAME] Intl) [PERSON_NAME] Jakarta (Hali…" at bounding box center [881, 149] width 1372 height 43
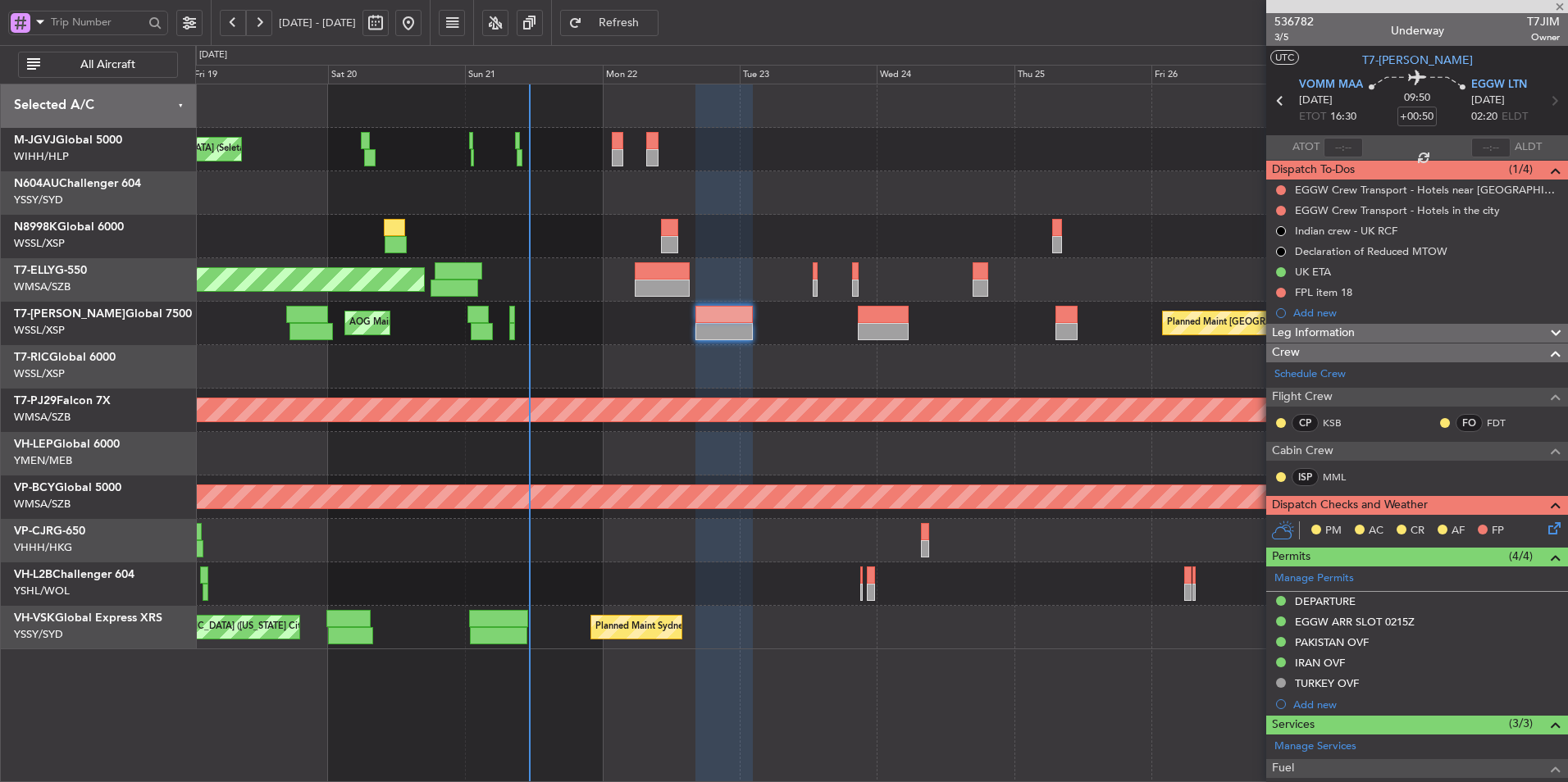
type input "4"
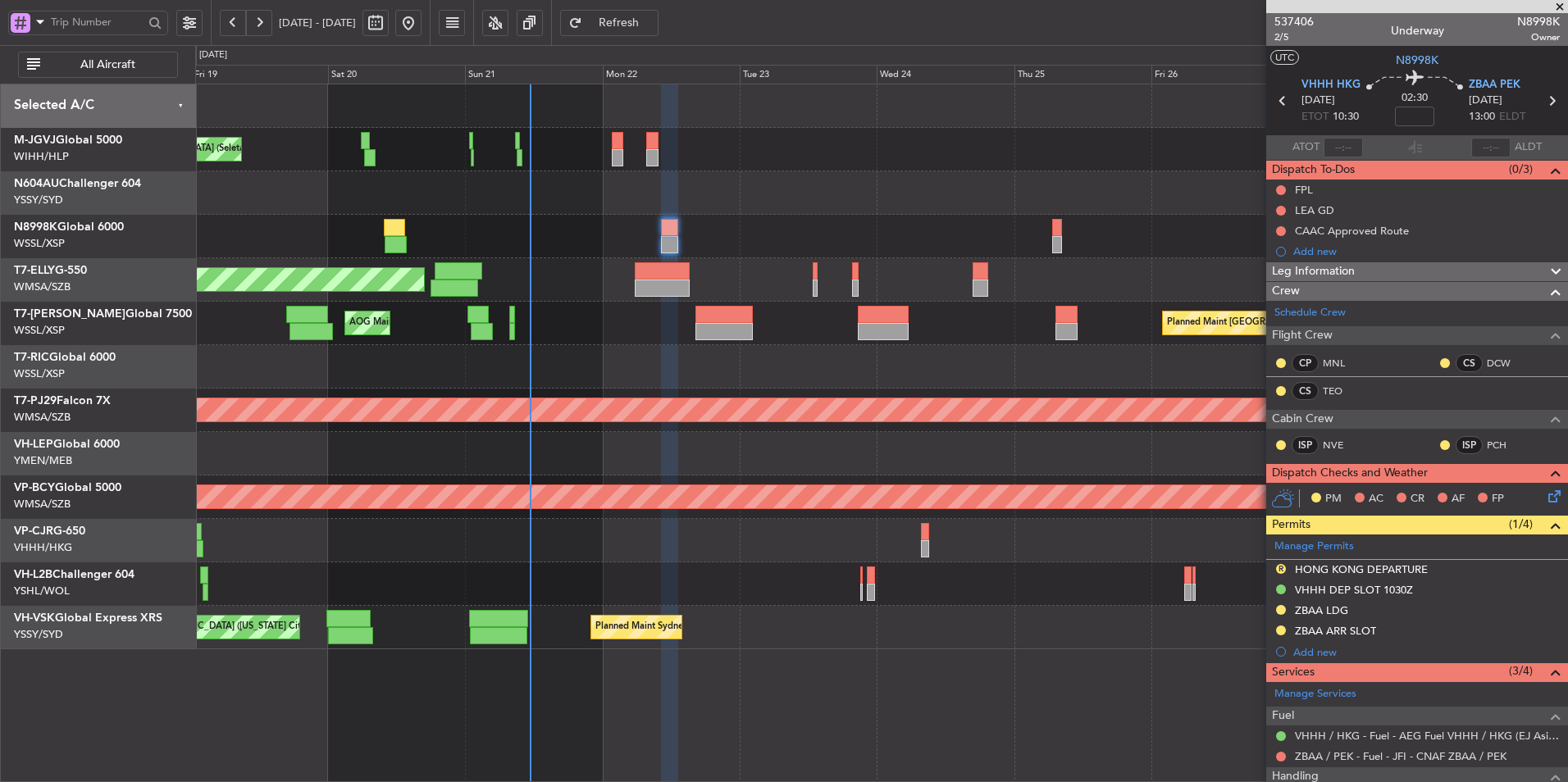
click at [414, 228] on div at bounding box center [881, 236] width 1372 height 43
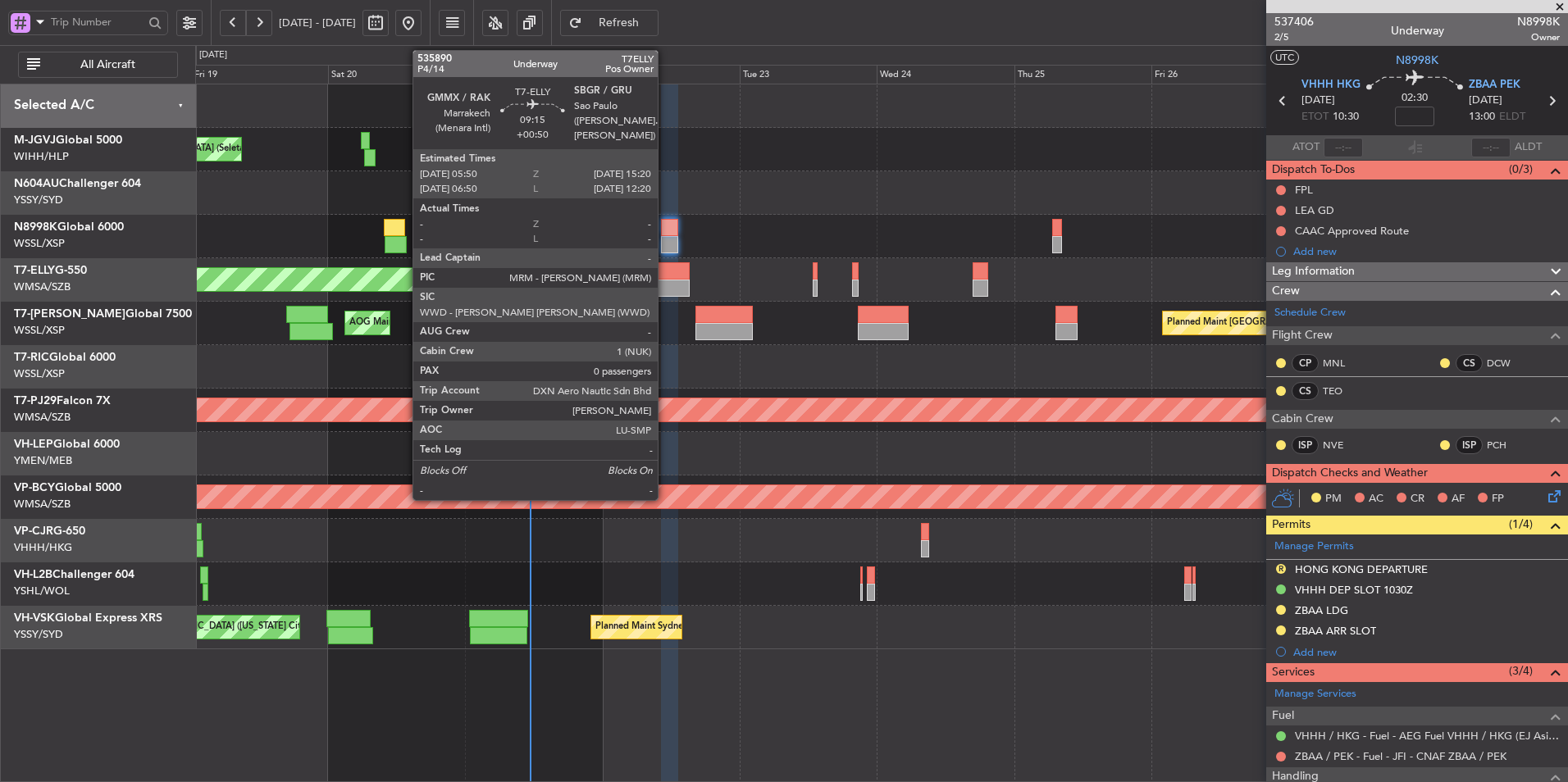
click at [665, 275] on div at bounding box center [662, 271] width 55 height 17
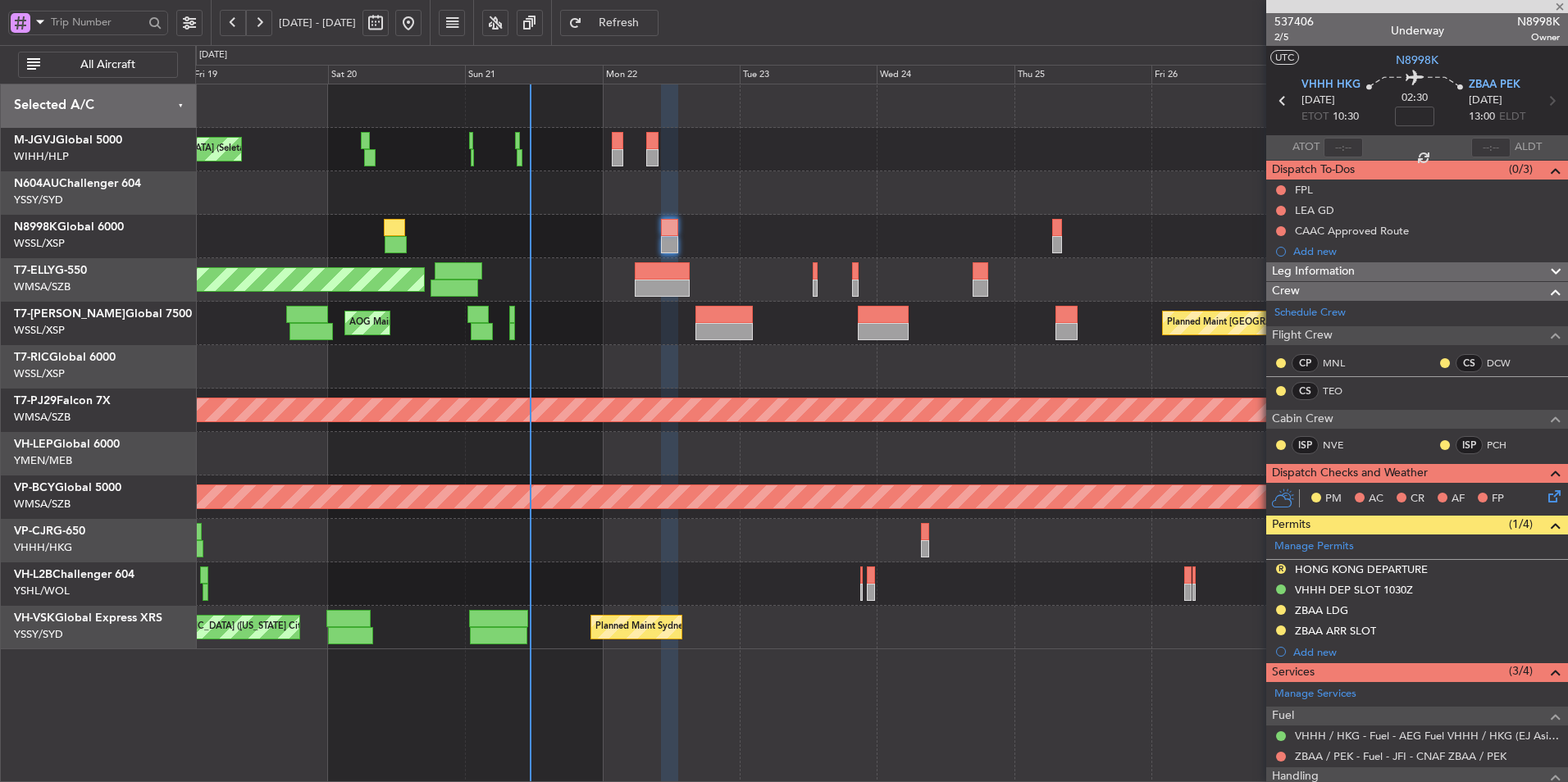
type input "+00:50"
type input "0"
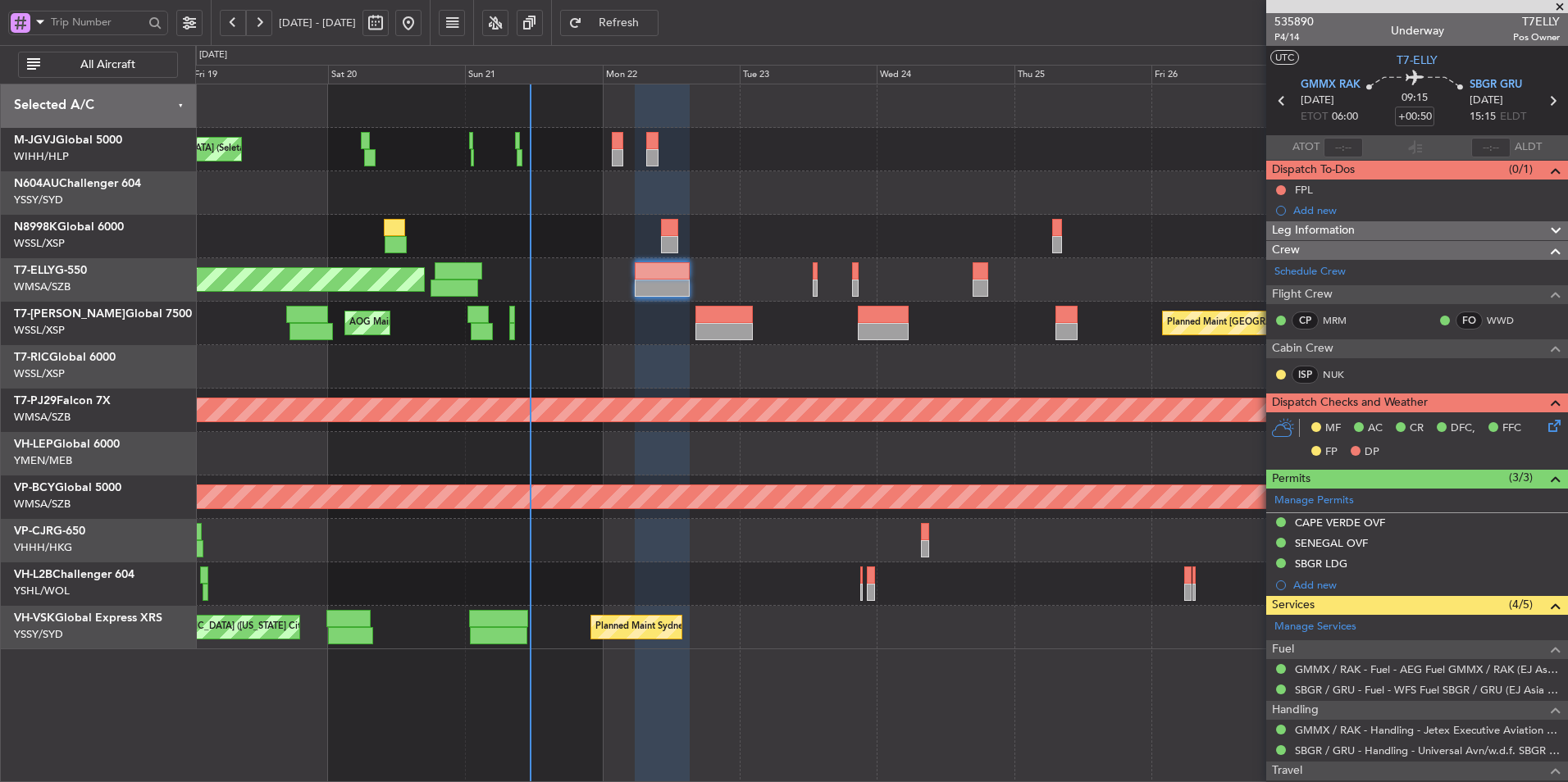
click at [677, 357] on div at bounding box center [881, 366] width 1372 height 43
